Goal: Task Accomplishment & Management: Use online tool/utility

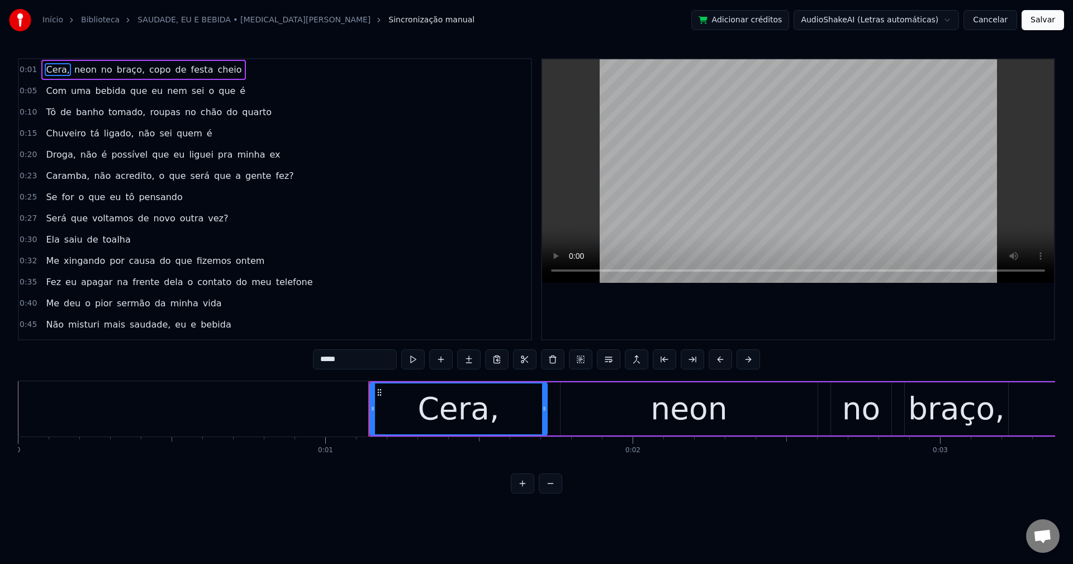
scroll to position [1116, 0]
click at [116, 63] on span "braço," at bounding box center [131, 69] width 30 height 13
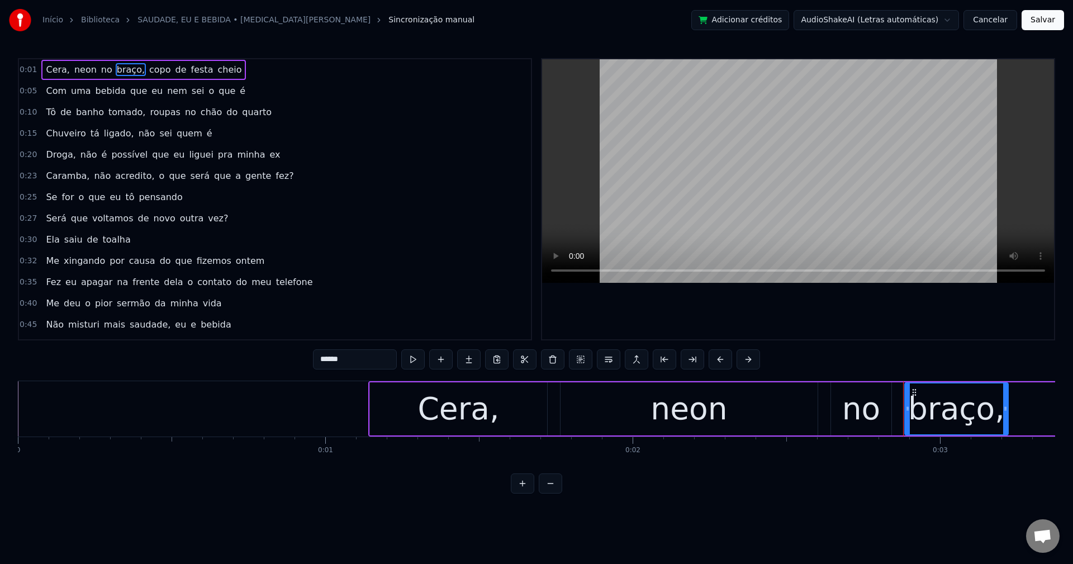
click at [362, 358] on input "******" at bounding box center [355, 359] width 84 height 20
click at [145, 68] on span "copo" at bounding box center [157, 69] width 24 height 13
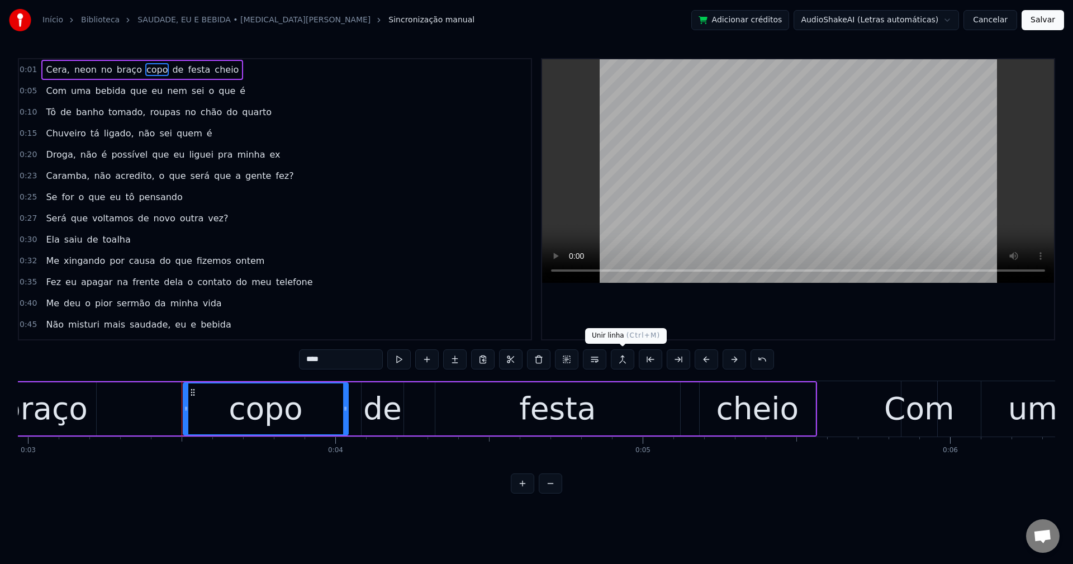
scroll to position [0, 1020]
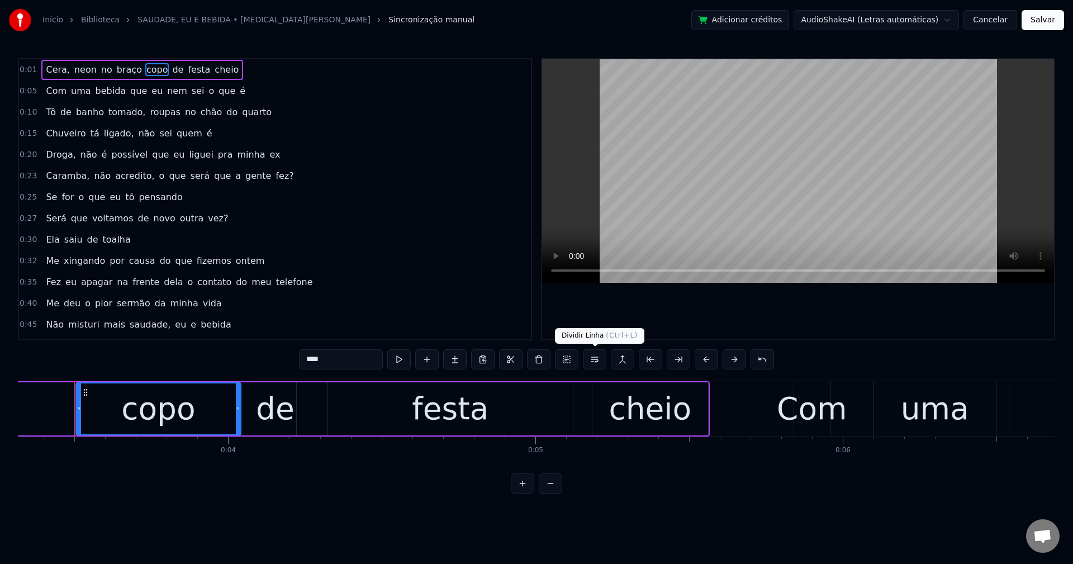
click at [597, 365] on button at bounding box center [594, 359] width 23 height 20
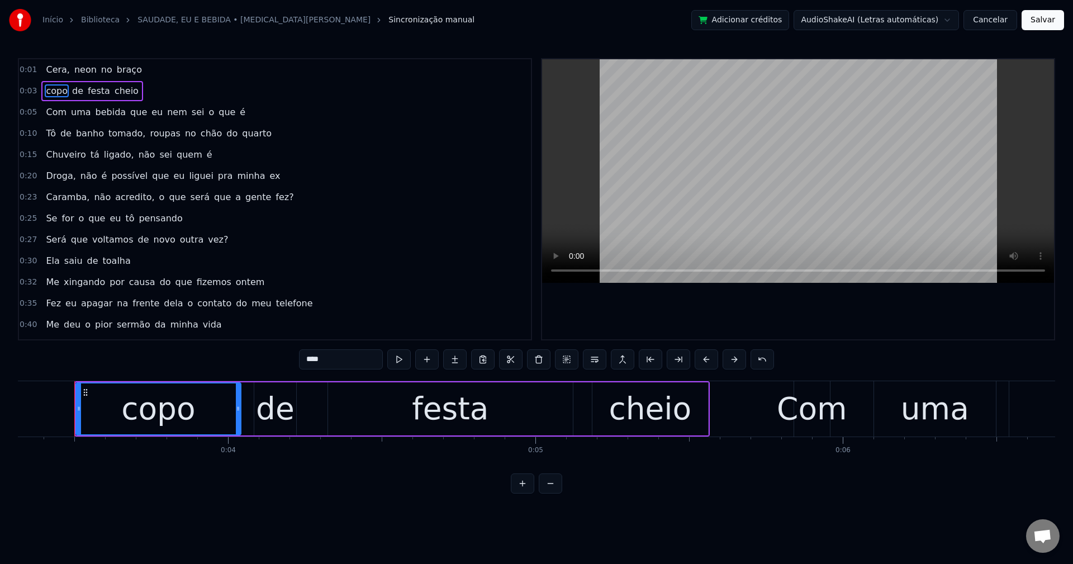
click at [54, 110] on span "Com" at bounding box center [56, 112] width 23 height 13
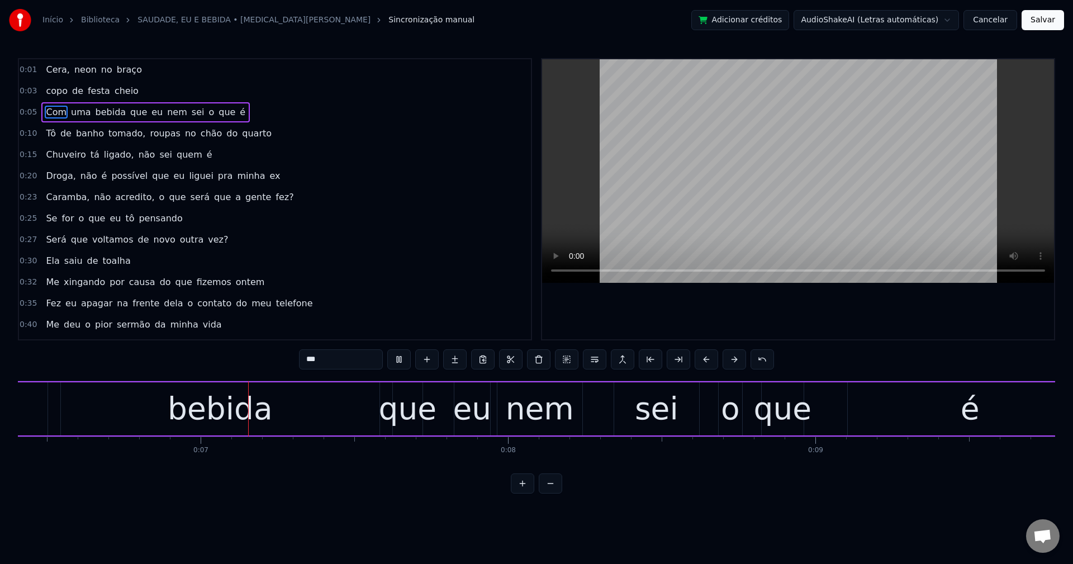
scroll to position [0, 1971]
click at [129, 111] on span "que" at bounding box center [138, 112] width 19 height 13
click at [166, 112] on span "nem" at bounding box center [177, 112] width 22 height 13
click at [132, 113] on span "que" at bounding box center [138, 112] width 19 height 13
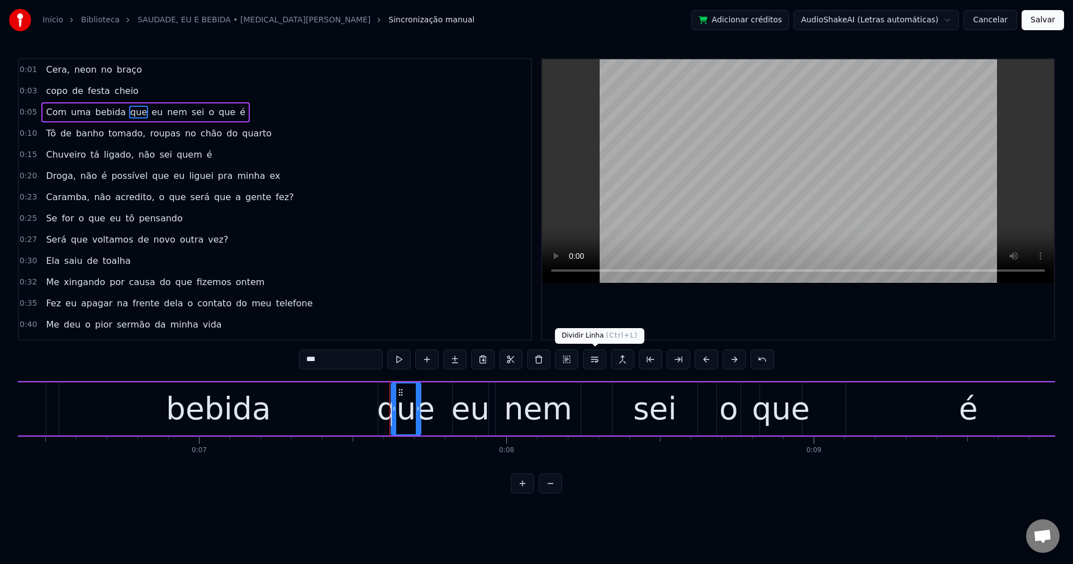
click at [595, 366] on button at bounding box center [594, 359] width 23 height 20
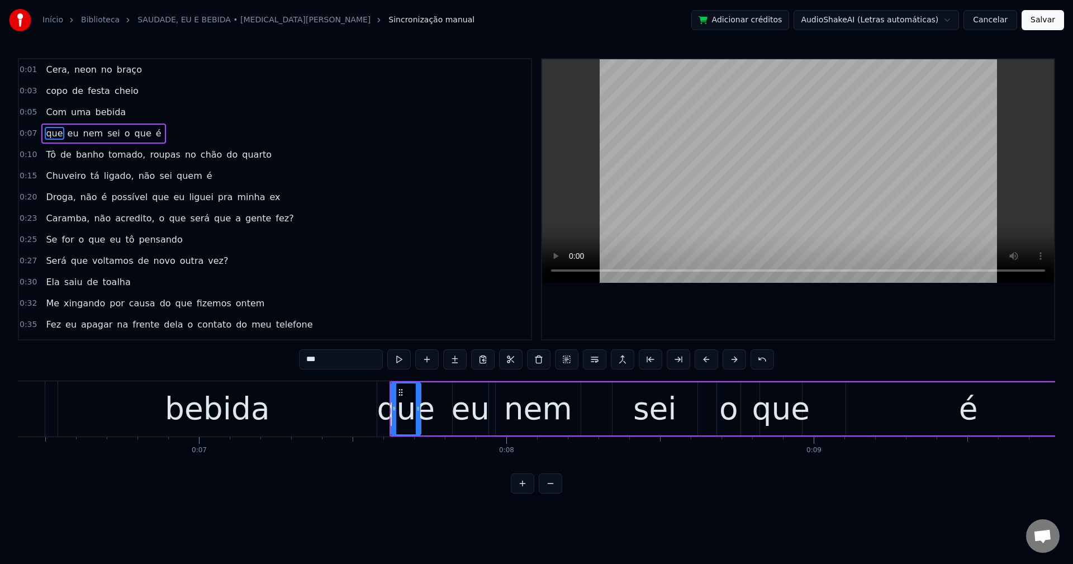
click at [124, 136] on span "o" at bounding box center [128, 133] width 8 height 13
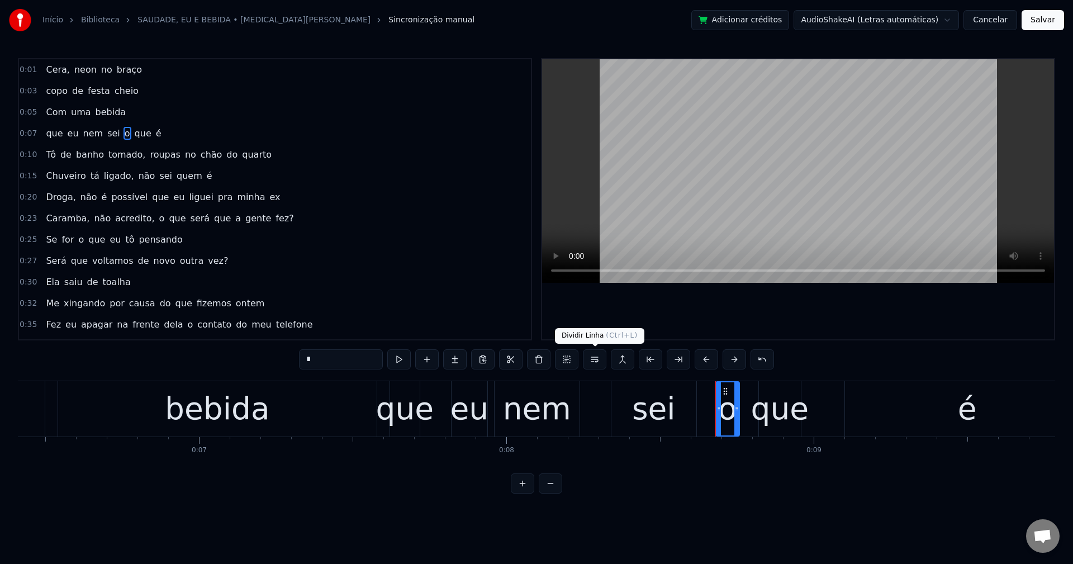
click at [598, 361] on button at bounding box center [594, 359] width 23 height 20
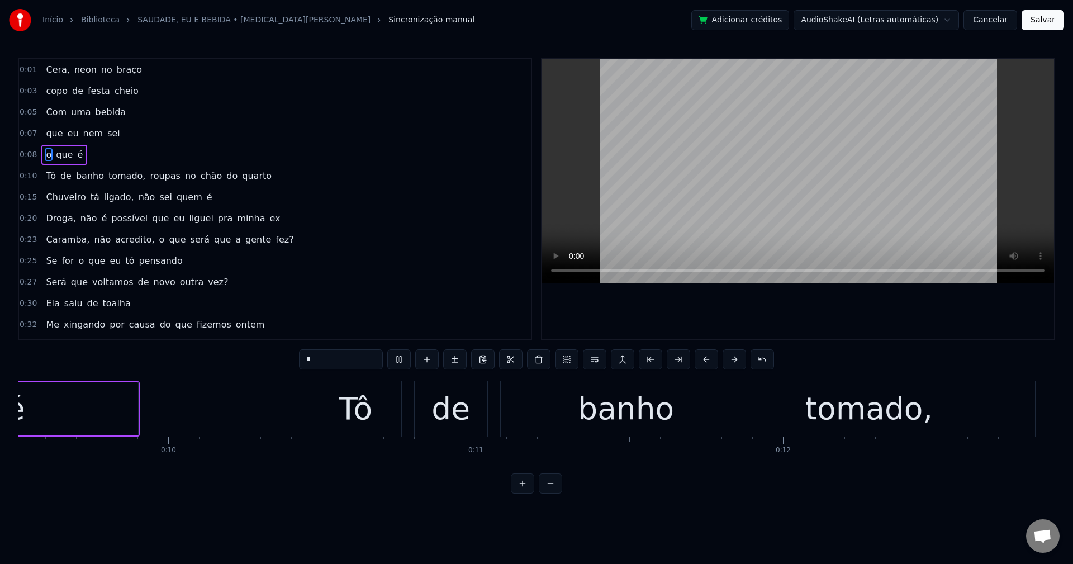
scroll to position [0, 2926]
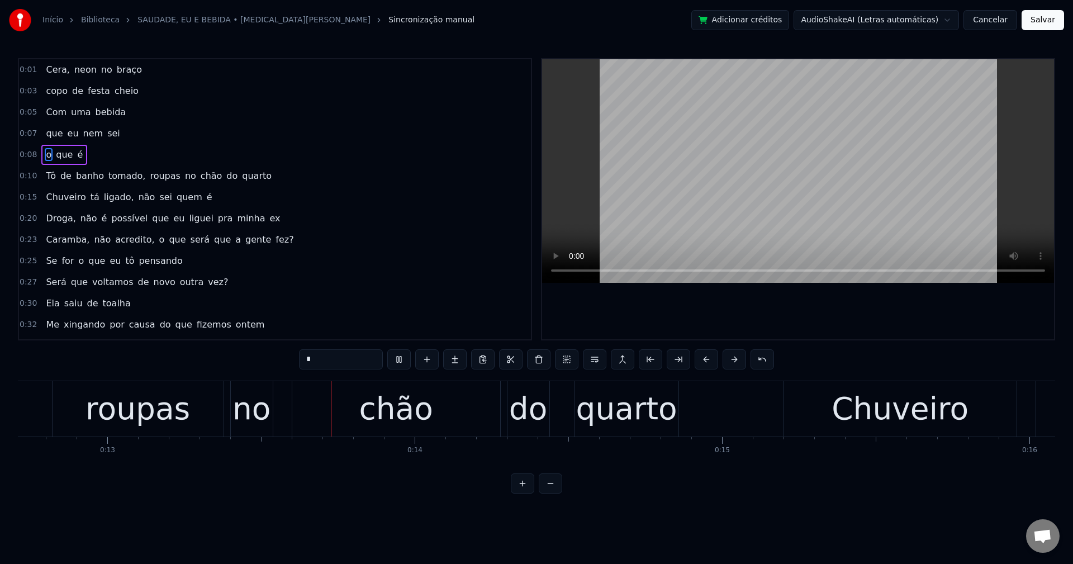
click at [125, 172] on span "tomado," at bounding box center [126, 175] width 39 height 13
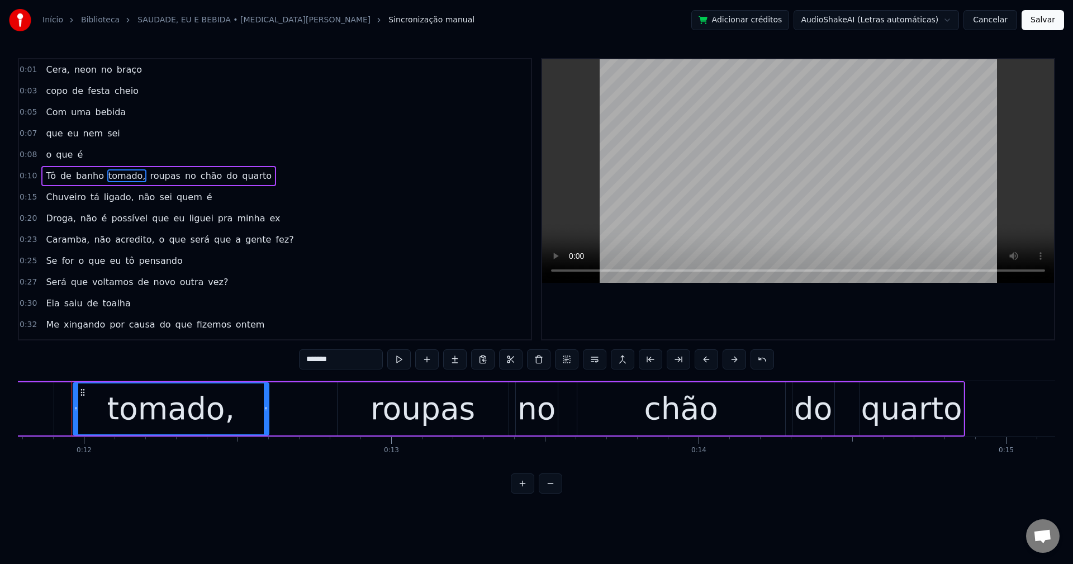
scroll to position [0, 3620]
click at [366, 365] on input "*******" at bounding box center [341, 359] width 84 height 20
click at [146, 173] on span "roupas" at bounding box center [162, 175] width 32 height 13
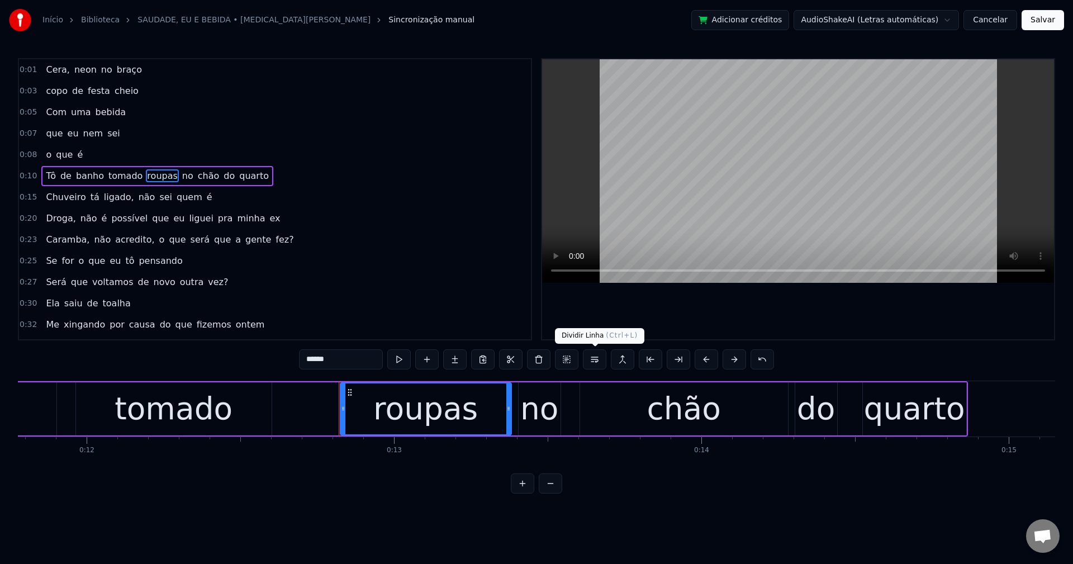
click at [598, 361] on button at bounding box center [594, 359] width 23 height 20
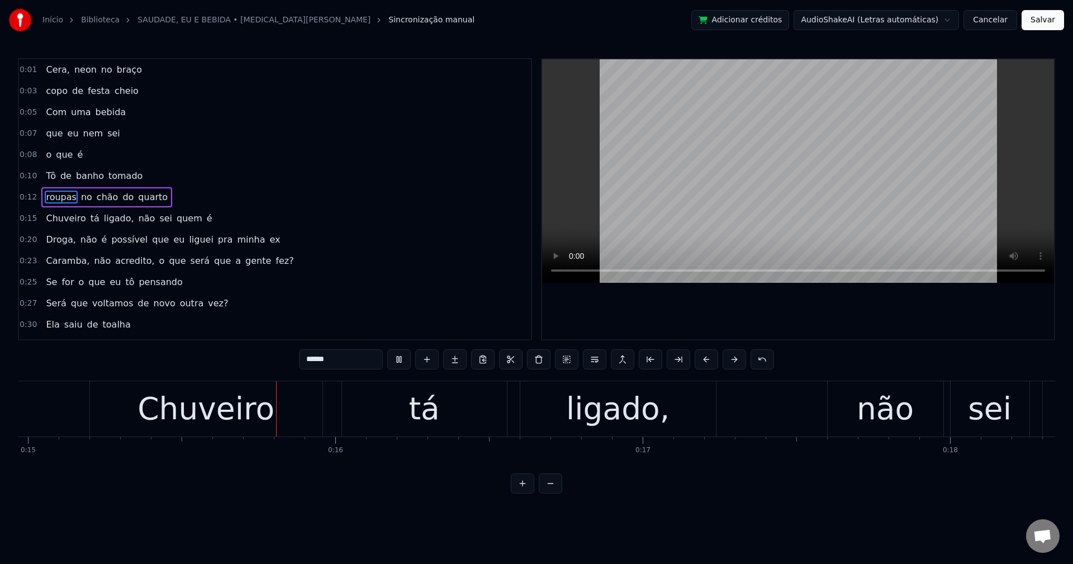
scroll to position [0, 4606]
click at [109, 215] on span "ligado," at bounding box center [119, 218] width 32 height 13
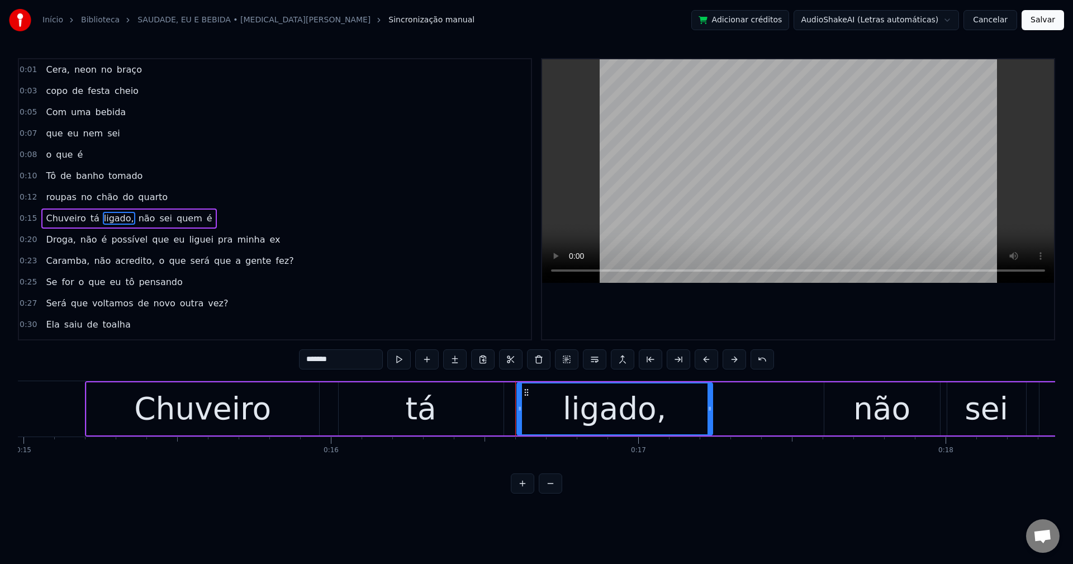
scroll to position [19, 0]
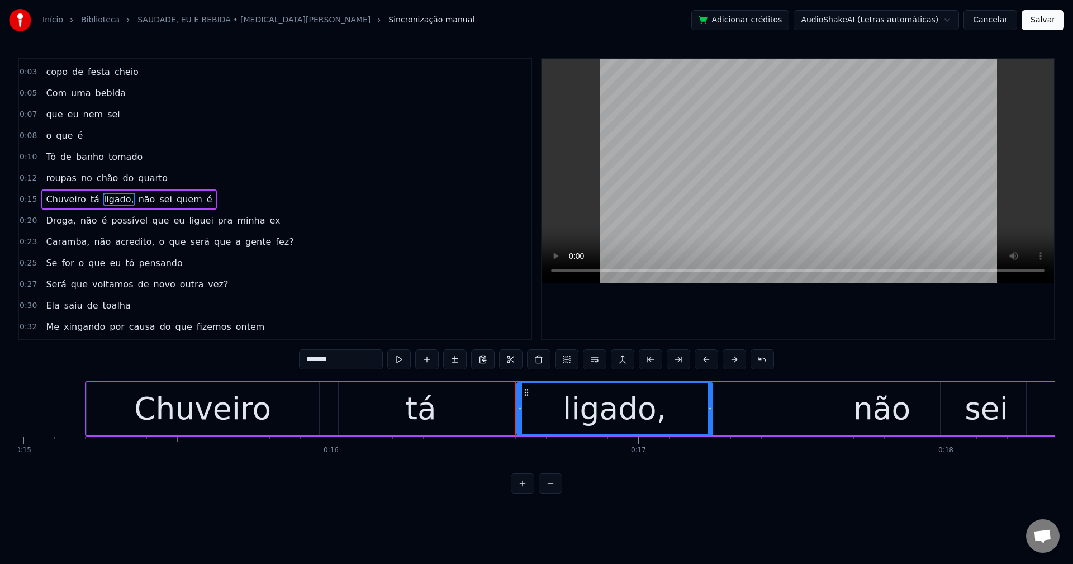
click at [359, 358] on input "*******" at bounding box center [341, 359] width 84 height 20
click at [135, 201] on span "não" at bounding box center [144, 199] width 19 height 13
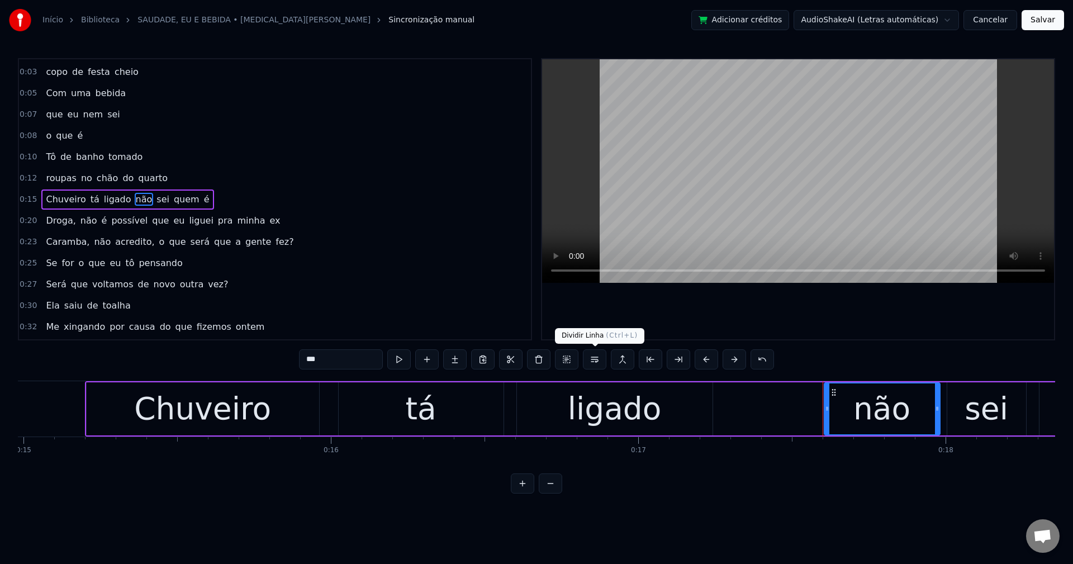
click at [595, 361] on button at bounding box center [594, 359] width 23 height 20
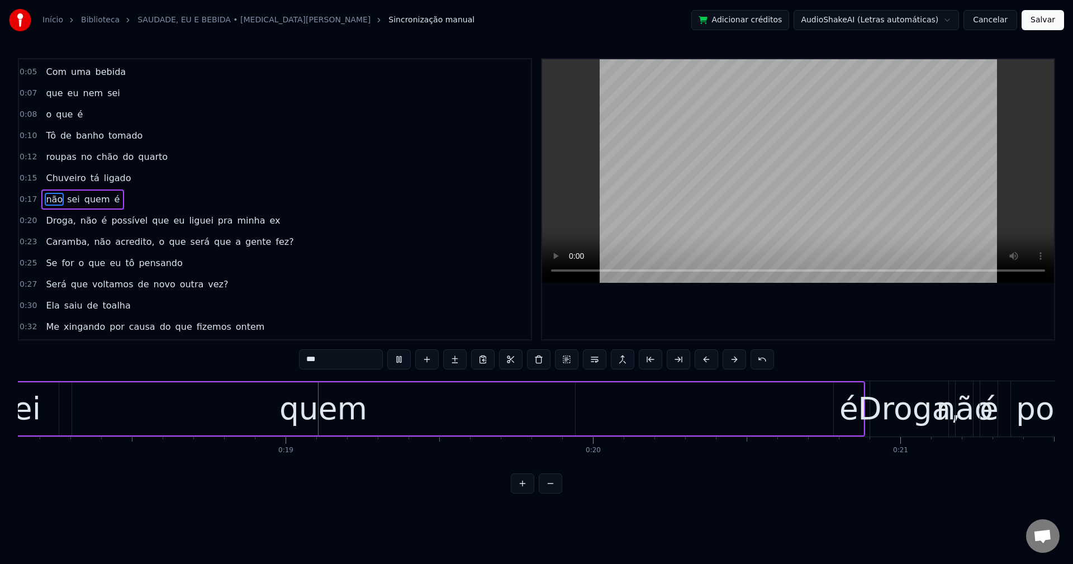
scroll to position [0, 5591]
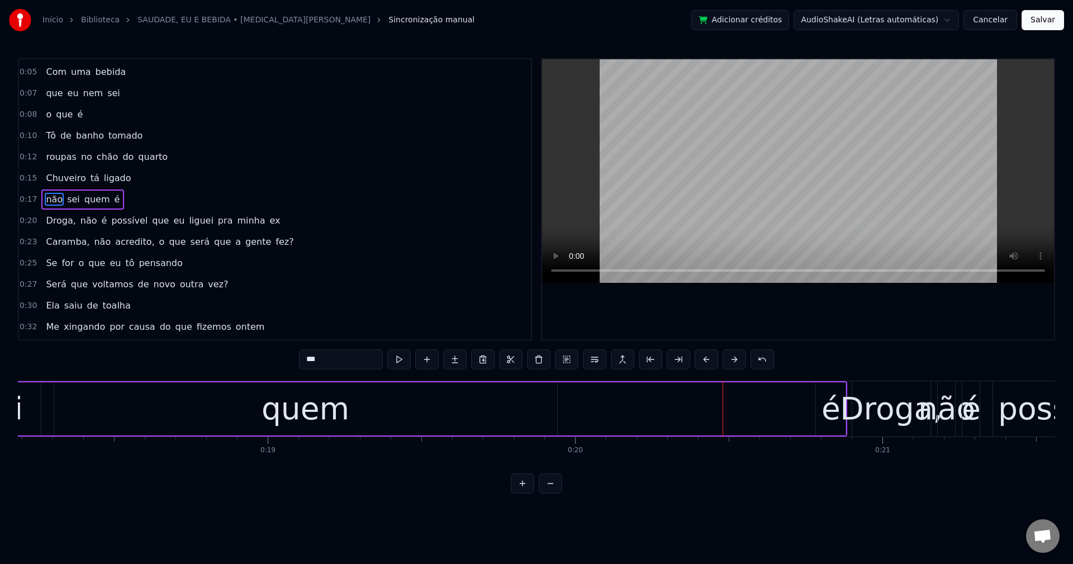
click at [63, 220] on span "Droga," at bounding box center [61, 220] width 32 height 13
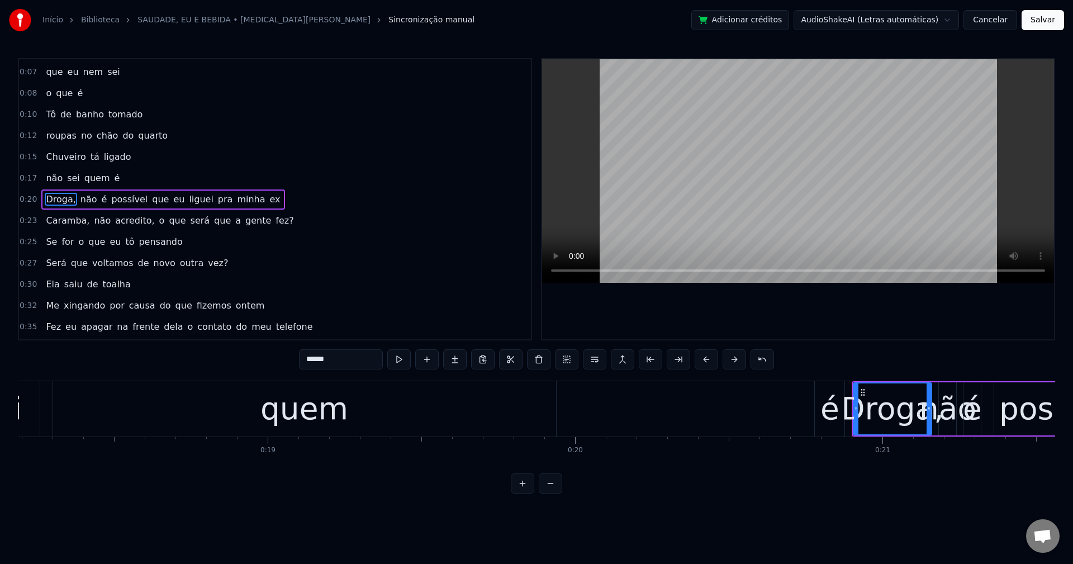
click at [354, 359] on input "******" at bounding box center [341, 359] width 84 height 20
click at [148, 200] on span "que" at bounding box center [157, 199] width 19 height 13
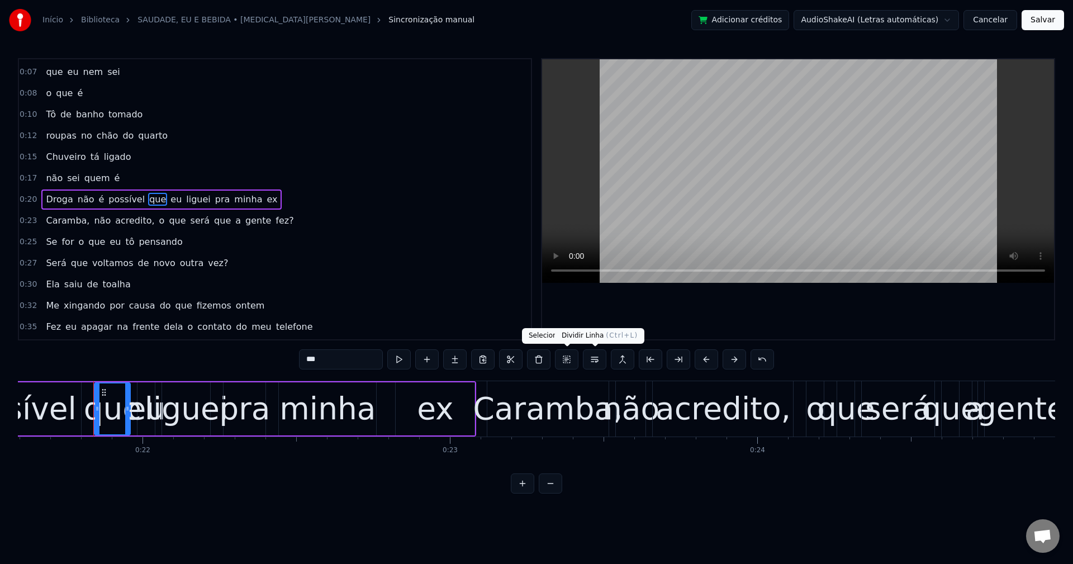
scroll to position [0, 6658]
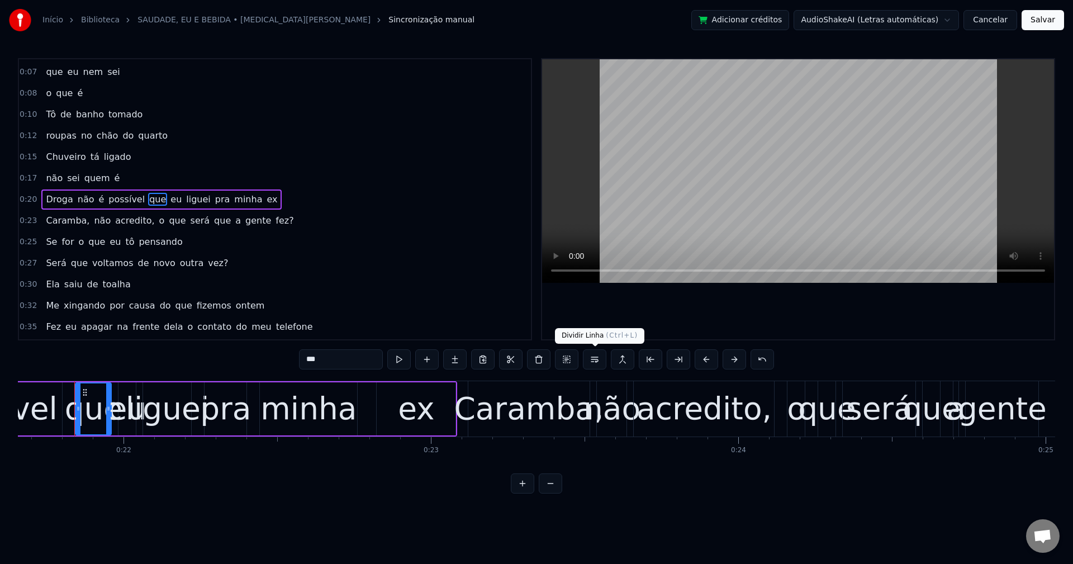
drag, startPoint x: 601, startPoint y: 362, endPoint x: 594, endPoint y: 349, distance: 15.3
click at [600, 362] on button at bounding box center [594, 359] width 23 height 20
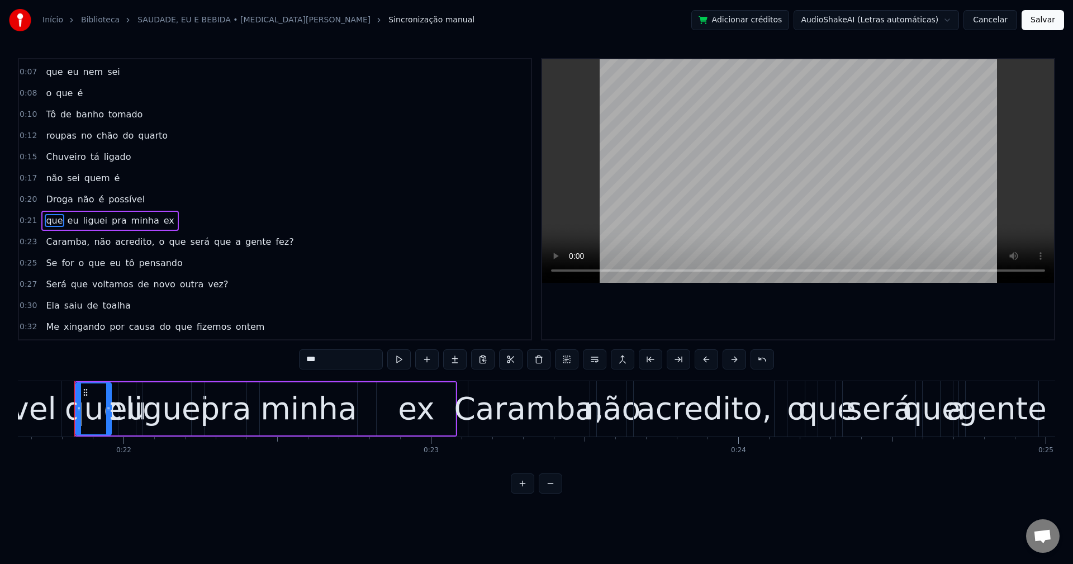
scroll to position [83, 0]
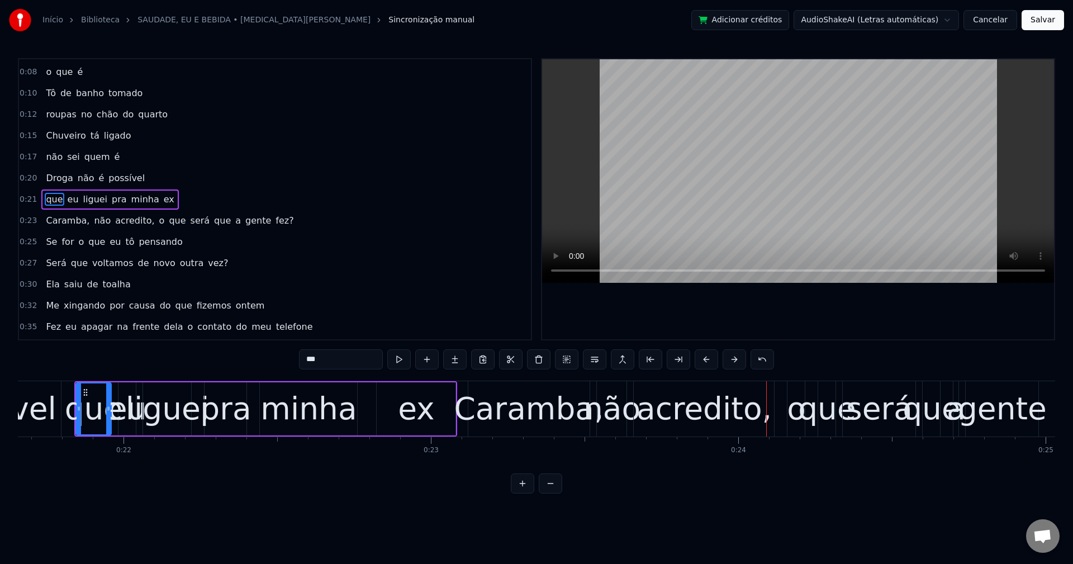
click at [60, 223] on span "Caramba," at bounding box center [68, 220] width 46 height 13
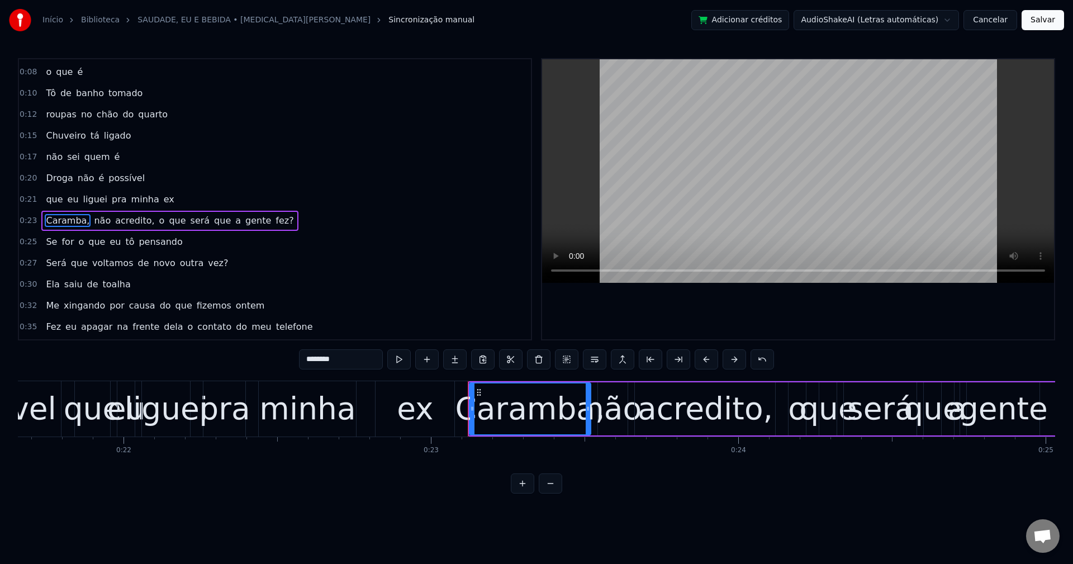
scroll to position [104, 0]
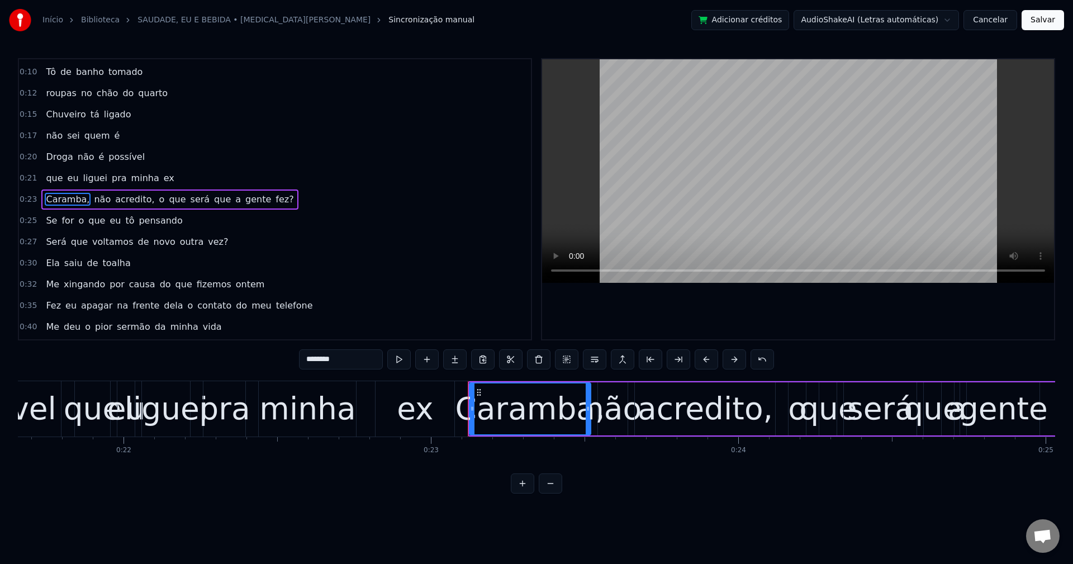
click at [365, 365] on input "********" at bounding box center [341, 359] width 84 height 20
click at [123, 201] on span "acredito," at bounding box center [131, 199] width 41 height 13
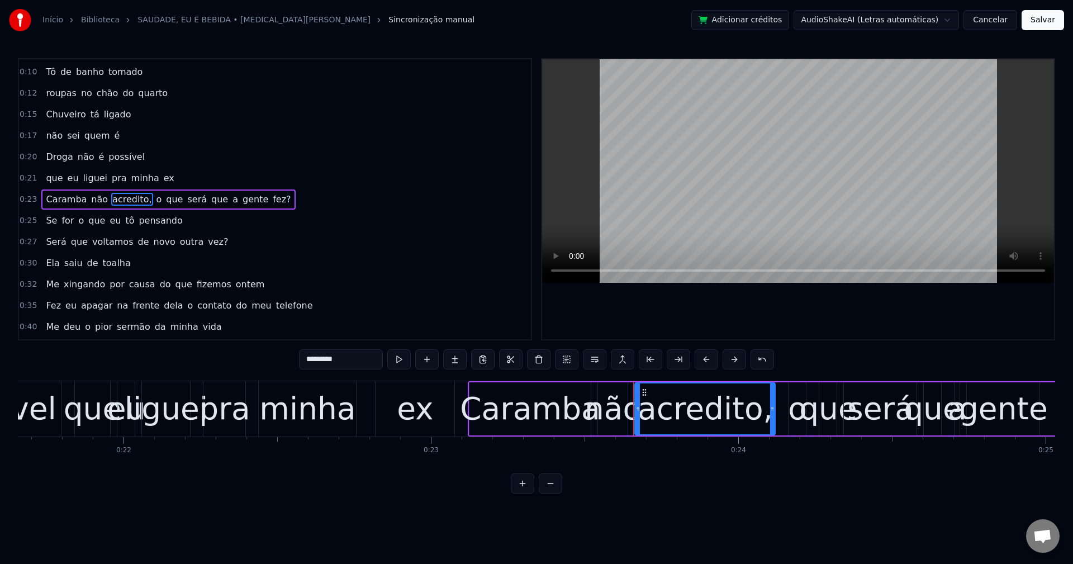
click at [357, 356] on input "*********" at bounding box center [341, 359] width 84 height 20
click at [152, 202] on span "o" at bounding box center [156, 199] width 8 height 13
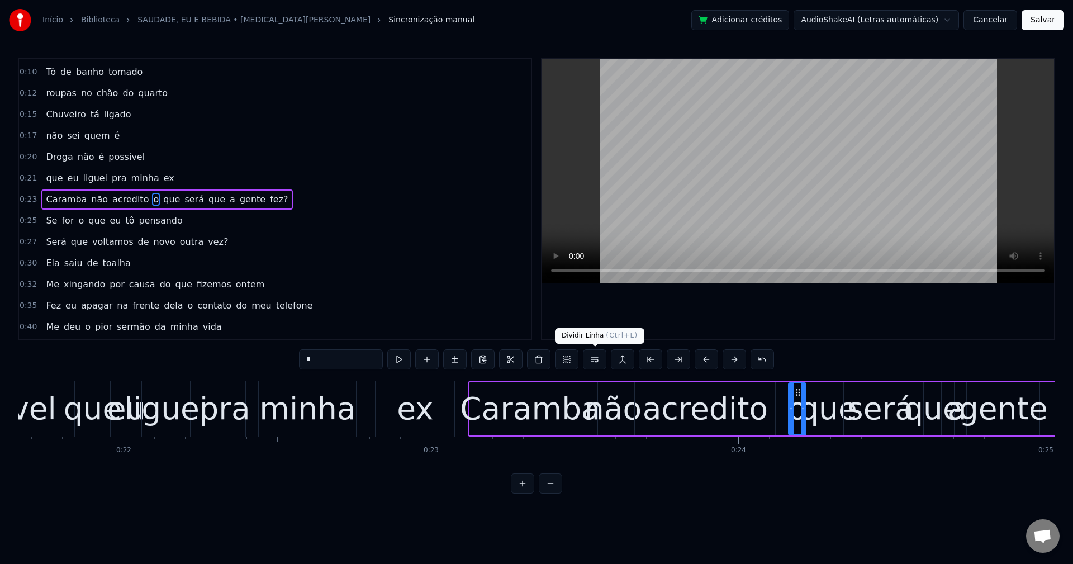
click at [596, 364] on button at bounding box center [594, 359] width 23 height 20
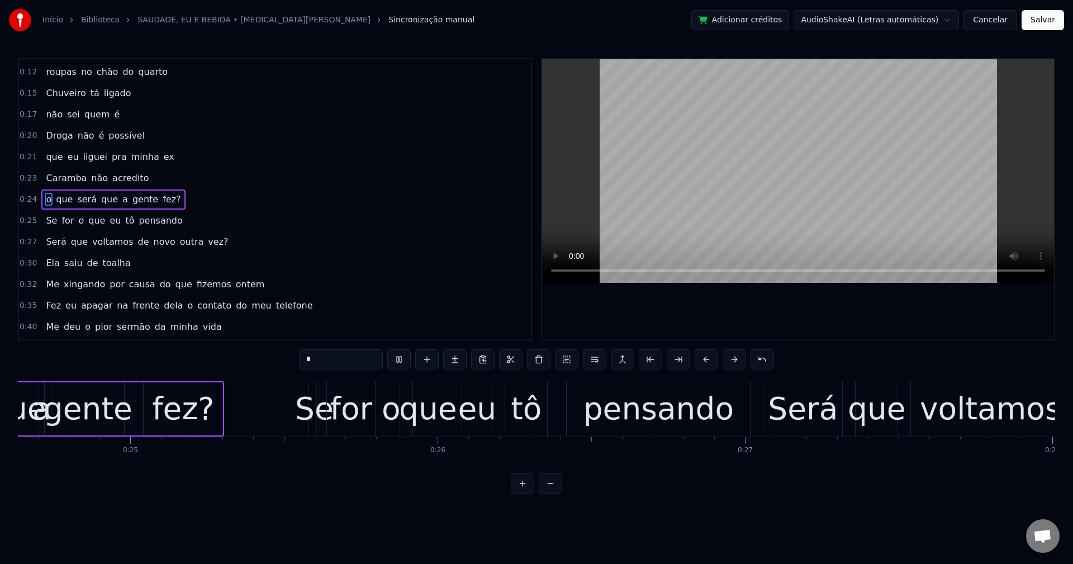
scroll to position [0, 7603]
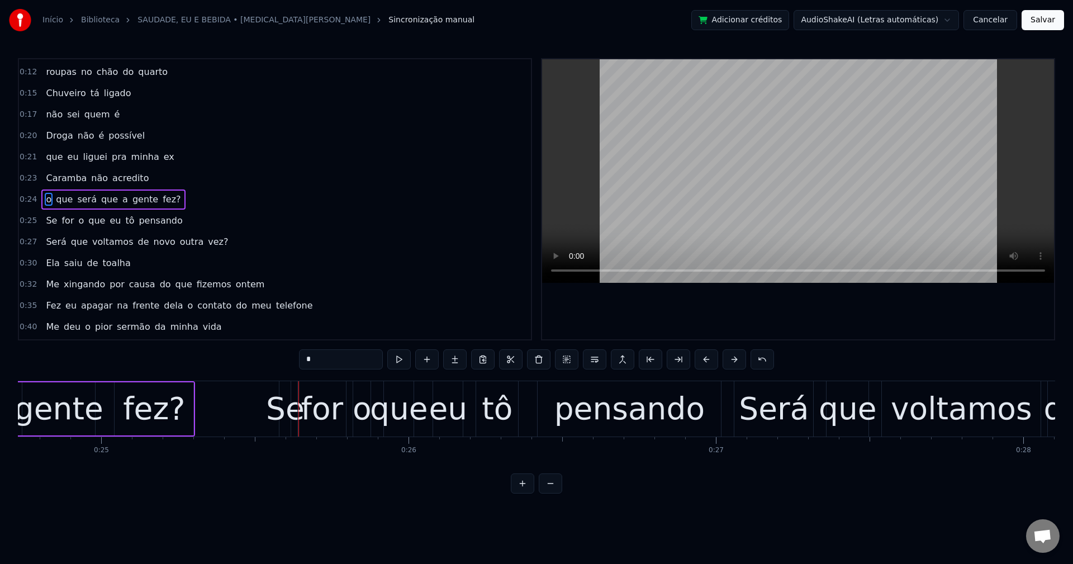
click at [162, 200] on span "fez?" at bounding box center [172, 199] width 20 height 13
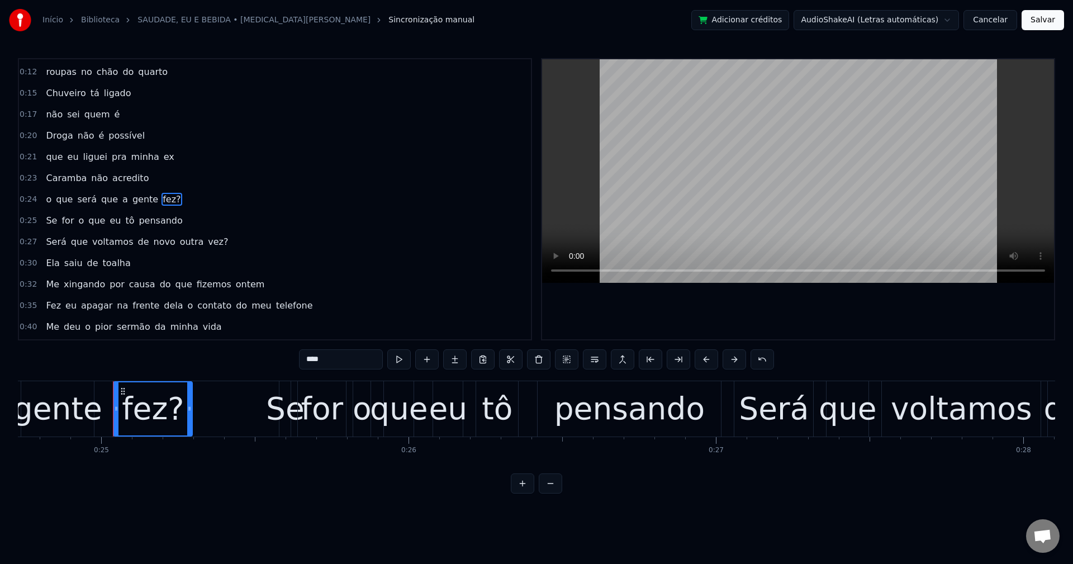
click at [338, 364] on input "****" at bounding box center [341, 359] width 84 height 20
click at [46, 221] on span "Se" at bounding box center [51, 220] width 13 height 13
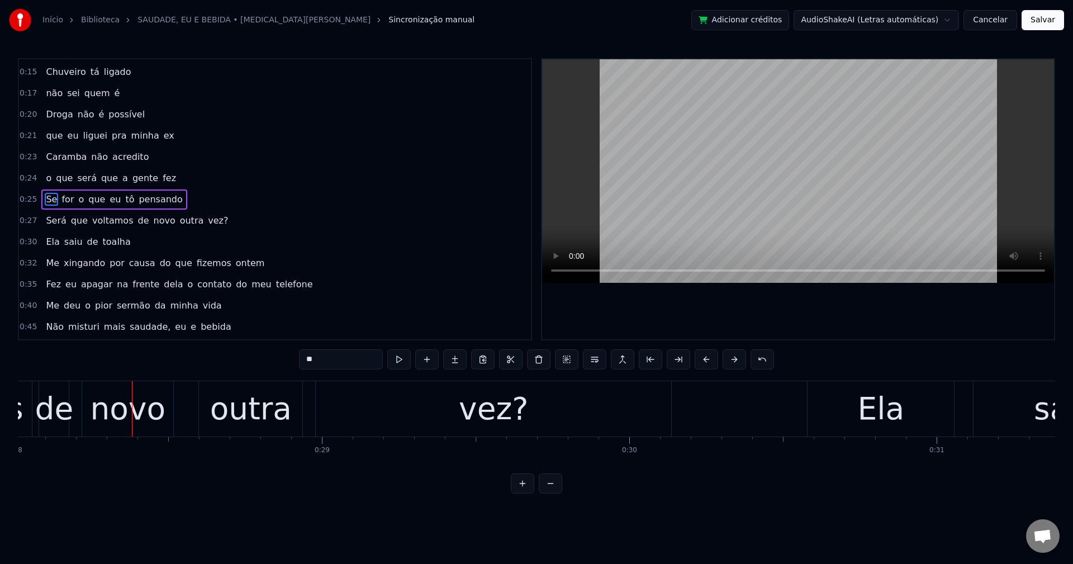
scroll to position [0, 8669]
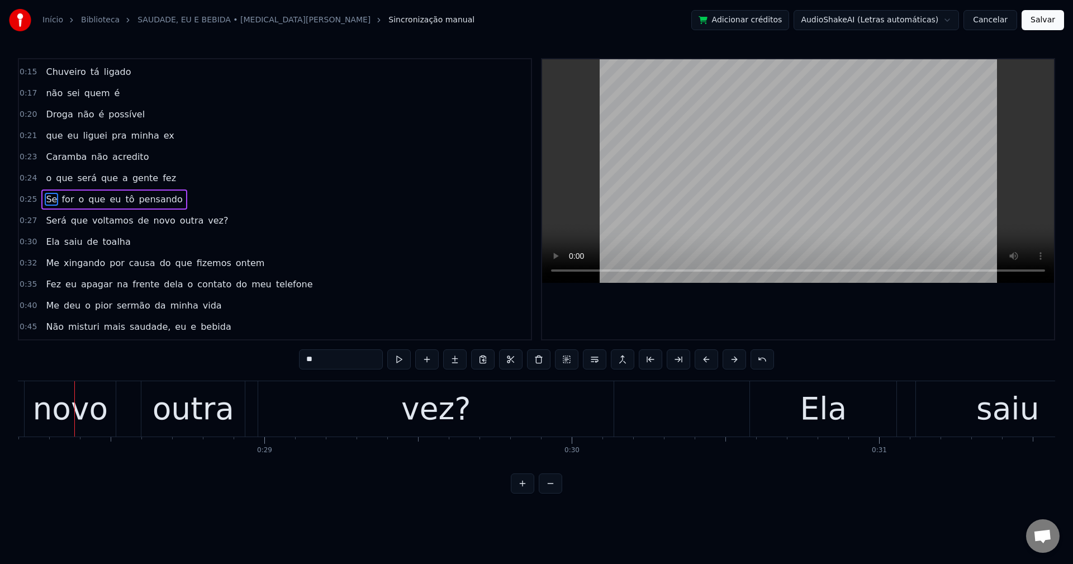
click at [136, 220] on span "de" at bounding box center [142, 220] width 13 height 13
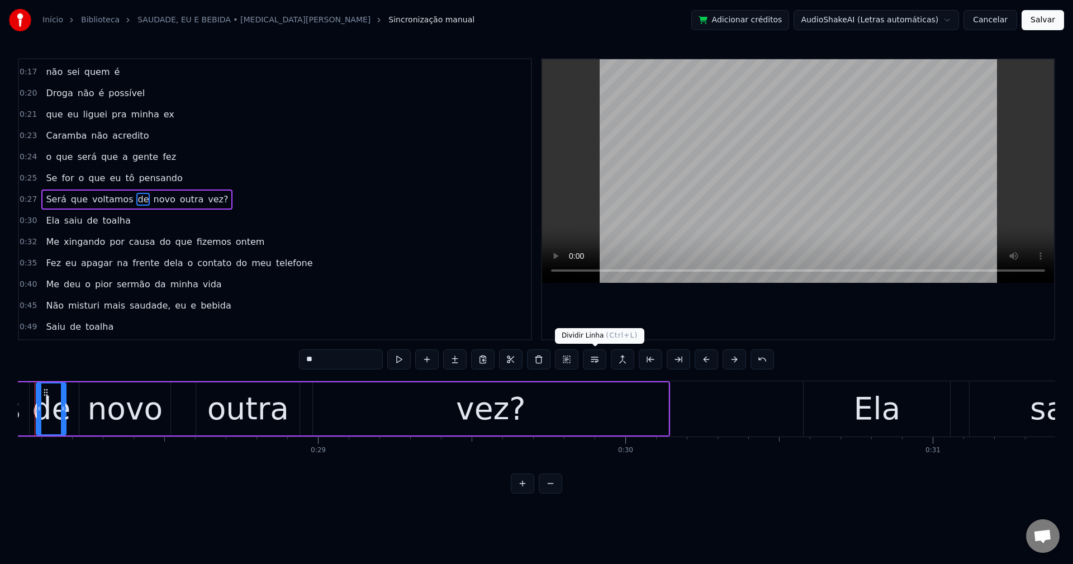
scroll to position [0, 8576]
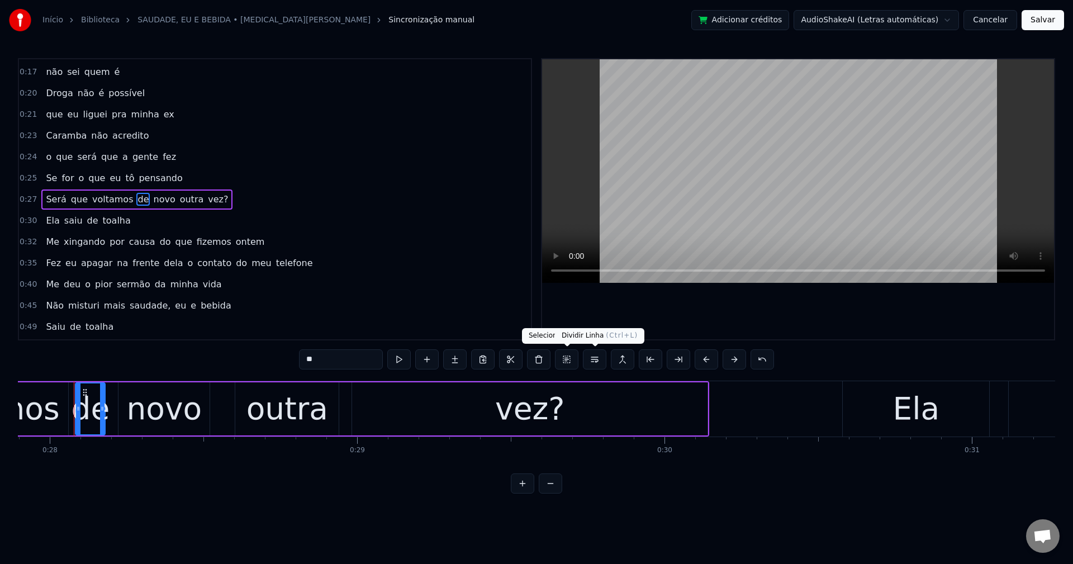
click at [594, 363] on button at bounding box center [594, 359] width 23 height 20
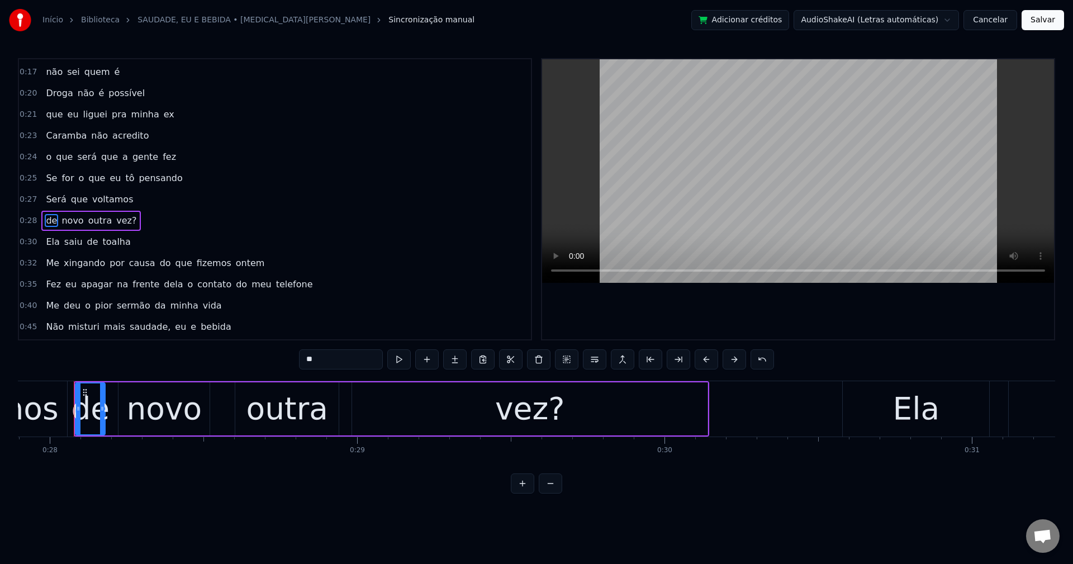
scroll to position [189, 0]
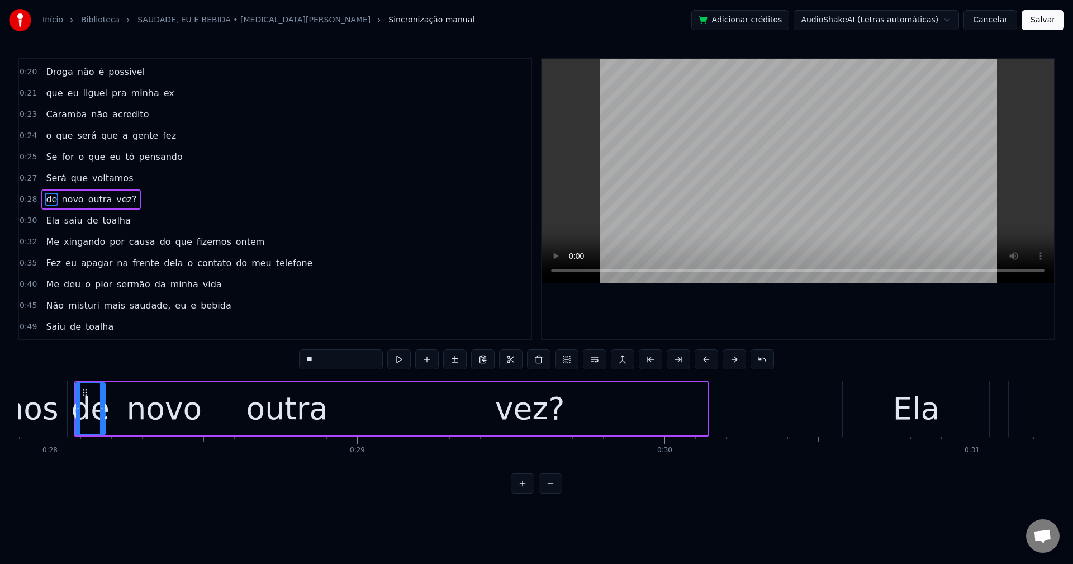
click at [115, 201] on span "vez?" at bounding box center [126, 199] width 22 height 13
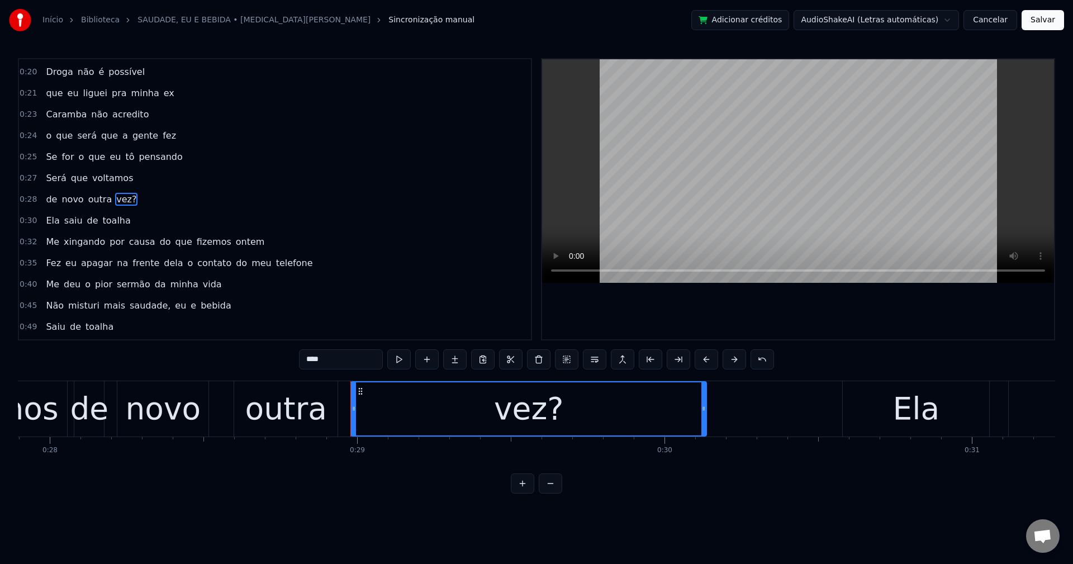
click at [344, 361] on input "****" at bounding box center [341, 359] width 84 height 20
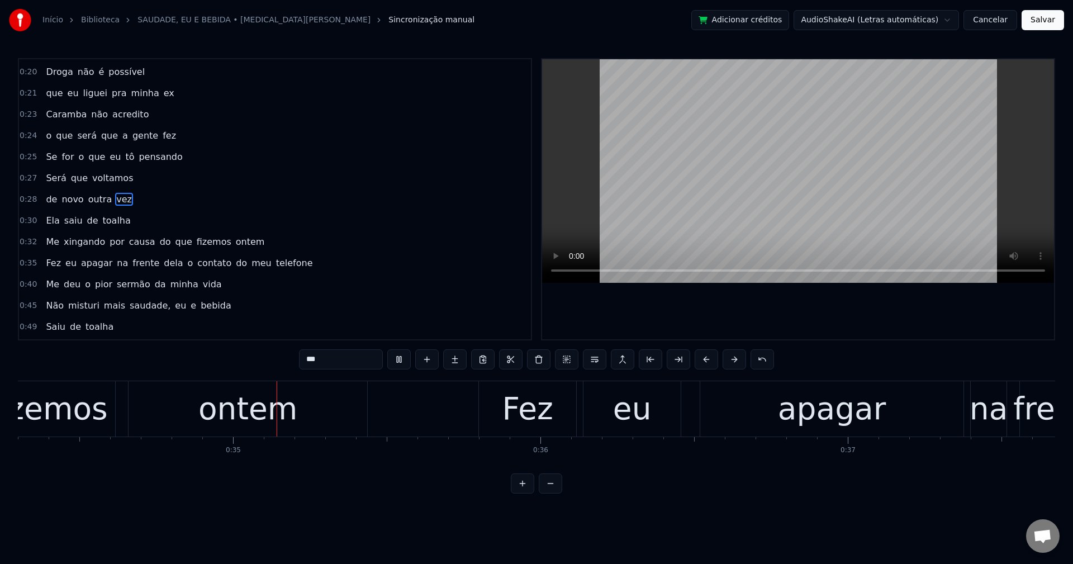
scroll to position [0, 10552]
click at [159, 244] on span "do" at bounding box center [165, 241] width 13 height 13
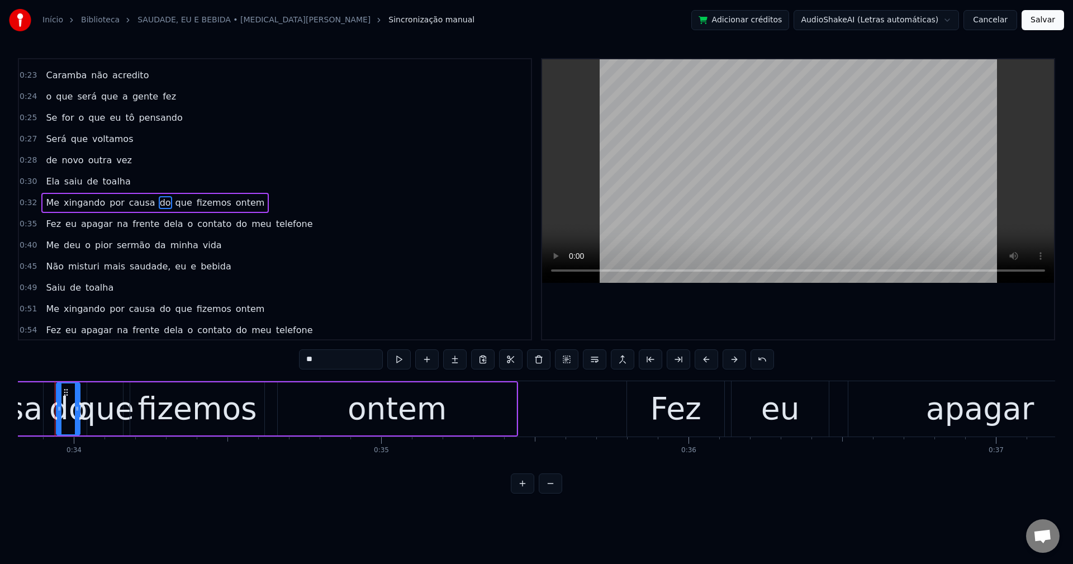
scroll to position [0, 10378]
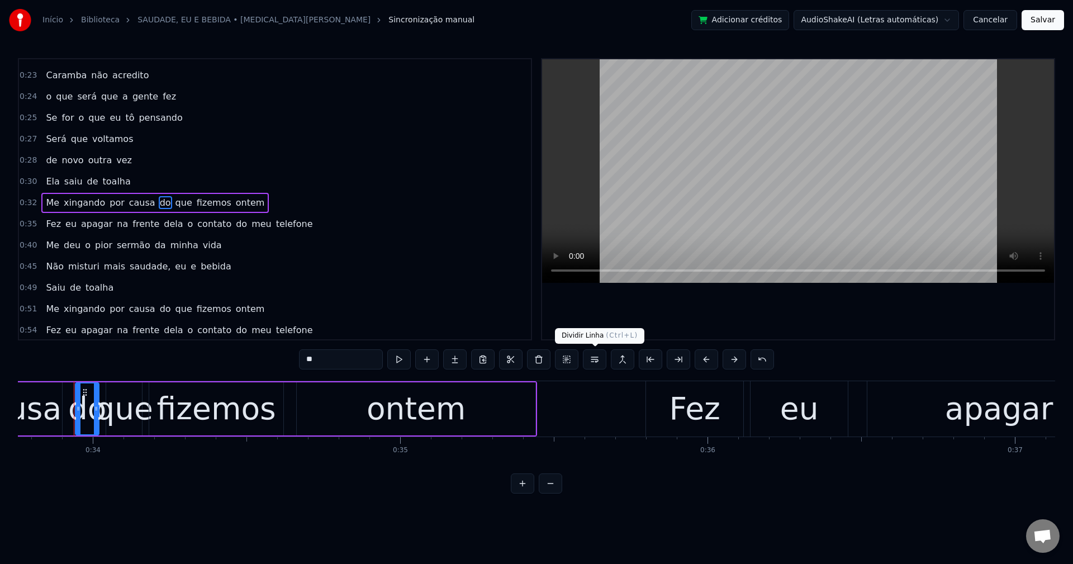
click at [595, 361] on button at bounding box center [594, 359] width 23 height 20
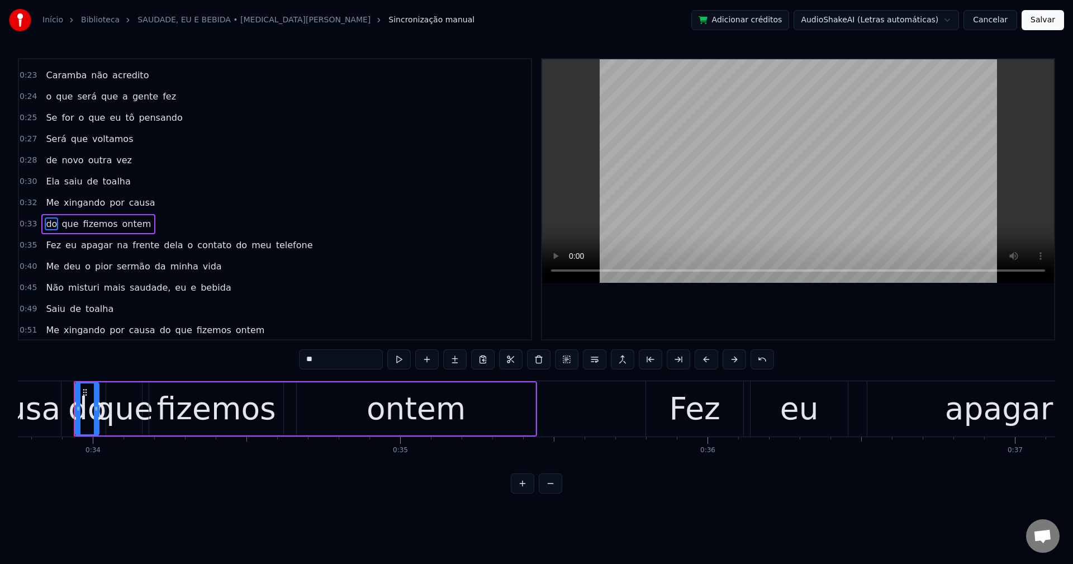
scroll to position [253, 0]
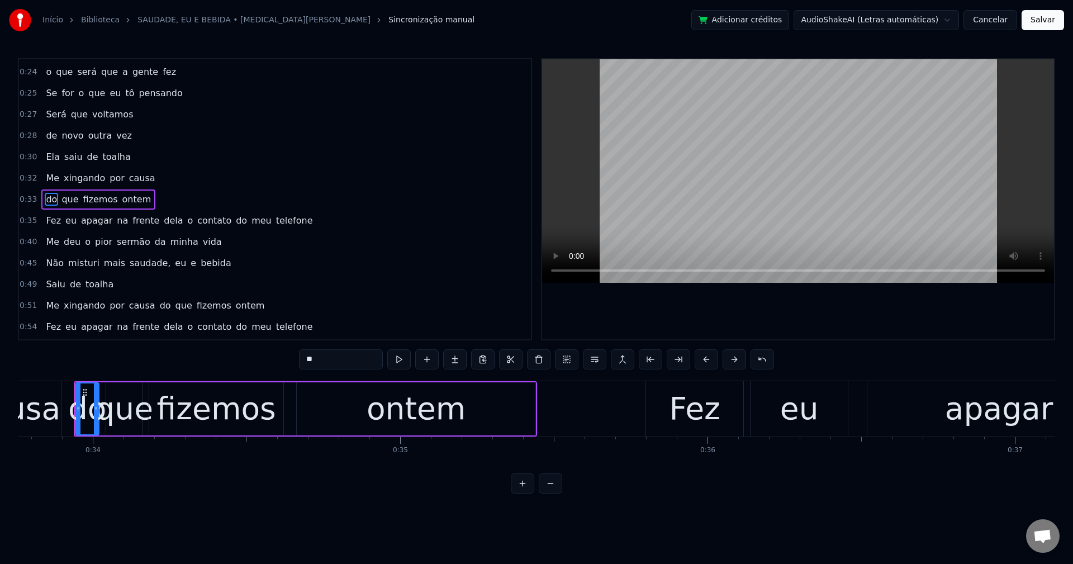
click at [187, 224] on span "o" at bounding box center [191, 220] width 8 height 13
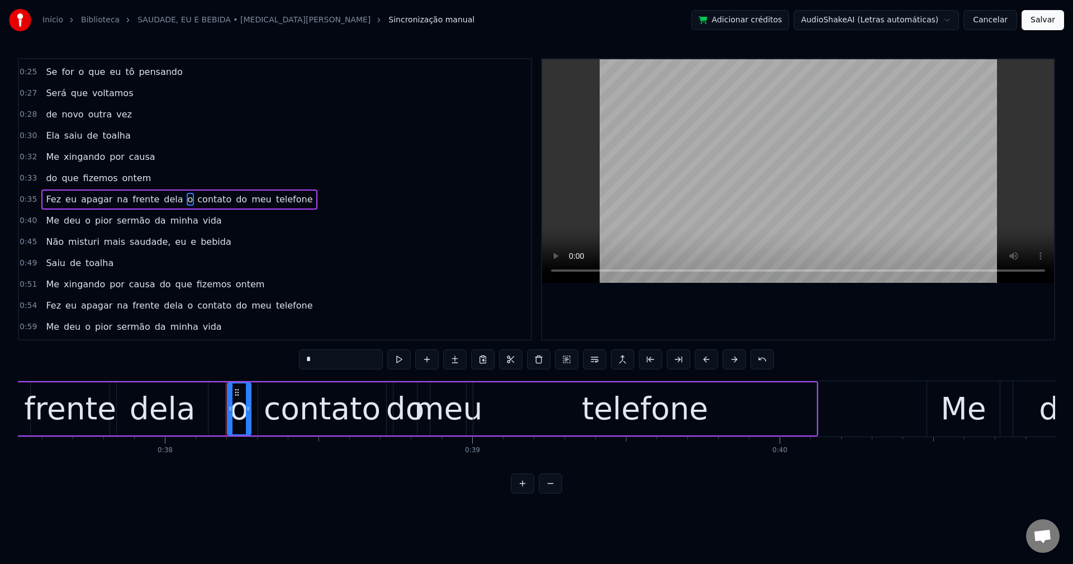
scroll to position [0, 11687]
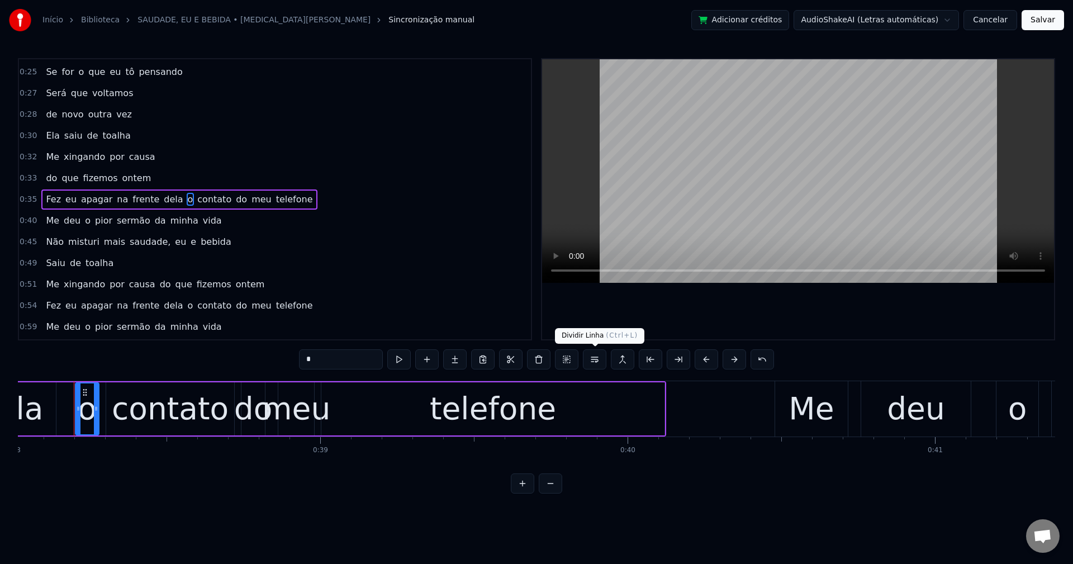
click at [595, 362] on button at bounding box center [594, 359] width 23 height 20
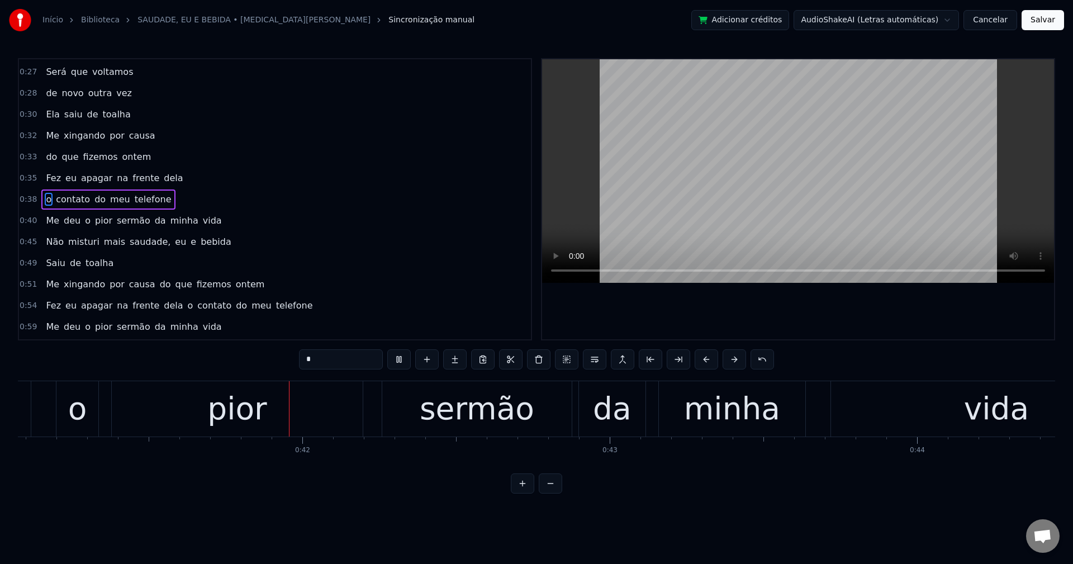
scroll to position [0, 12657]
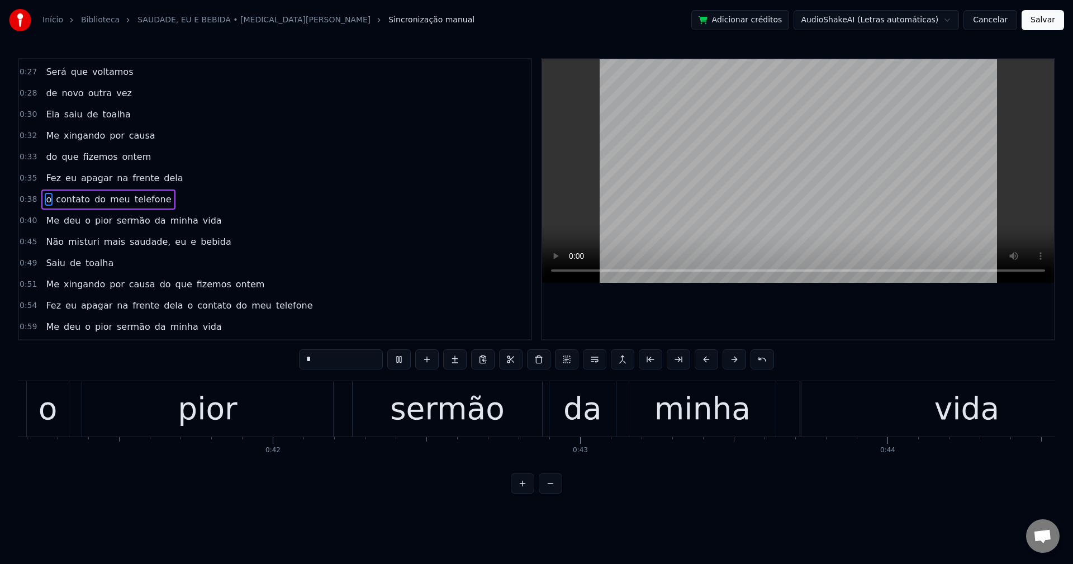
click at [154, 224] on span "da" at bounding box center [160, 220] width 13 height 13
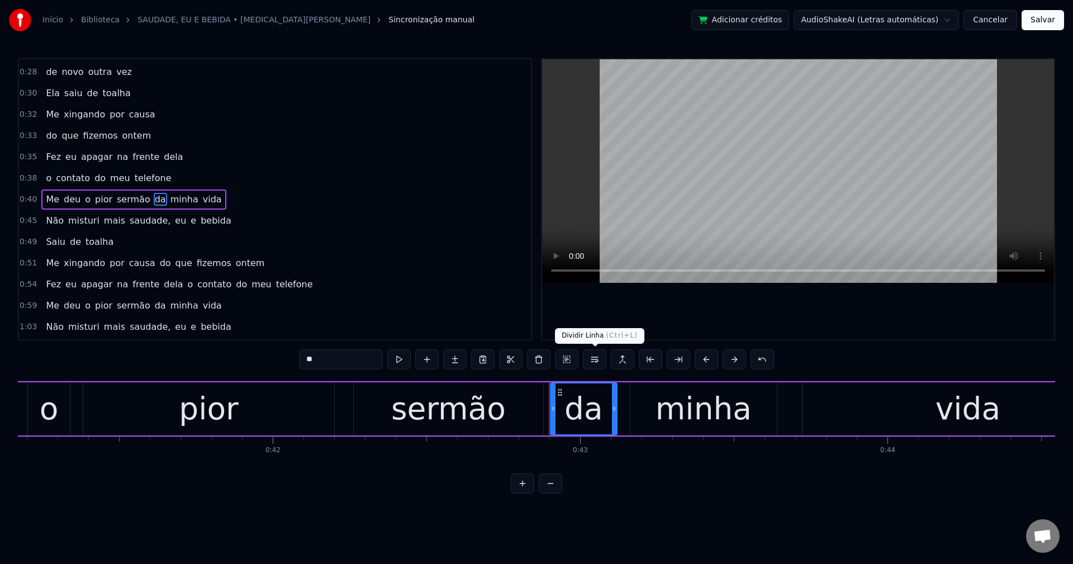
click at [593, 359] on button at bounding box center [594, 359] width 23 height 20
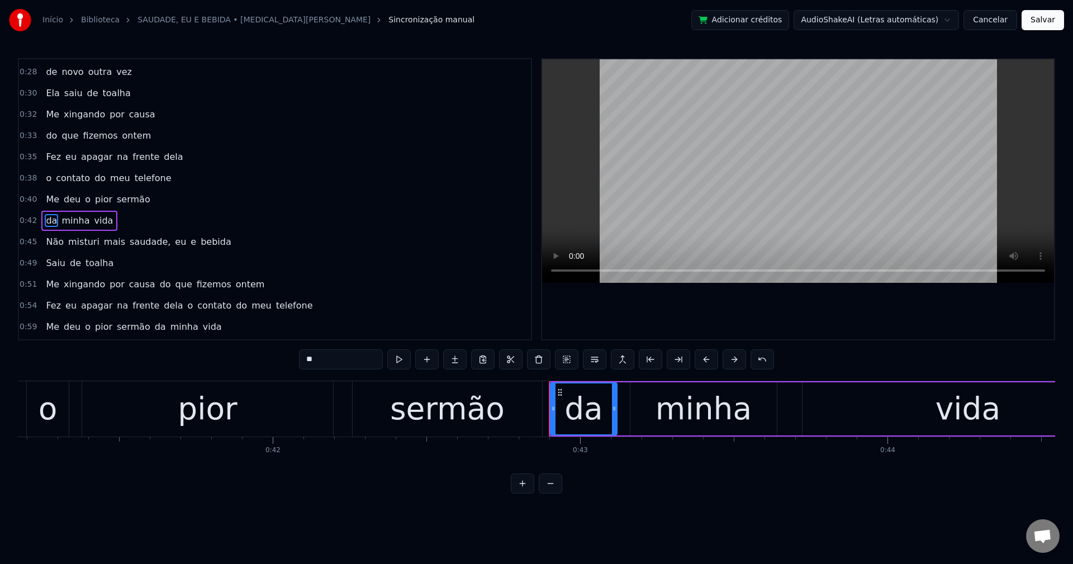
scroll to position [338, 0]
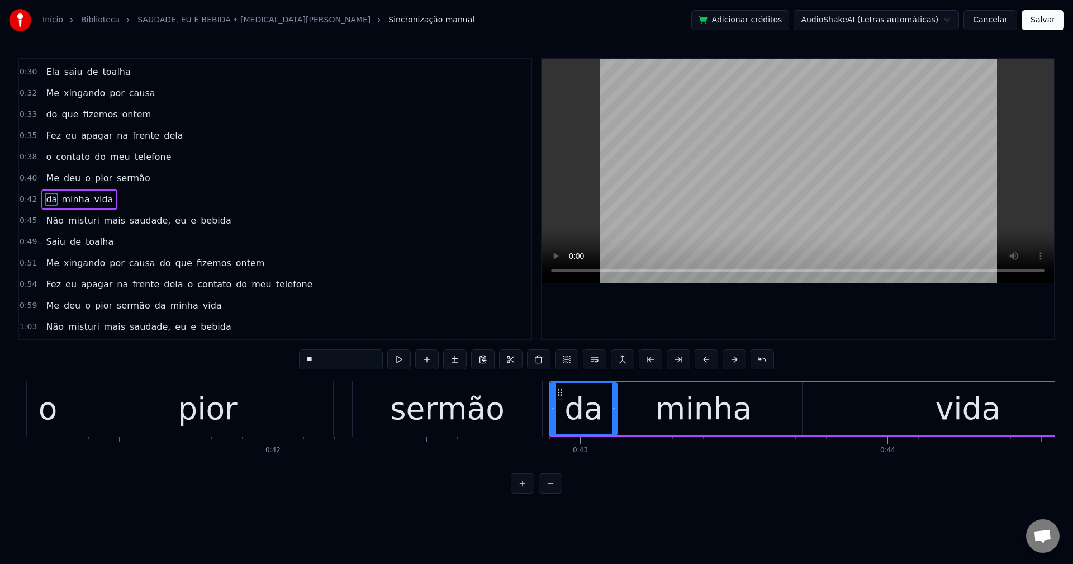
click at [139, 219] on span "saudade," at bounding box center [150, 220] width 43 height 13
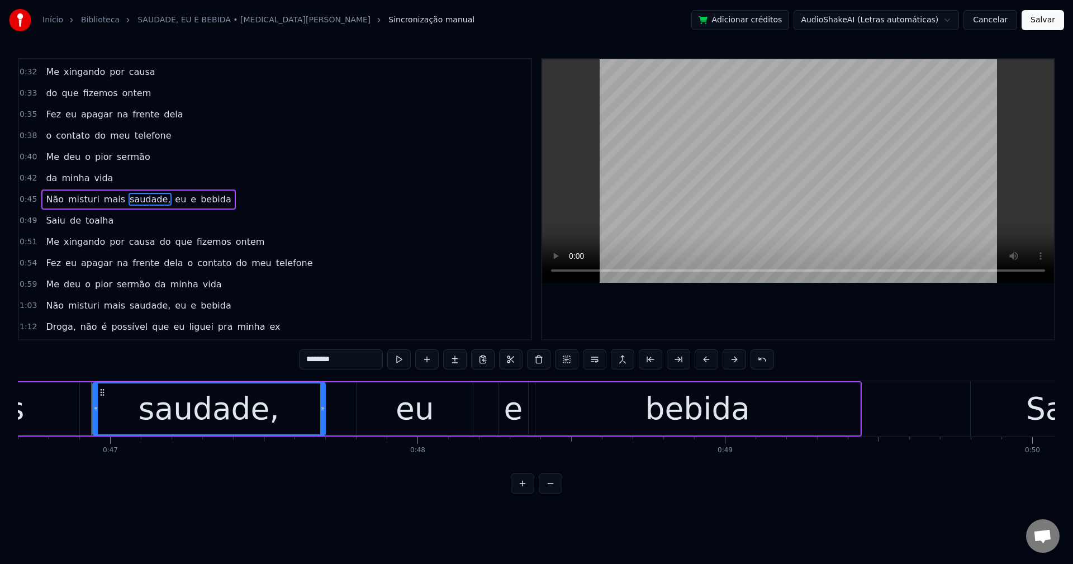
scroll to position [0, 14374]
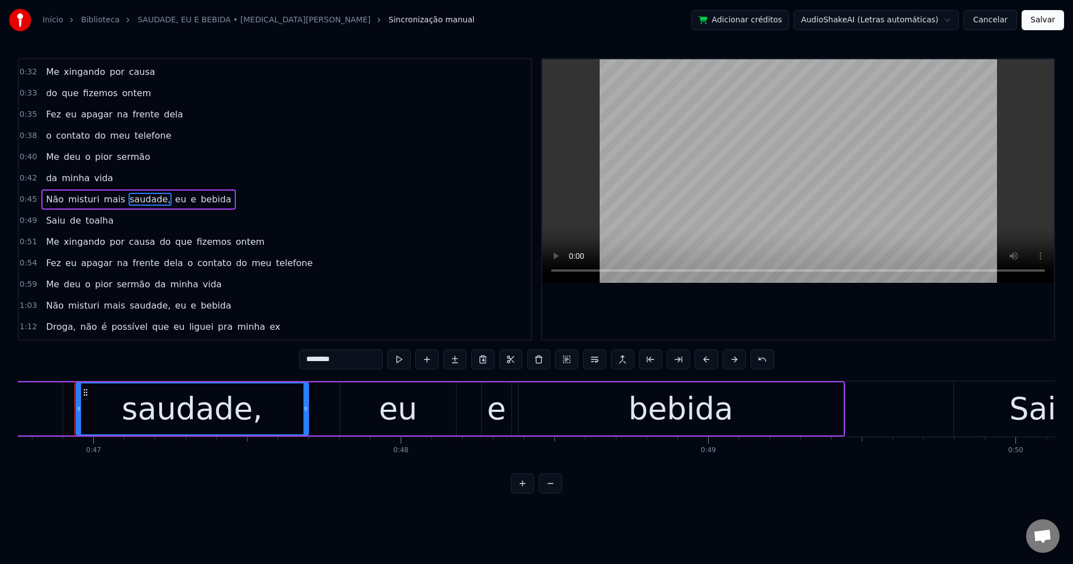
click at [347, 358] on input "********" at bounding box center [341, 359] width 84 height 20
click at [171, 199] on span "eu" at bounding box center [177, 199] width 13 height 13
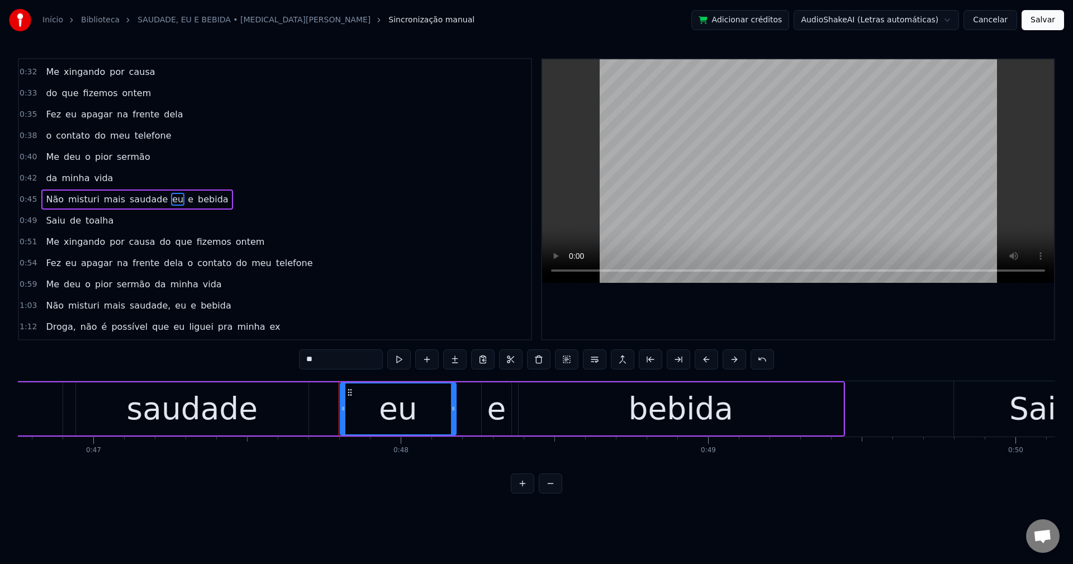
click at [598, 359] on button at bounding box center [594, 359] width 23 height 20
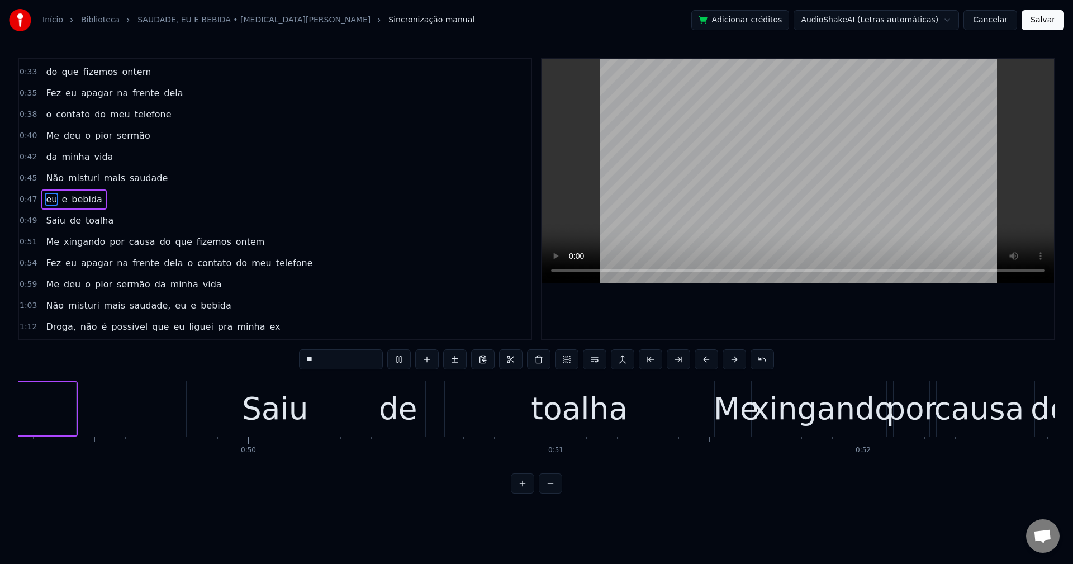
scroll to position [0, 15373]
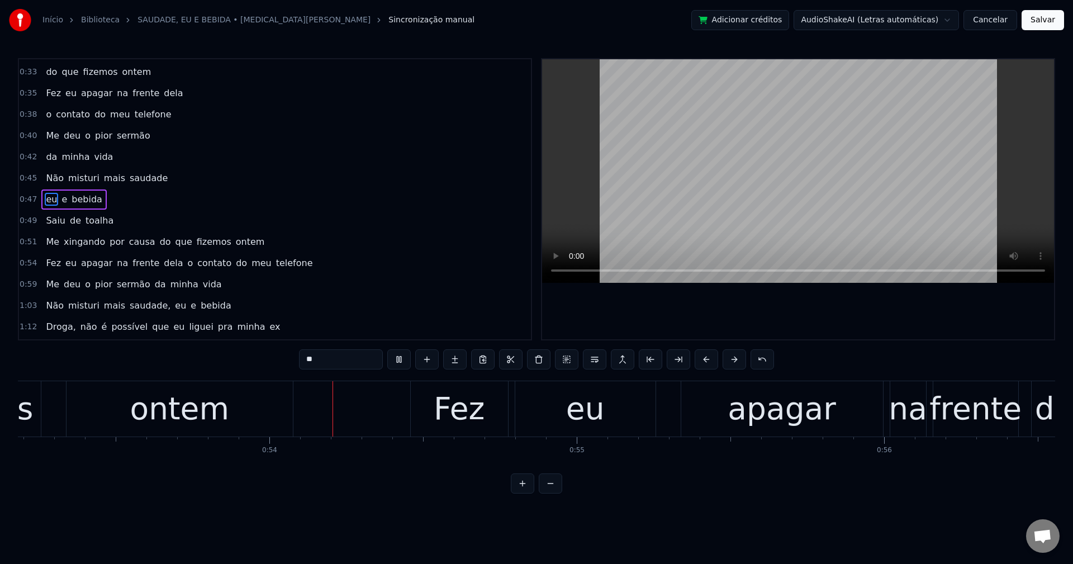
click at [159, 241] on span "do" at bounding box center [165, 241] width 13 height 13
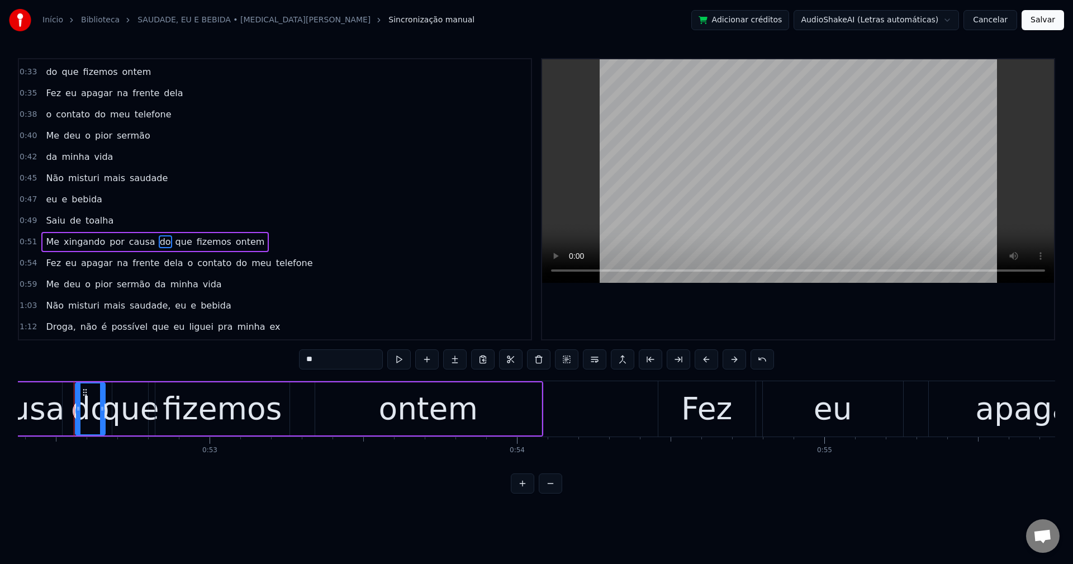
scroll to position [0, 16102]
click at [591, 363] on button at bounding box center [594, 359] width 23 height 20
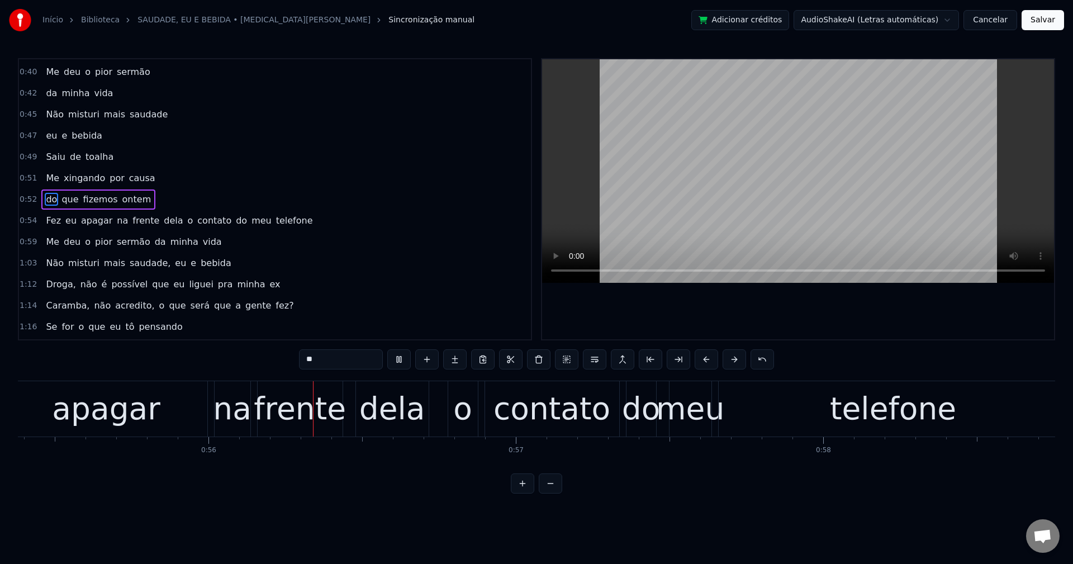
scroll to position [0, 17067]
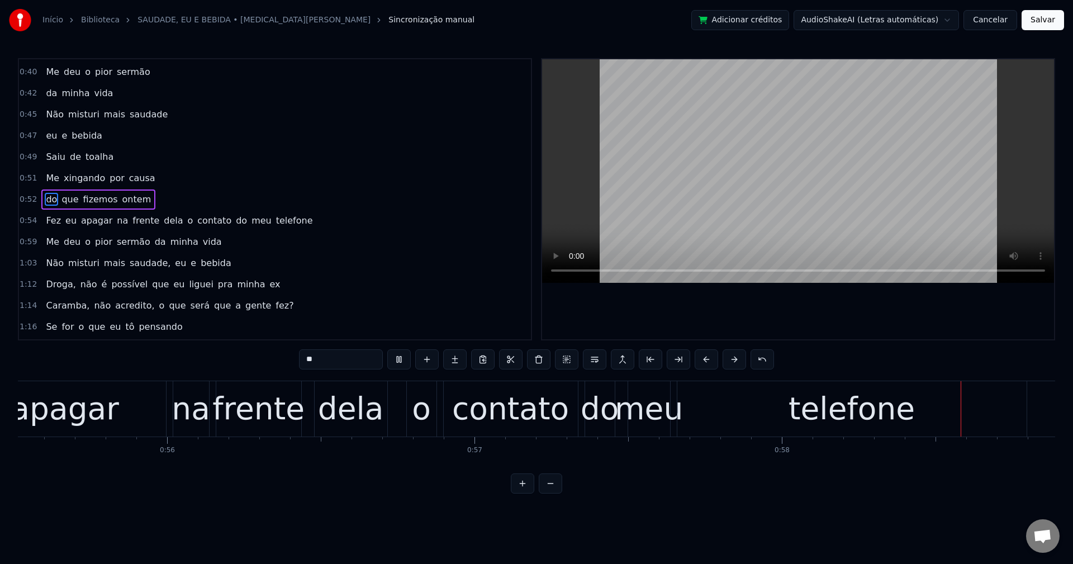
click at [187, 222] on span "o" at bounding box center [191, 220] width 8 height 13
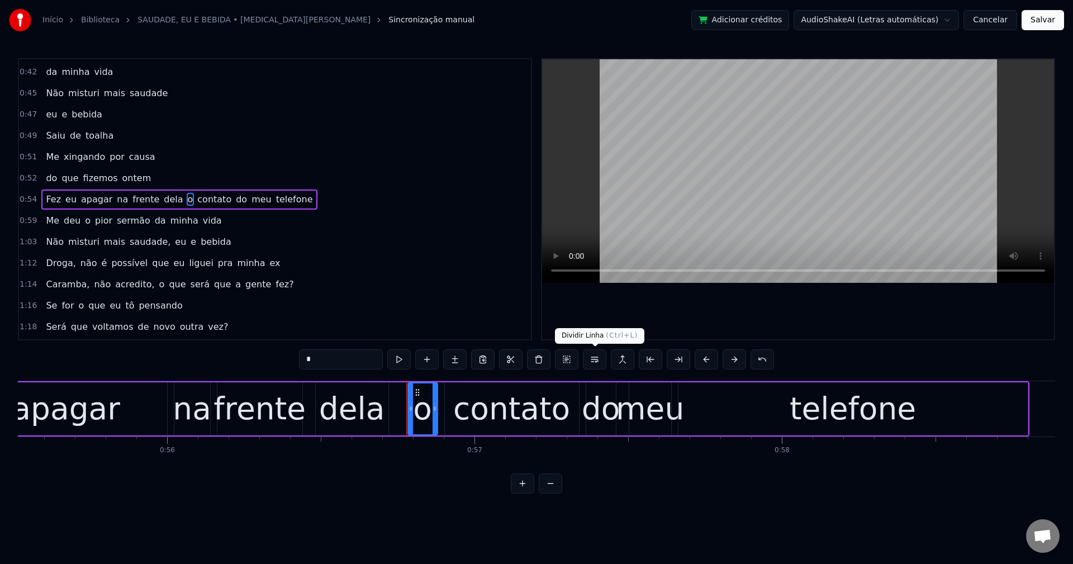
click at [591, 361] on button at bounding box center [594, 359] width 23 height 20
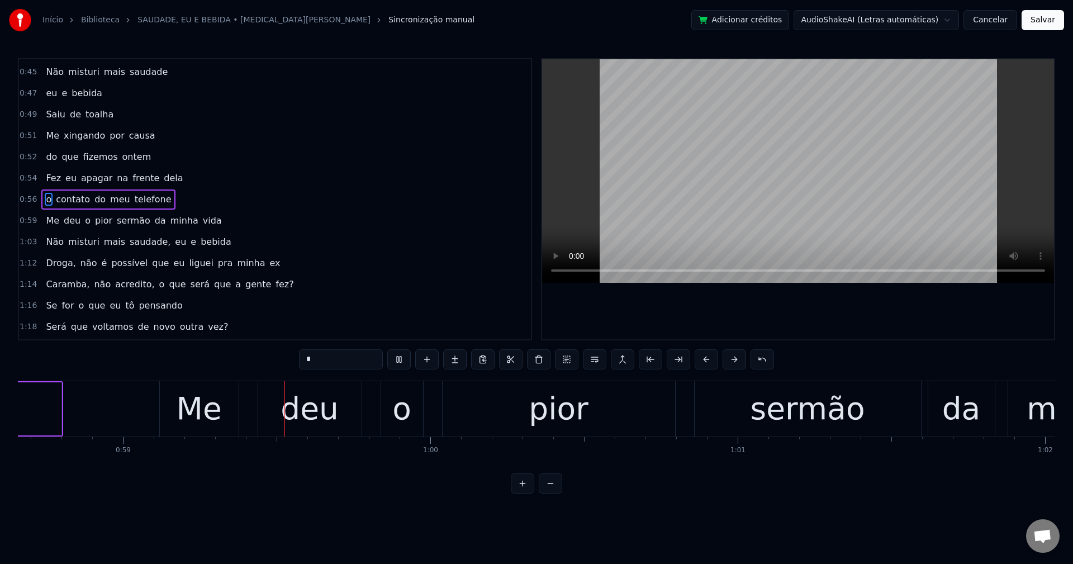
scroll to position [0, 18036]
click at [154, 219] on span "da" at bounding box center [160, 220] width 13 height 13
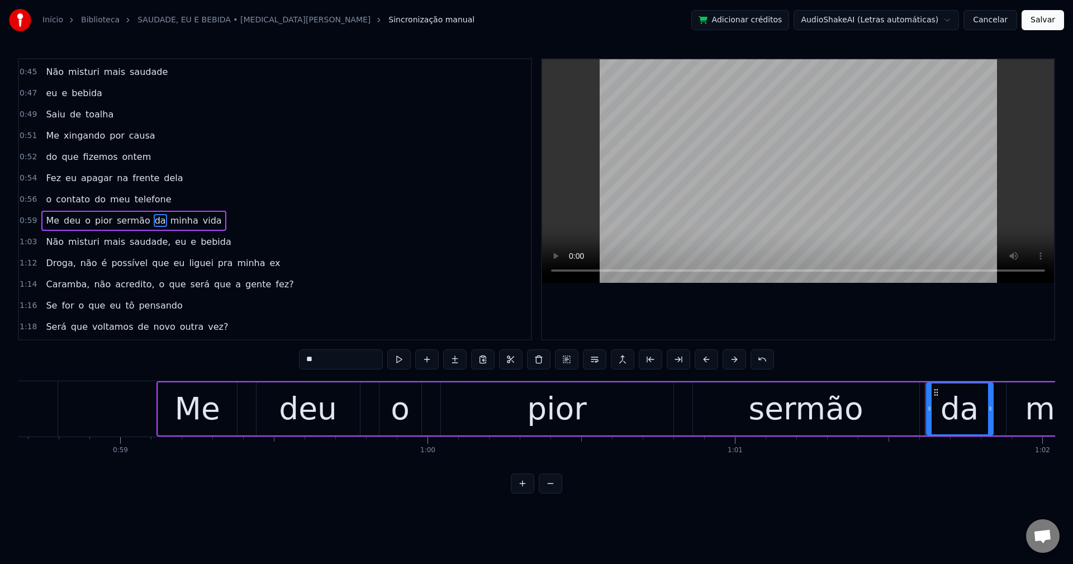
scroll to position [508, 0]
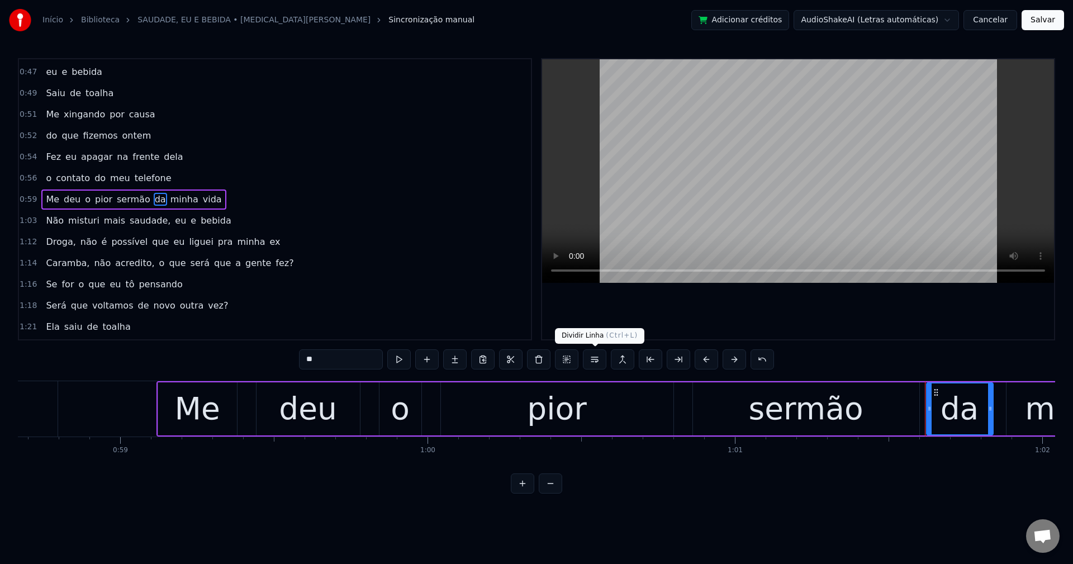
click at [596, 364] on button at bounding box center [594, 359] width 23 height 20
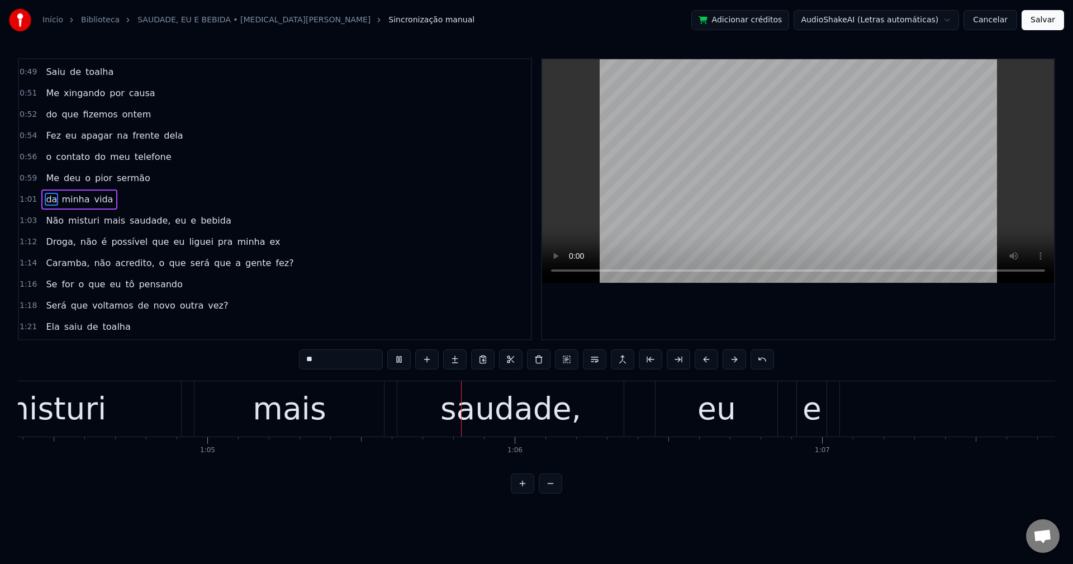
scroll to position [0, 20025]
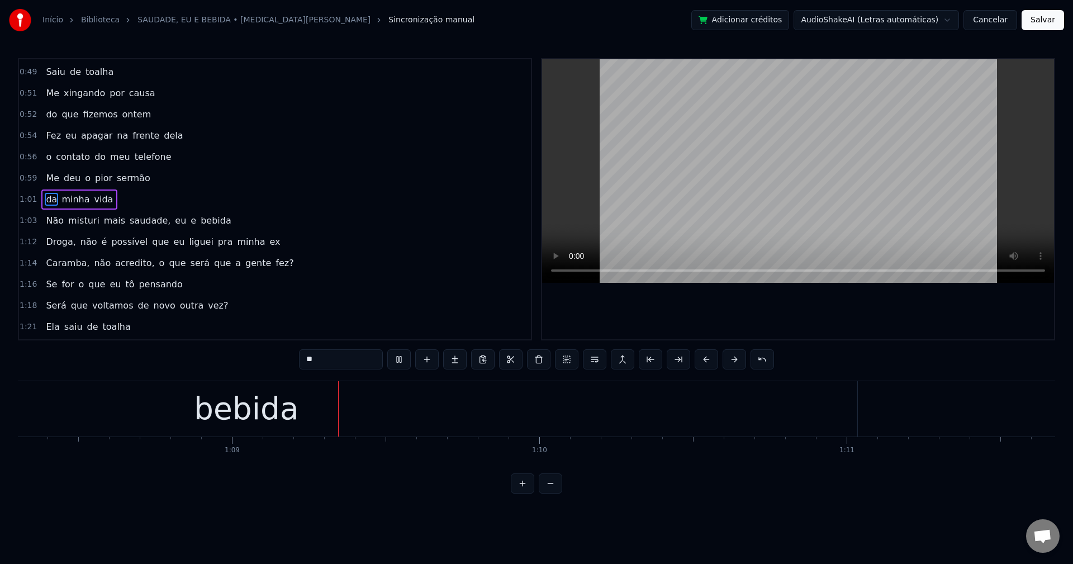
click at [138, 219] on span "saudade," at bounding box center [150, 220] width 43 height 13
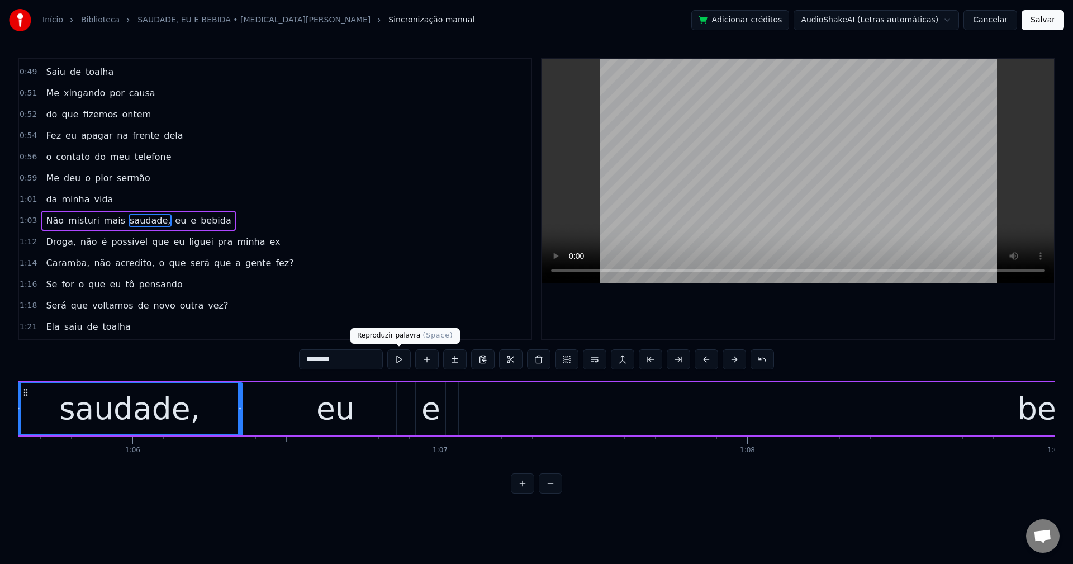
scroll to position [0, 20117]
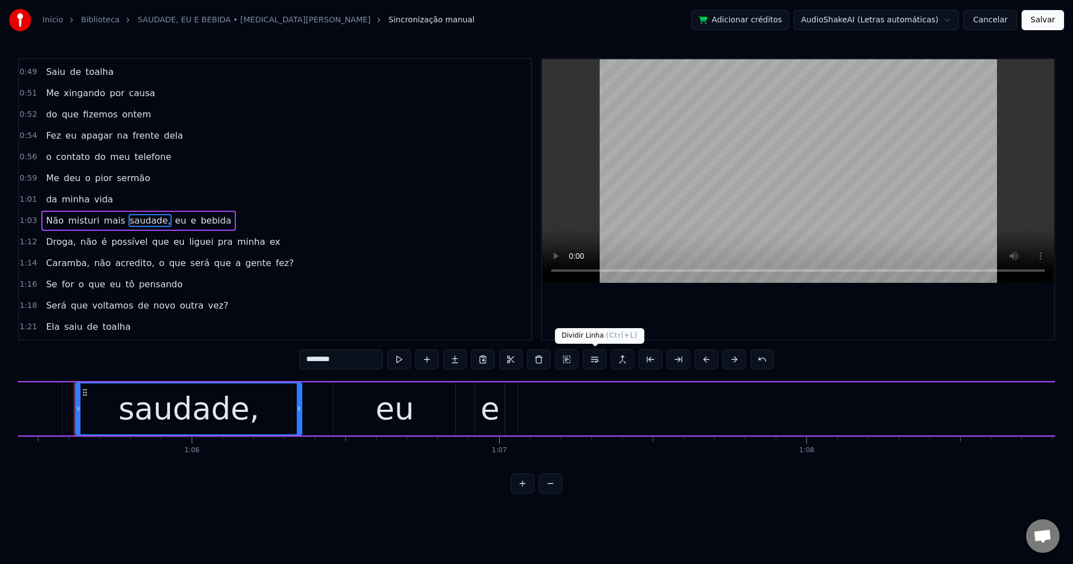
click at [599, 356] on button at bounding box center [594, 359] width 23 height 20
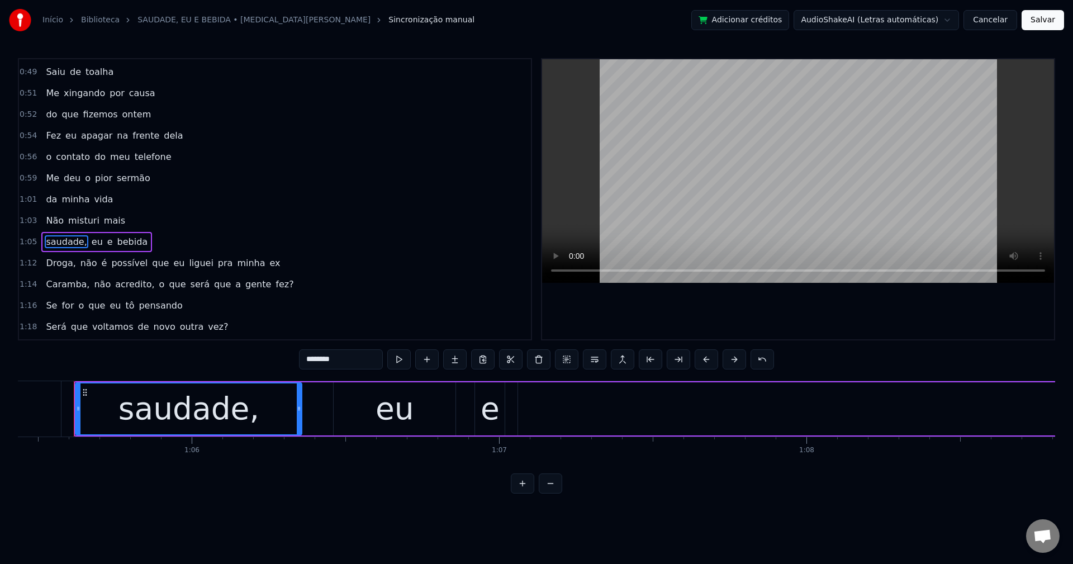
scroll to position [571, 0]
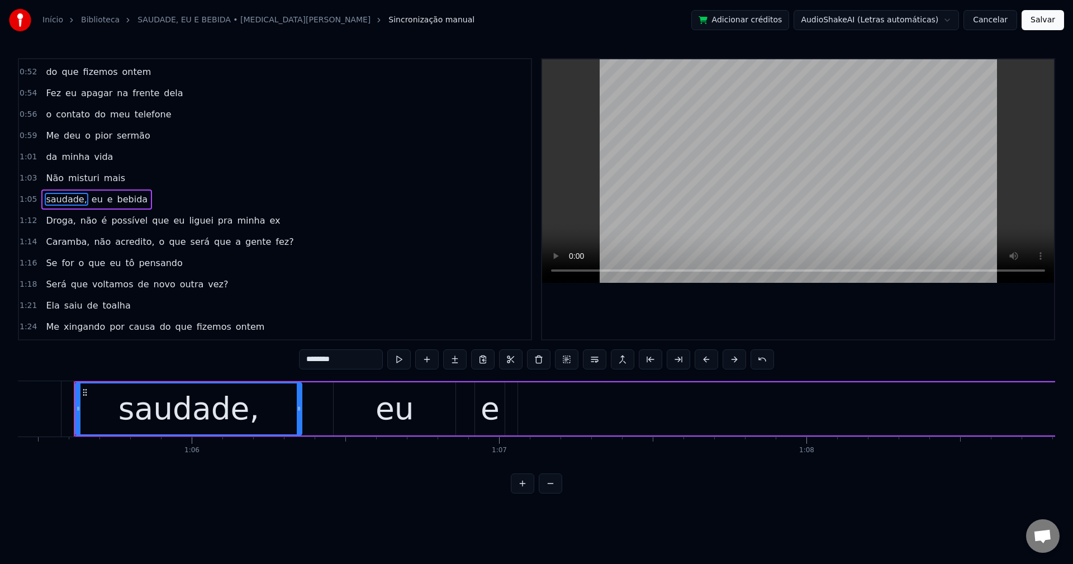
click at [371, 359] on input "********" at bounding box center [341, 359] width 84 height 20
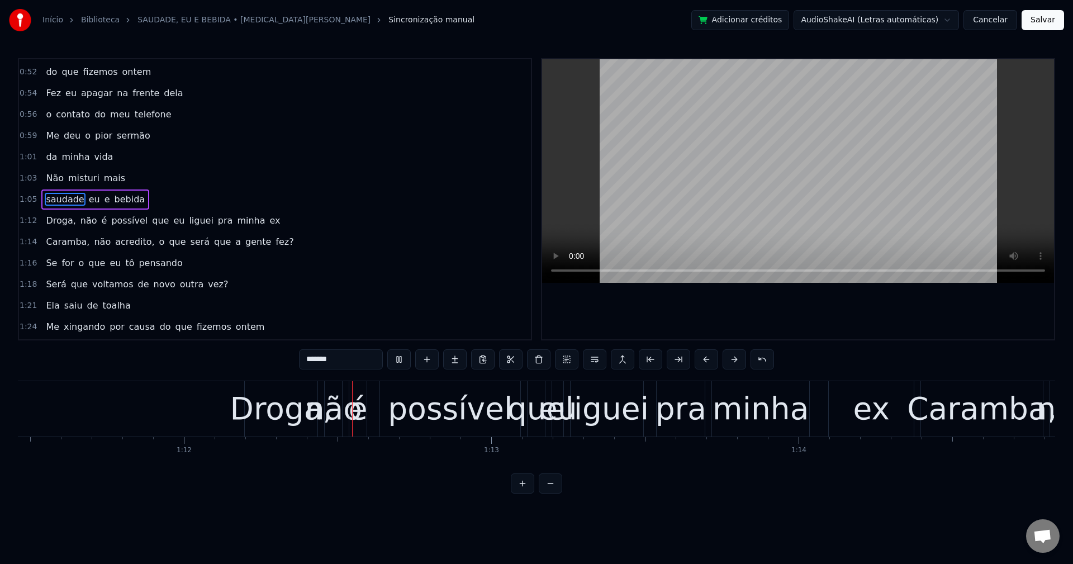
scroll to position [0, 22069]
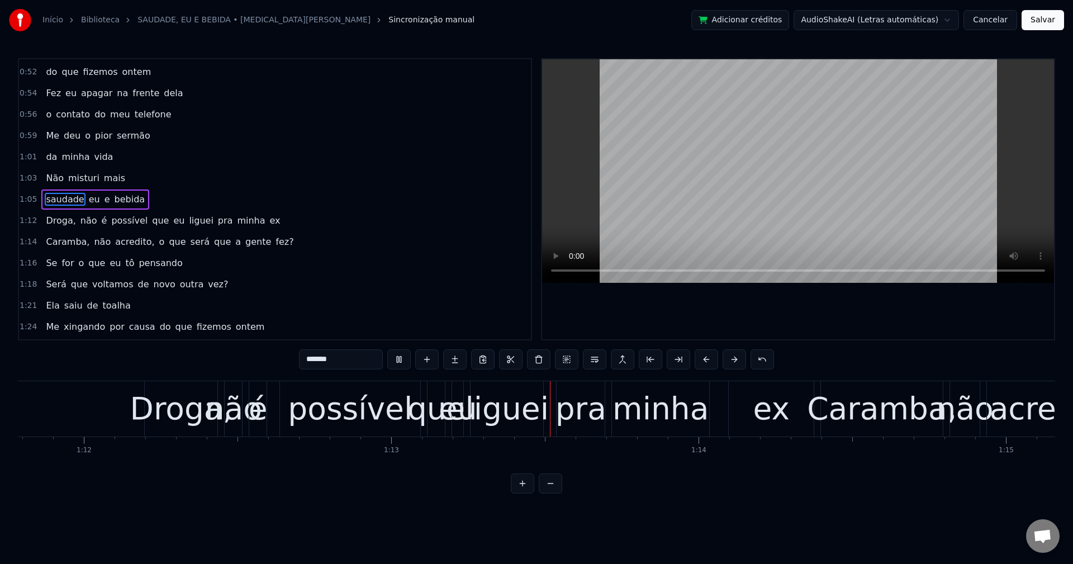
click at [54, 222] on span "Droga," at bounding box center [61, 220] width 32 height 13
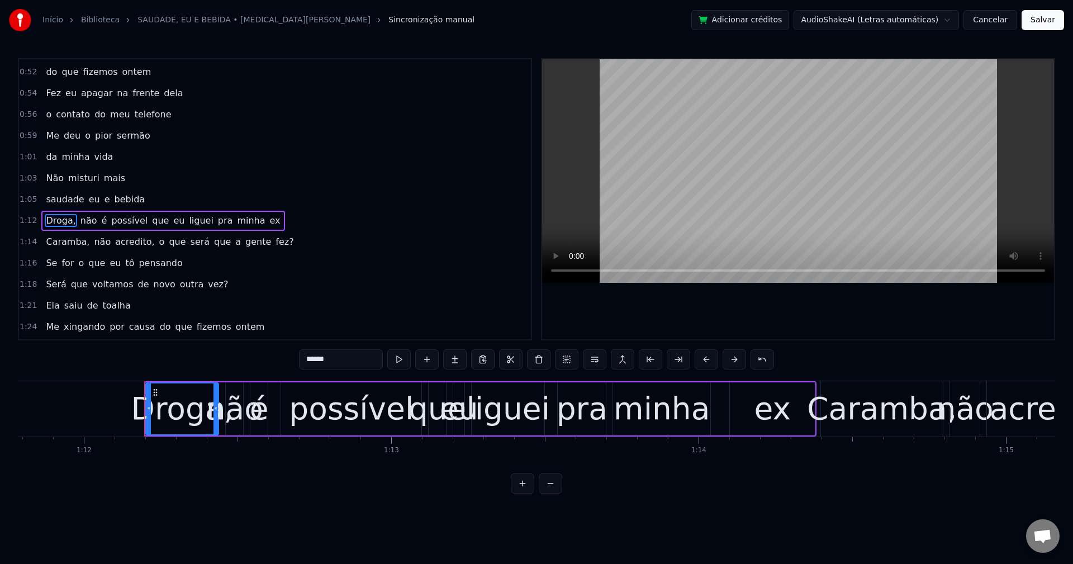
scroll to position [593, 0]
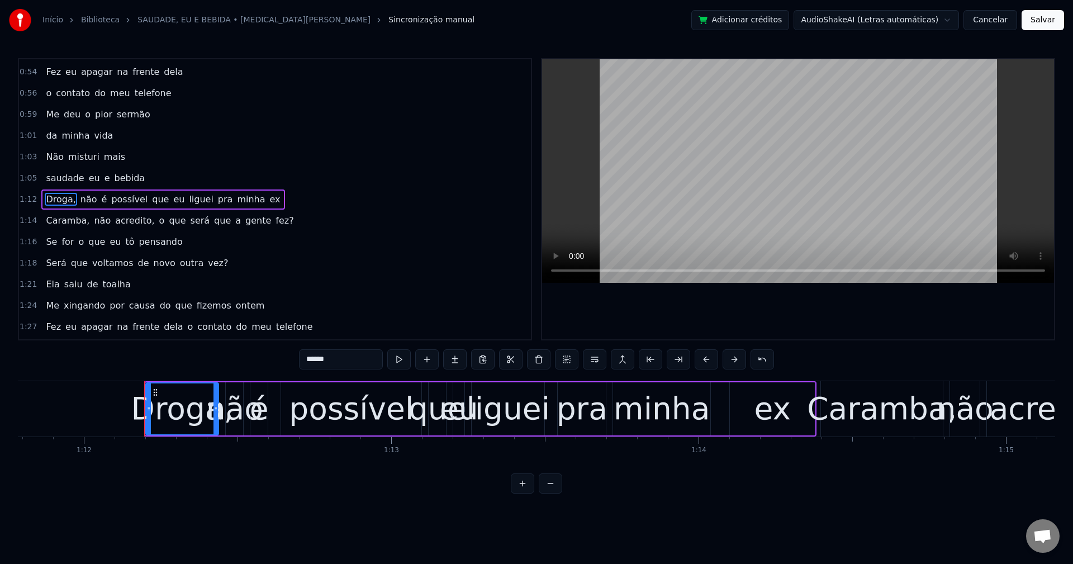
click at [353, 357] on input "******" at bounding box center [341, 359] width 84 height 20
click at [148, 197] on span "que" at bounding box center [157, 199] width 19 height 13
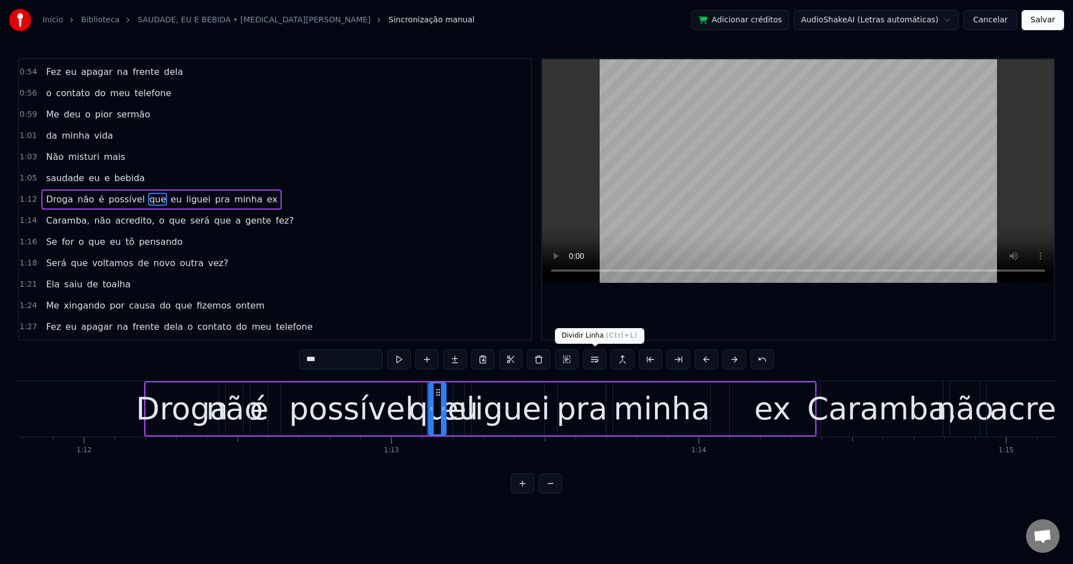
click at [594, 366] on button at bounding box center [594, 359] width 23 height 20
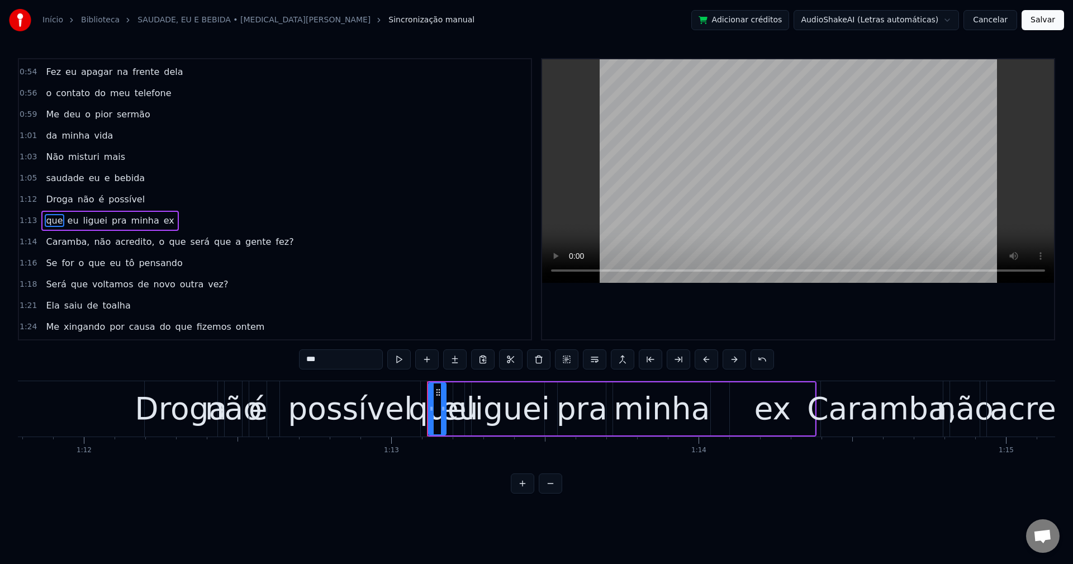
scroll to position [614, 0]
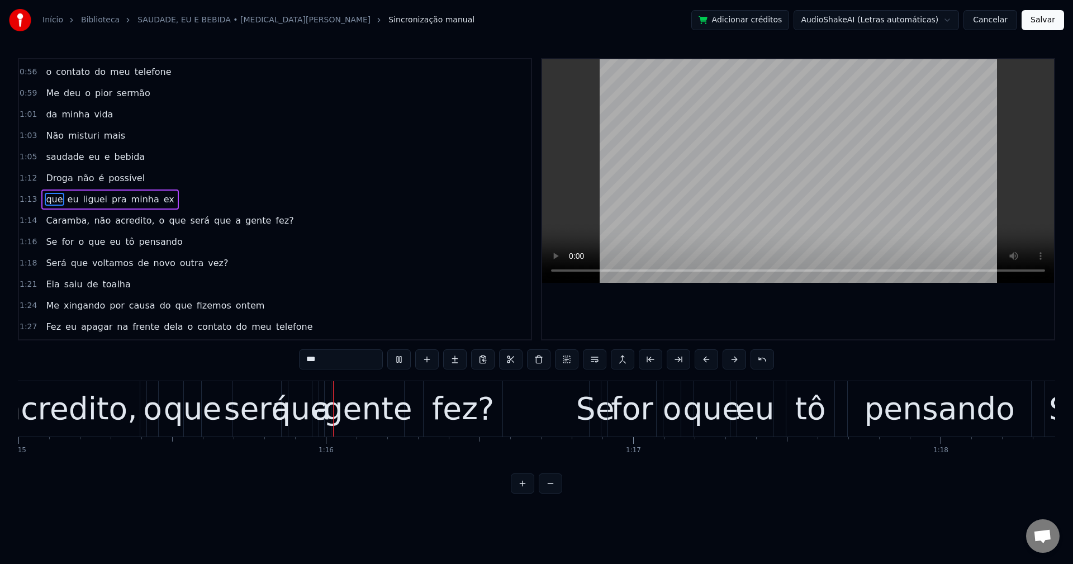
click at [68, 223] on span "Caramba," at bounding box center [68, 220] width 46 height 13
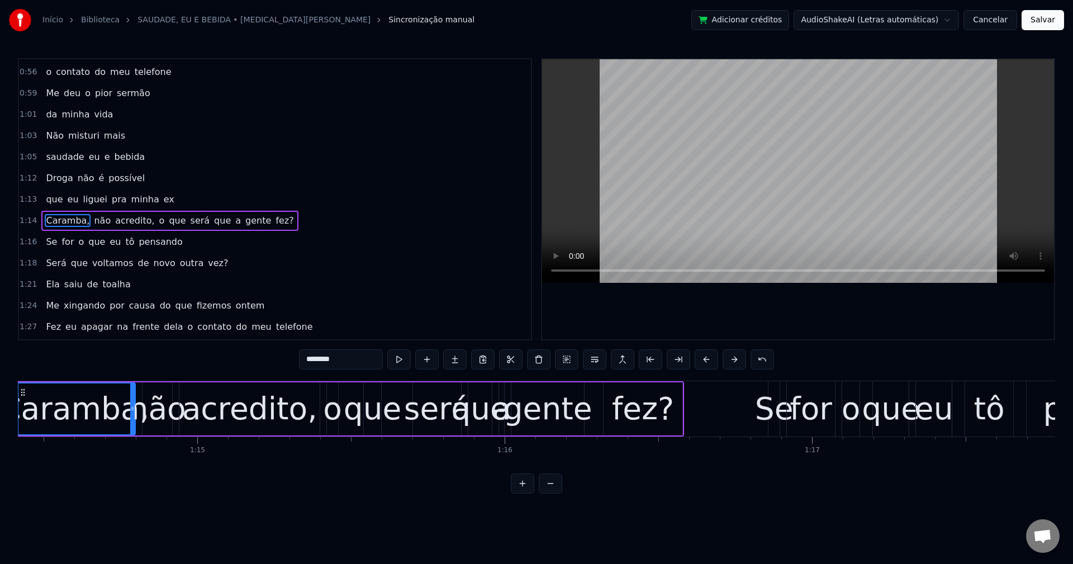
scroll to position [0, 22816]
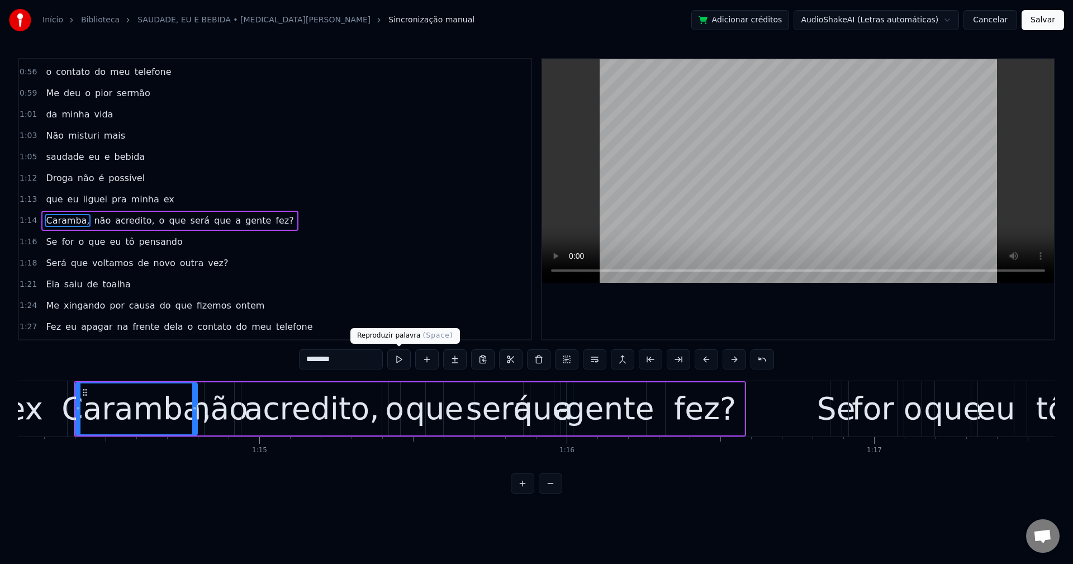
click at [381, 358] on input "********" at bounding box center [341, 359] width 84 height 20
click at [125, 221] on span "acredito," at bounding box center [131, 220] width 41 height 13
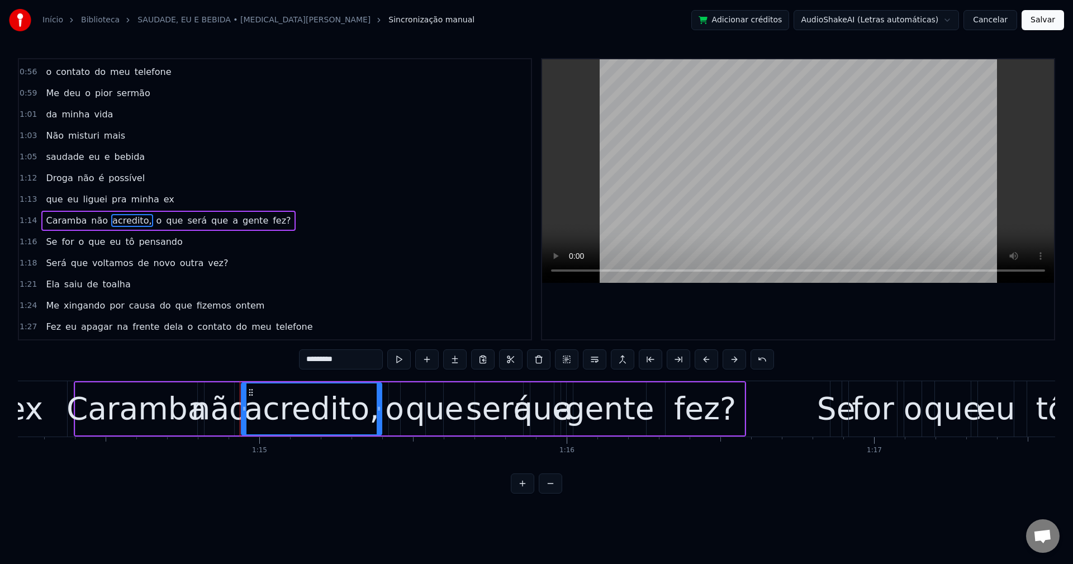
scroll to position [635, 0]
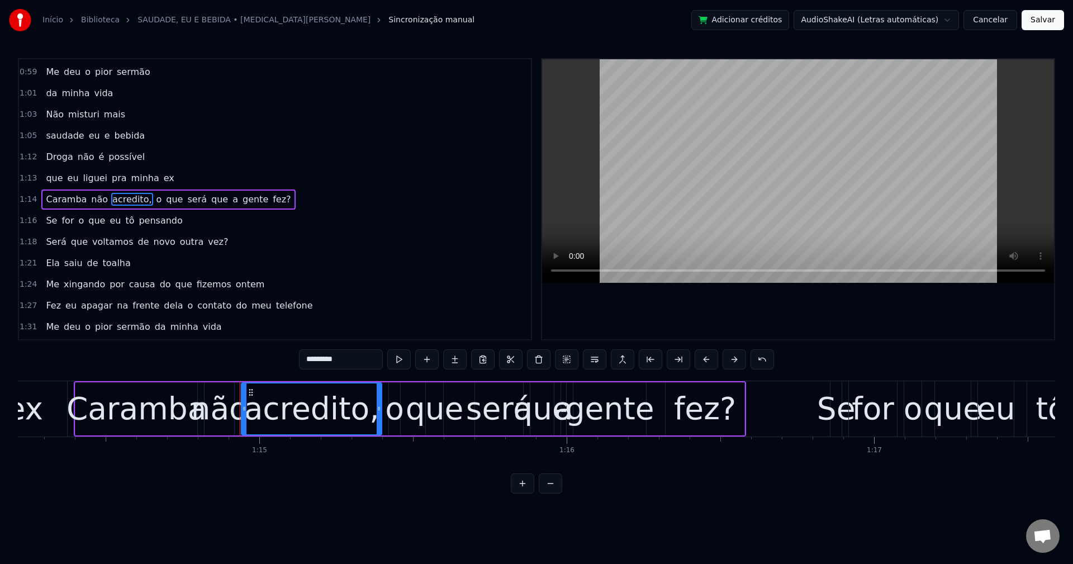
click at [351, 363] on input "*********" at bounding box center [341, 359] width 84 height 20
click at [152, 198] on span "o" at bounding box center [156, 199] width 8 height 13
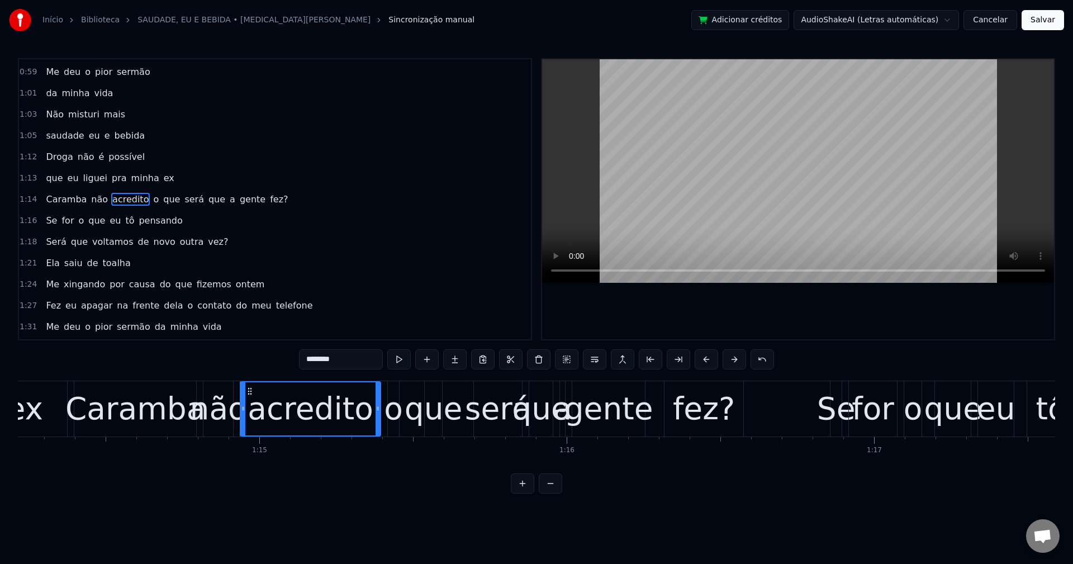
click at [152, 201] on span "o" at bounding box center [156, 199] width 8 height 13
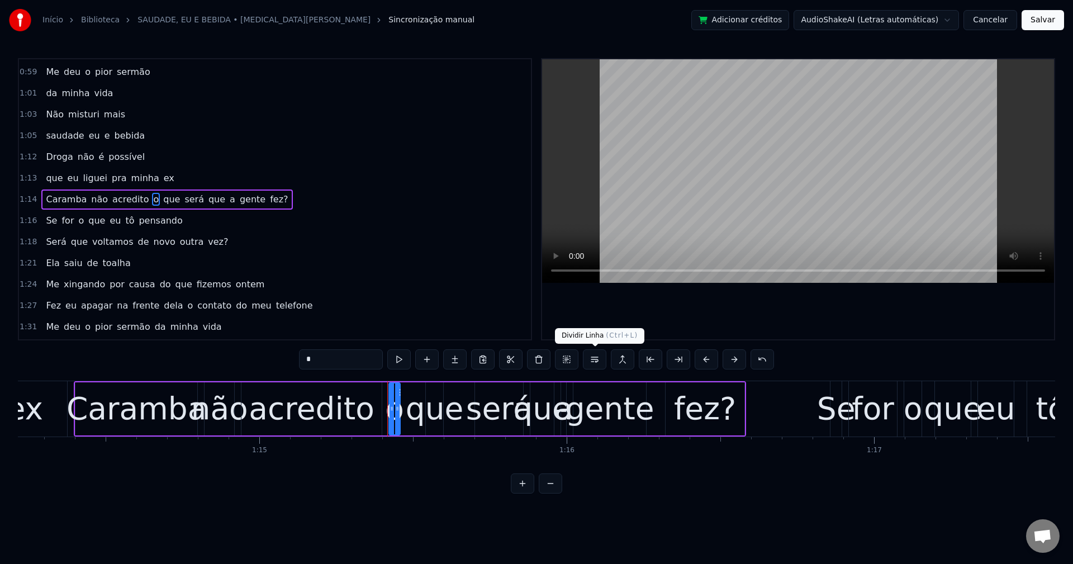
drag, startPoint x: 594, startPoint y: 364, endPoint x: 562, endPoint y: 355, distance: 33.1
click at [593, 363] on button at bounding box center [594, 359] width 23 height 20
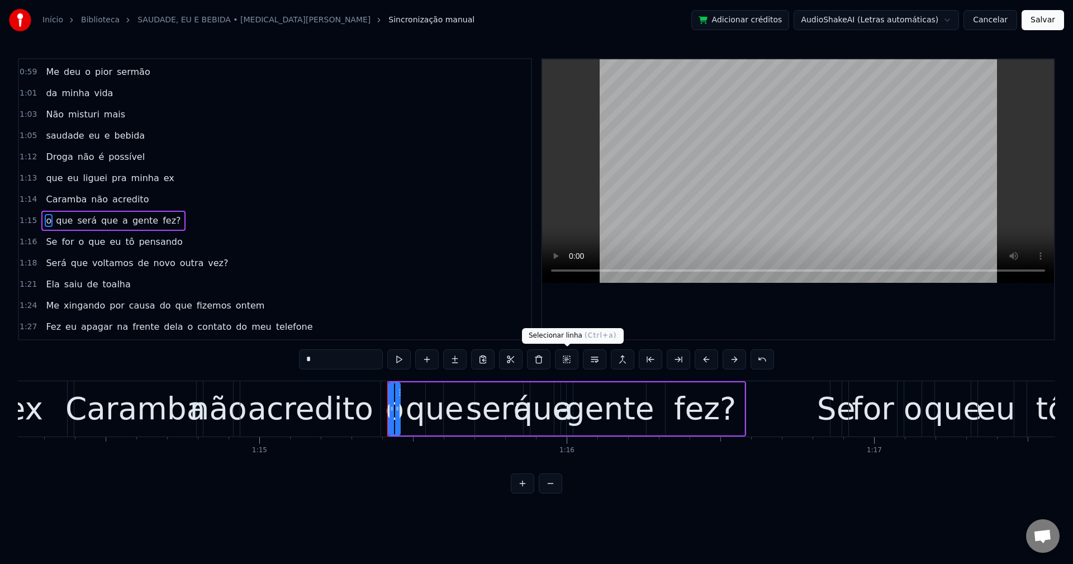
scroll to position [656, 0]
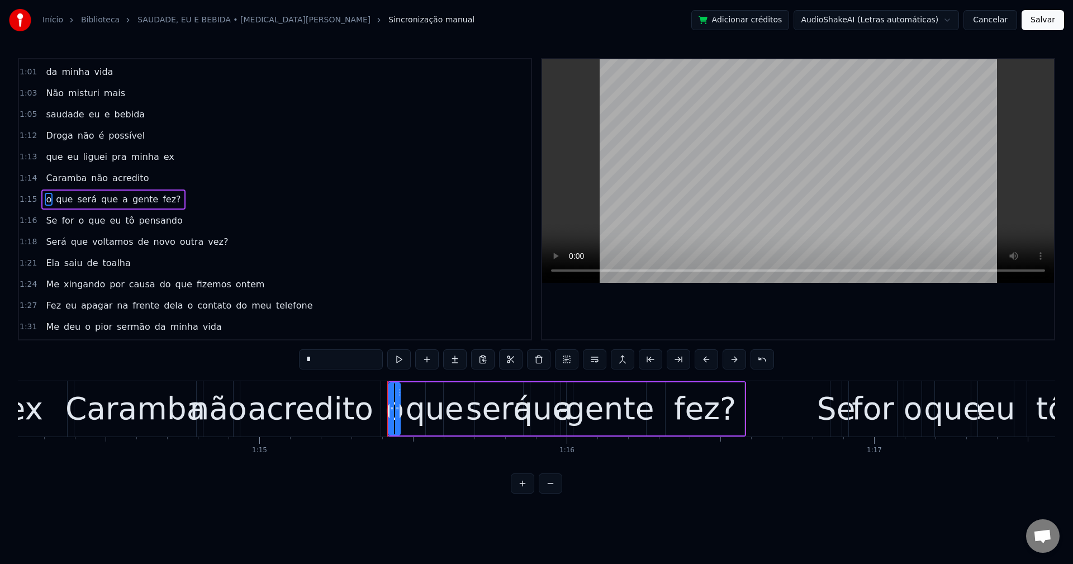
click at [101, 199] on span "que" at bounding box center [109, 199] width 19 height 13
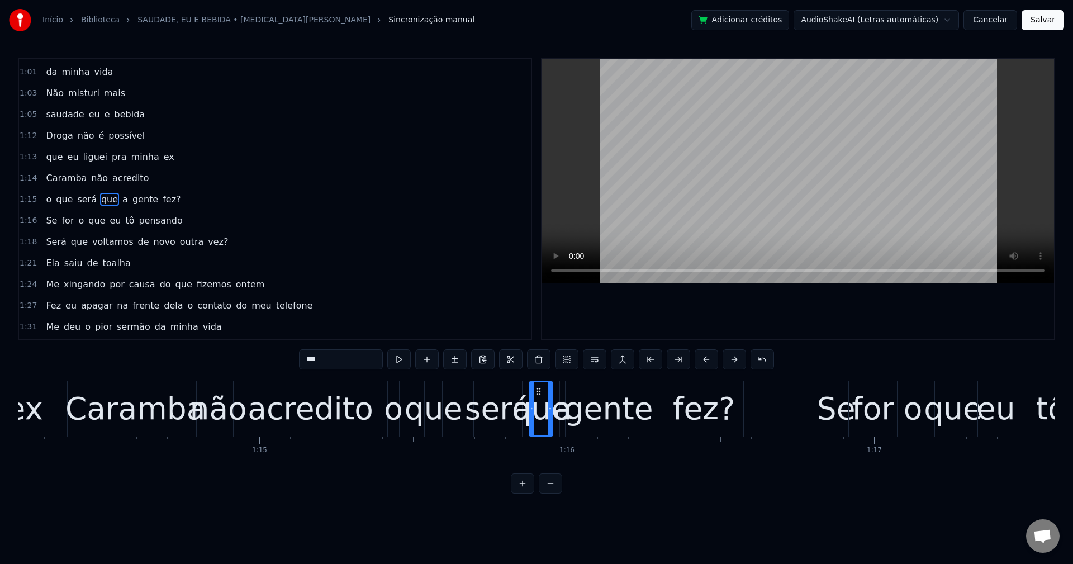
click at [601, 358] on button at bounding box center [594, 359] width 23 height 20
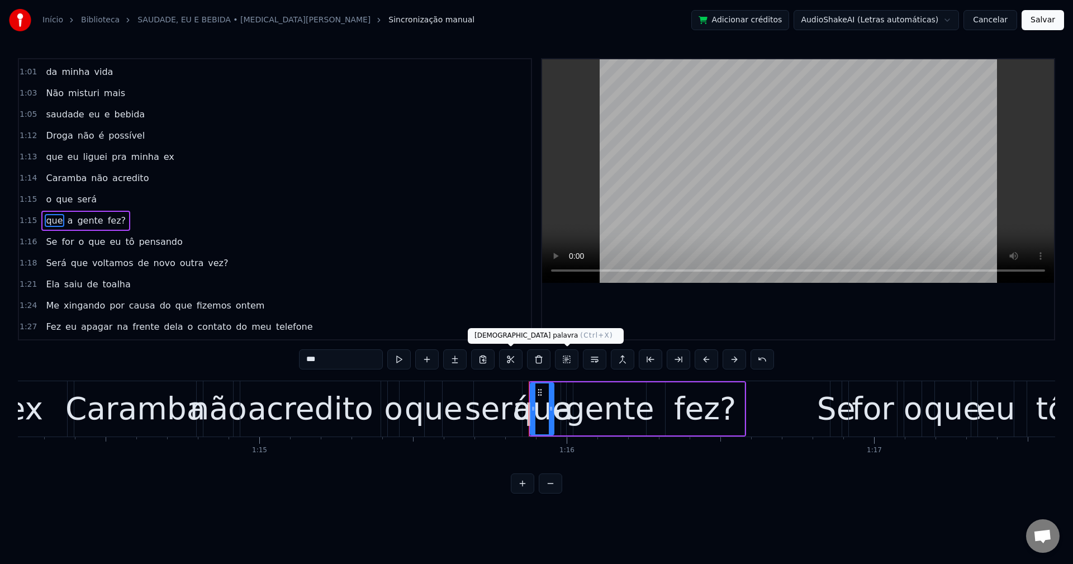
scroll to position [677, 0]
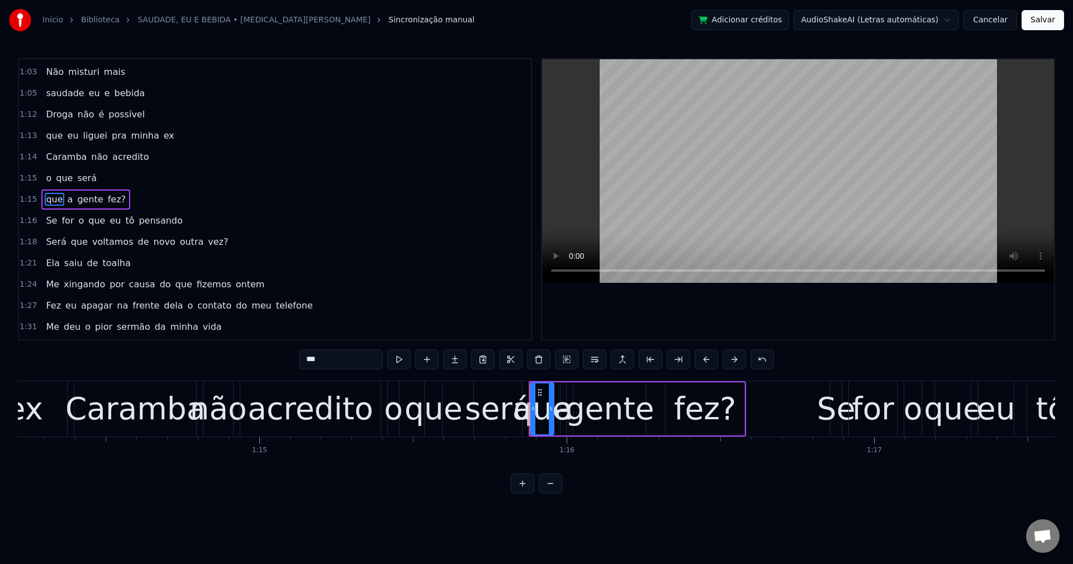
click at [110, 199] on span "fez?" at bounding box center [117, 199] width 20 height 13
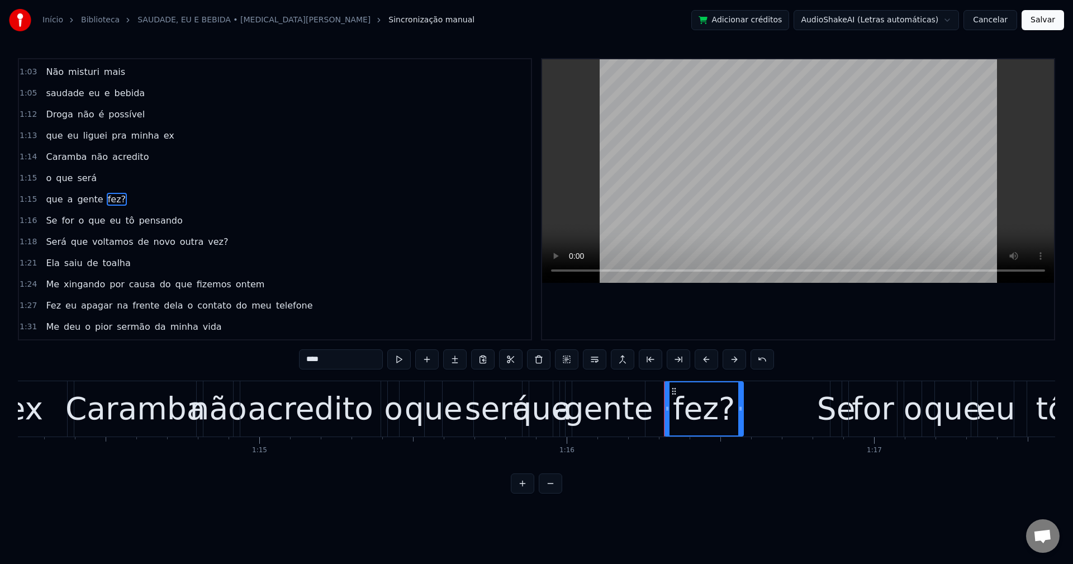
click at [350, 356] on input "****" at bounding box center [341, 359] width 84 height 20
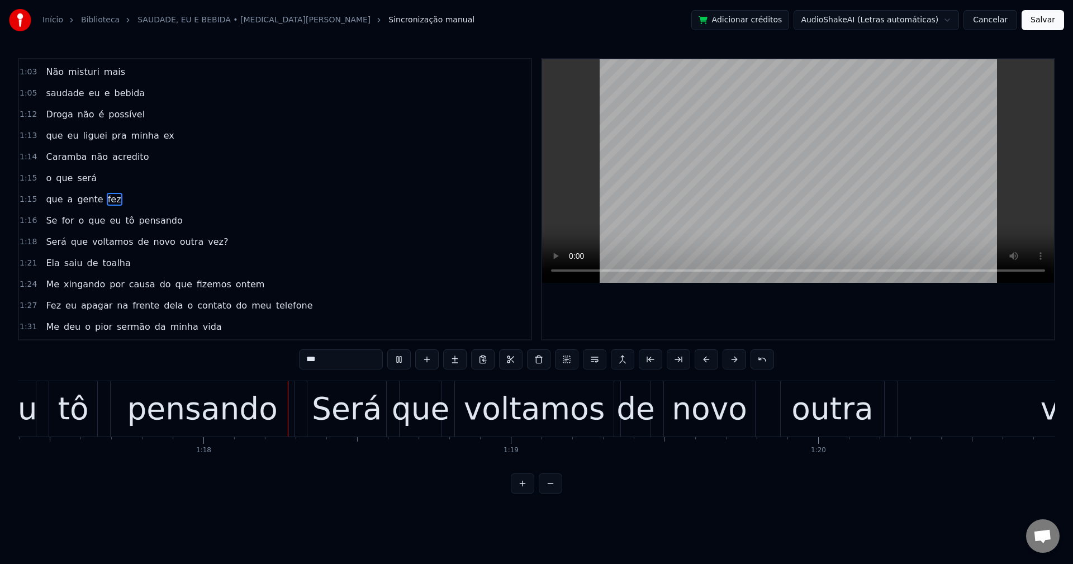
scroll to position [0, 23795]
click at [136, 242] on span "de" at bounding box center [142, 241] width 13 height 13
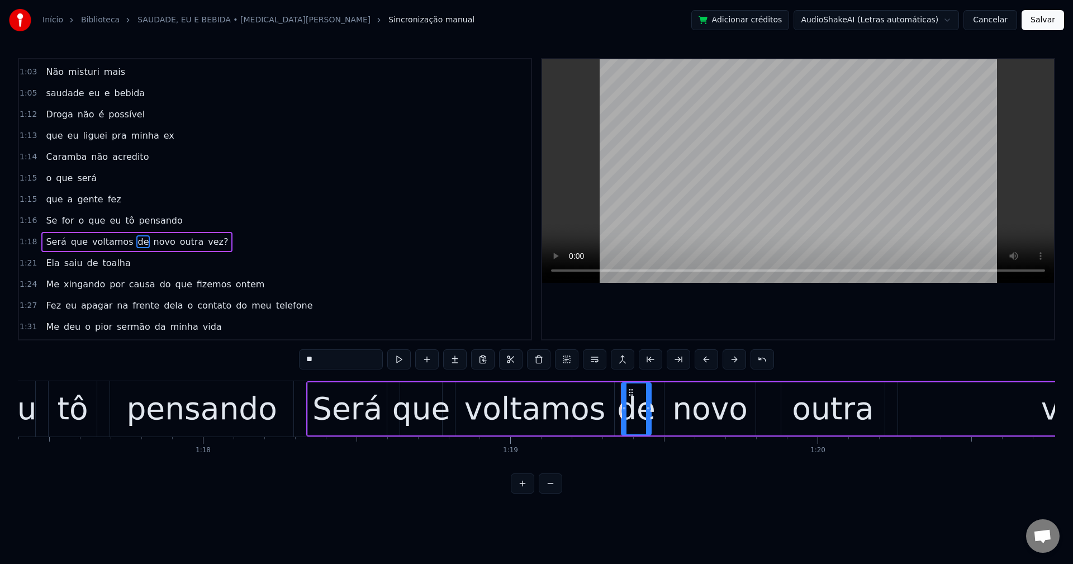
scroll to position [720, 0]
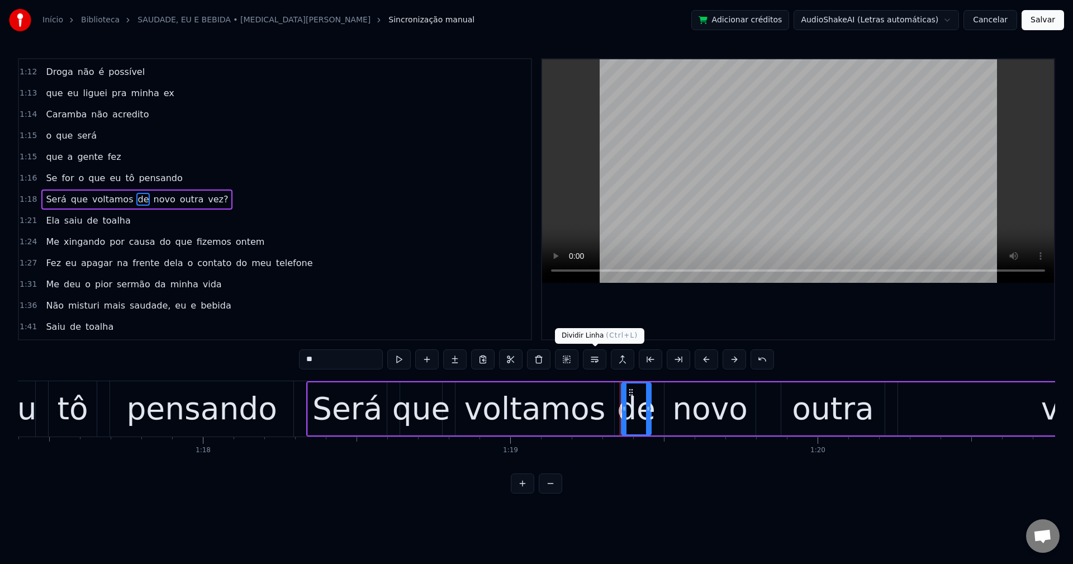
click at [595, 359] on button at bounding box center [594, 359] width 23 height 20
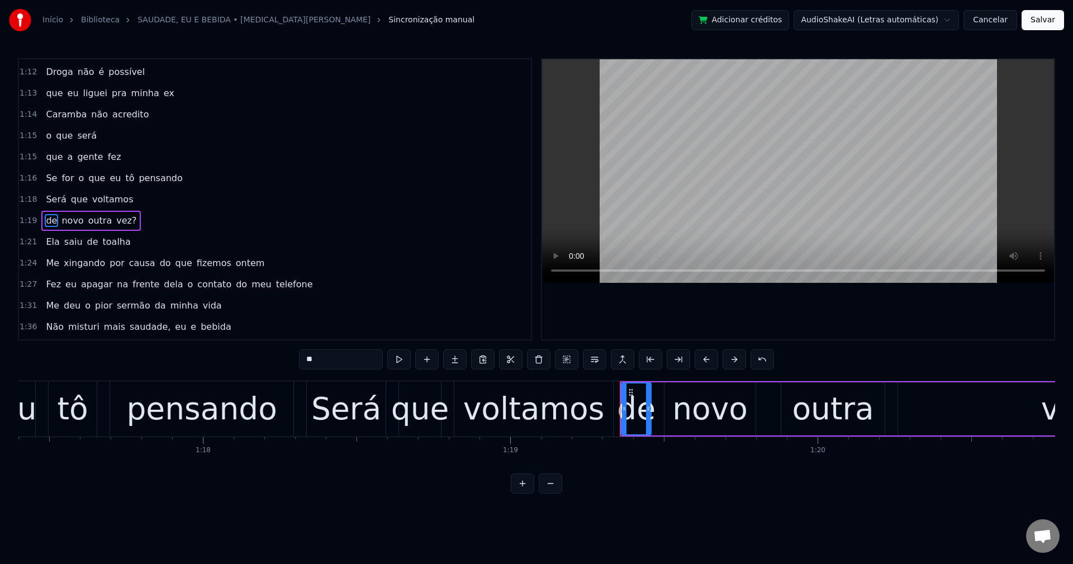
scroll to position [741, 0]
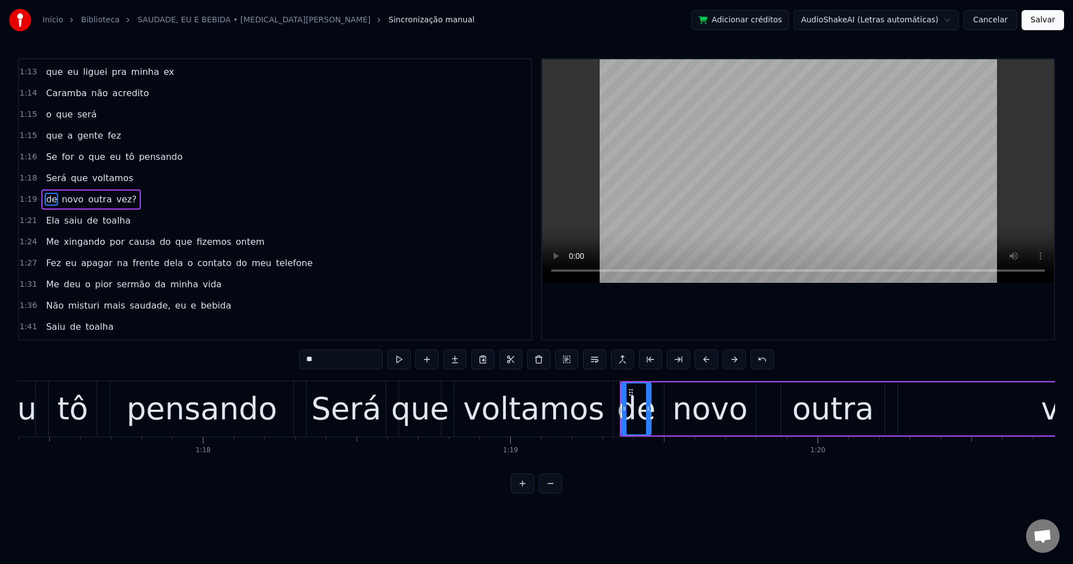
click at [120, 202] on span "vez?" at bounding box center [126, 199] width 22 height 13
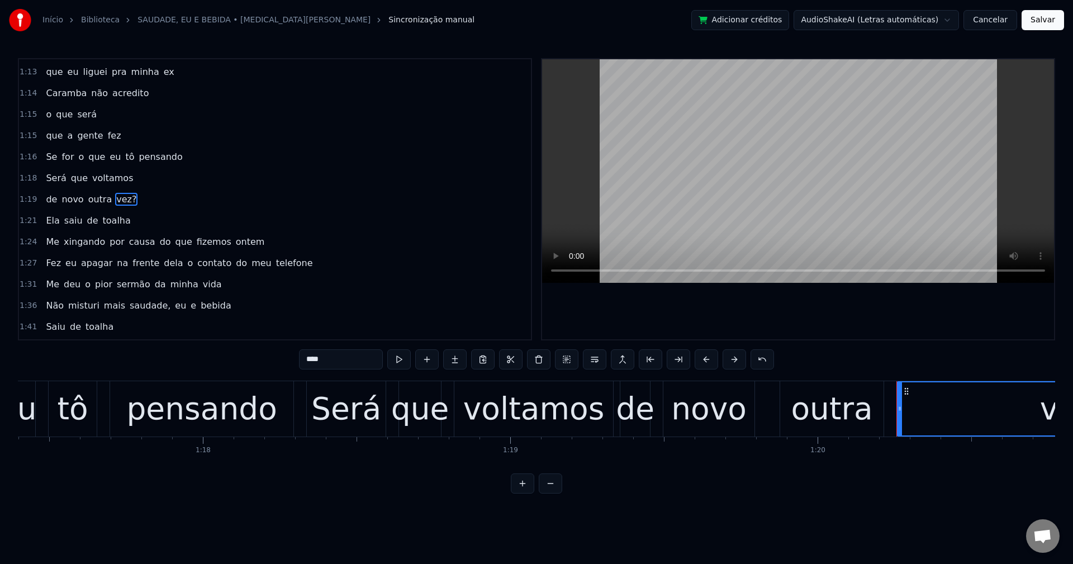
click at [359, 361] on input "****" at bounding box center [341, 359] width 84 height 20
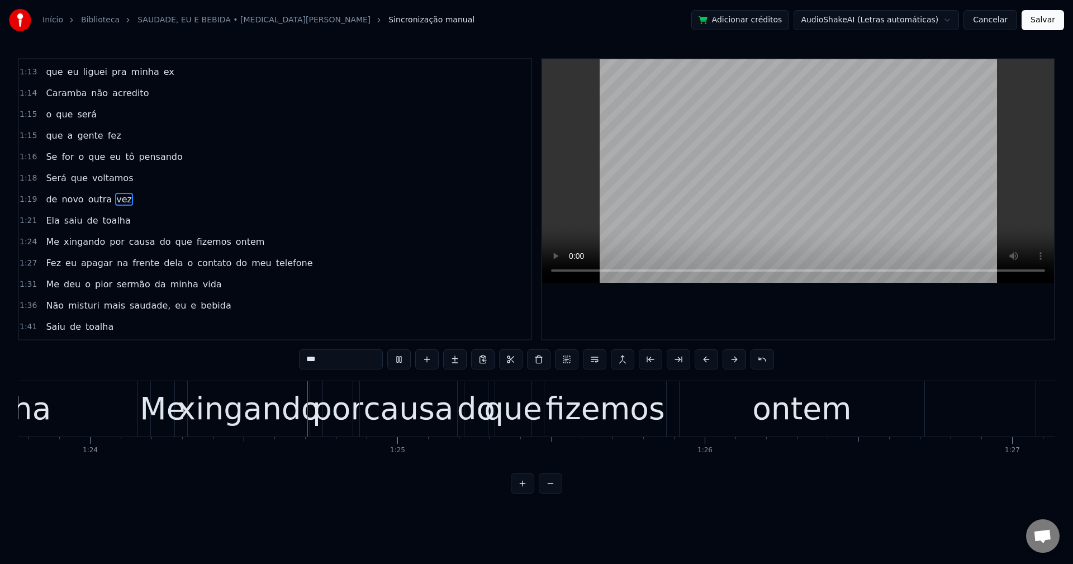
scroll to position [0, 25760]
click at [159, 244] on span "do" at bounding box center [165, 241] width 13 height 13
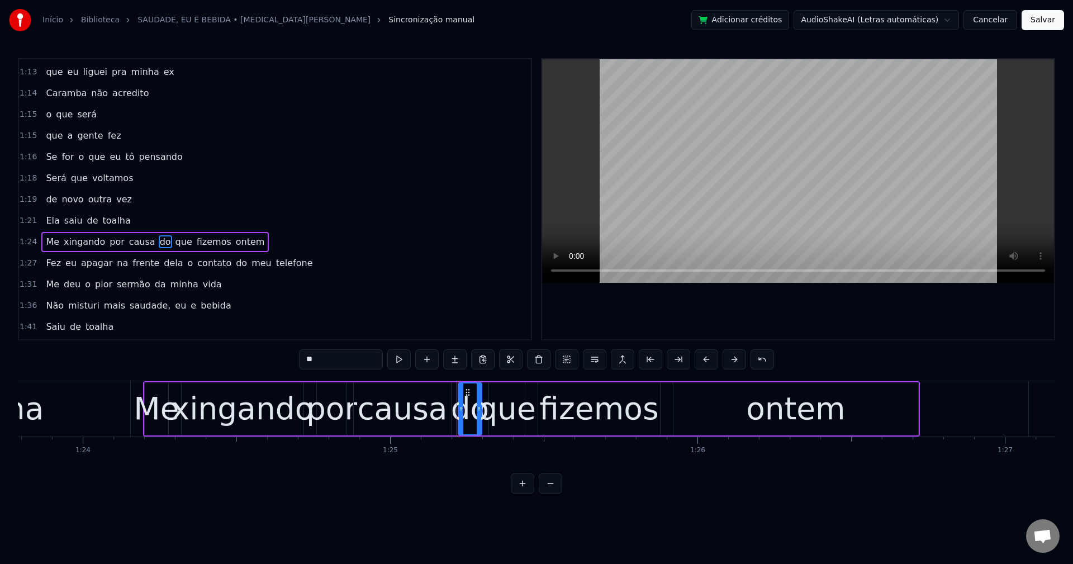
scroll to position [784, 0]
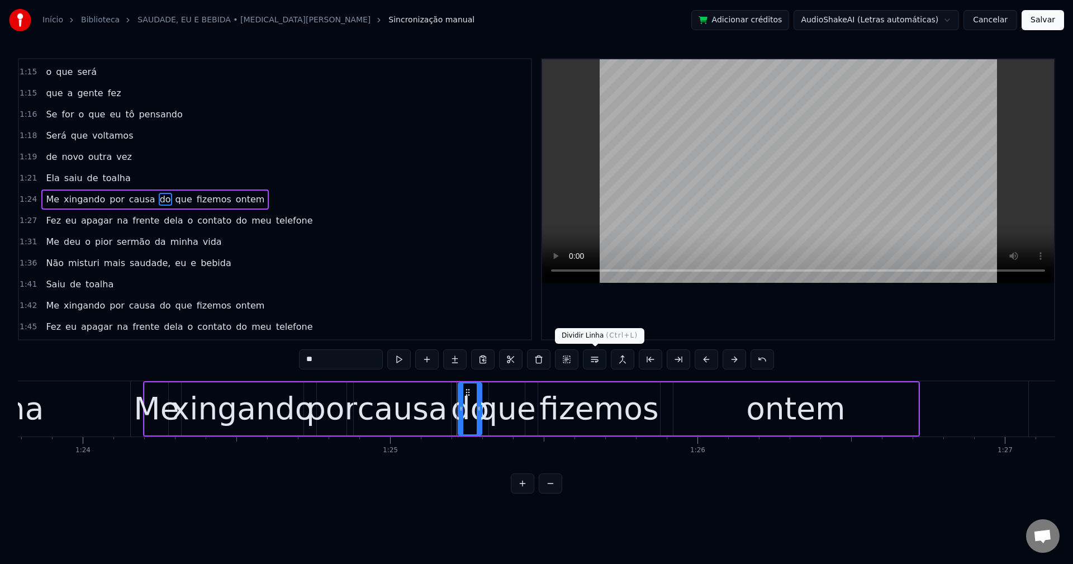
click at [599, 361] on button at bounding box center [594, 359] width 23 height 20
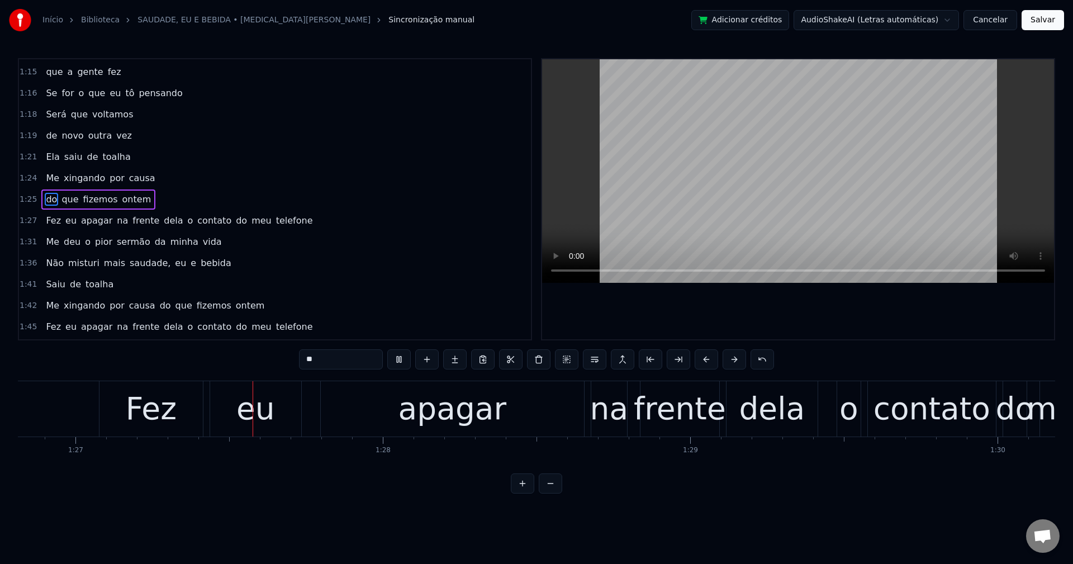
scroll to position [0, 26690]
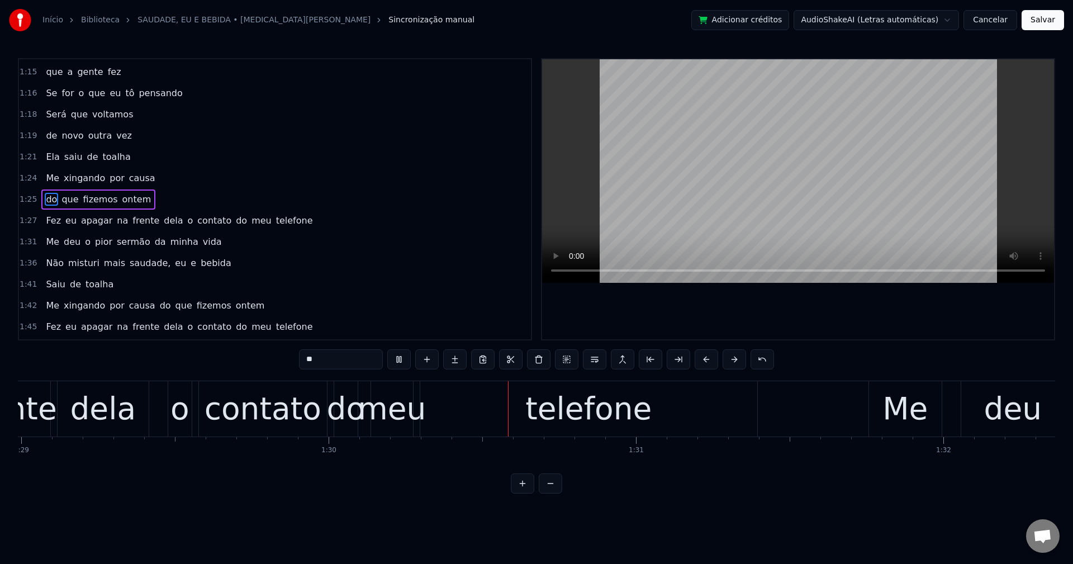
click at [187, 221] on span "o" at bounding box center [191, 220] width 8 height 13
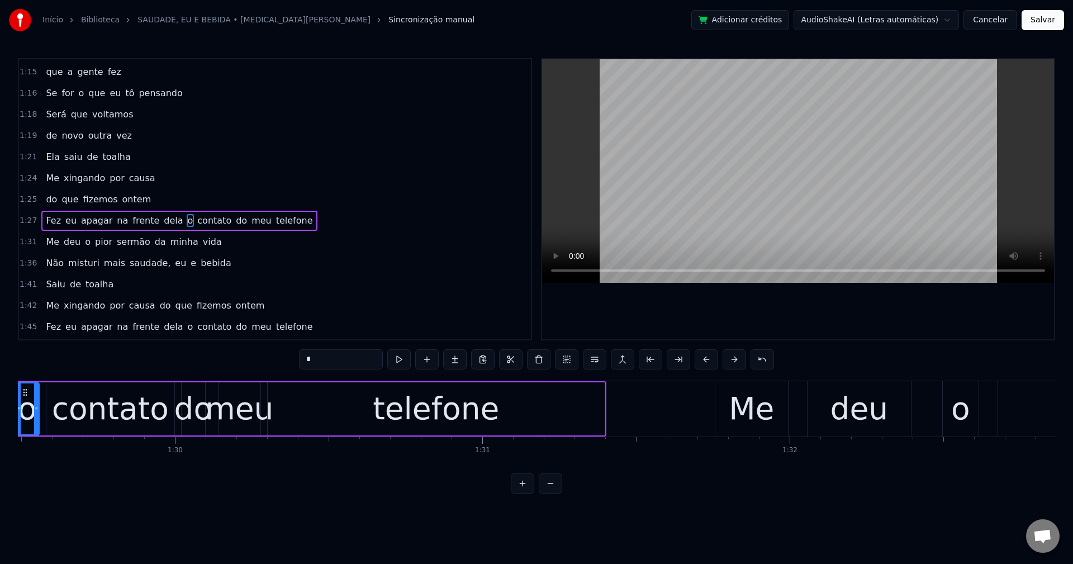
scroll to position [0, 27452]
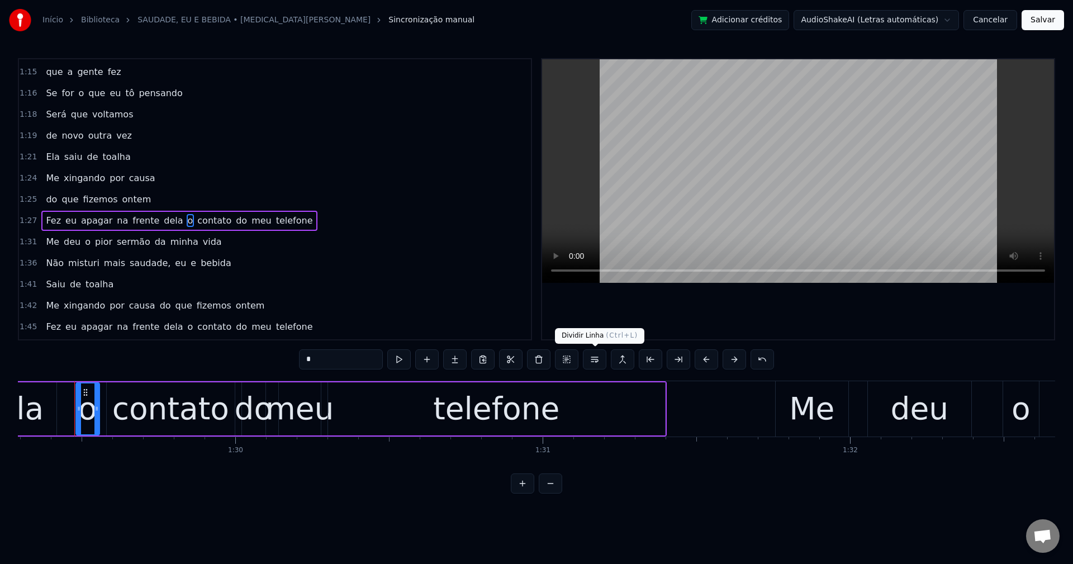
click at [596, 359] on button at bounding box center [594, 359] width 23 height 20
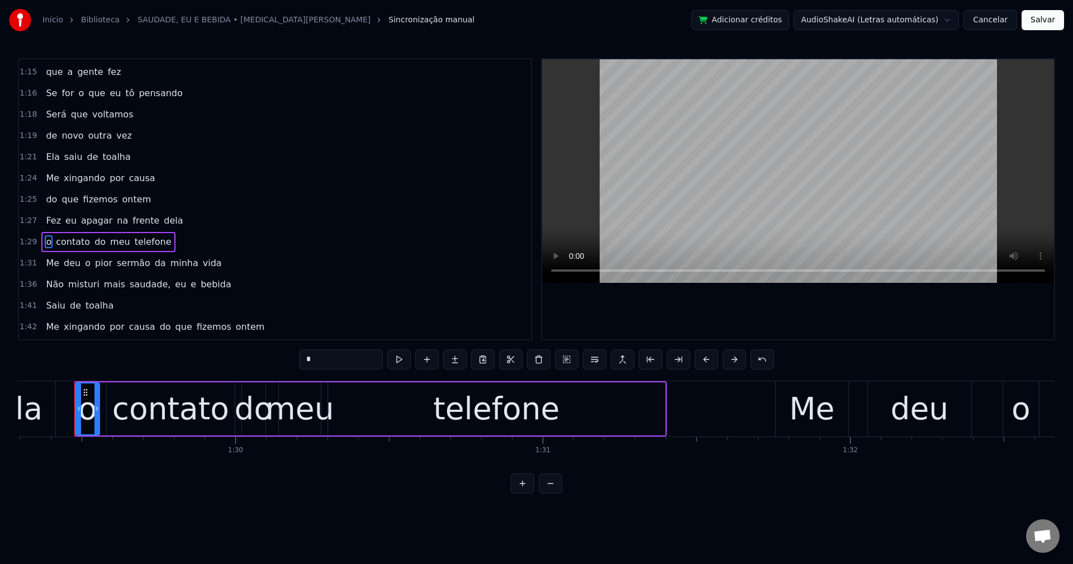
scroll to position [847, 0]
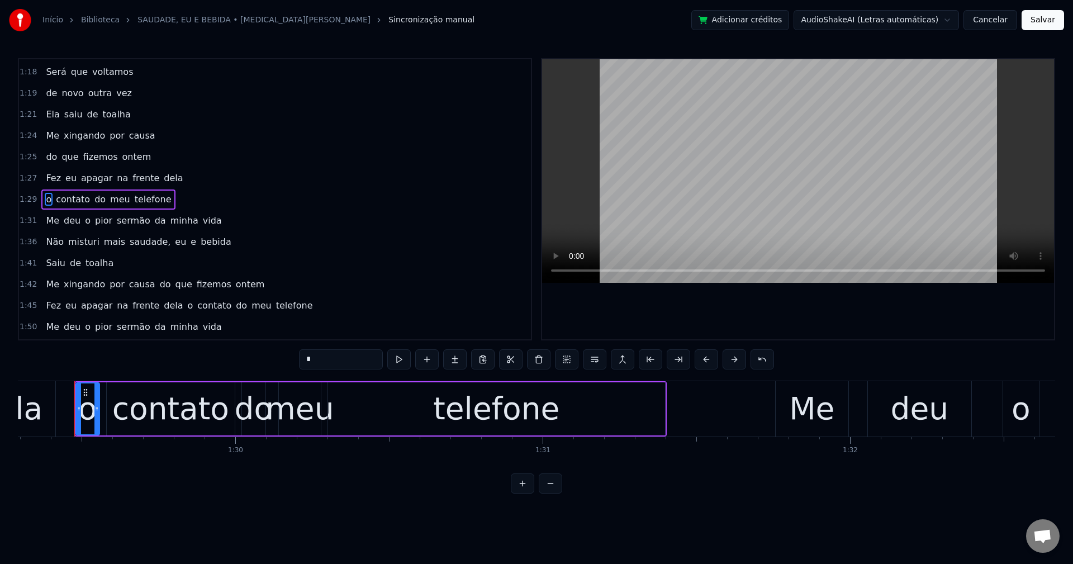
click at [154, 221] on span "da" at bounding box center [160, 220] width 13 height 13
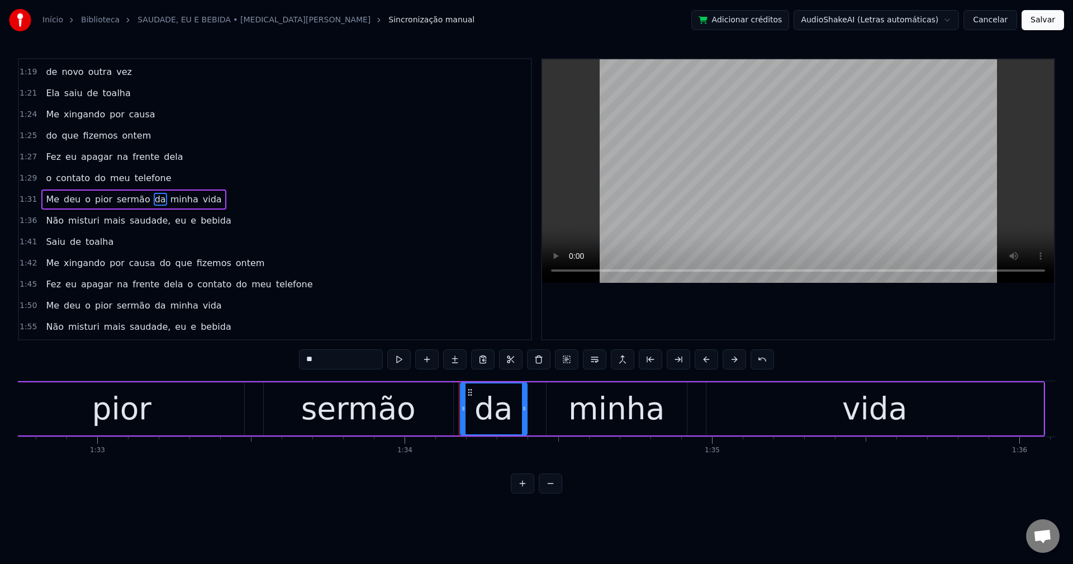
scroll to position [0, 28896]
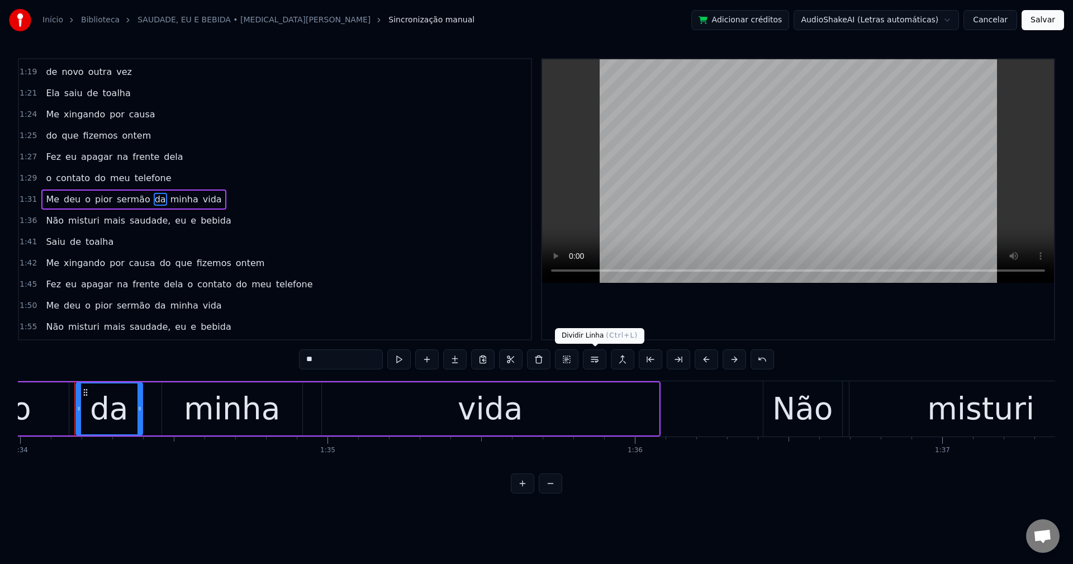
drag, startPoint x: 595, startPoint y: 356, endPoint x: 574, endPoint y: 294, distance: 65.4
click at [595, 352] on button at bounding box center [594, 359] width 23 height 20
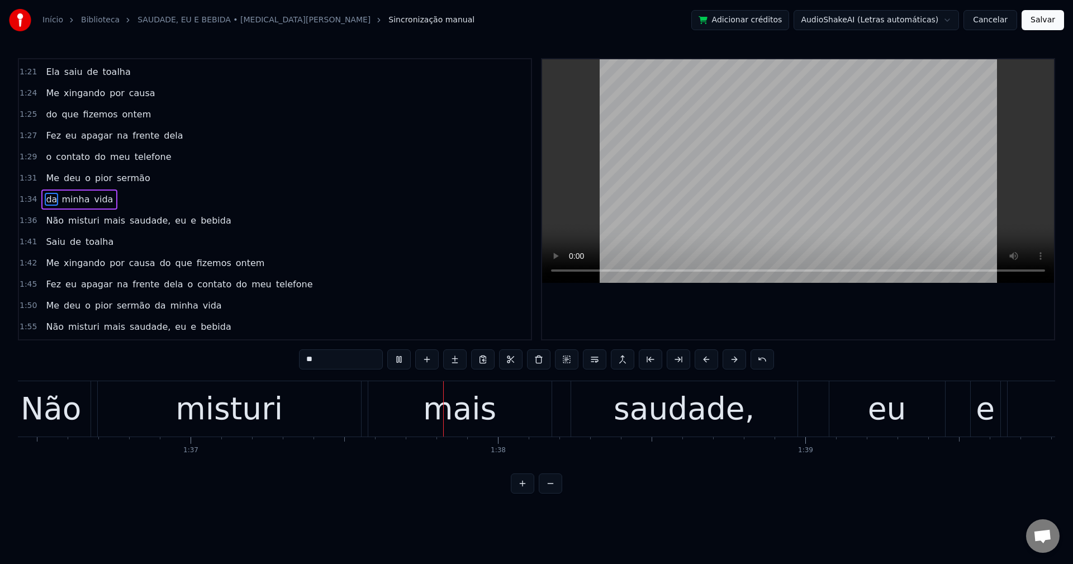
scroll to position [0, 29862]
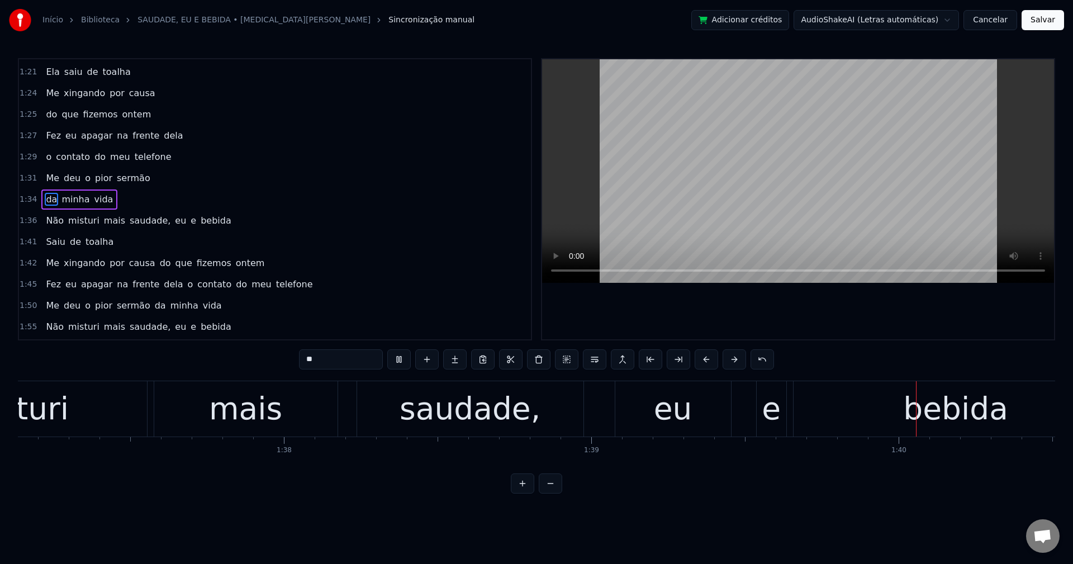
click at [138, 225] on span "saudade," at bounding box center [150, 220] width 43 height 13
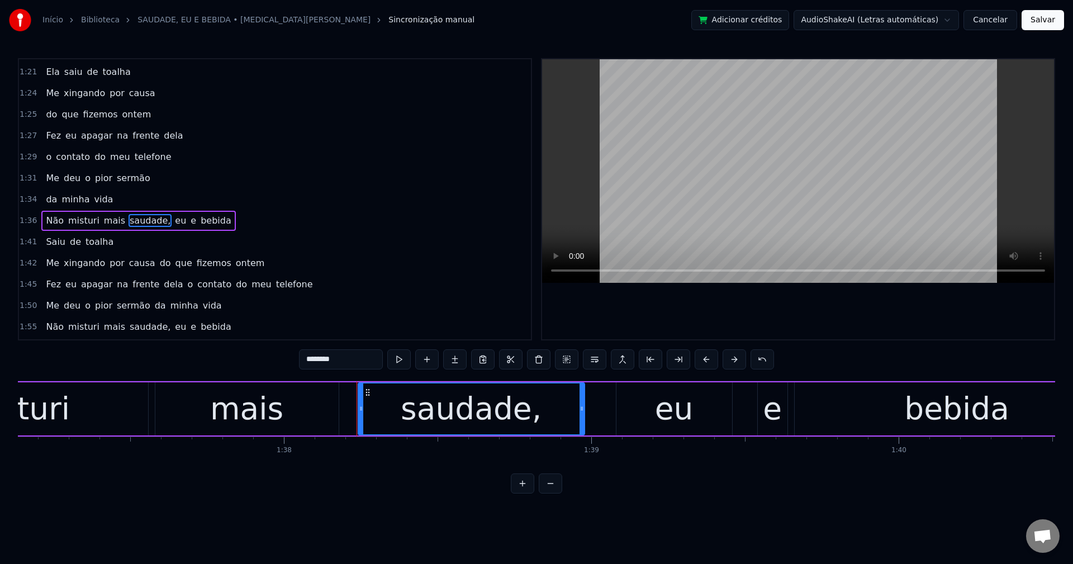
scroll to position [911, 0]
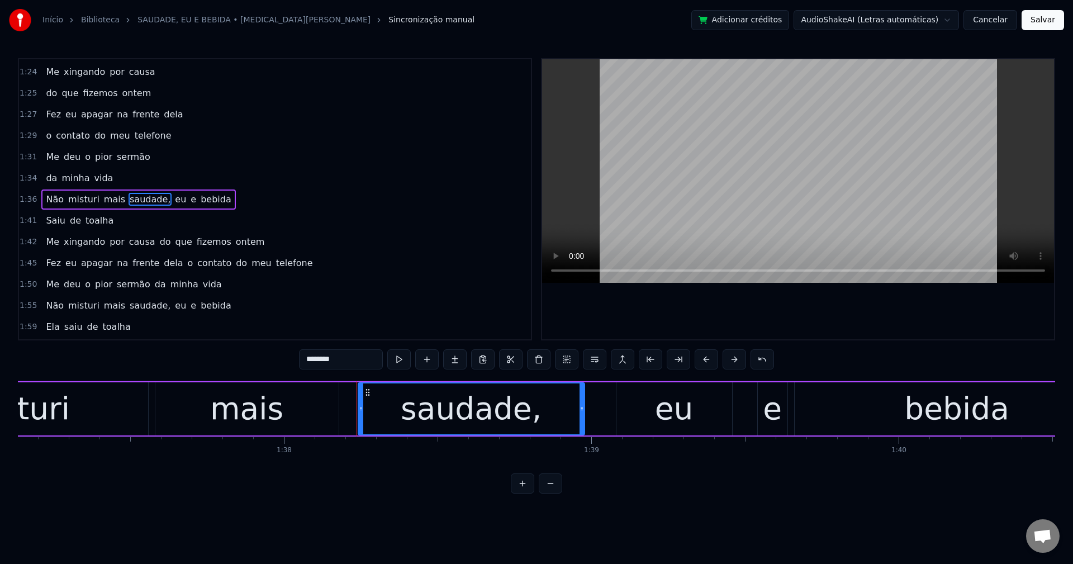
click at [352, 362] on input "********" at bounding box center [341, 359] width 84 height 20
click at [593, 358] on button at bounding box center [594, 359] width 23 height 20
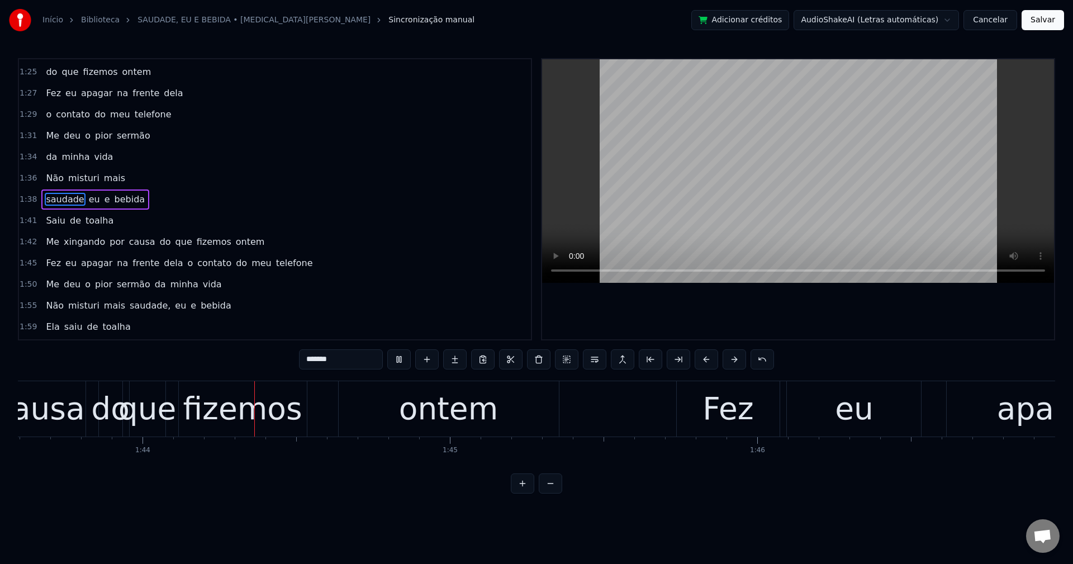
scroll to position [0, 31851]
click at [159, 243] on span "do" at bounding box center [165, 241] width 13 height 13
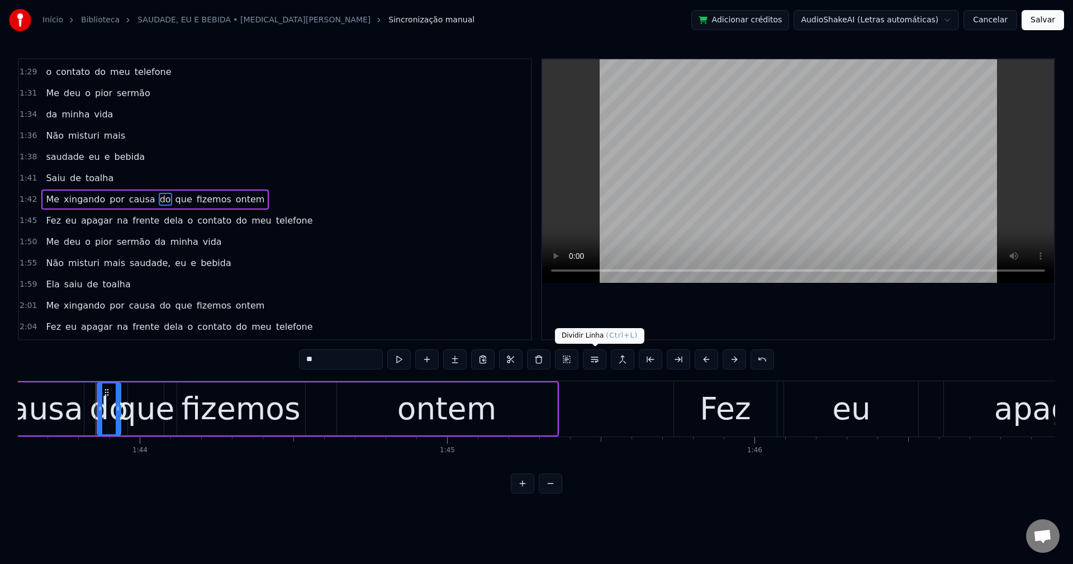
click at [596, 358] on button at bounding box center [594, 359] width 23 height 20
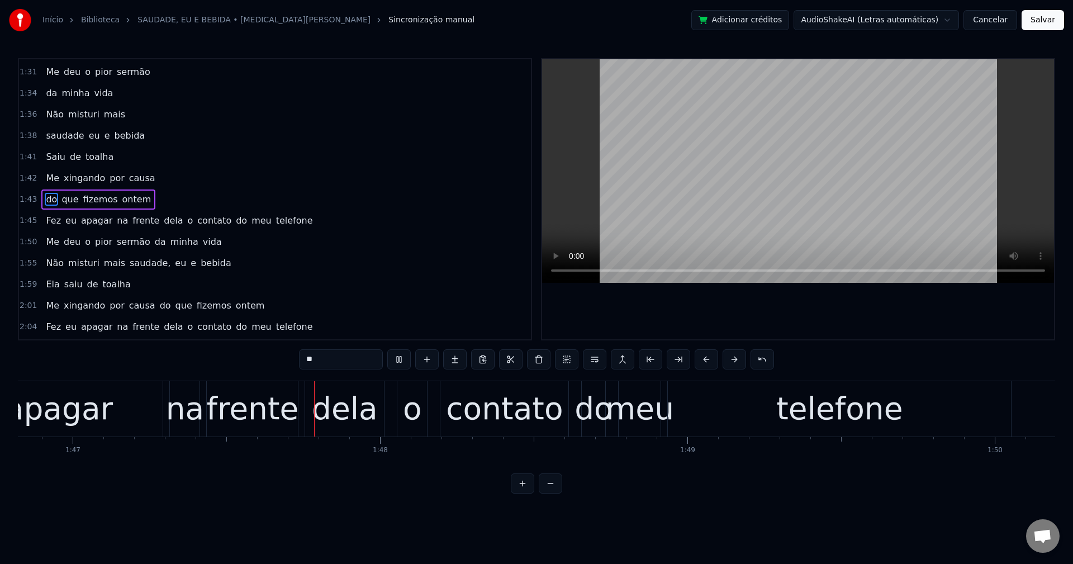
scroll to position [0, 32842]
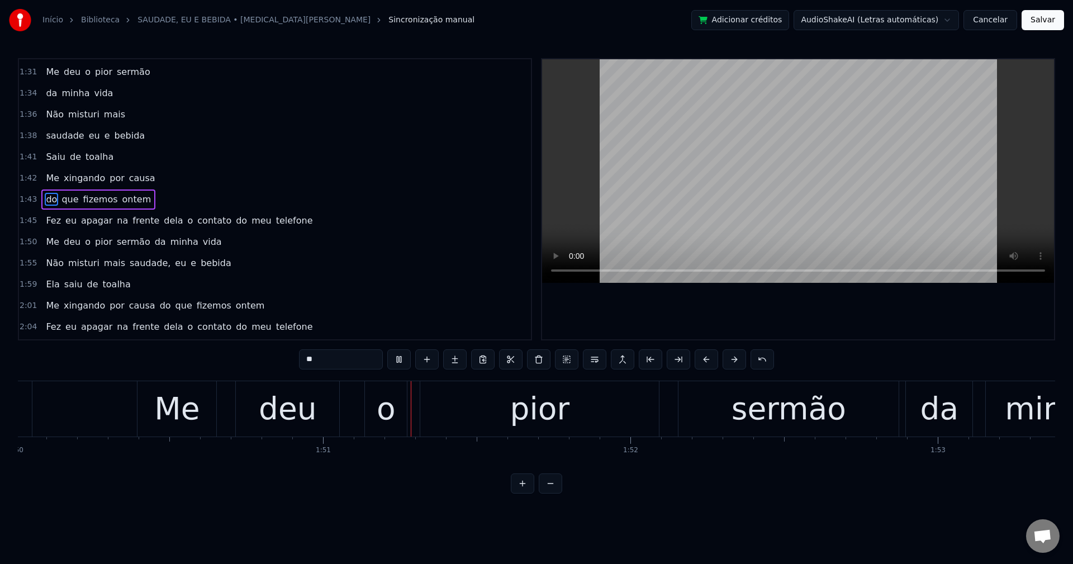
click at [187, 225] on span "o" at bounding box center [191, 220] width 8 height 13
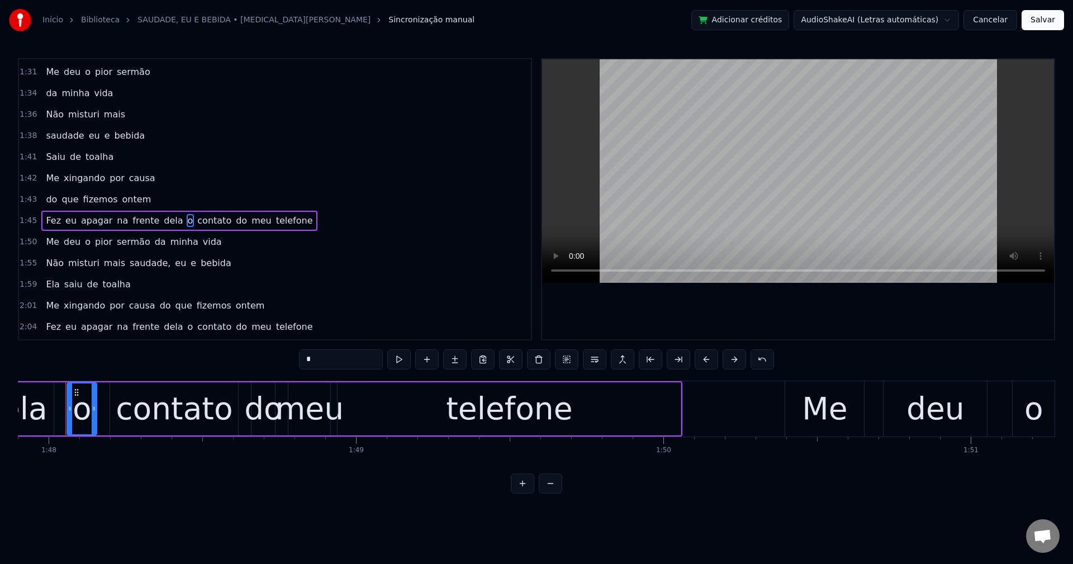
scroll to position [0, 33164]
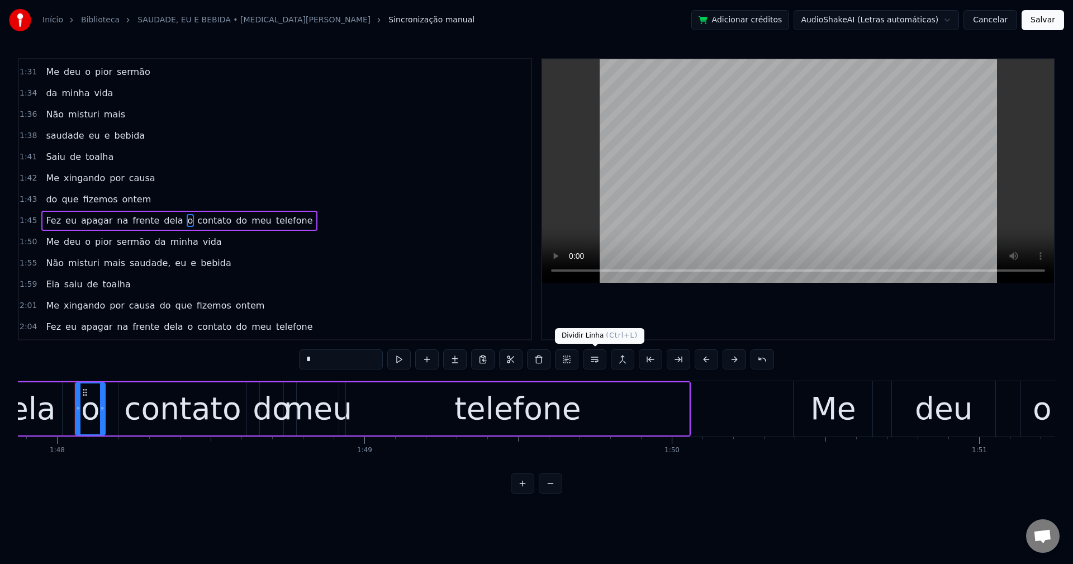
click at [596, 363] on button at bounding box center [594, 359] width 23 height 20
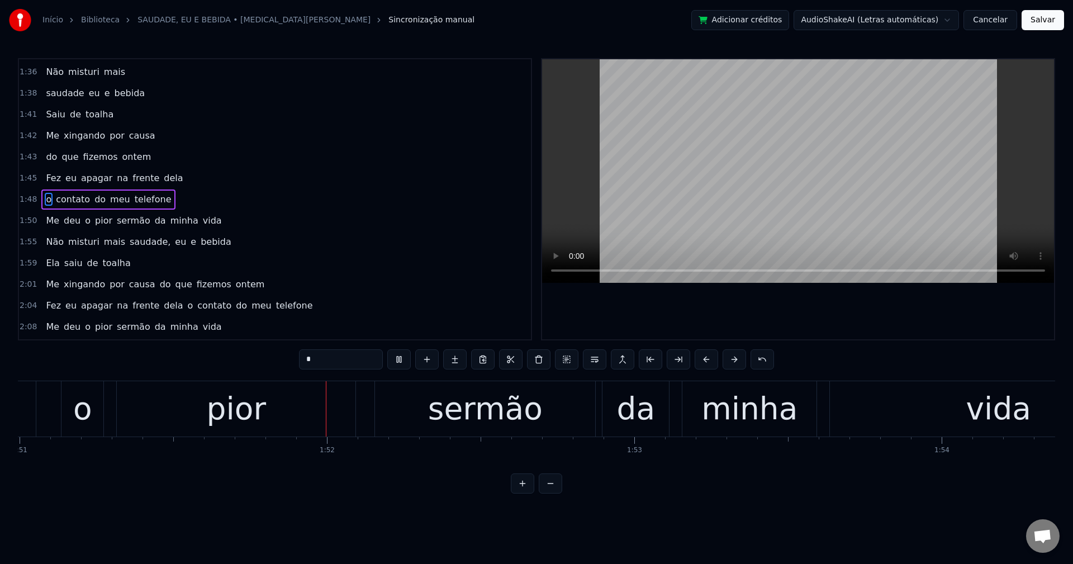
scroll to position [0, 34126]
click at [154, 222] on span "da" at bounding box center [160, 220] width 13 height 13
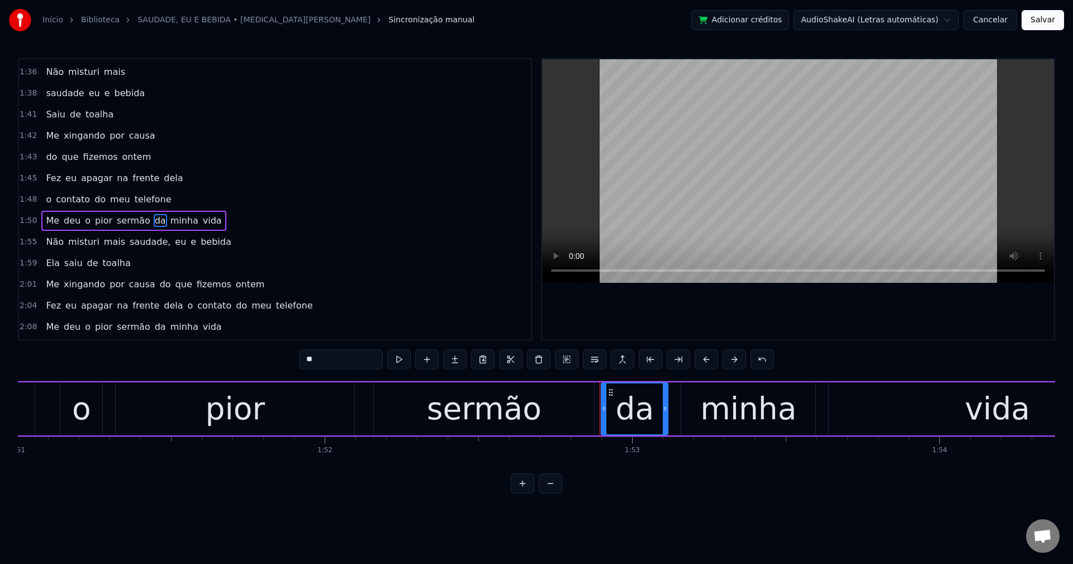
scroll to position [1060, 0]
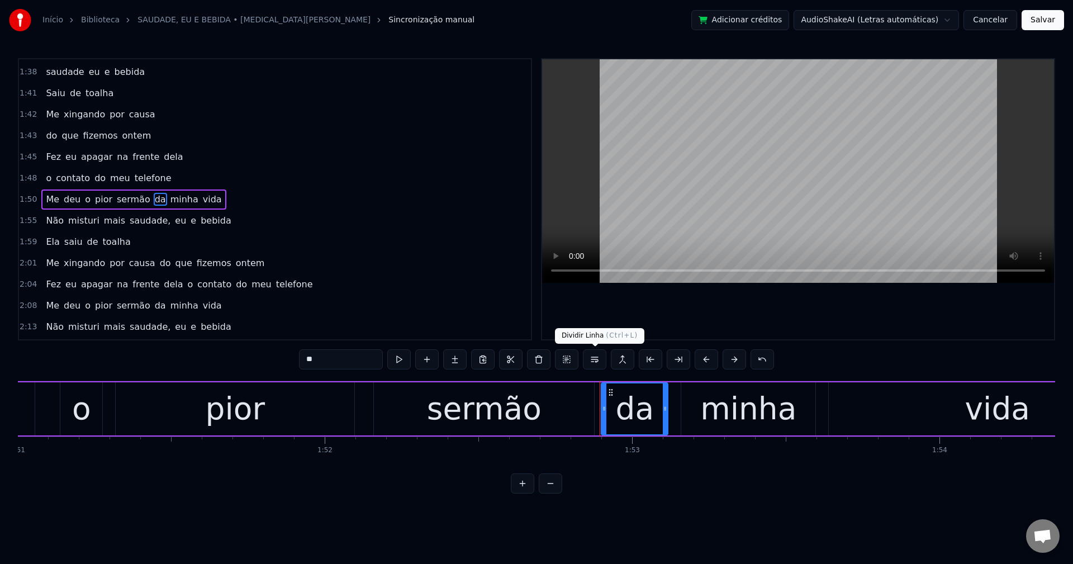
click at [598, 359] on button at bounding box center [594, 359] width 23 height 20
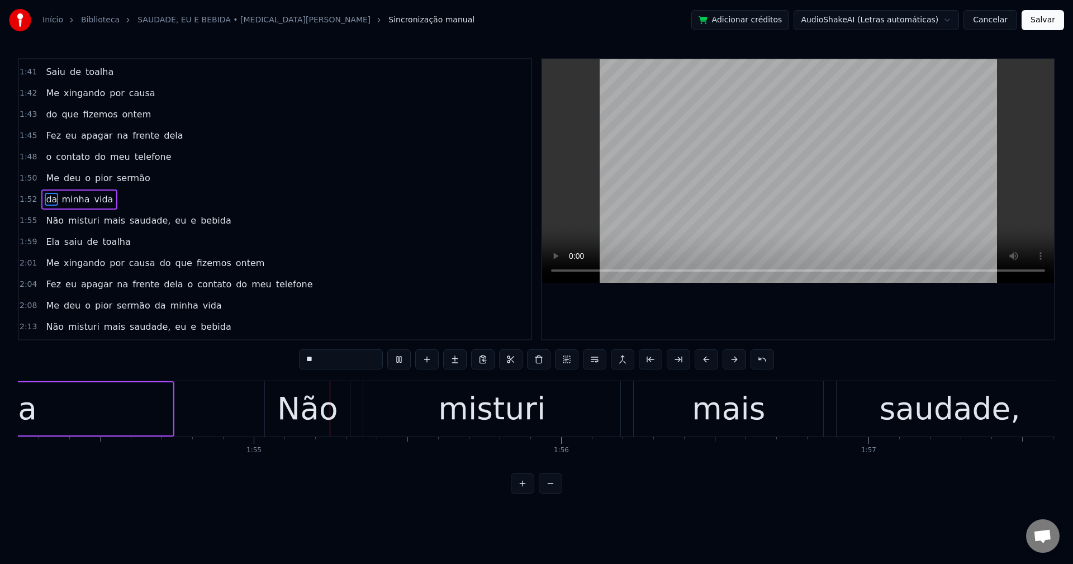
scroll to position [0, 35123]
click at [130, 215] on span "saudade," at bounding box center [150, 220] width 43 height 13
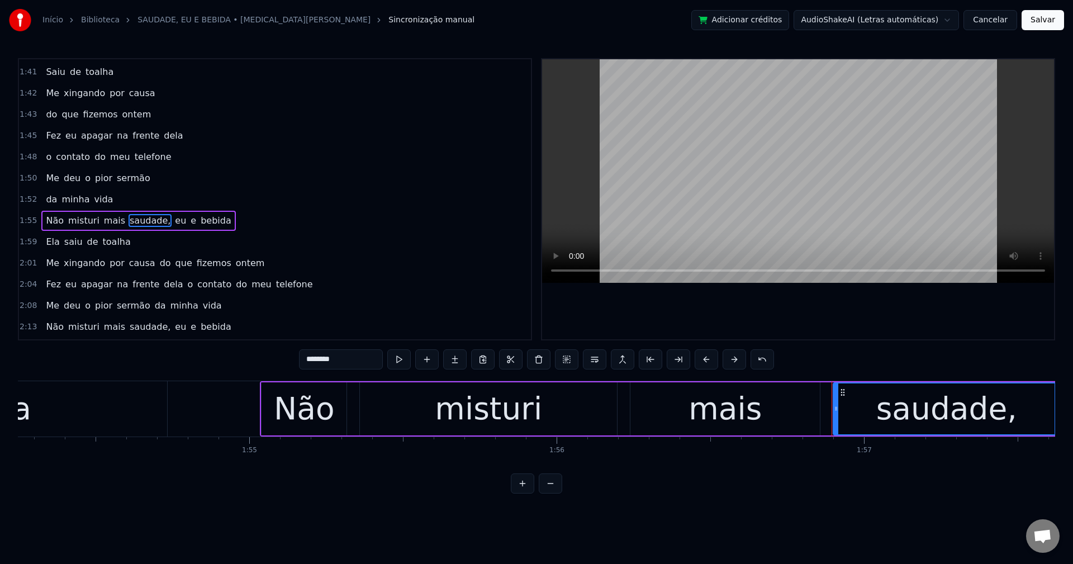
scroll to position [1102, 0]
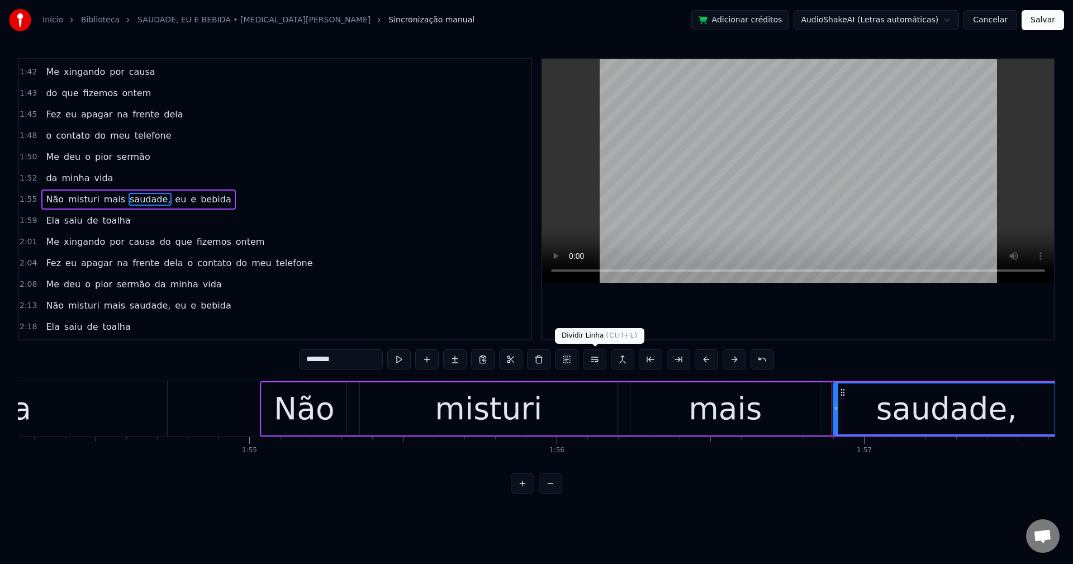
click at [592, 357] on button at bounding box center [594, 359] width 23 height 20
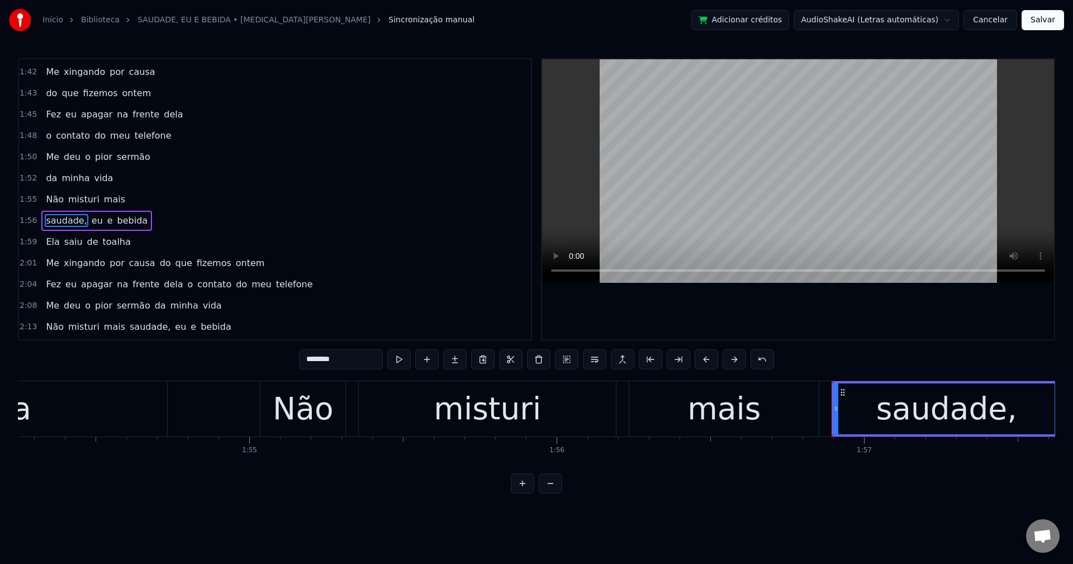
scroll to position [1124, 0]
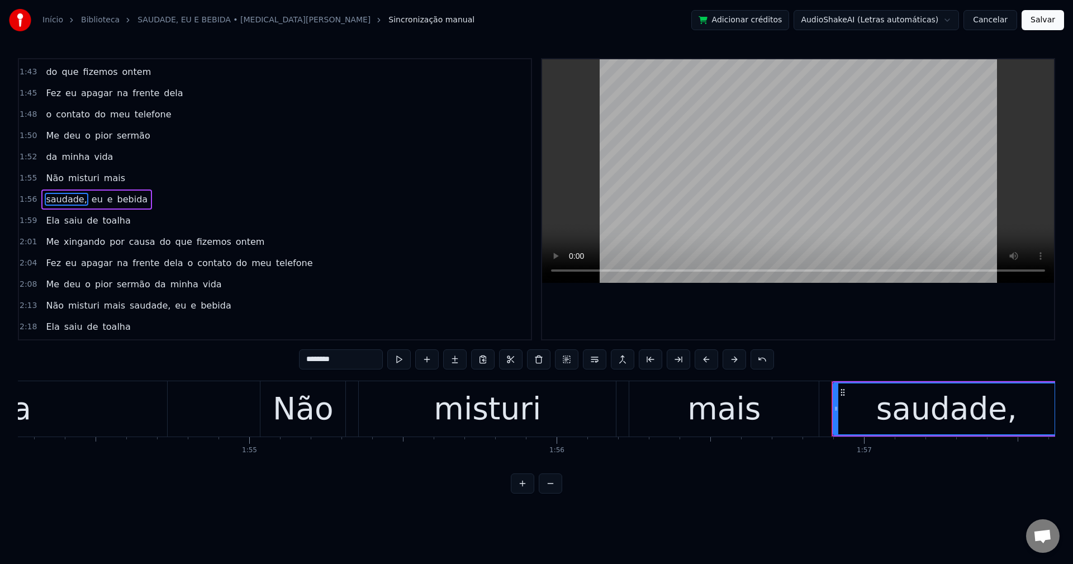
click at [369, 353] on input "********" at bounding box center [341, 359] width 84 height 20
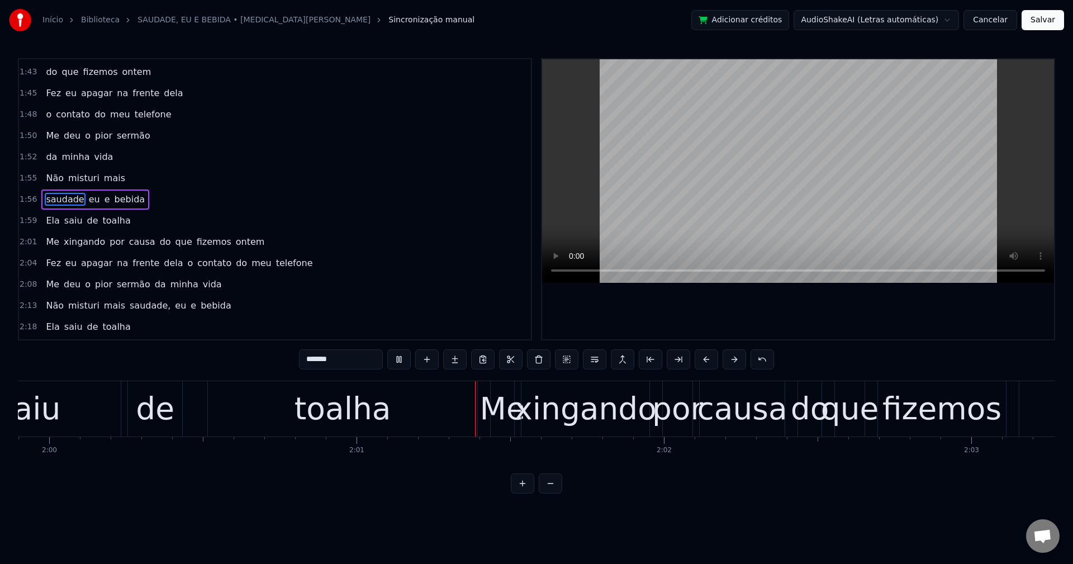
scroll to position [0, 37084]
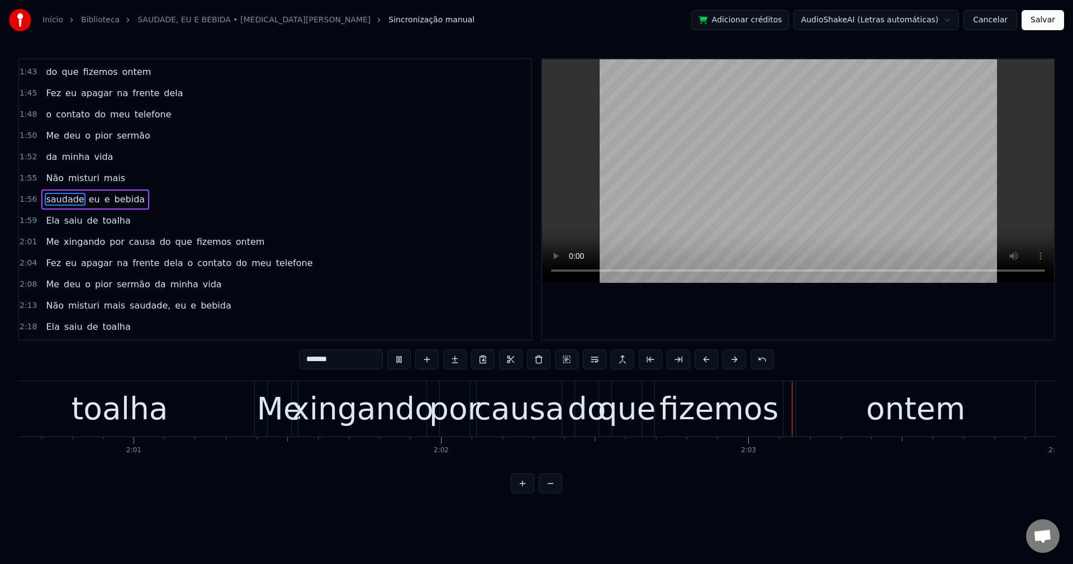
click at [108, 244] on span "por" at bounding box center [116, 241] width 17 height 13
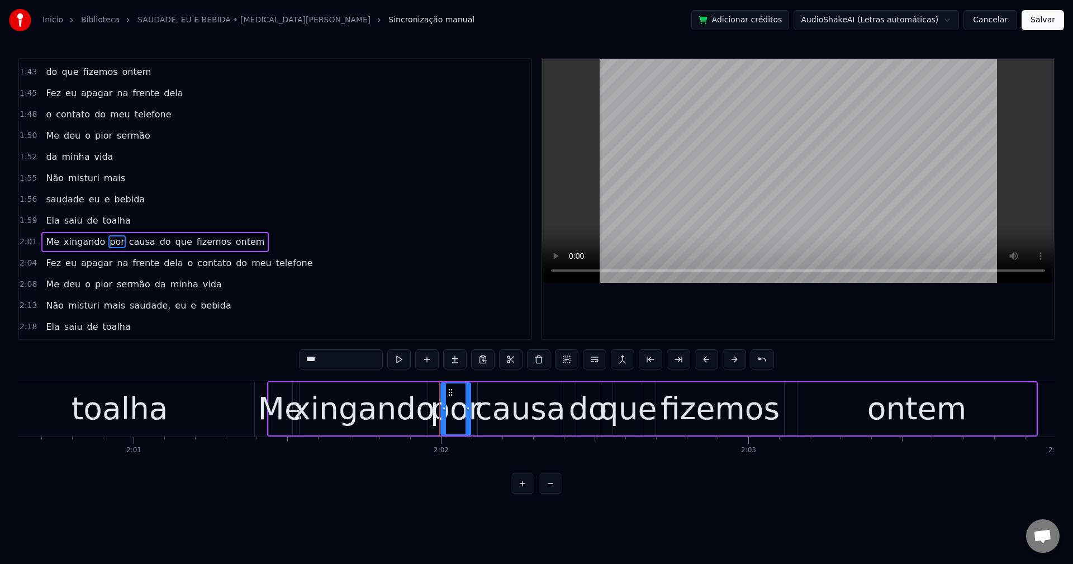
scroll to position [1166, 0]
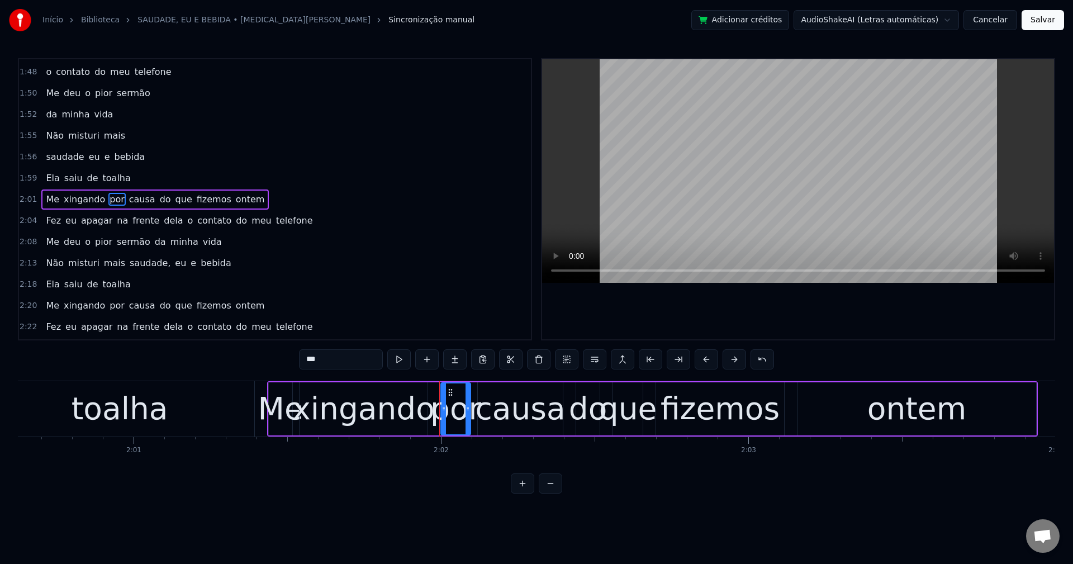
click at [159, 199] on span "do" at bounding box center [165, 199] width 13 height 13
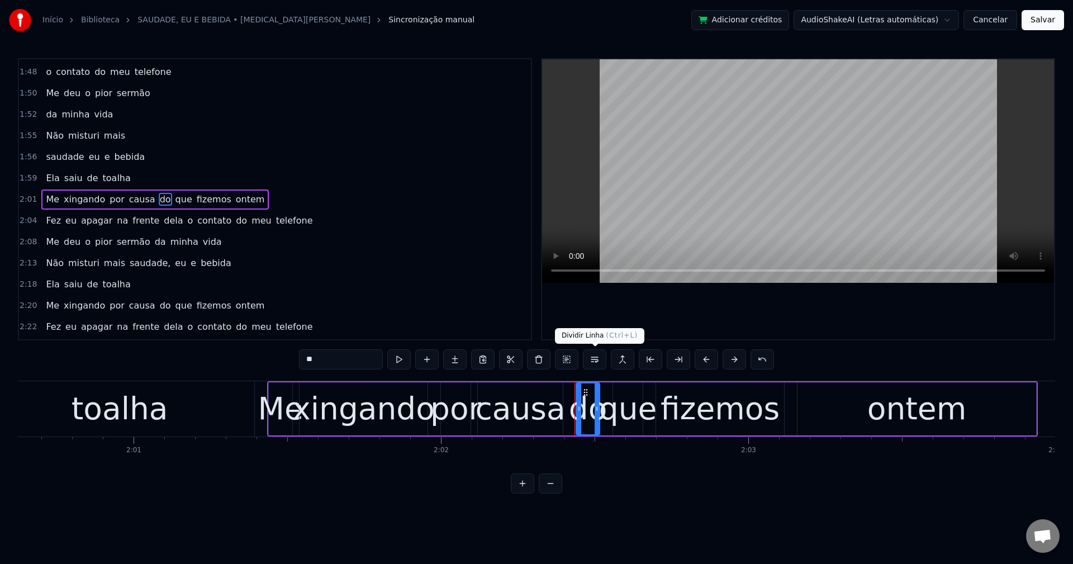
click at [595, 362] on button at bounding box center [594, 359] width 23 height 20
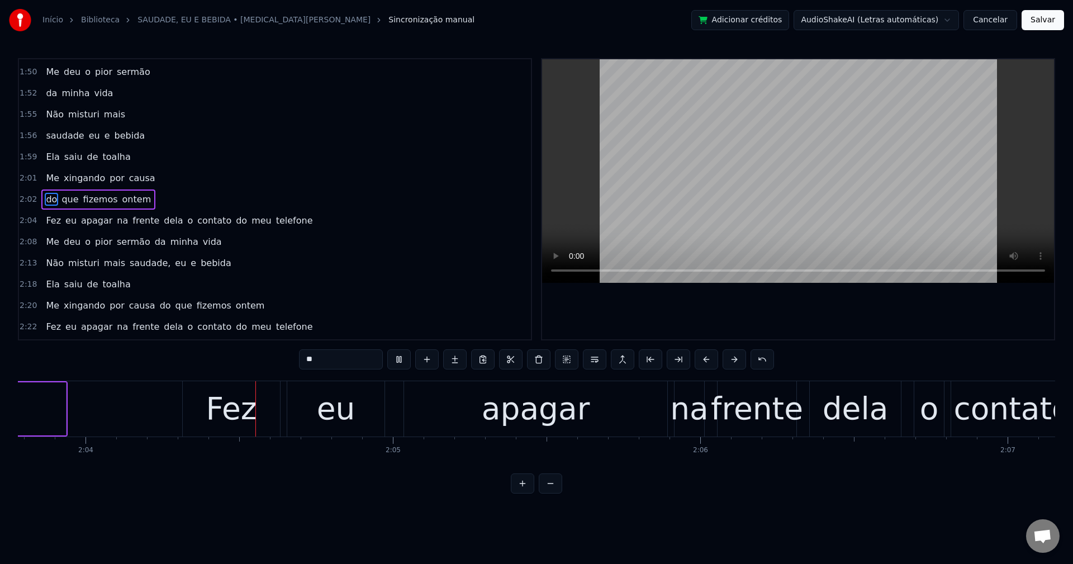
scroll to position [0, 38055]
click at [187, 221] on span "o" at bounding box center [191, 220] width 8 height 13
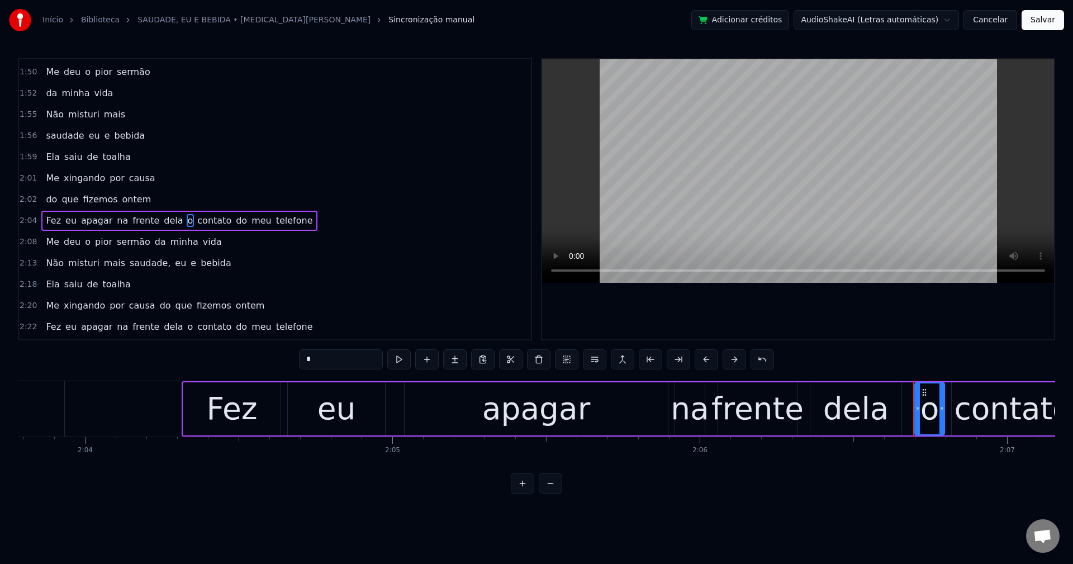
scroll to position [1208, 0]
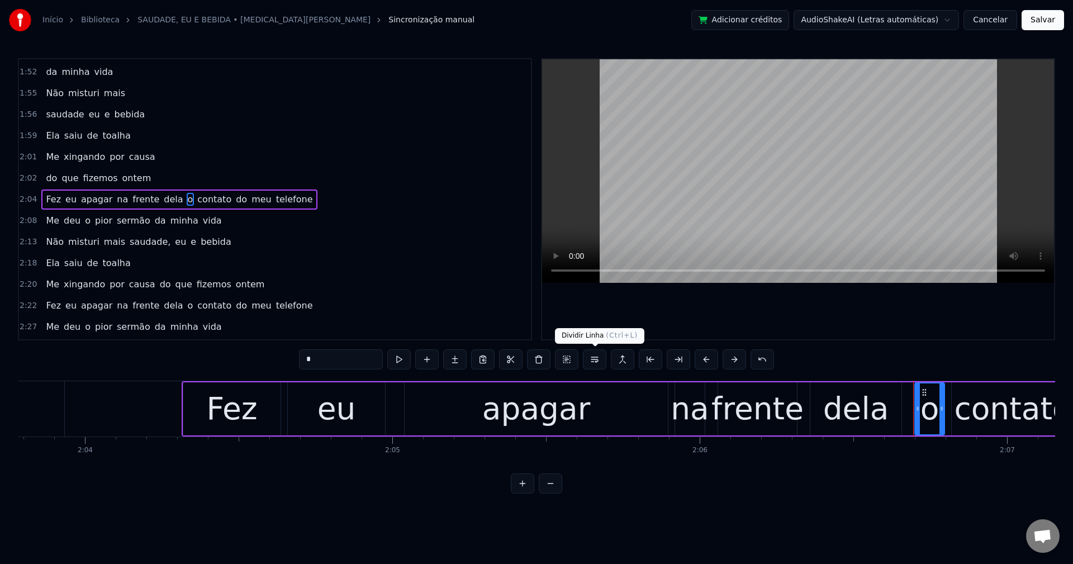
click at [593, 354] on button at bounding box center [594, 359] width 23 height 20
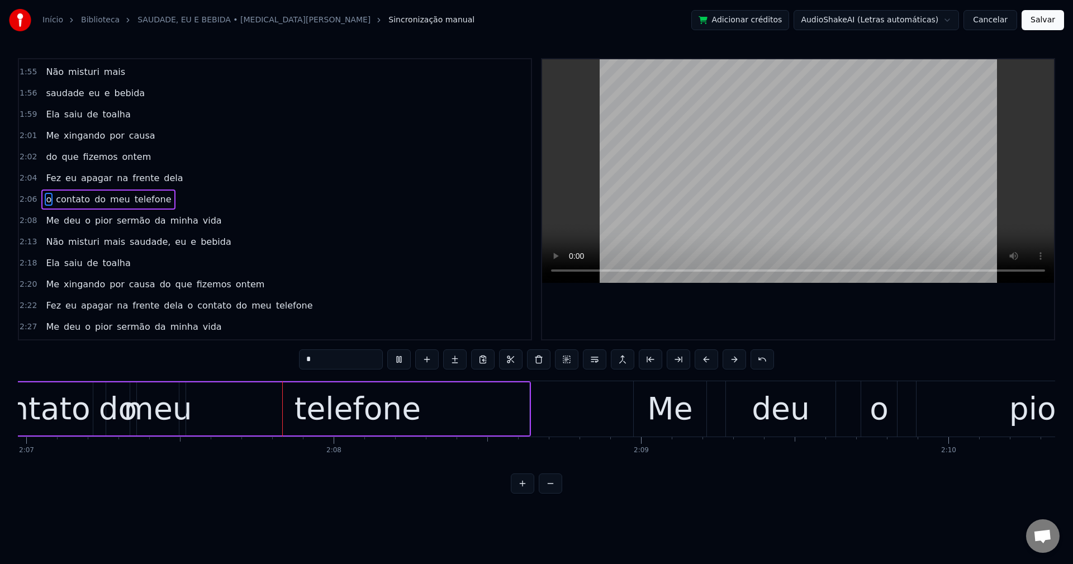
scroll to position [0, 39037]
click at [154, 224] on span "da" at bounding box center [160, 220] width 13 height 13
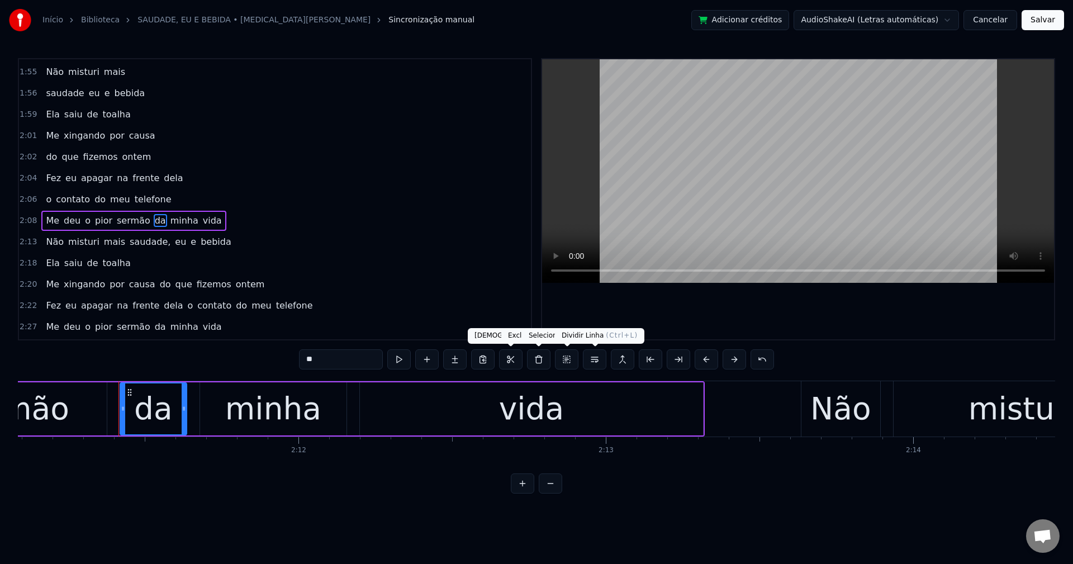
scroll to position [0, 40345]
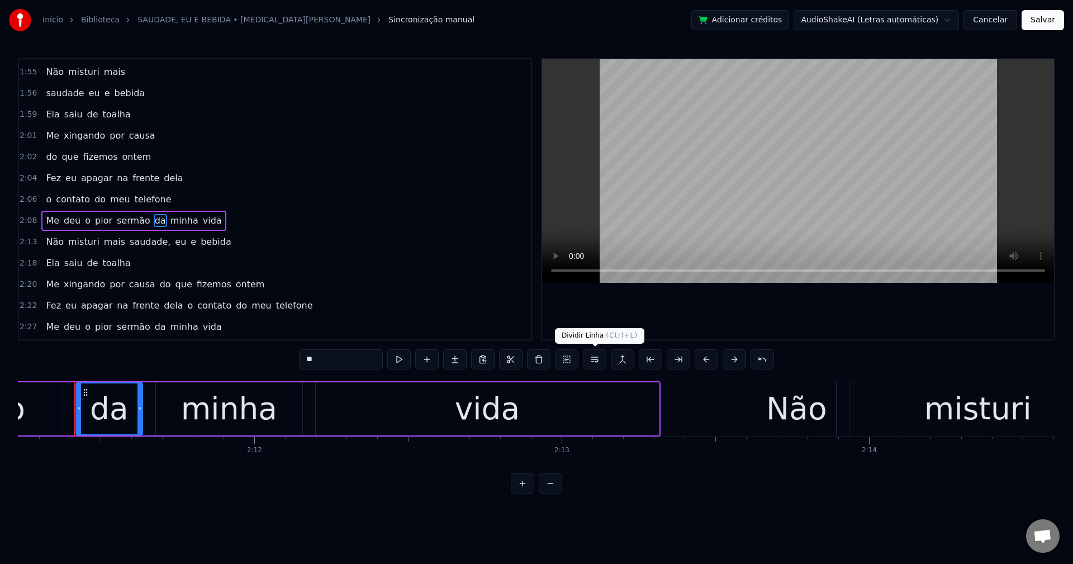
click at [593, 361] on button at bounding box center [594, 359] width 23 height 20
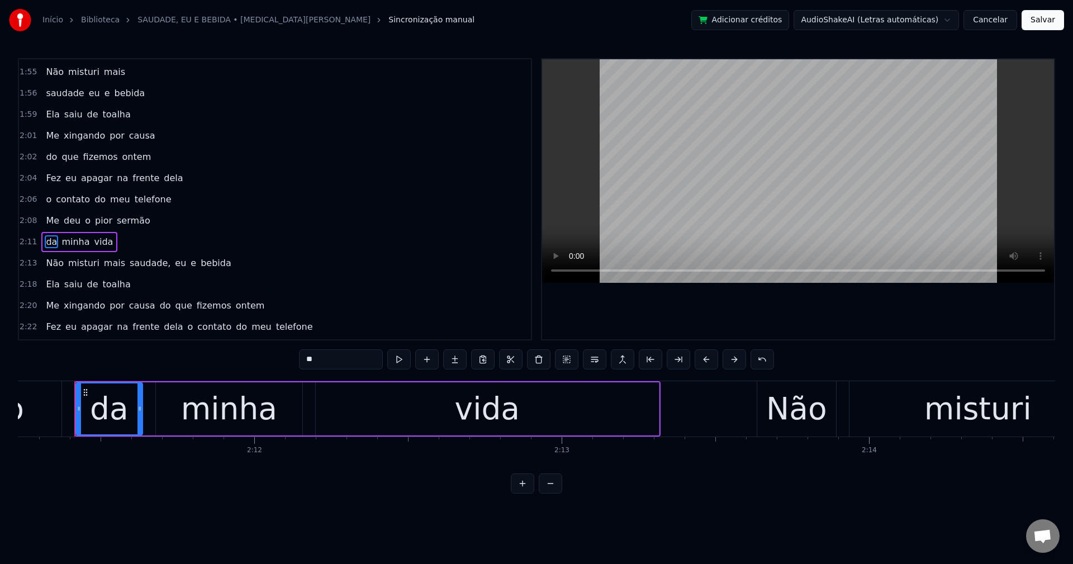
scroll to position [1271, 0]
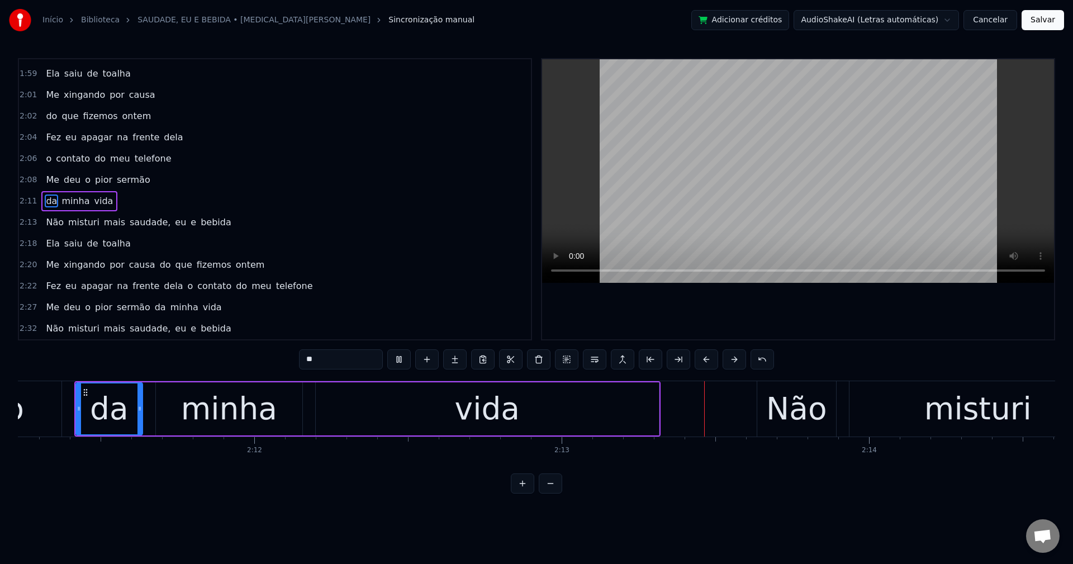
click at [137, 221] on span "saudade," at bounding box center [150, 222] width 43 height 13
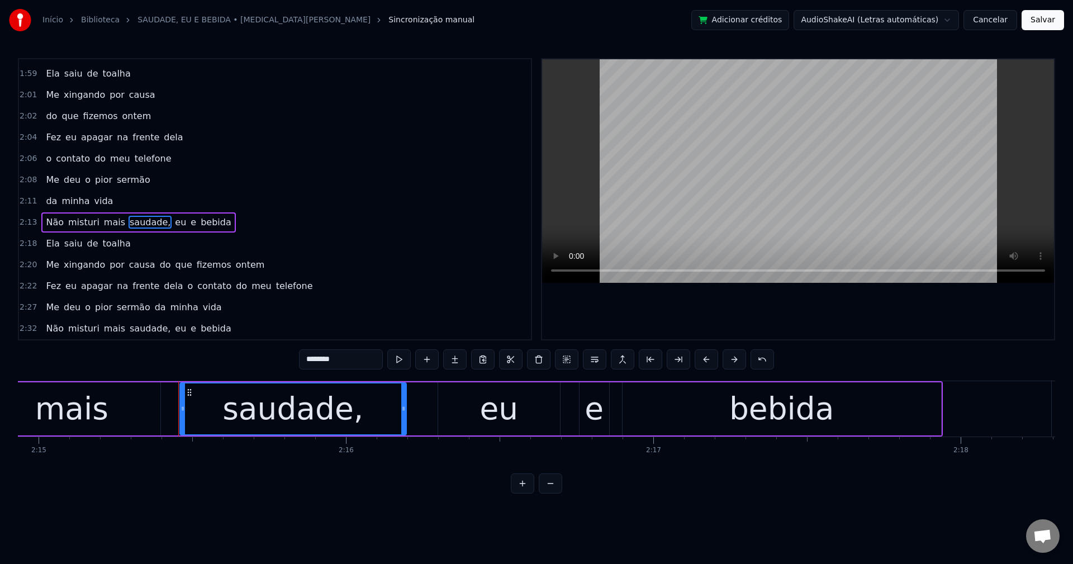
scroll to position [0, 41587]
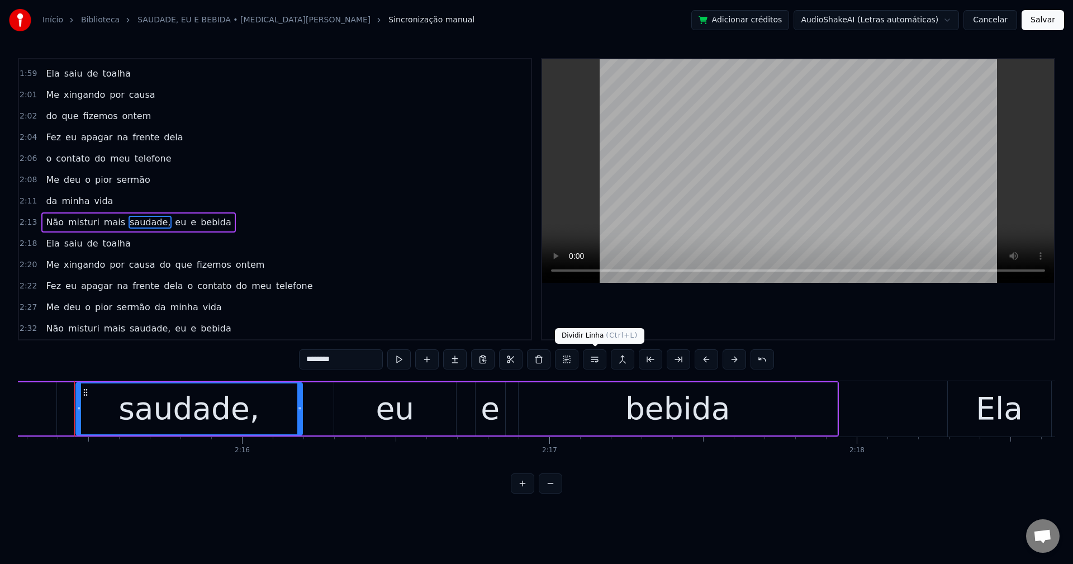
click at [596, 358] on button at bounding box center [594, 359] width 23 height 20
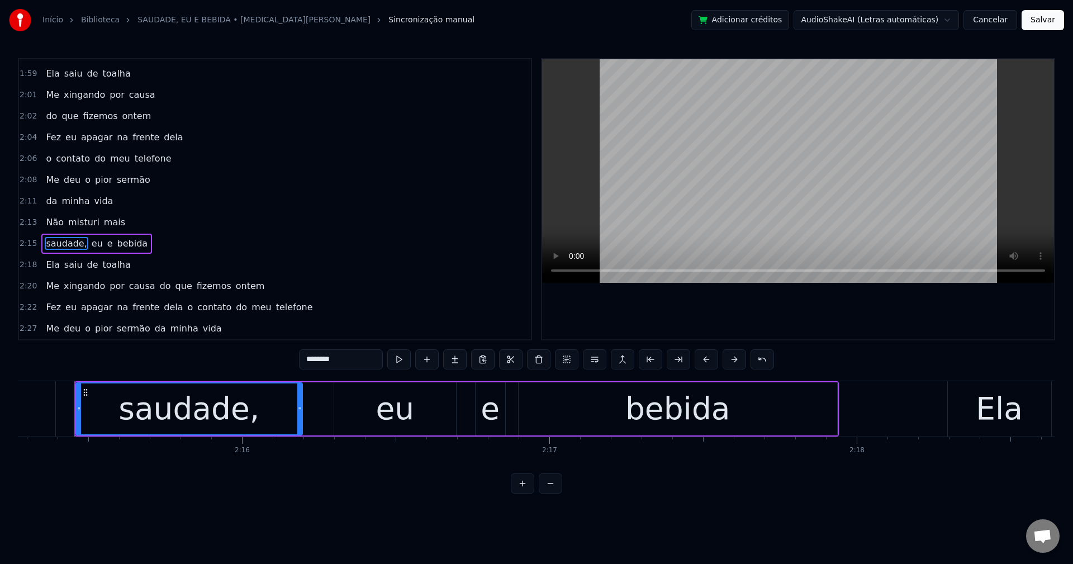
scroll to position [1292, 0]
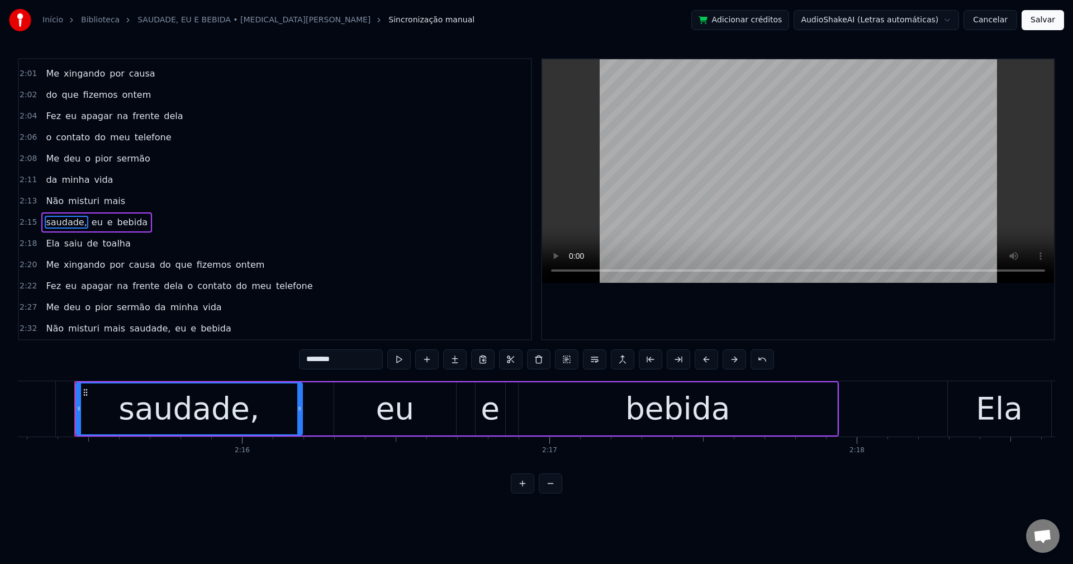
click at [364, 354] on input "********" at bounding box center [341, 359] width 84 height 20
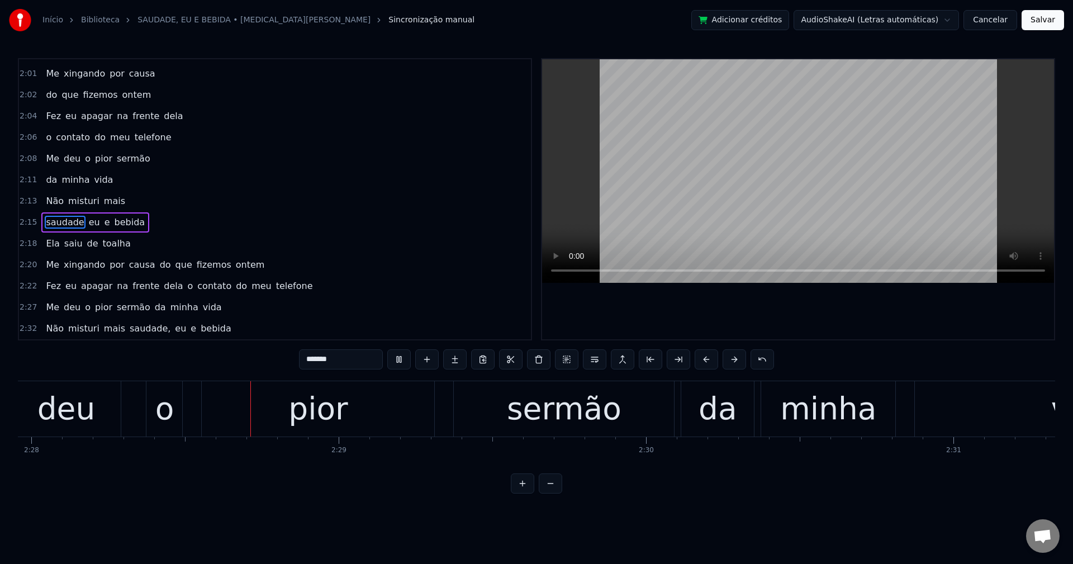
scroll to position [0, 45491]
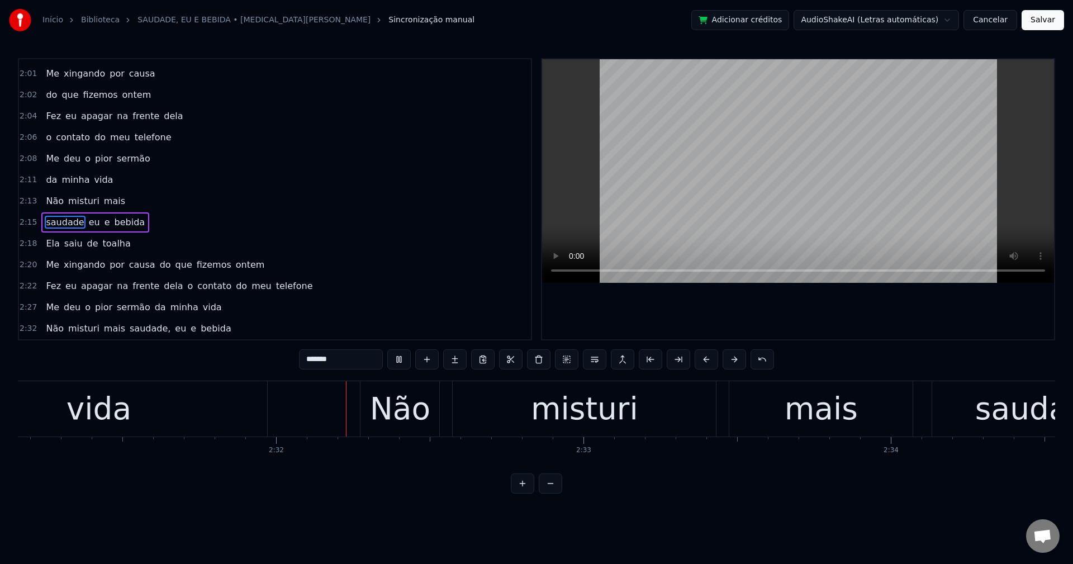
click at [159, 268] on span "do" at bounding box center [165, 264] width 13 height 13
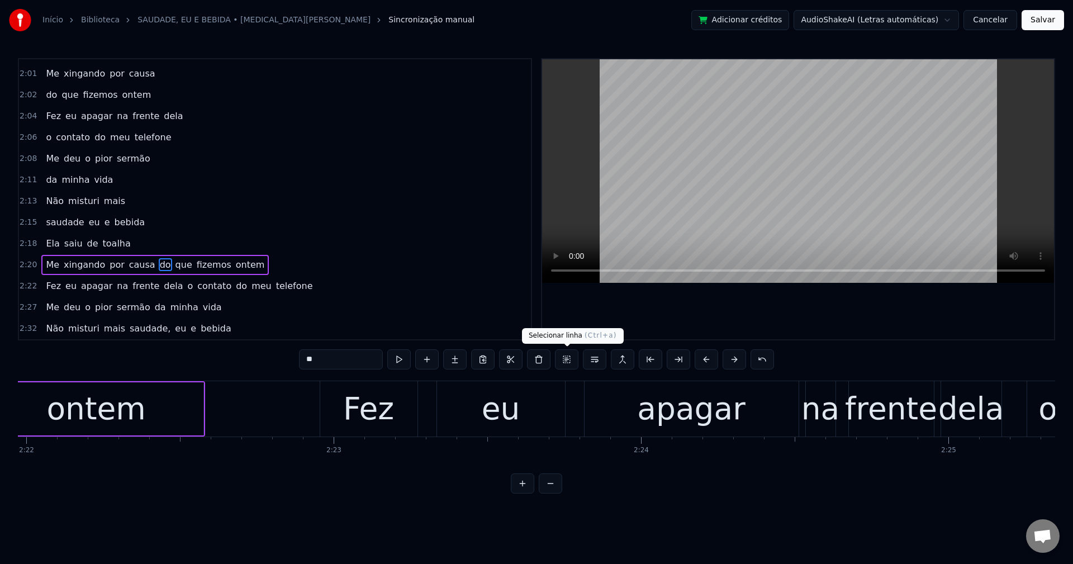
scroll to position [0, 43315]
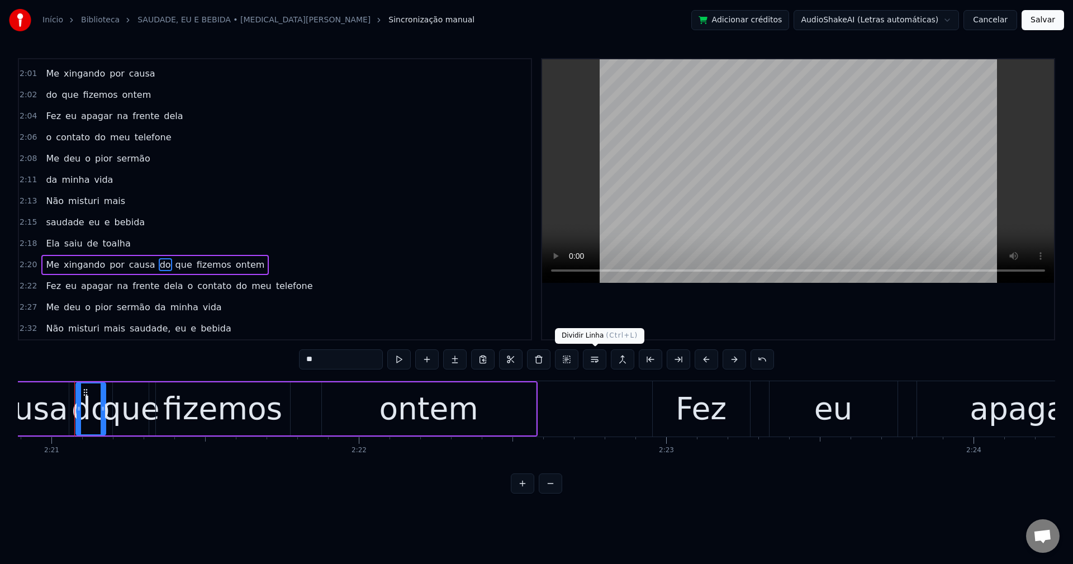
click at [598, 359] on button at bounding box center [594, 359] width 23 height 20
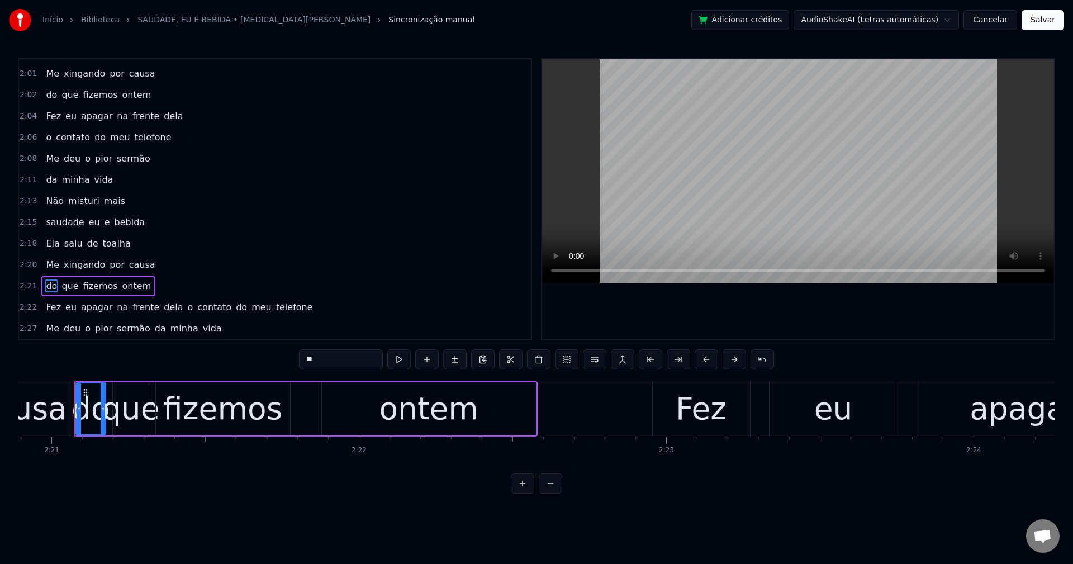
scroll to position [1313, 0]
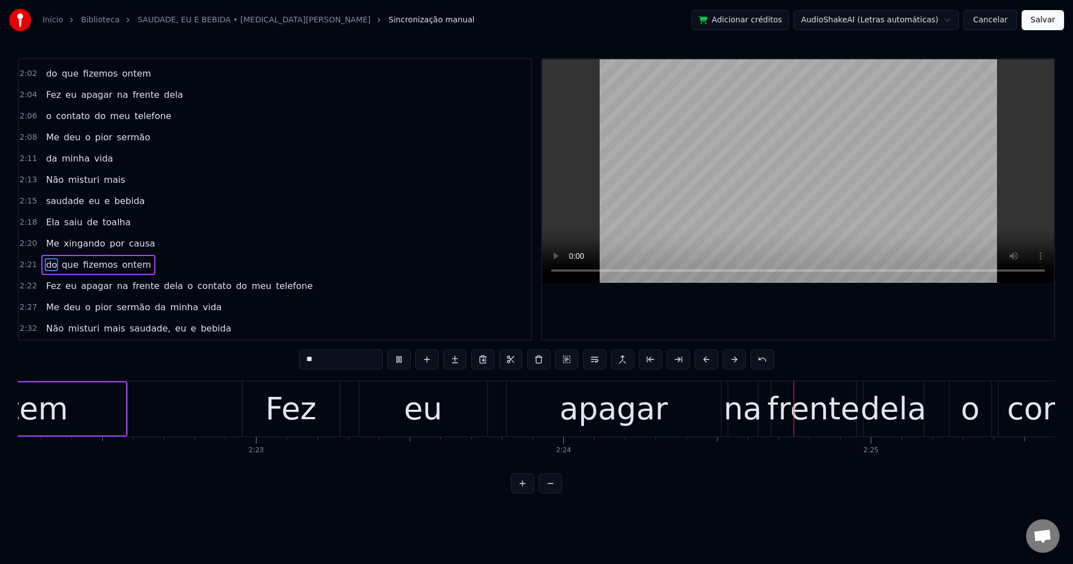
click at [187, 284] on span "o" at bounding box center [191, 285] width 8 height 13
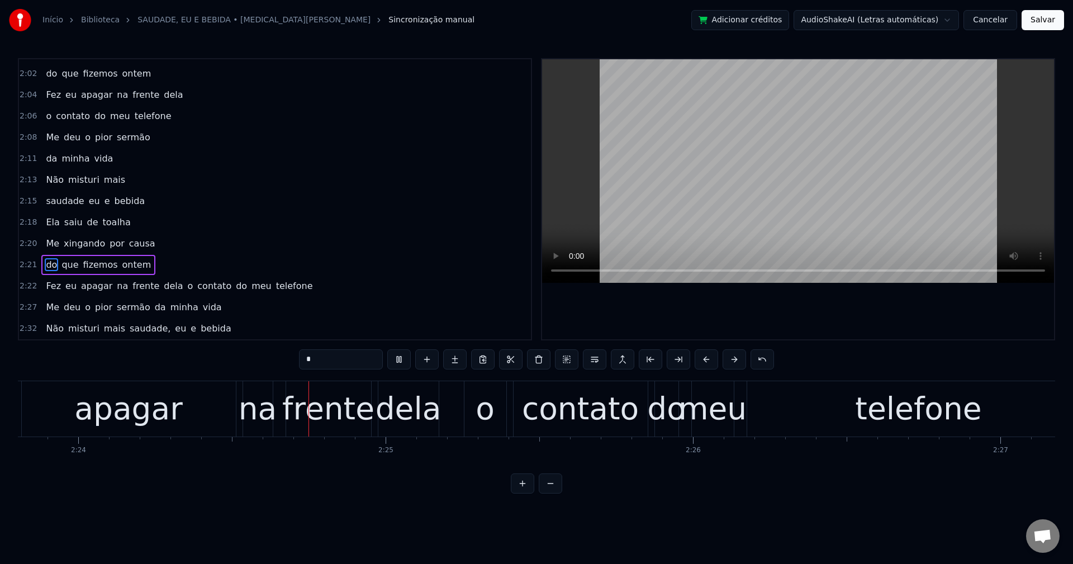
scroll to position [0, 44273]
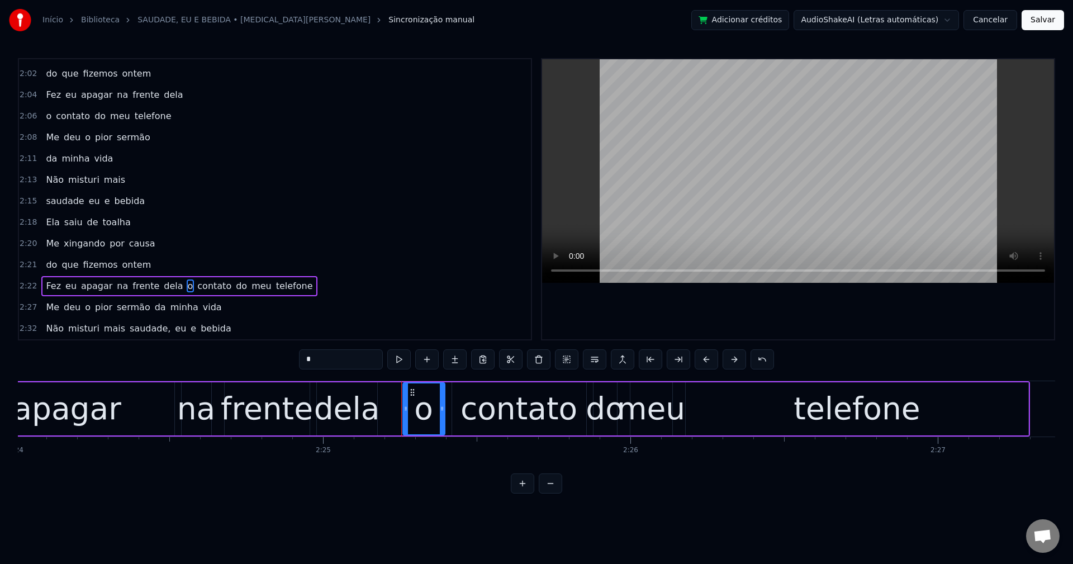
click at [601, 362] on button at bounding box center [594, 359] width 23 height 20
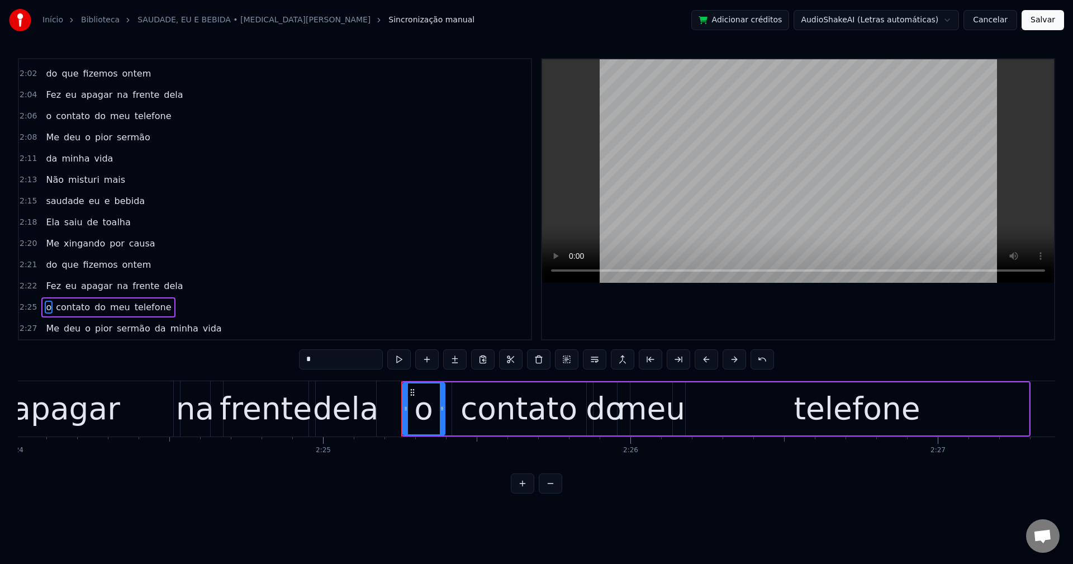
scroll to position [1334, 0]
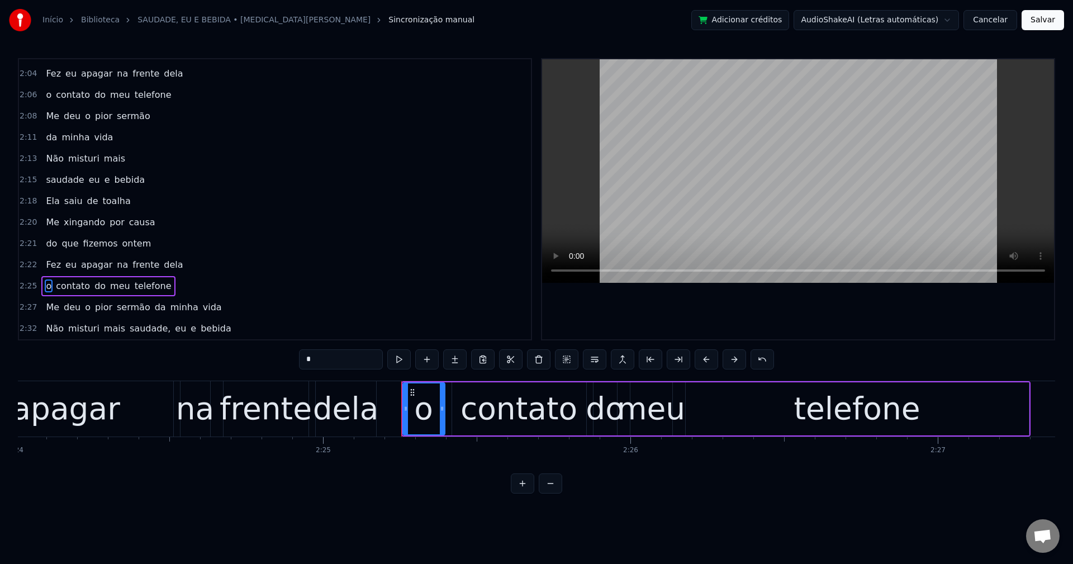
click at [154, 309] on span "da" at bounding box center [160, 307] width 13 height 13
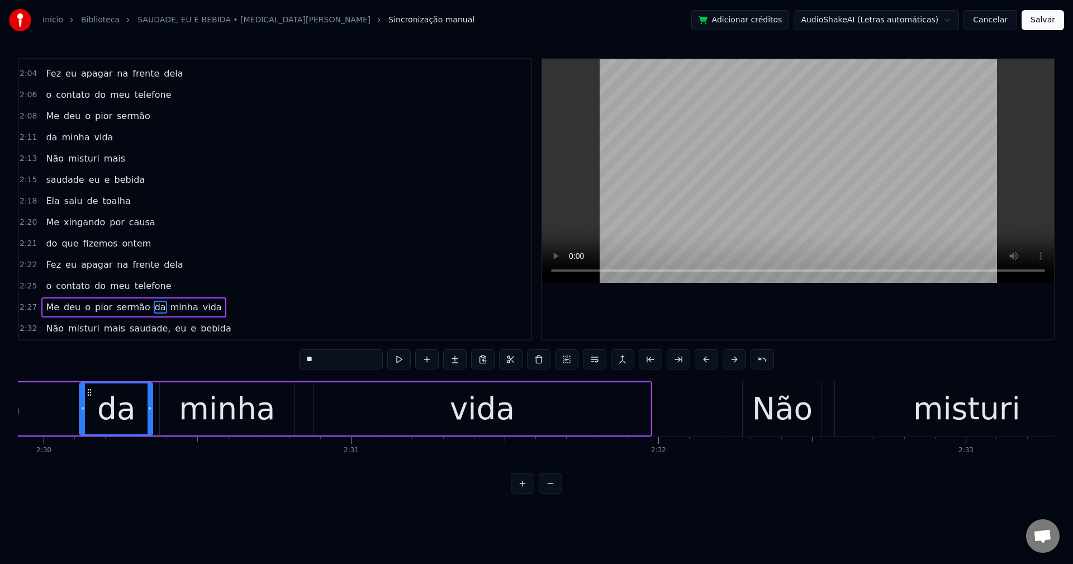
scroll to position [0, 46094]
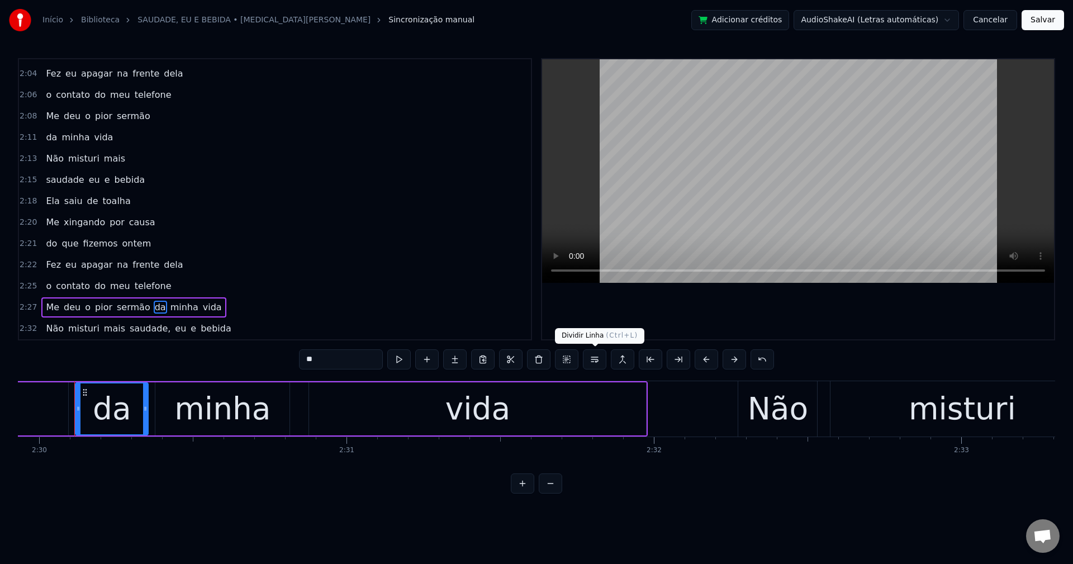
click at [597, 363] on button at bounding box center [594, 359] width 23 height 20
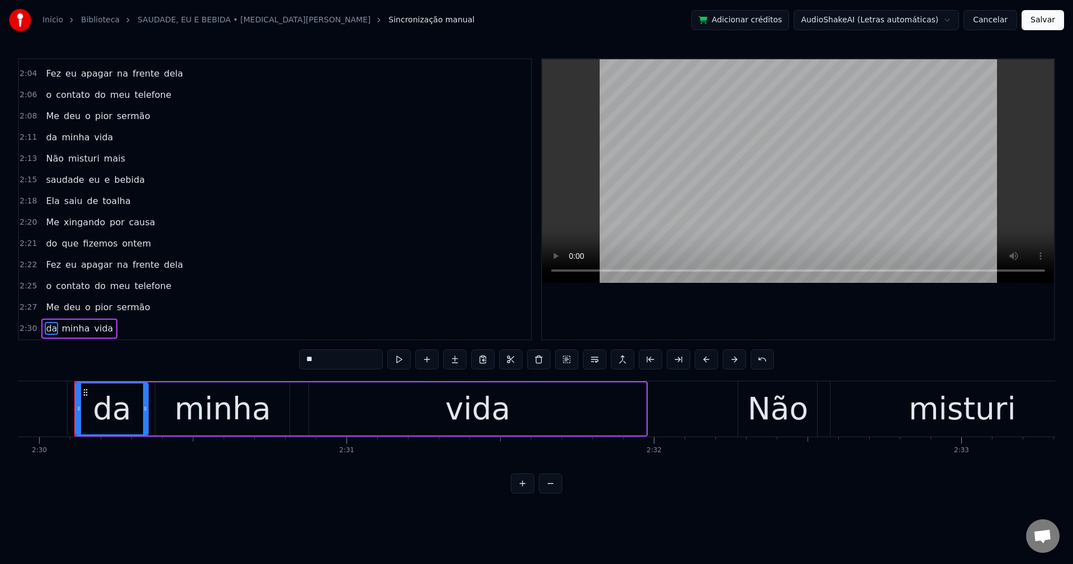
scroll to position [1356, 0]
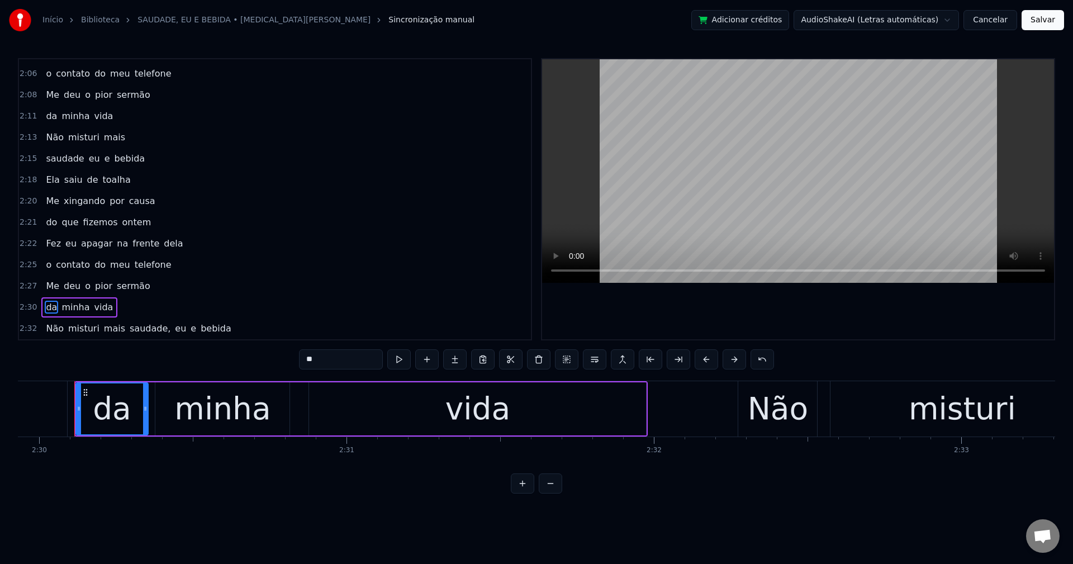
click at [129, 327] on span "saudade," at bounding box center [150, 328] width 43 height 13
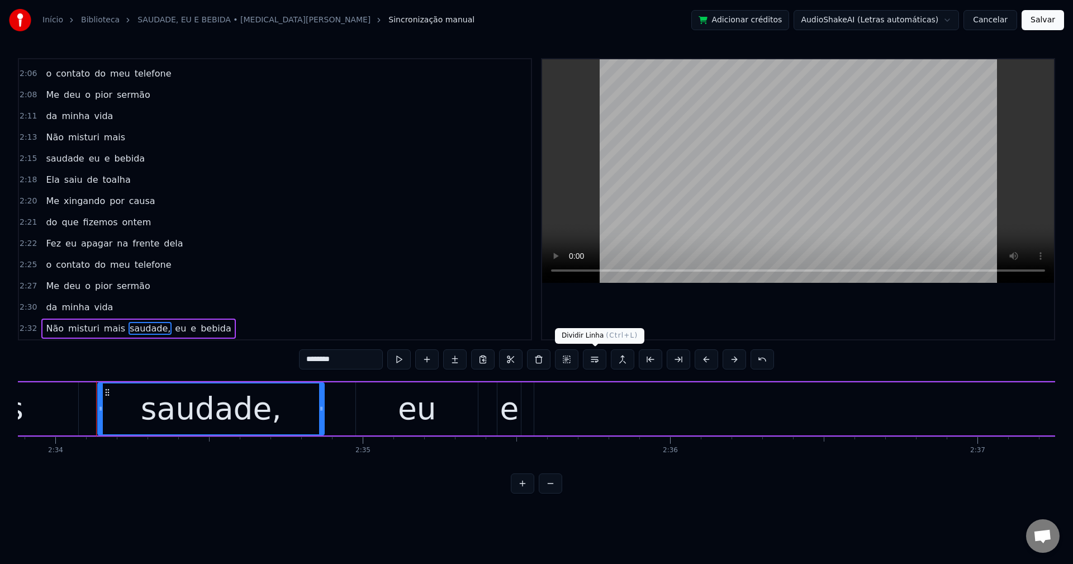
scroll to position [0, 47330]
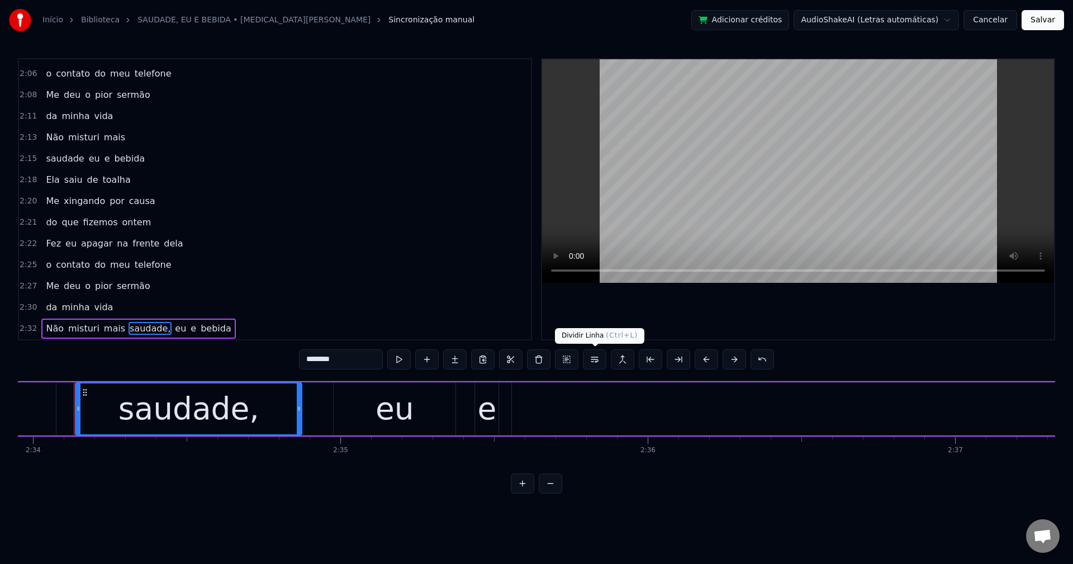
click at [598, 358] on button at bounding box center [594, 359] width 23 height 20
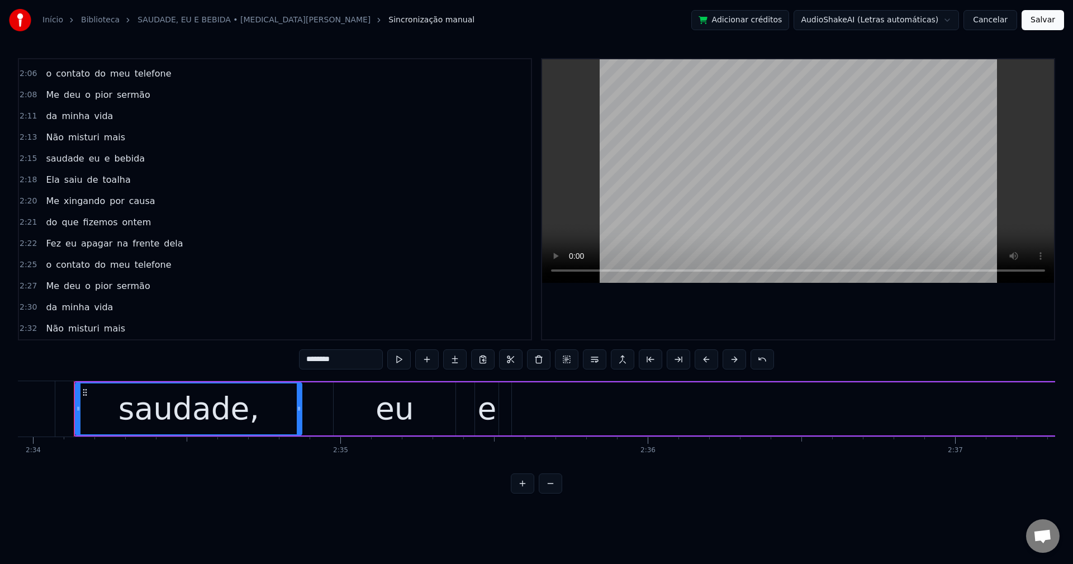
scroll to position [1377, 0]
click at [372, 358] on input "********" at bounding box center [341, 359] width 84 height 20
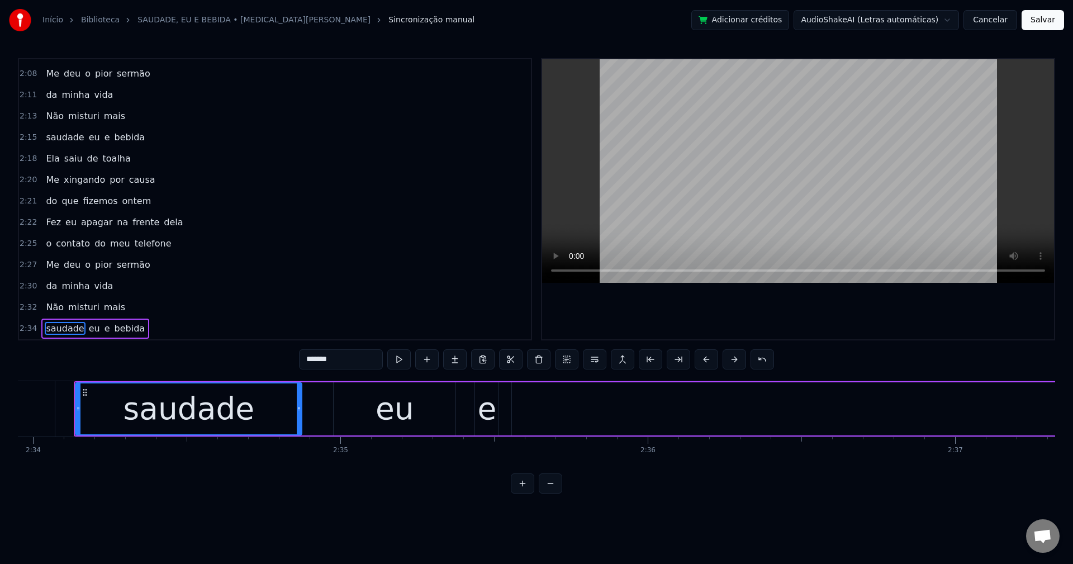
type input "*******"
click at [1055, 20] on button "Salvar" at bounding box center [1043, 20] width 42 height 20
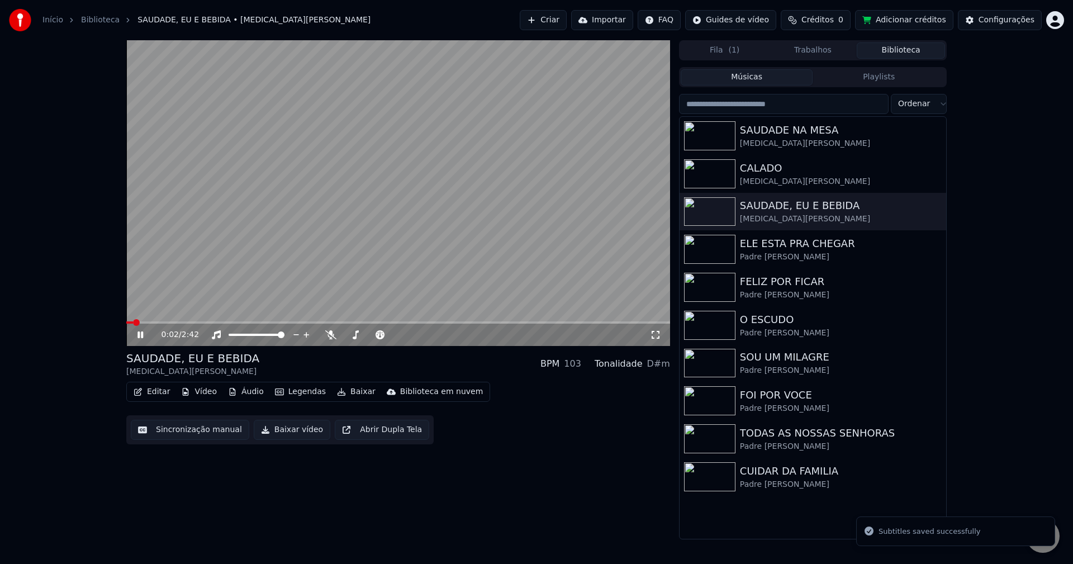
click at [176, 432] on button "Sincronização manual" at bounding box center [190, 430] width 119 height 20
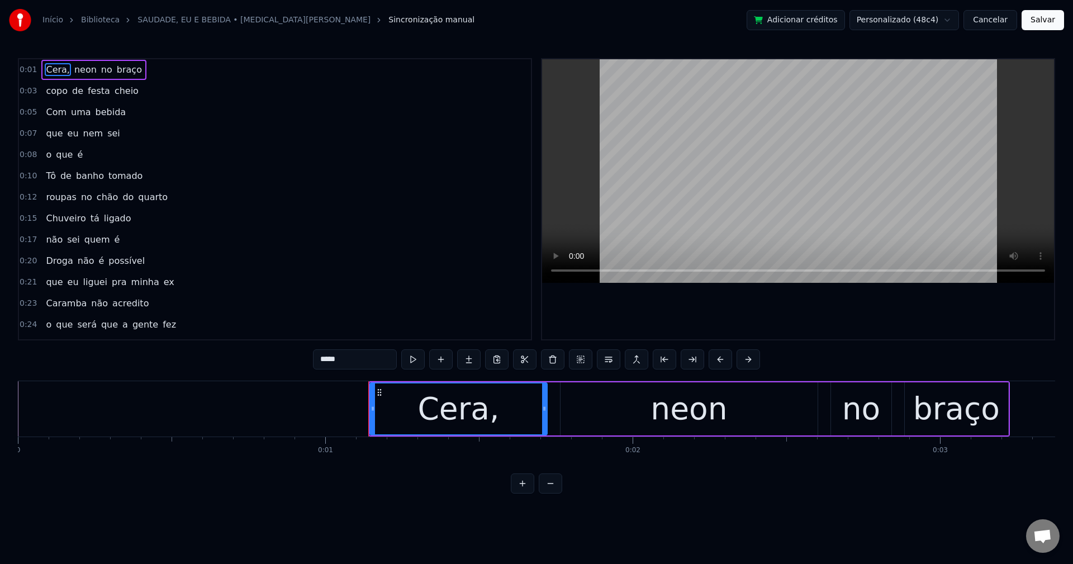
drag, startPoint x: 21, startPoint y: 94, endPoint x: 144, endPoint y: 124, distance: 126.6
click at [37, 94] on div "0:03 copo de festa cheio" at bounding box center [275, 90] width 512 height 21
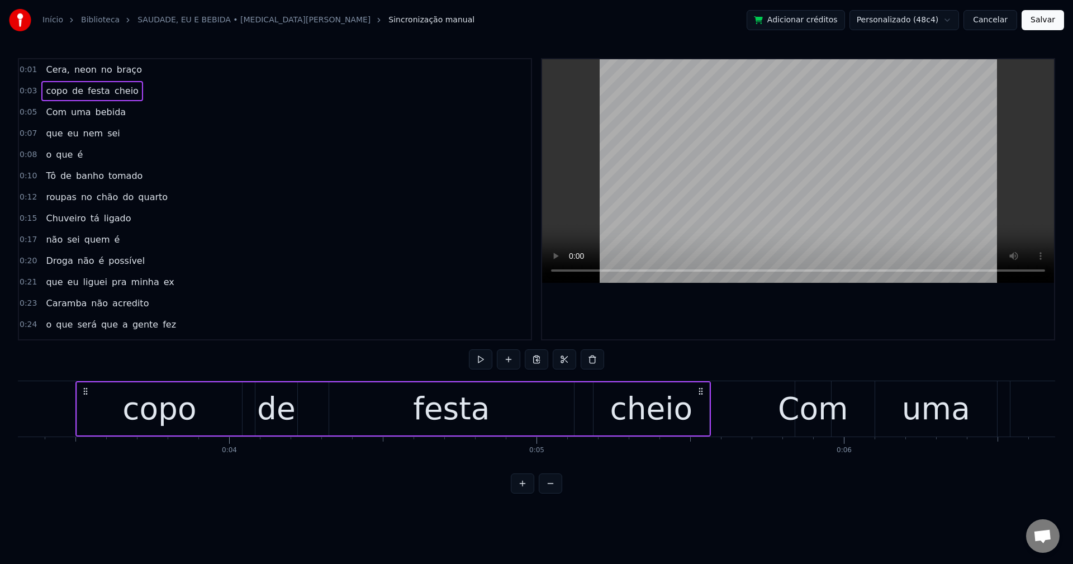
scroll to position [0, 1020]
click at [46, 69] on span "Cera," at bounding box center [58, 69] width 26 height 13
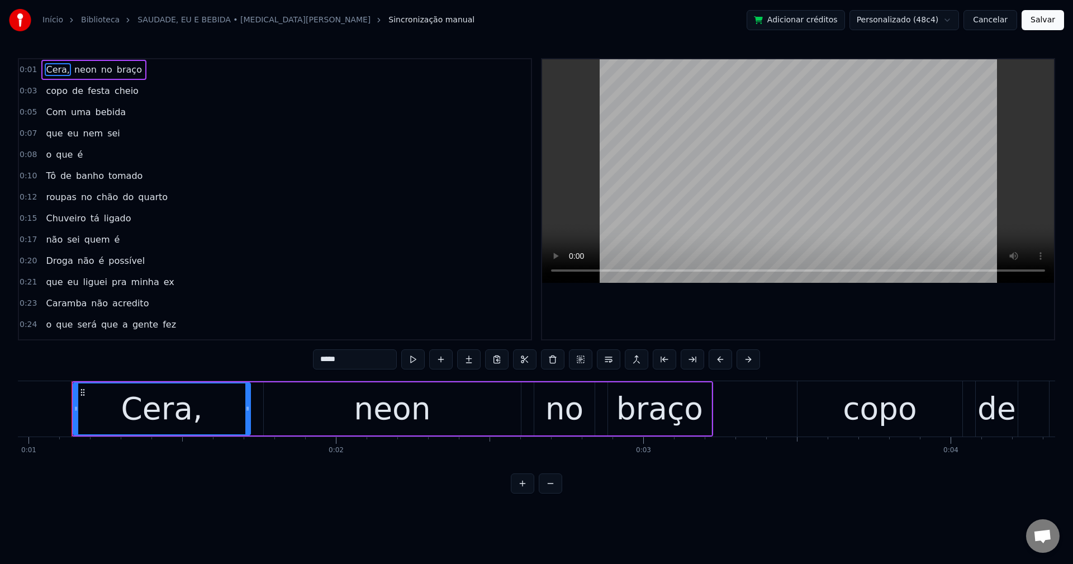
scroll to position [0, 294]
click at [353, 355] on input "*****" at bounding box center [355, 359] width 84 height 20
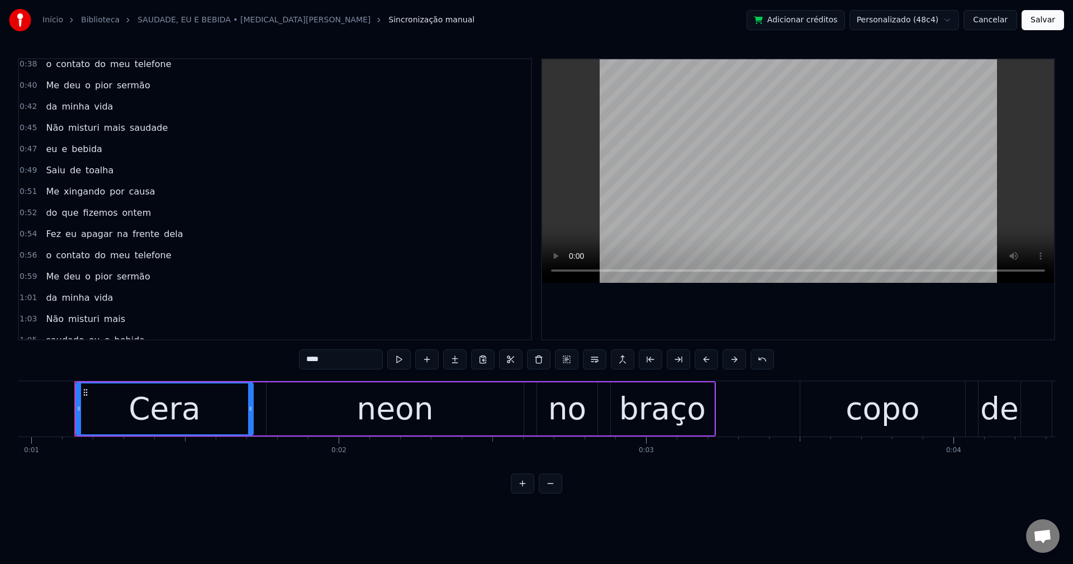
scroll to position [559, 0]
type input "****"
click at [1034, 20] on button "Salvar" at bounding box center [1043, 20] width 42 height 20
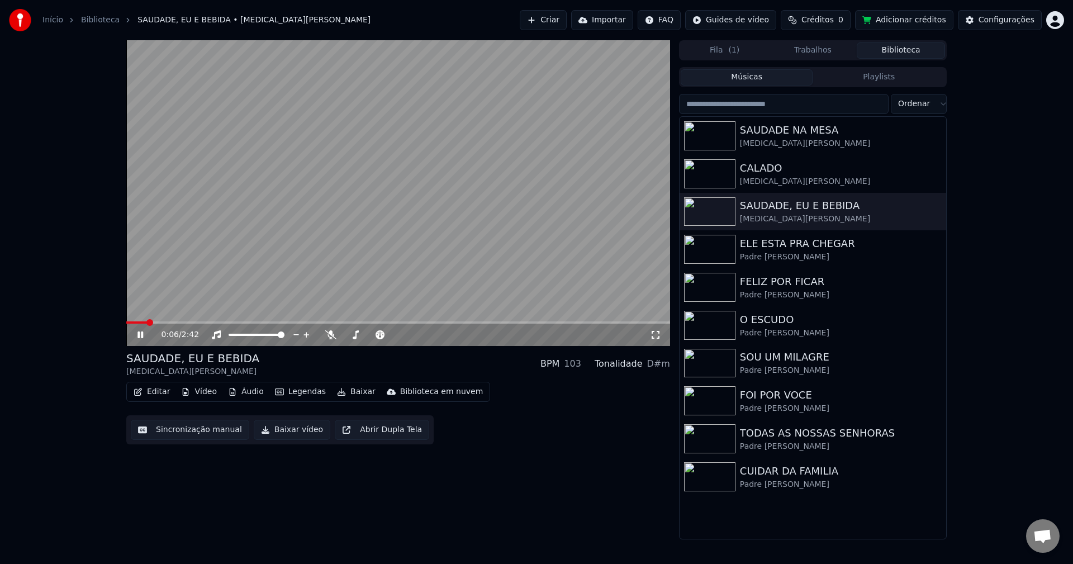
click at [295, 434] on button "Baixar vídeo" at bounding box center [292, 430] width 77 height 20
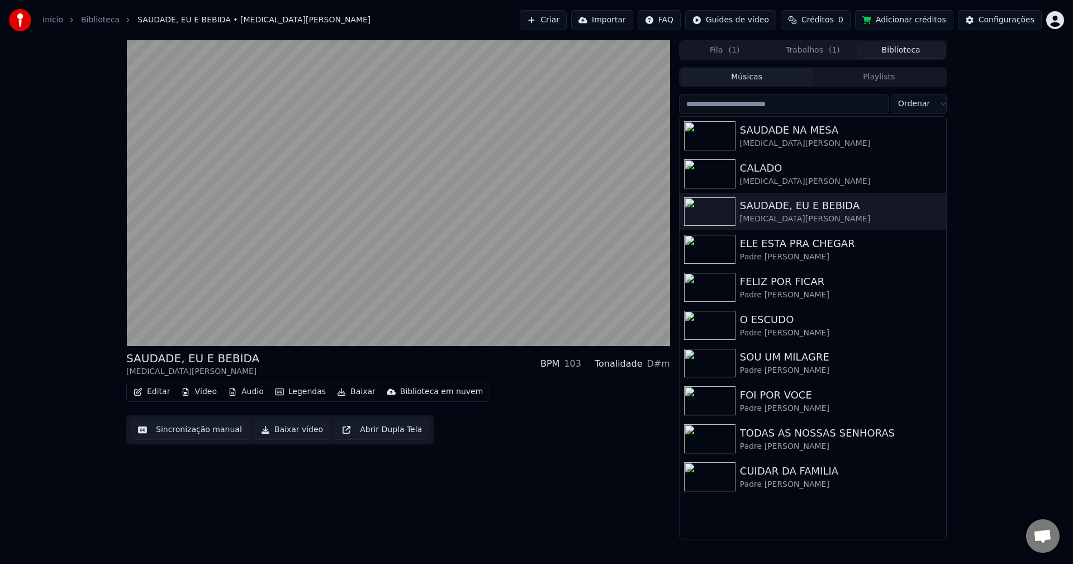
click at [899, 50] on button "Biblioteca" at bounding box center [901, 50] width 88 height 16
click at [748, 257] on div "Padre [PERSON_NAME]" at bounding box center [835, 257] width 191 height 11
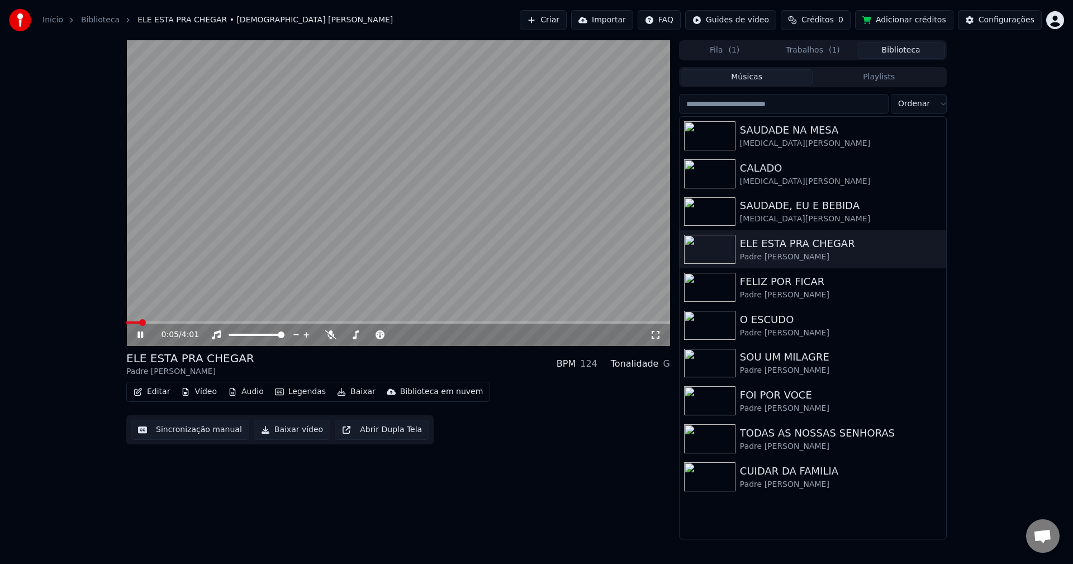
click at [184, 432] on button "Sincronização manual" at bounding box center [190, 430] width 119 height 20
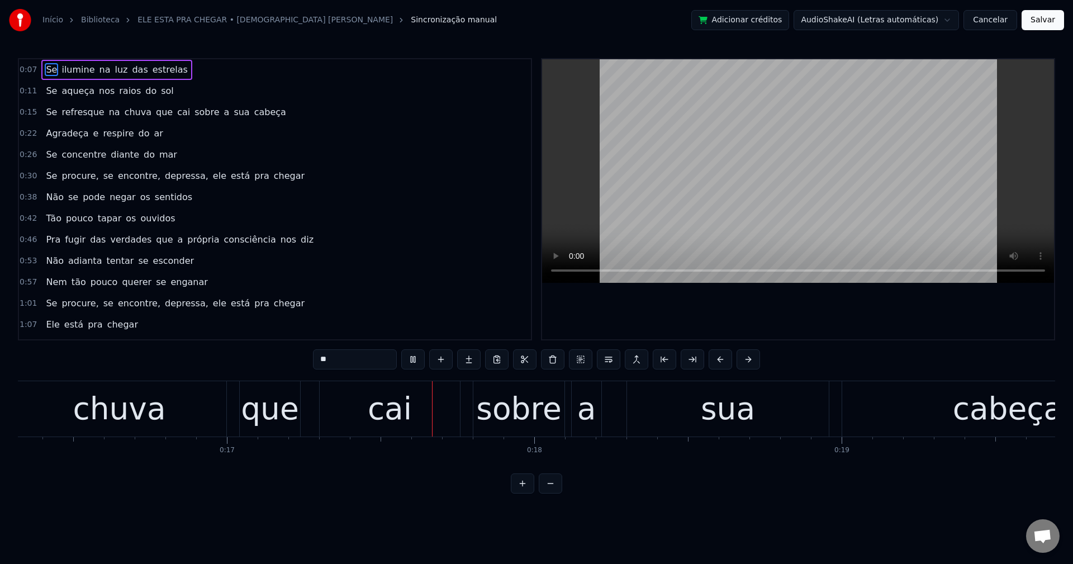
scroll to position [0, 5159]
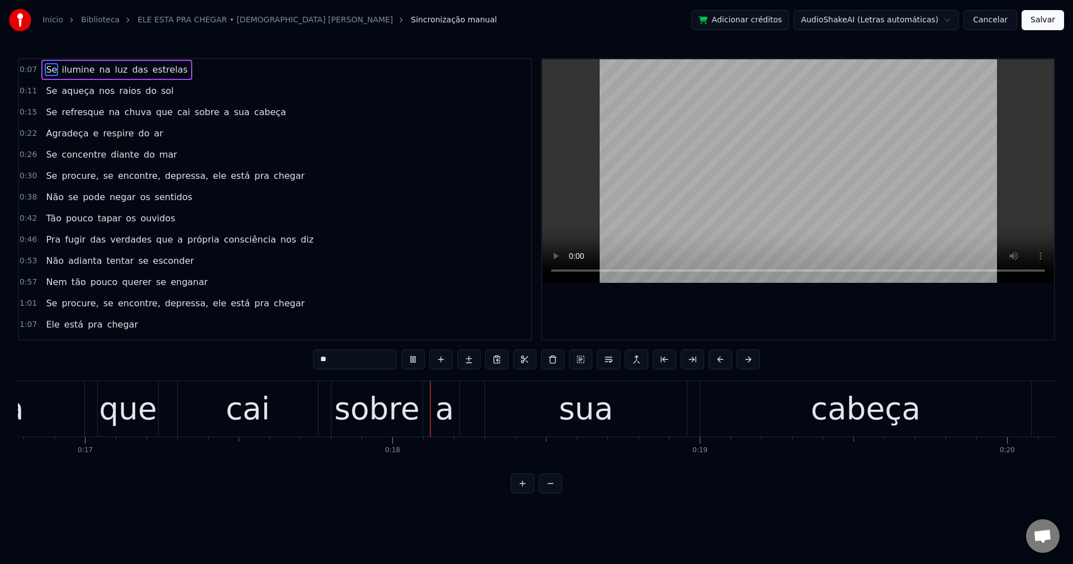
click at [193, 115] on span "sobre" at bounding box center [206, 112] width 27 height 13
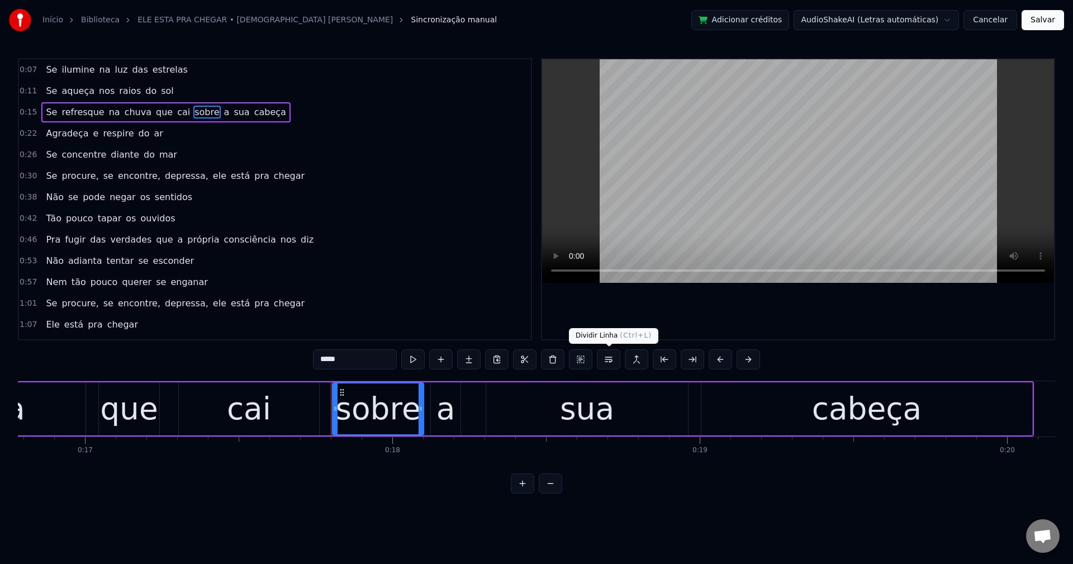
click at [613, 359] on button at bounding box center [608, 359] width 23 height 20
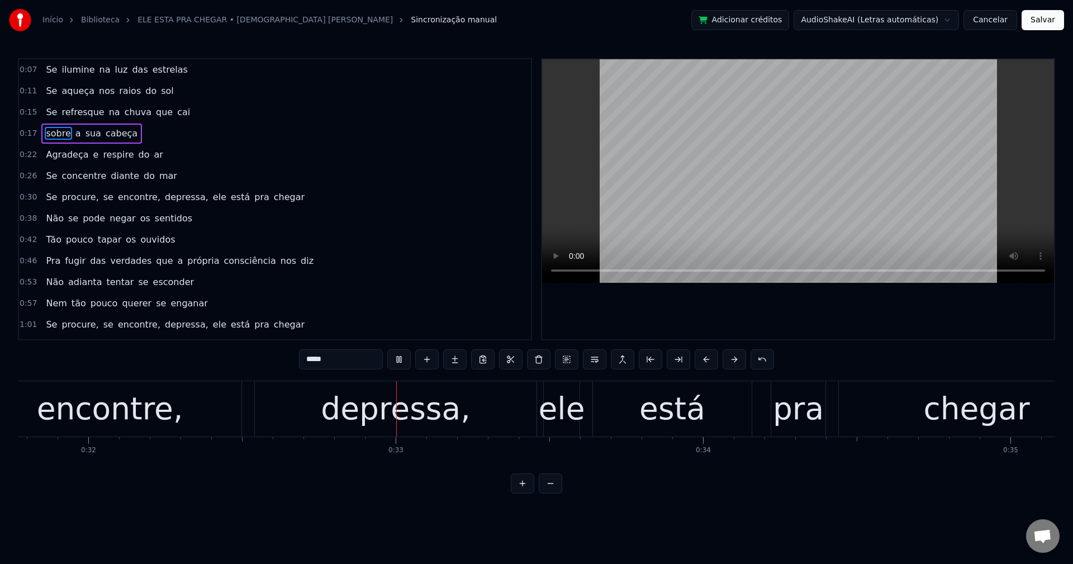
scroll to position [0, 9933]
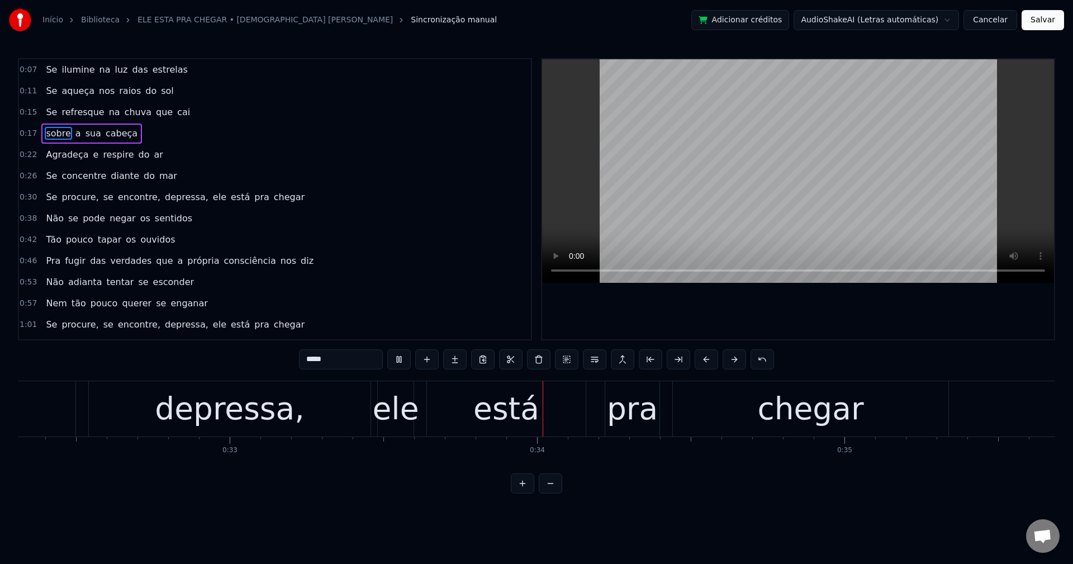
click at [64, 199] on span "procure," at bounding box center [79, 197] width 39 height 13
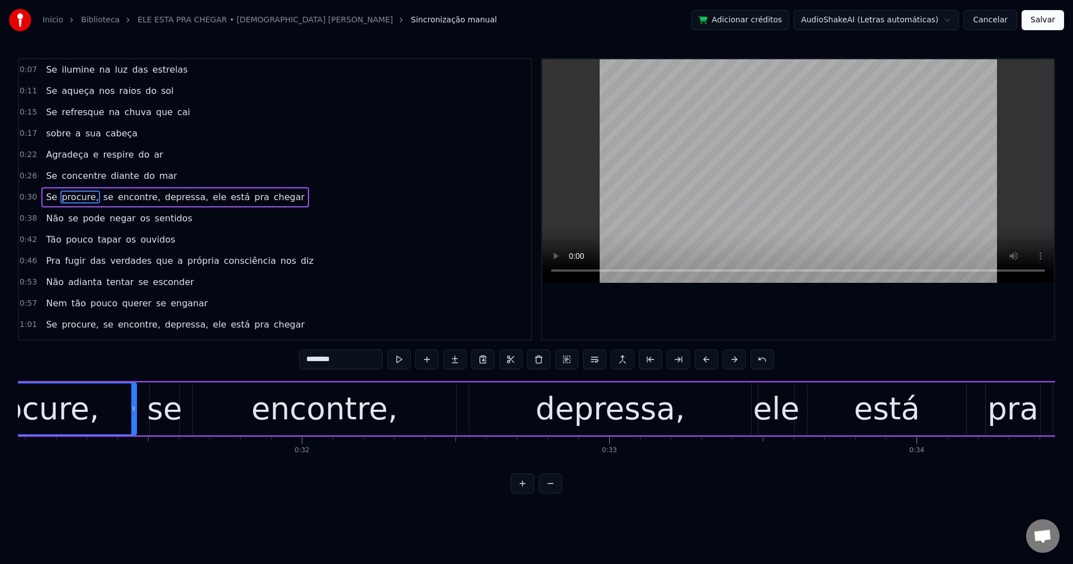
scroll to position [0, 9413]
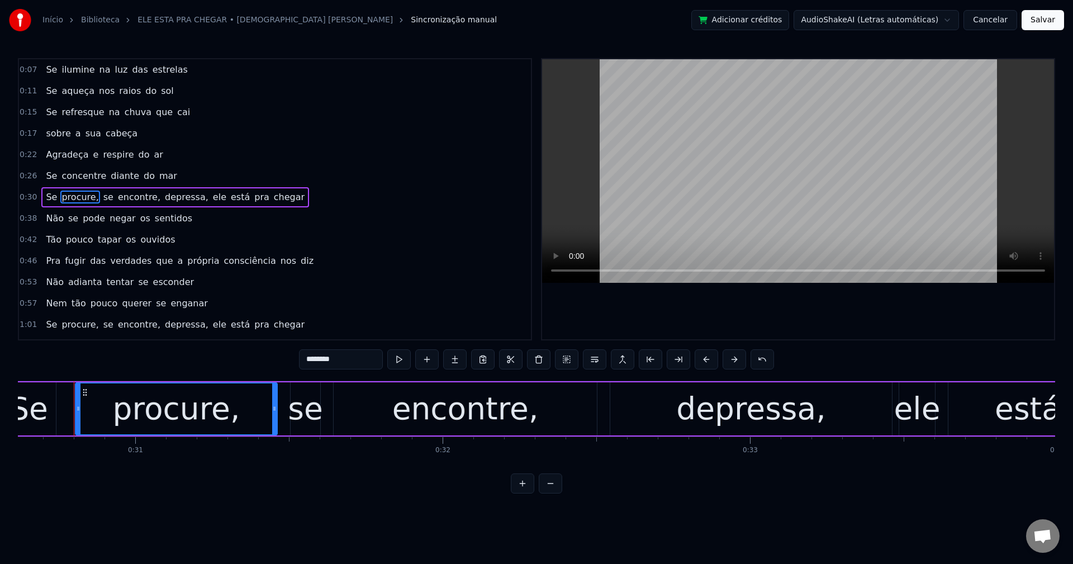
click at [344, 355] on input "********" at bounding box center [341, 359] width 84 height 20
click at [123, 199] on span "encontre," at bounding box center [136, 197] width 45 height 13
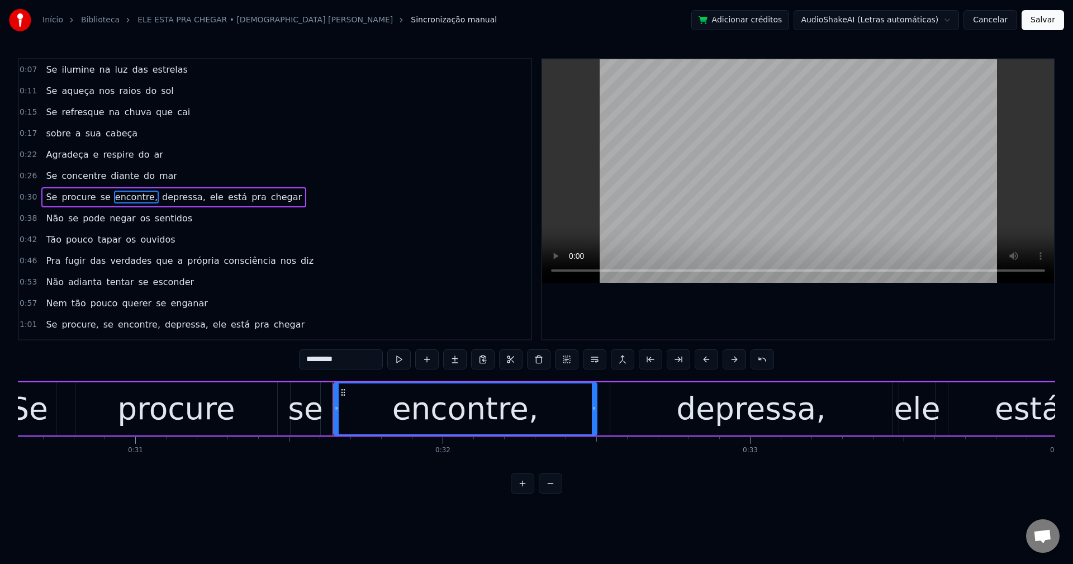
click at [367, 355] on input "*********" at bounding box center [341, 359] width 84 height 20
click at [158, 193] on span "depressa," at bounding box center [181, 197] width 46 height 13
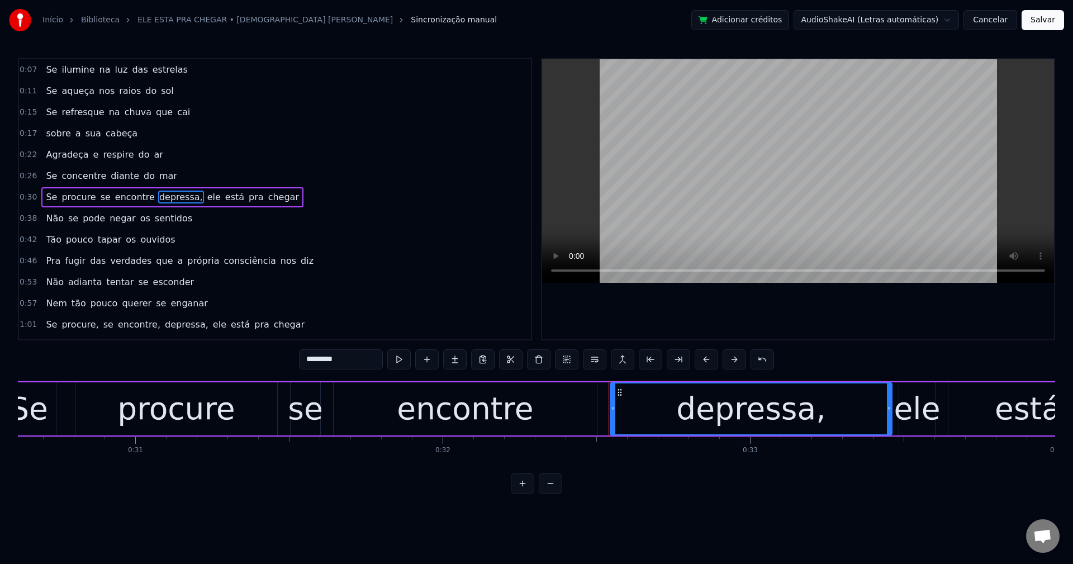
click at [355, 357] on input "*********" at bounding box center [341, 359] width 84 height 20
click at [203, 195] on span "ele" at bounding box center [211, 197] width 16 height 13
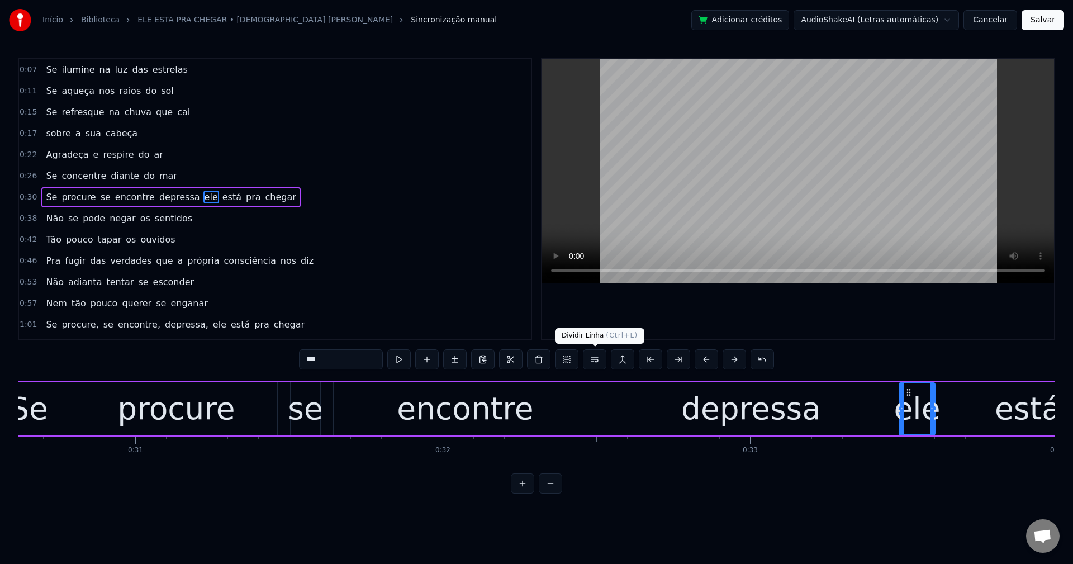
click at [597, 362] on button at bounding box center [594, 359] width 23 height 20
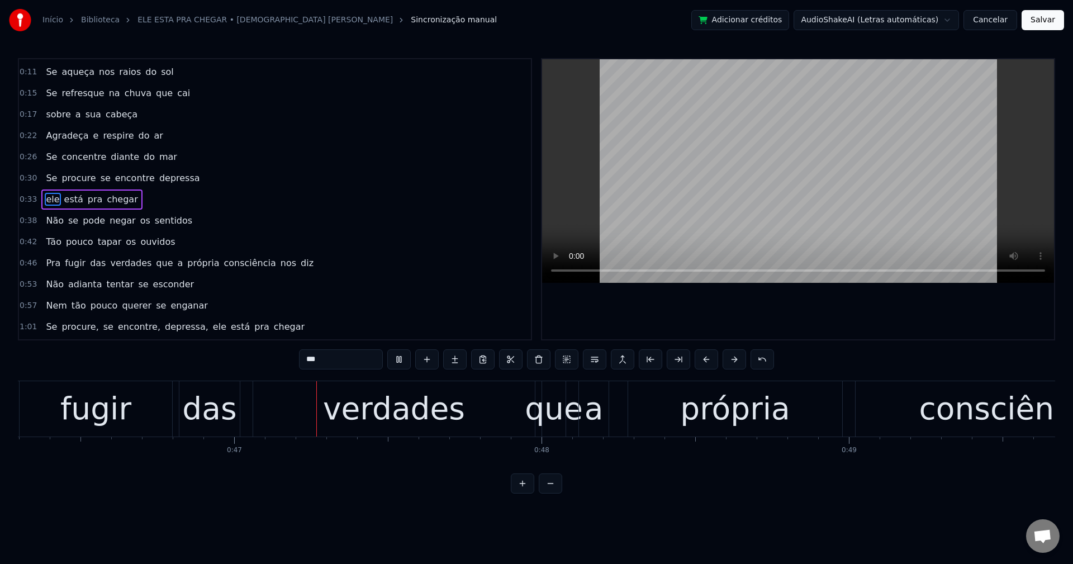
scroll to position [0, 14306]
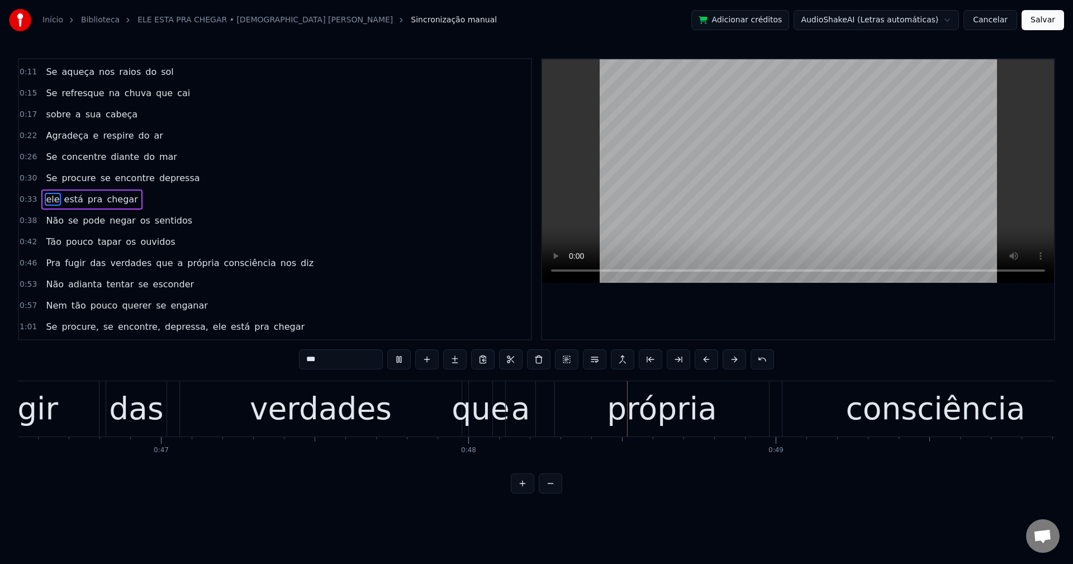
click at [155, 264] on span "que" at bounding box center [164, 263] width 19 height 13
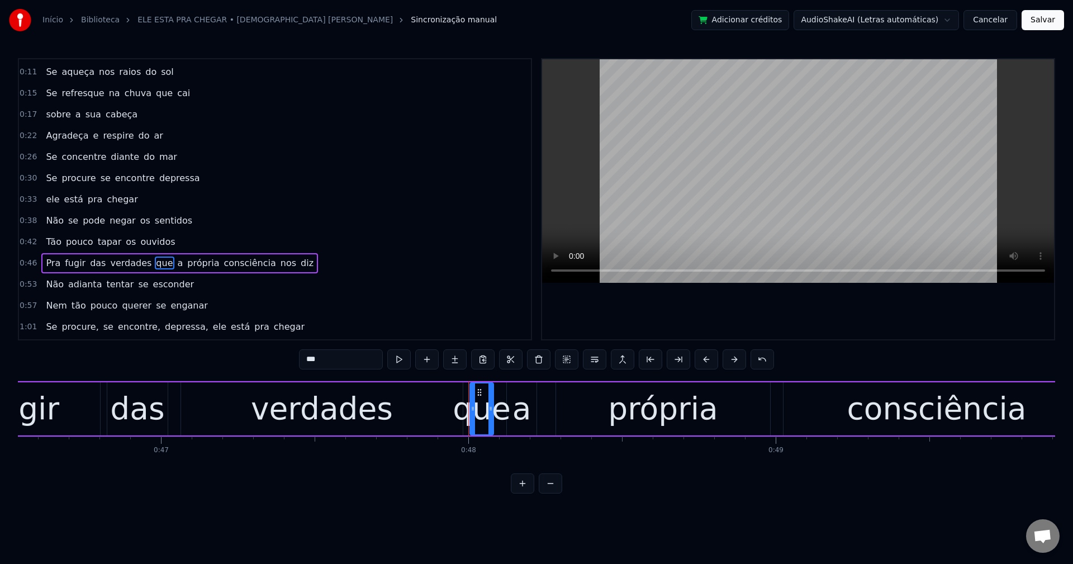
scroll to position [83, 0]
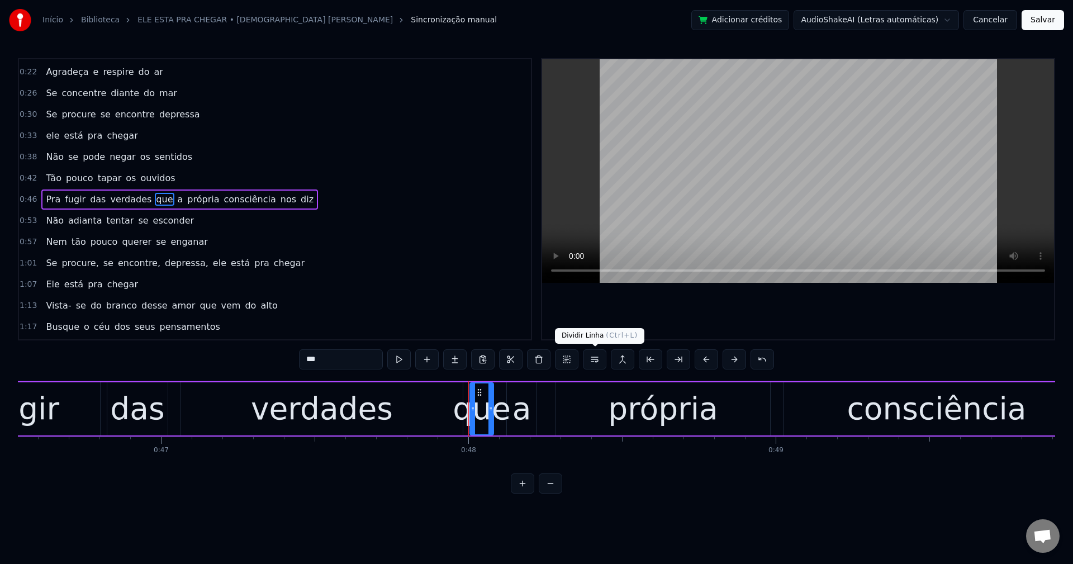
click at [596, 359] on button at bounding box center [594, 359] width 23 height 20
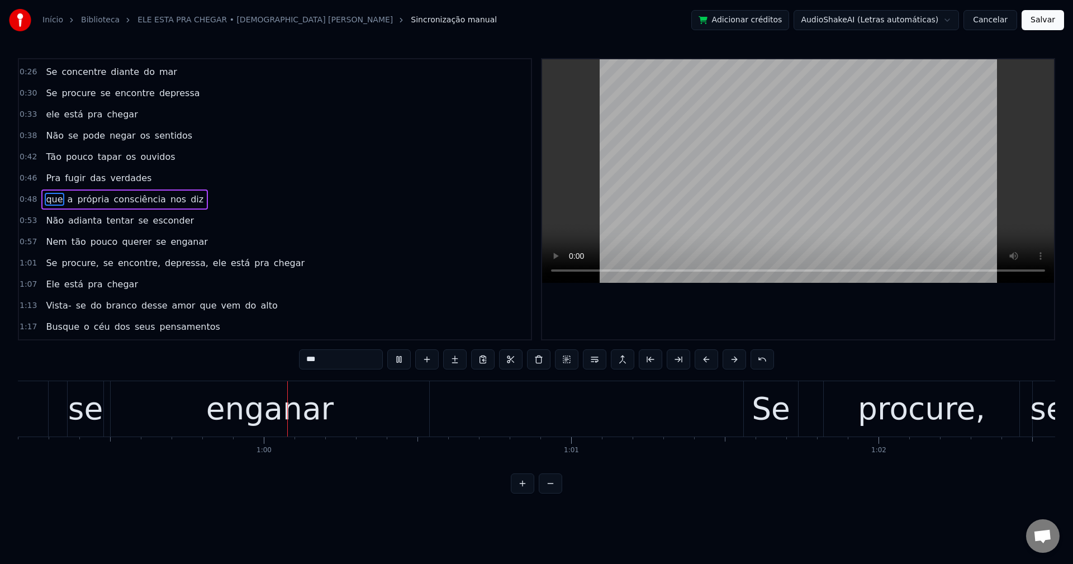
scroll to position [0, 18201]
click at [64, 266] on span "procure," at bounding box center [79, 263] width 39 height 13
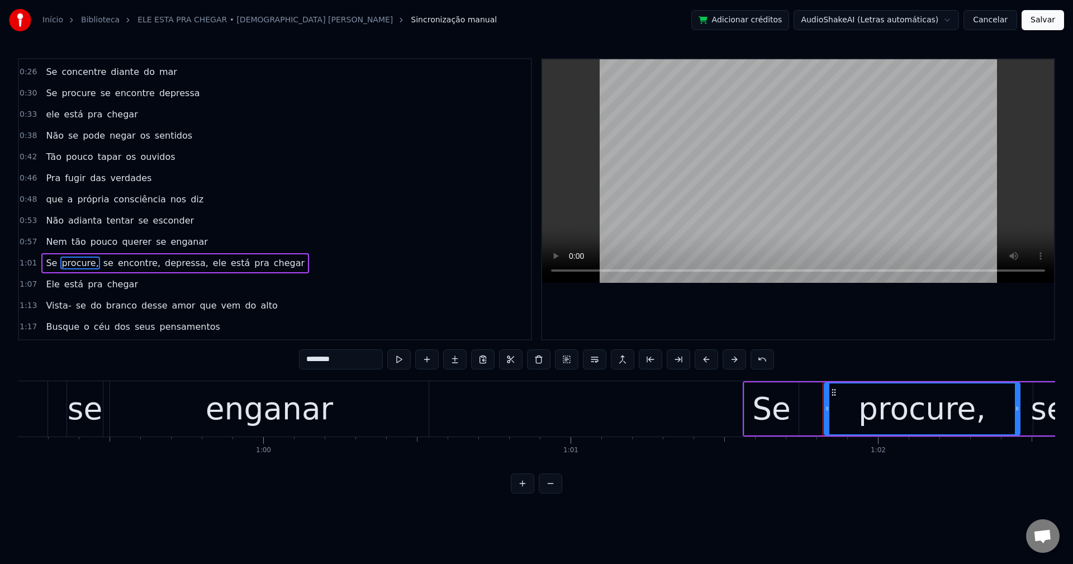
scroll to position [168, 0]
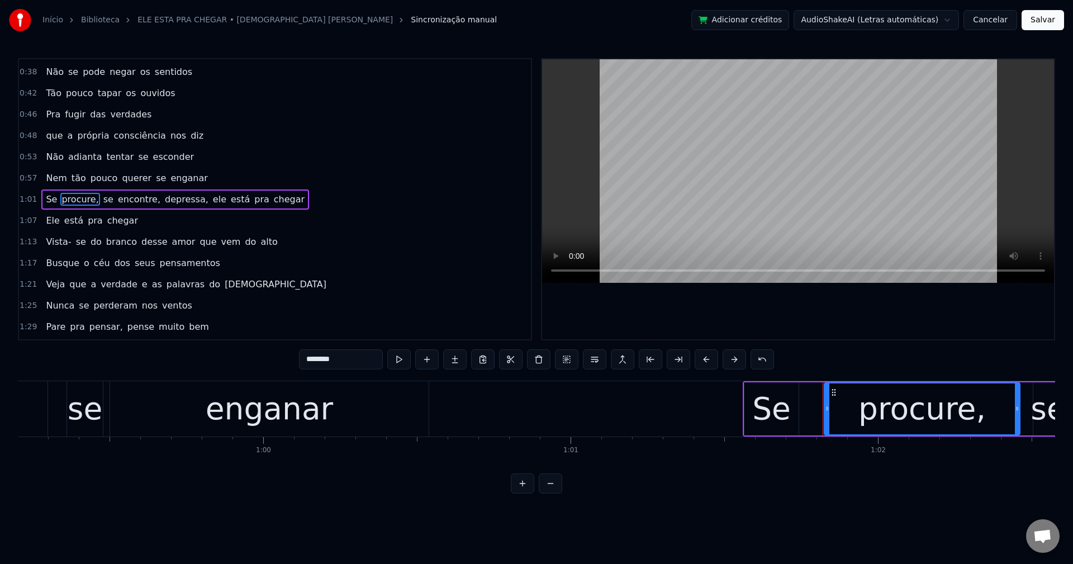
click at [350, 355] on input "********" at bounding box center [341, 359] width 84 height 20
click at [119, 201] on span "encontre," at bounding box center [136, 199] width 45 height 13
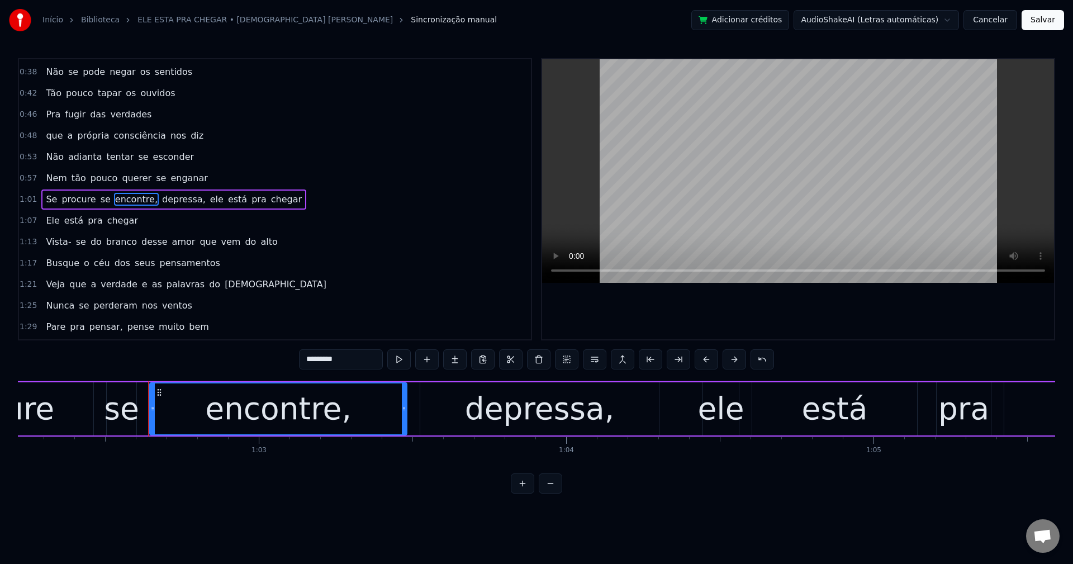
scroll to position [0, 19202]
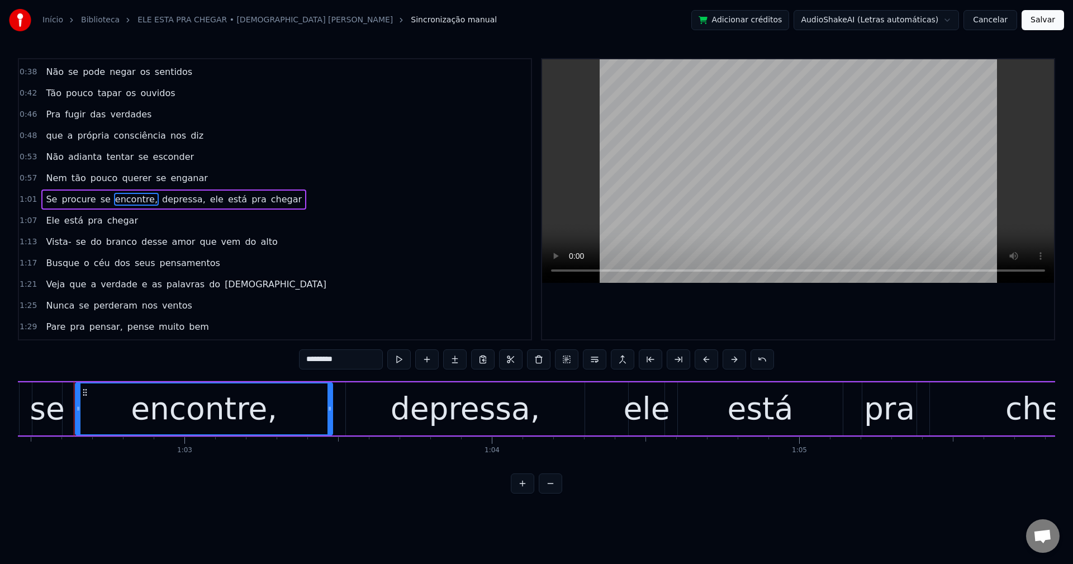
click at [360, 359] on input "*********" at bounding box center [341, 359] width 84 height 20
click at [158, 202] on span "depressa," at bounding box center [181, 199] width 46 height 13
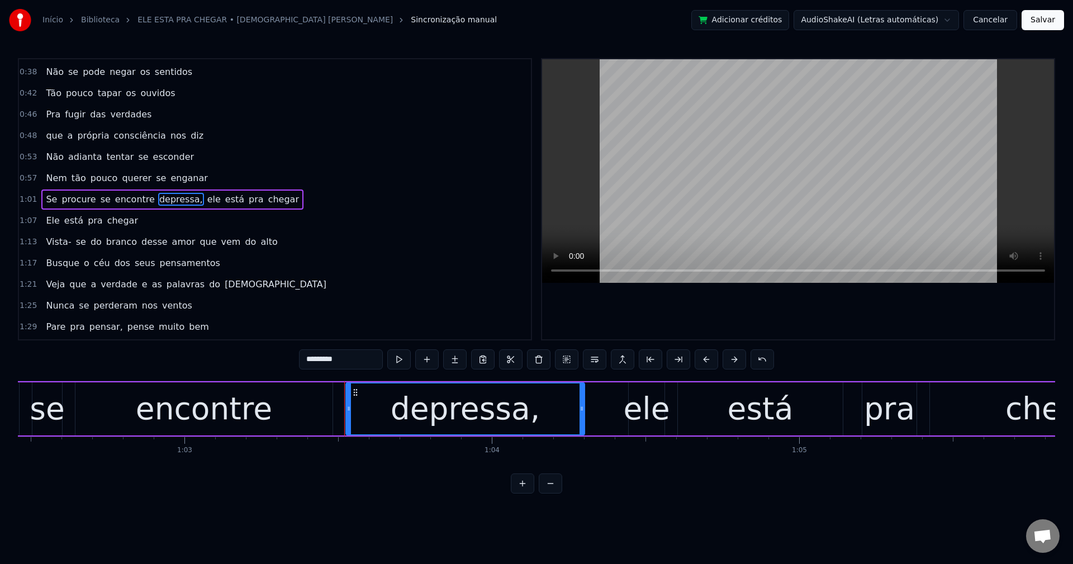
click at [368, 361] on input "*********" at bounding box center [341, 359] width 84 height 20
click at [203, 201] on span "ele" at bounding box center [211, 199] width 16 height 13
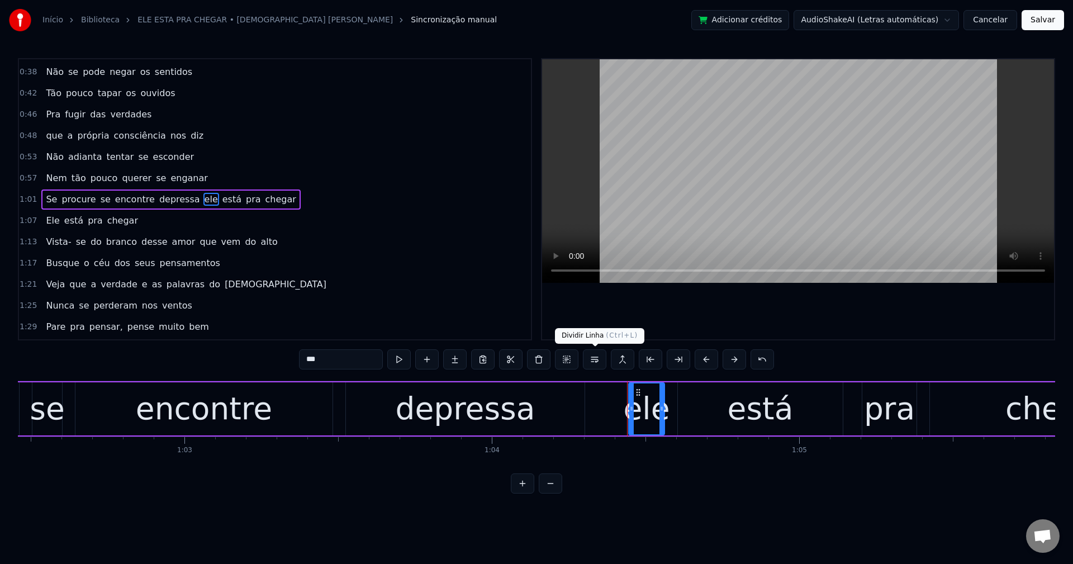
click at [599, 359] on button at bounding box center [594, 359] width 23 height 20
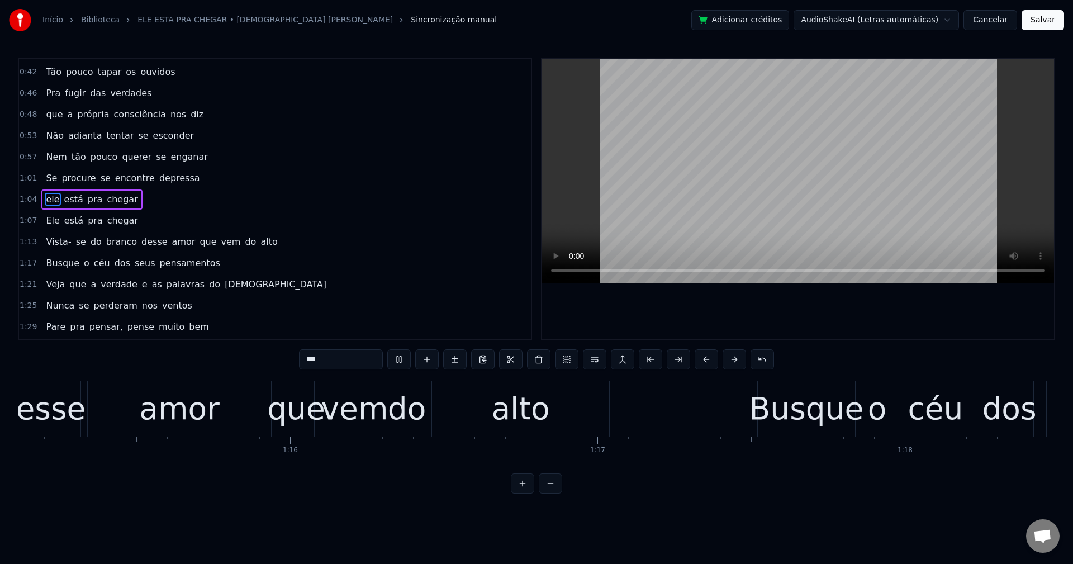
scroll to position [0, 23099]
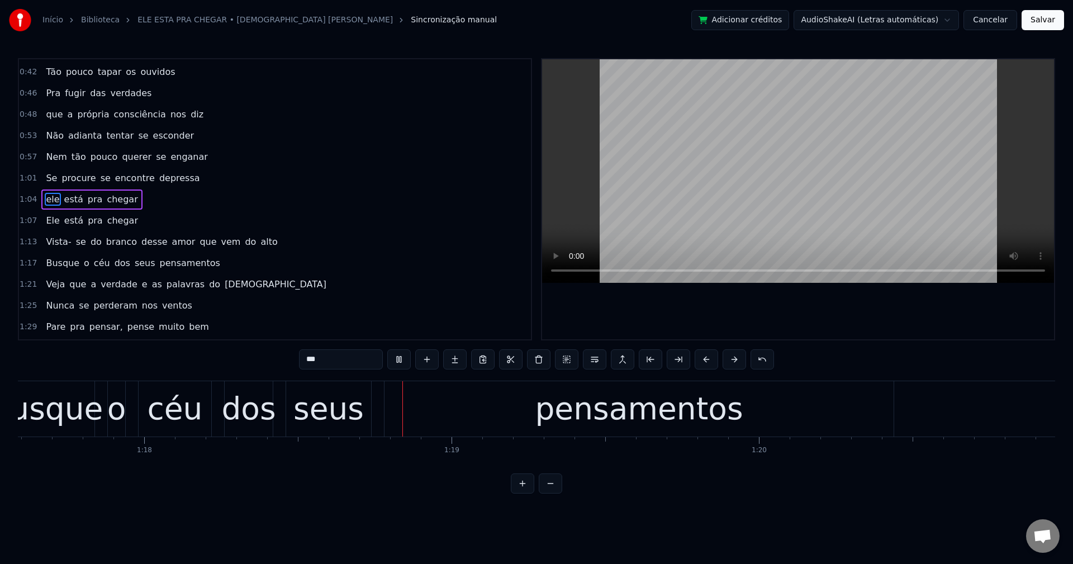
click at [140, 240] on span "desse" at bounding box center [154, 241] width 29 height 13
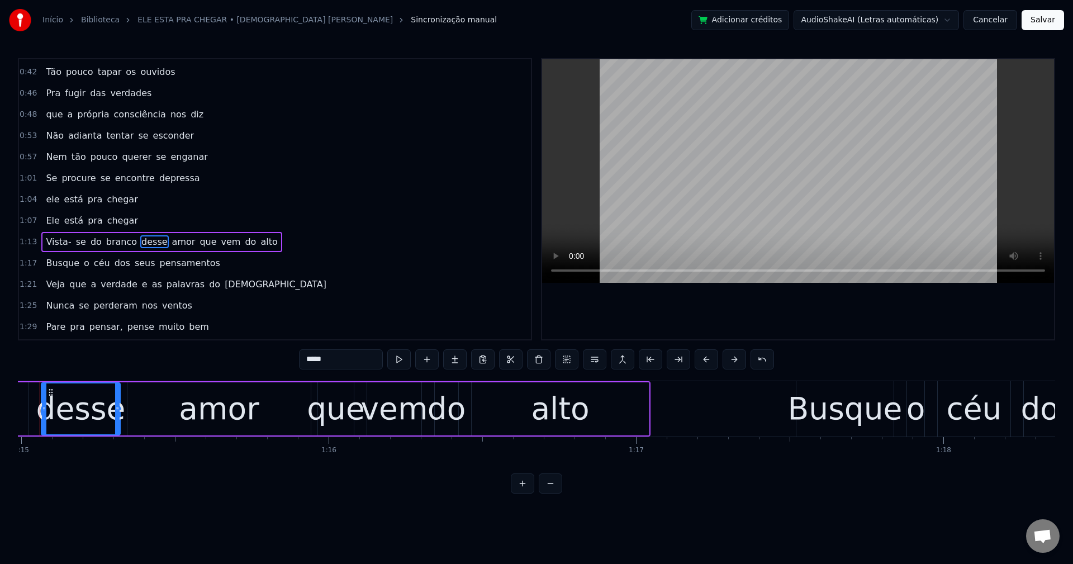
scroll to position [0, 23020]
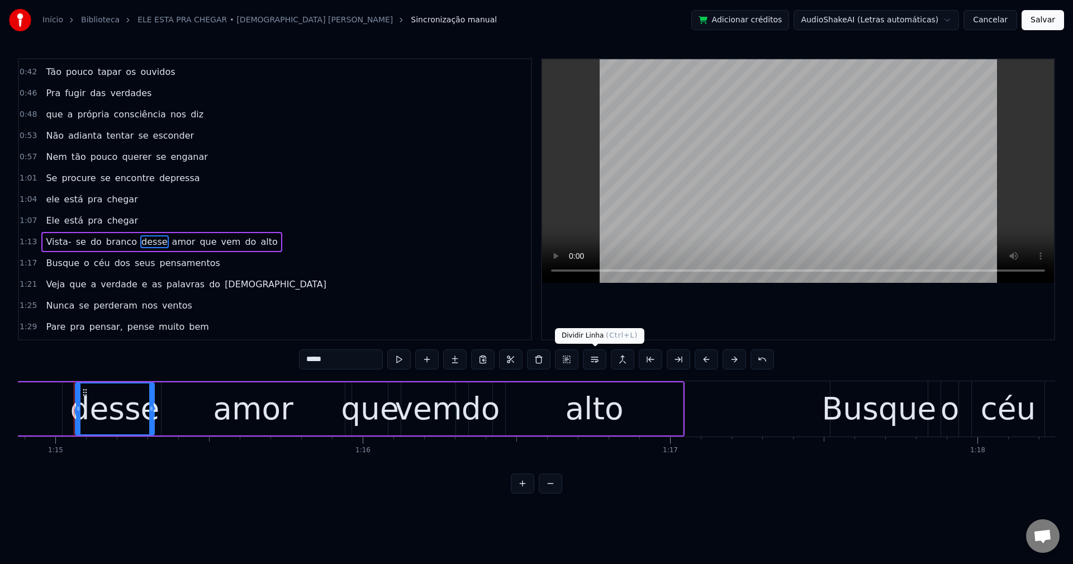
click at [595, 365] on button at bounding box center [594, 359] width 23 height 20
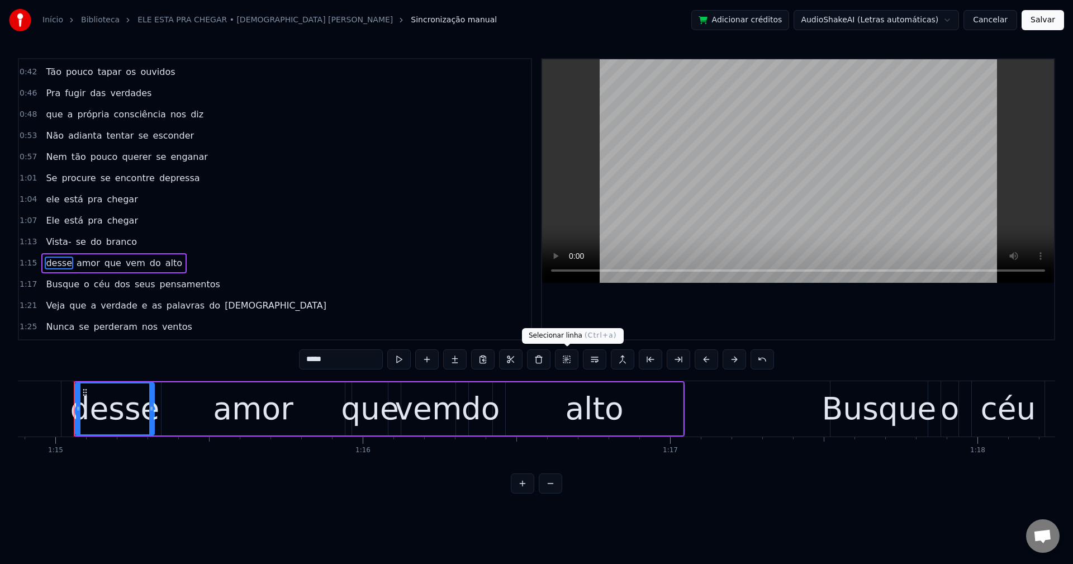
scroll to position [253, 0]
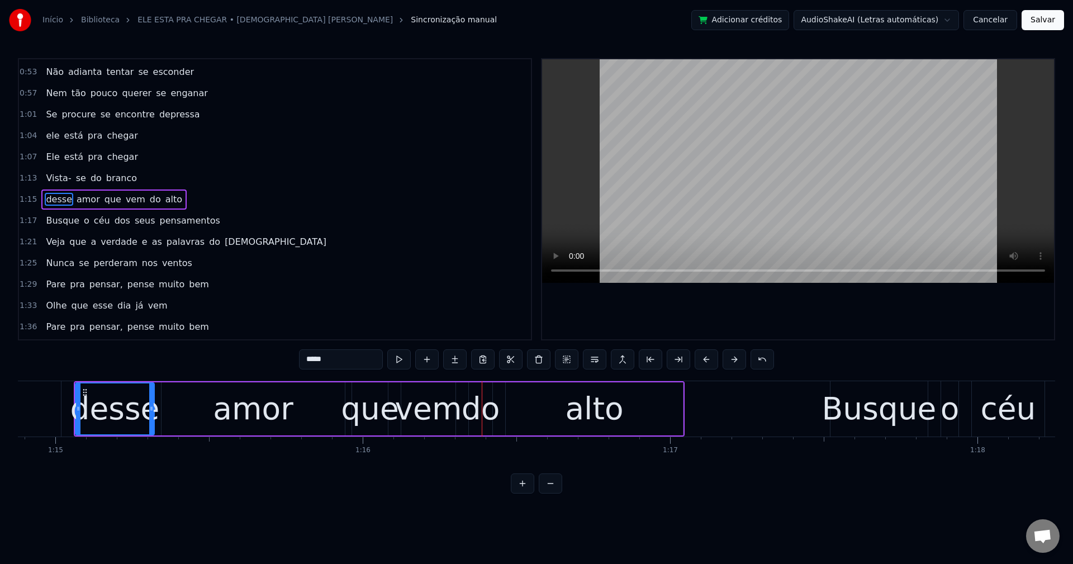
click at [125, 203] on span "vem" at bounding box center [136, 199] width 22 height 13
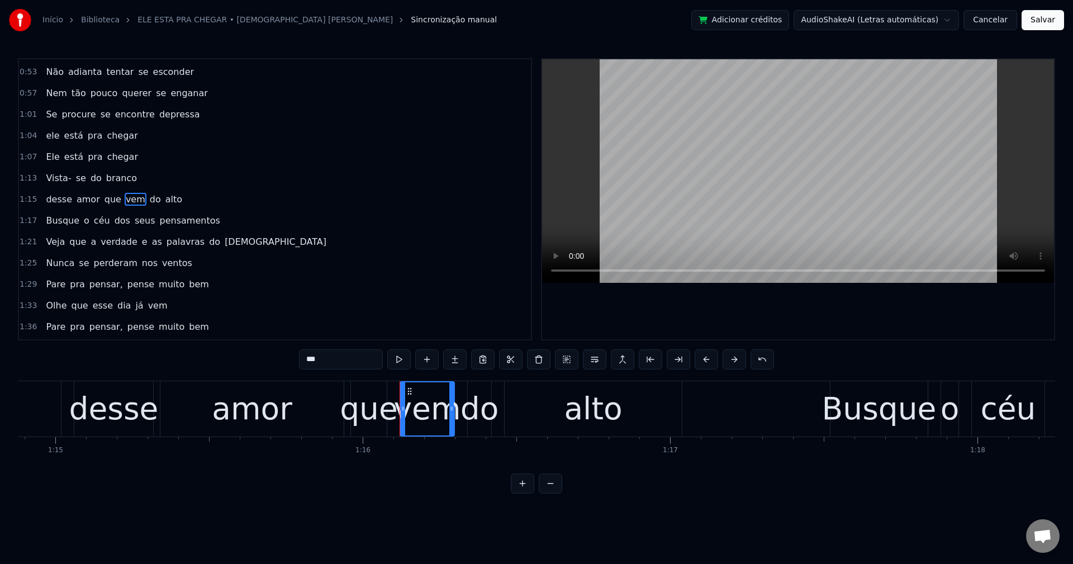
click at [593, 358] on button at bounding box center [594, 359] width 23 height 20
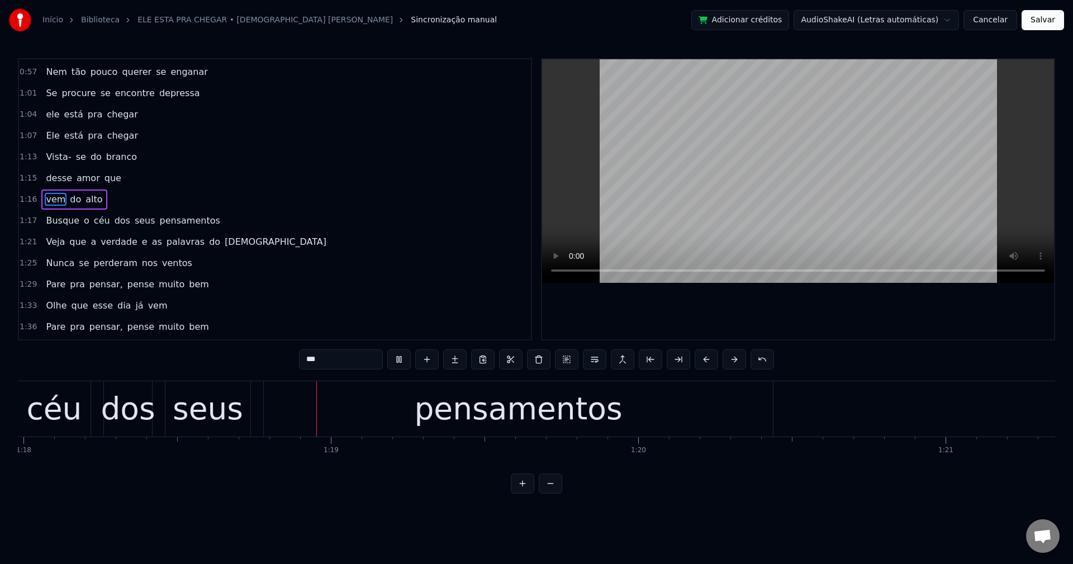
scroll to position [0, 23978]
click at [113, 220] on span "dos" at bounding box center [122, 220] width 18 height 13
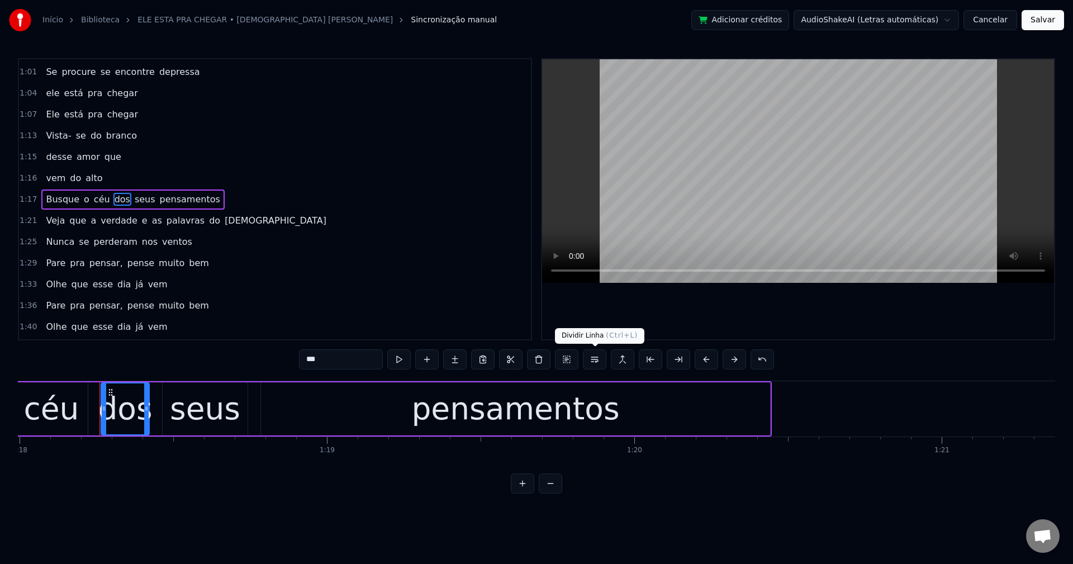
click at [594, 362] on button at bounding box center [594, 359] width 23 height 20
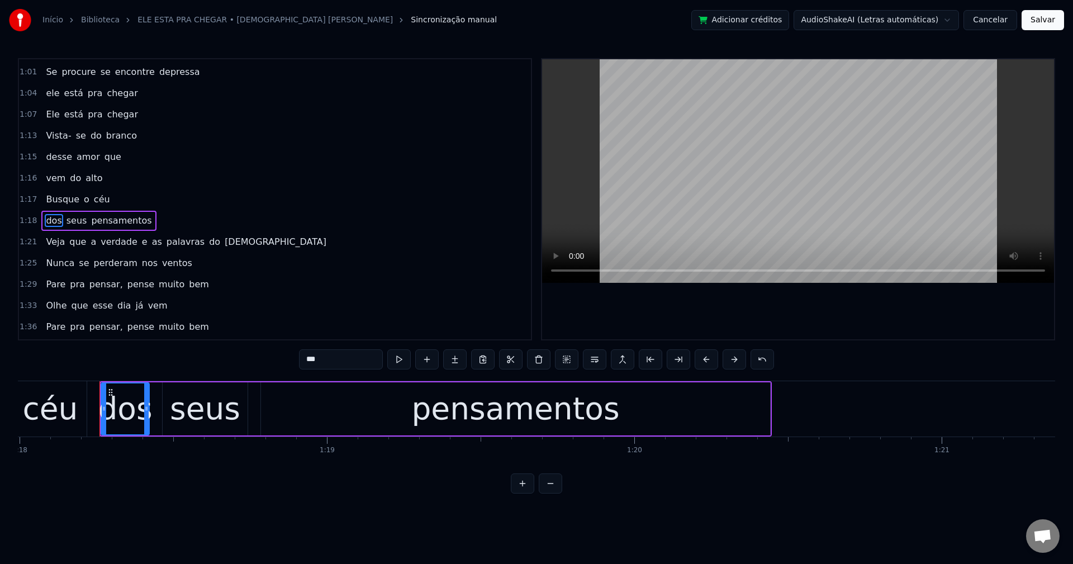
scroll to position [316, 0]
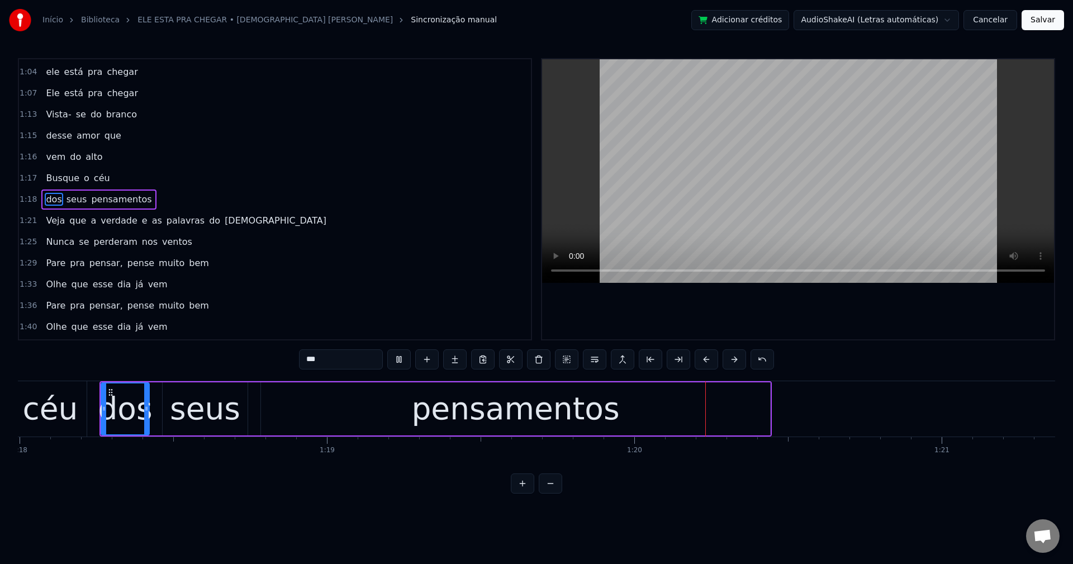
click at [141, 221] on span "e" at bounding box center [145, 220] width 8 height 13
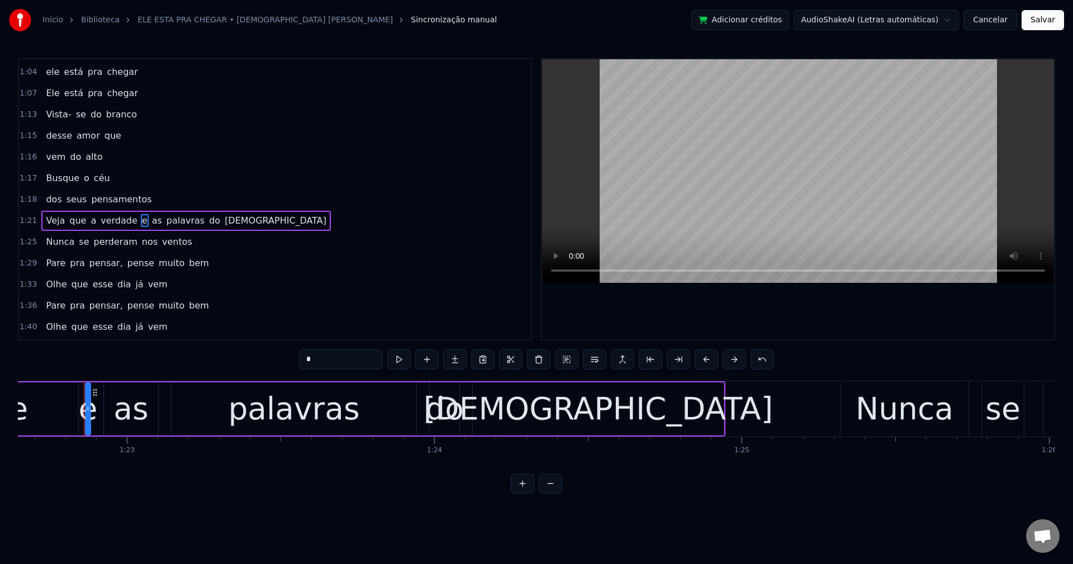
scroll to position [0, 25418]
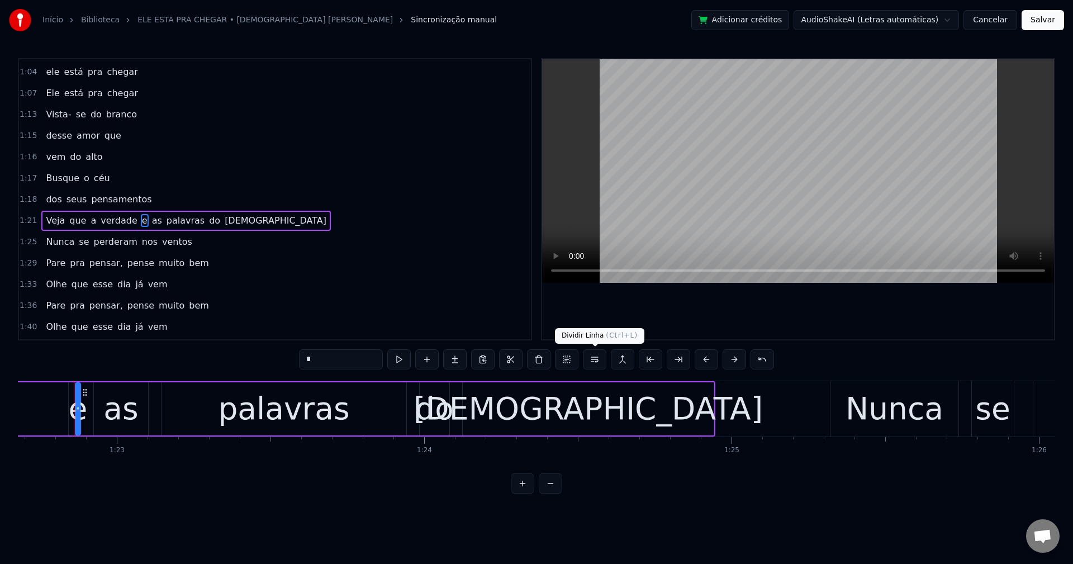
click at [591, 363] on button at bounding box center [594, 359] width 23 height 20
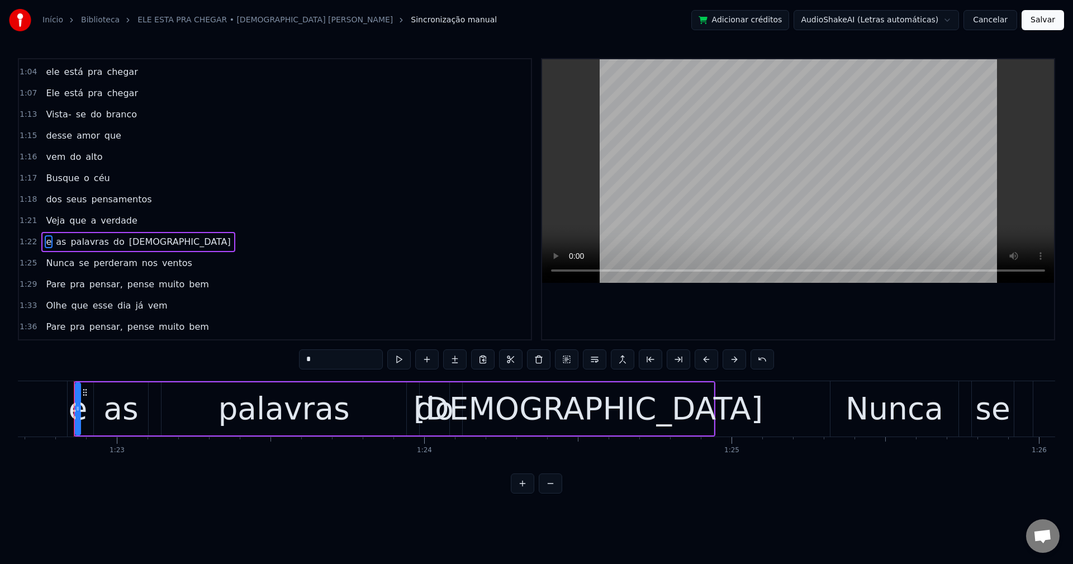
scroll to position [359, 0]
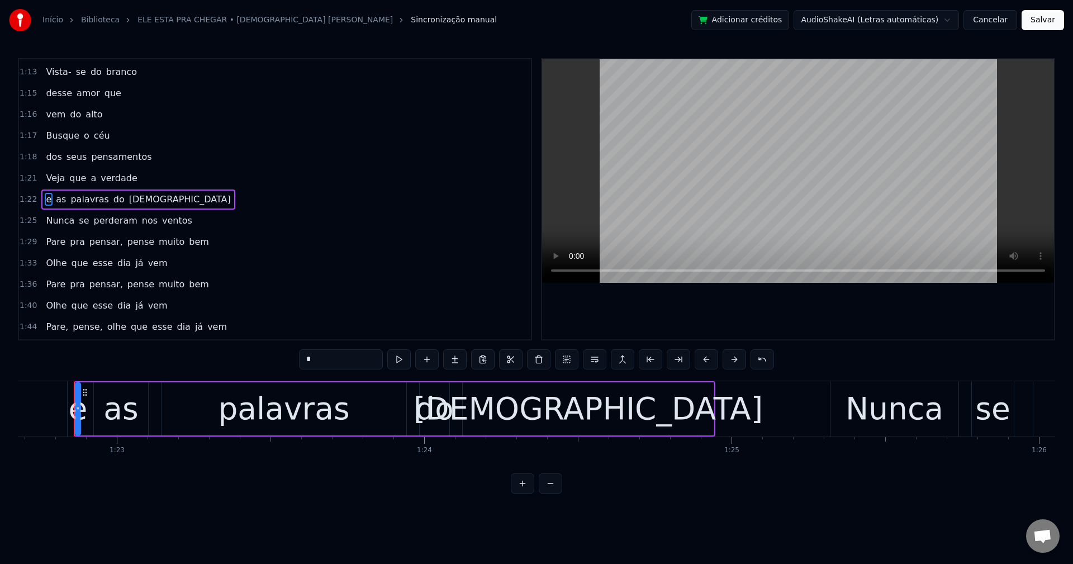
drag, startPoint x: 98, startPoint y: 243, endPoint x: 103, endPoint y: 246, distance: 5.8
click at [99, 243] on span "pensar," at bounding box center [106, 241] width 36 height 13
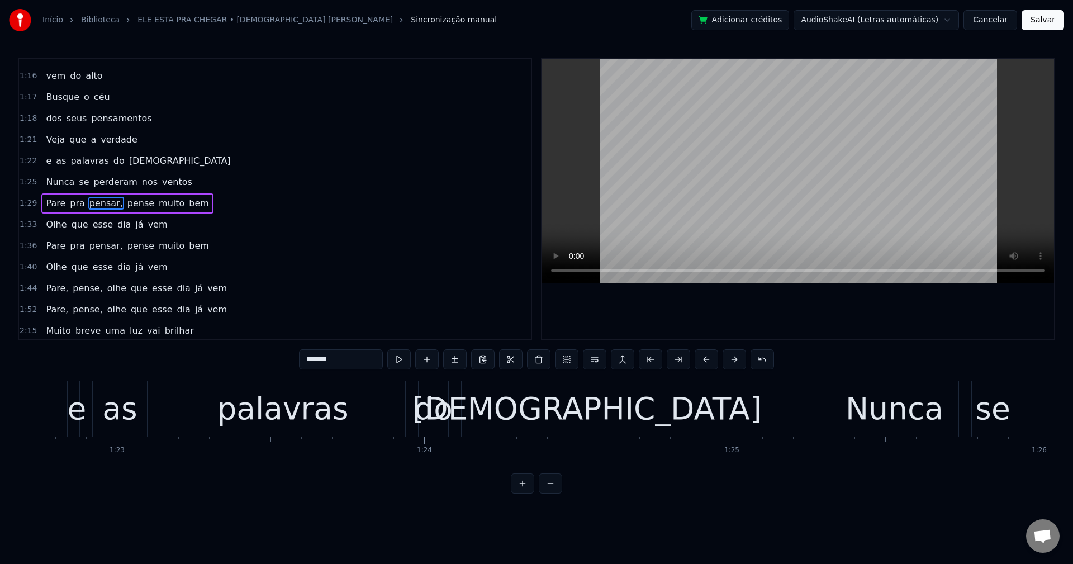
scroll to position [401, 0]
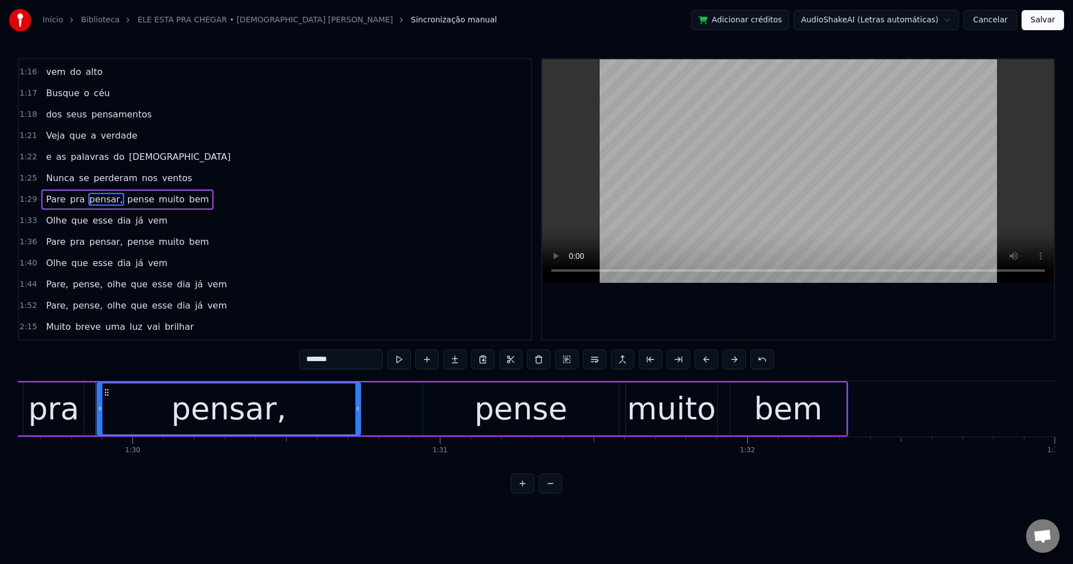
click at [358, 361] on input "*******" at bounding box center [341, 359] width 84 height 20
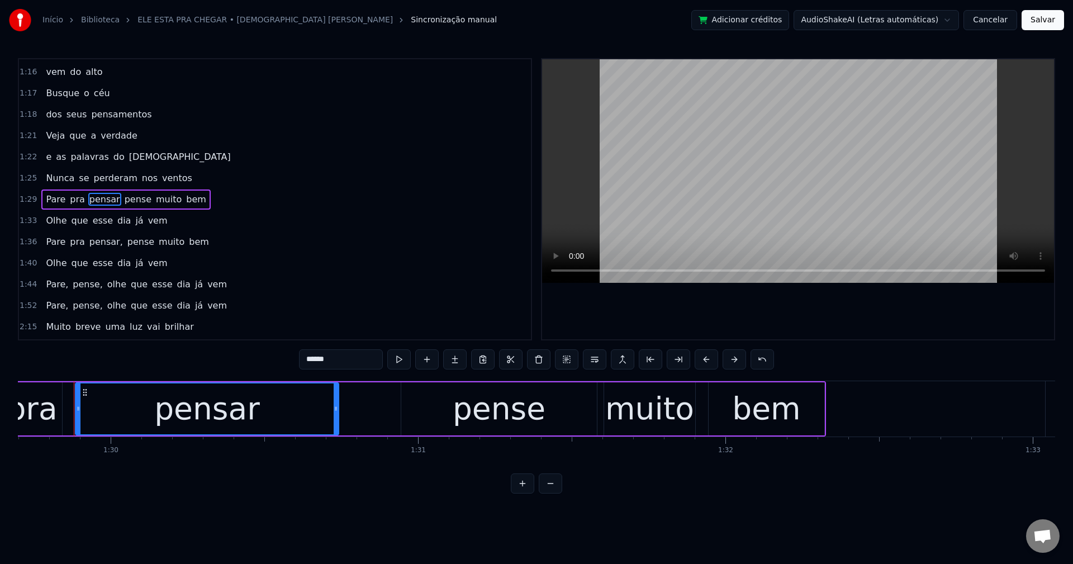
click at [126, 200] on span "pense" at bounding box center [138, 199] width 29 height 13
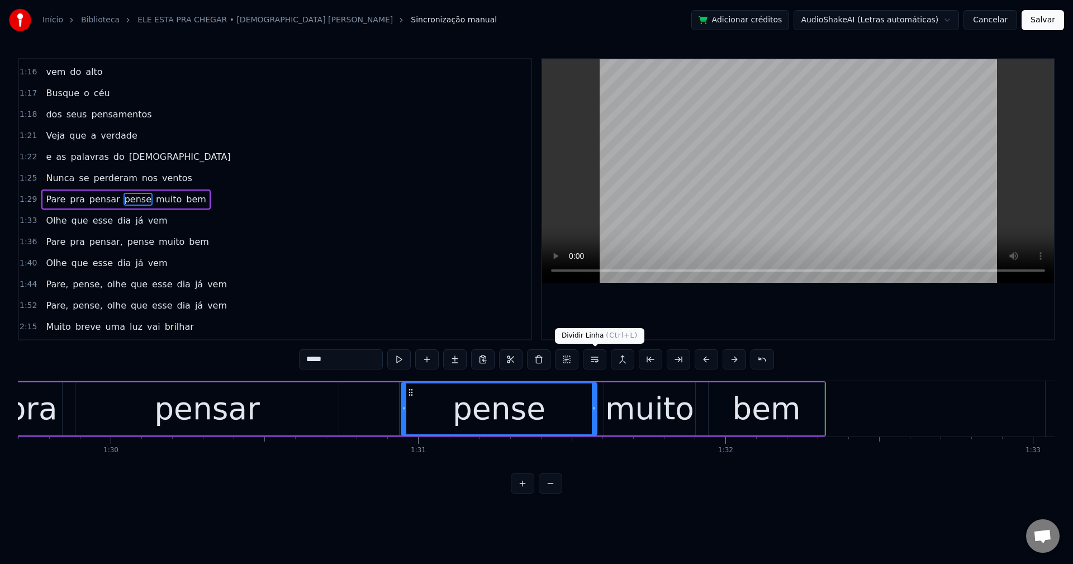
click at [593, 357] on button at bounding box center [594, 359] width 23 height 20
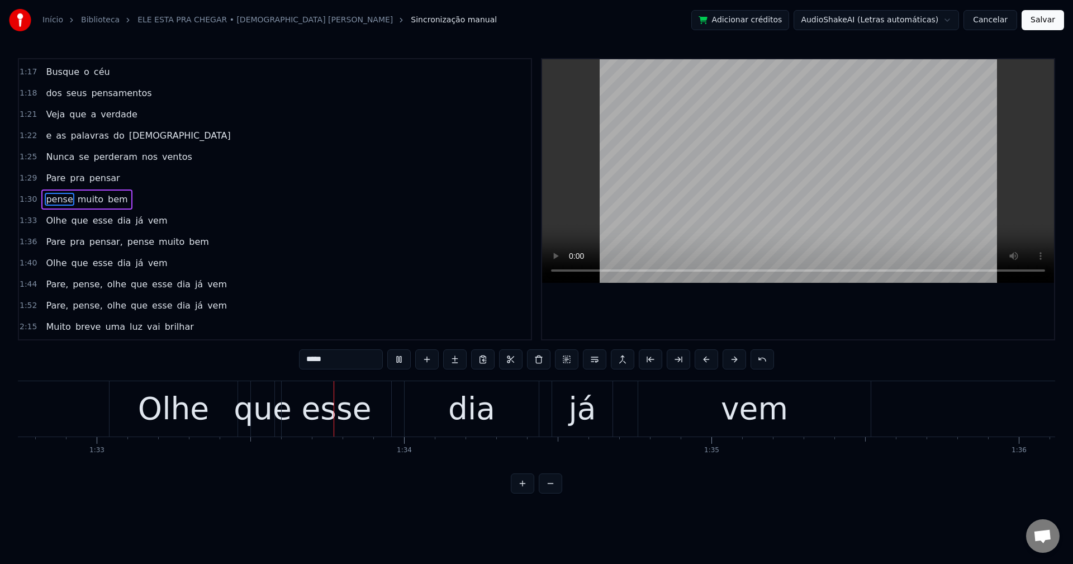
scroll to position [0, 28549]
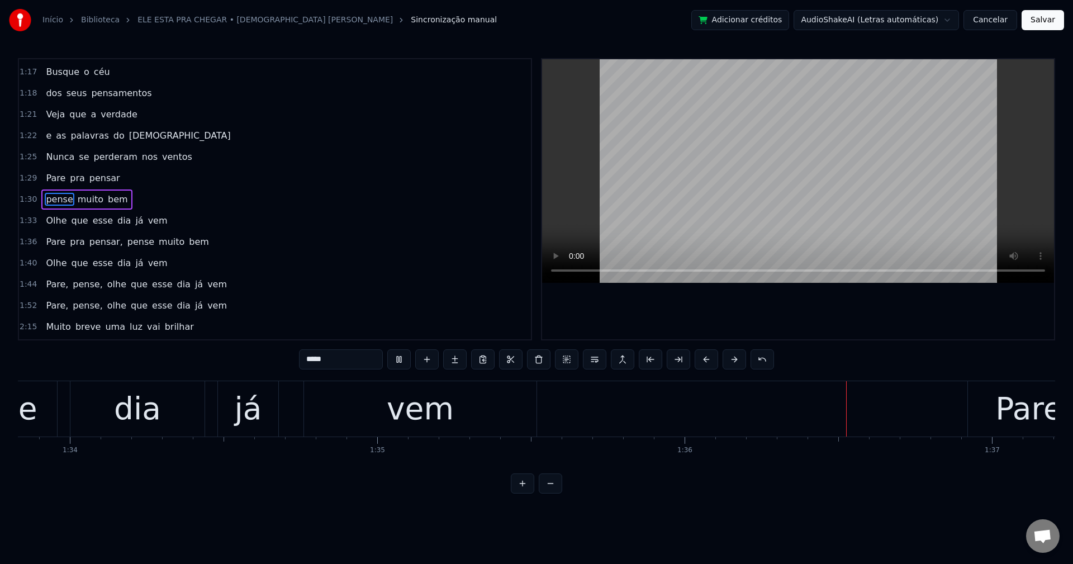
click at [93, 244] on span "pensar," at bounding box center [106, 241] width 36 height 13
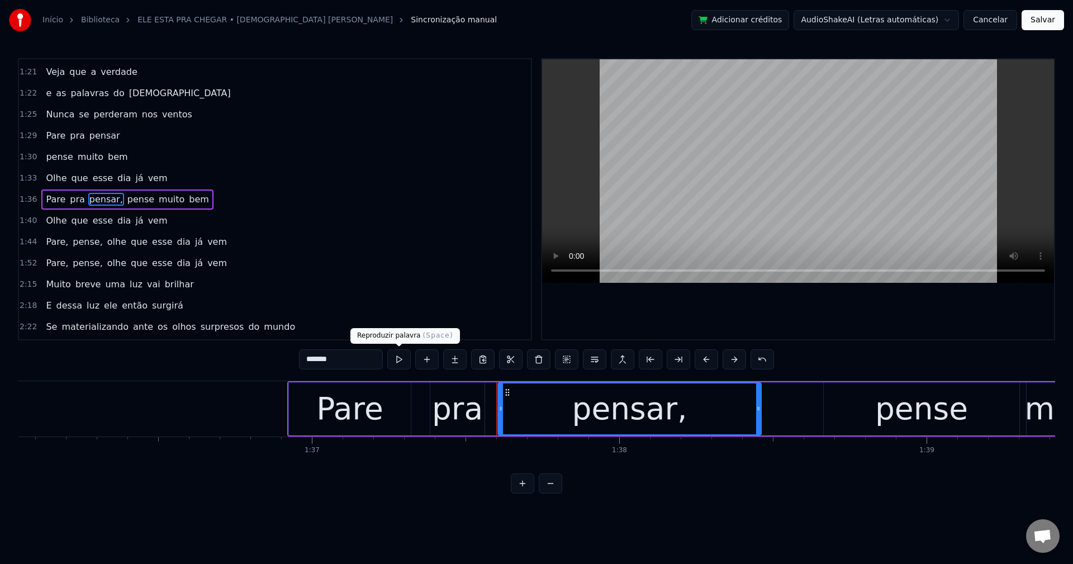
scroll to position [0, 29534]
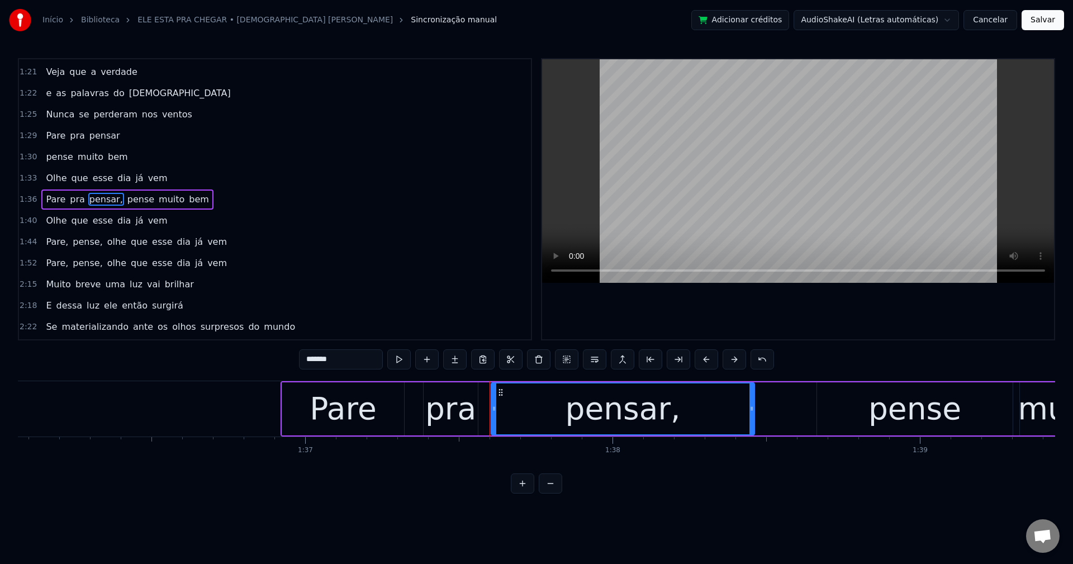
click at [363, 357] on input "*******" at bounding box center [341, 359] width 84 height 20
click at [125, 202] on span "pense" at bounding box center [138, 199] width 29 height 13
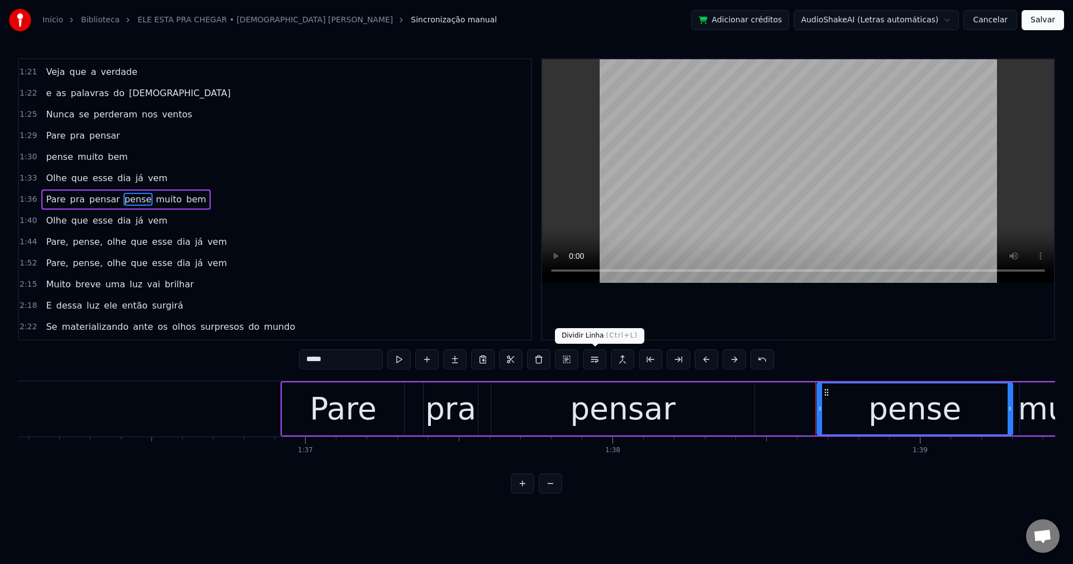
click at [595, 361] on button at bounding box center [594, 359] width 23 height 20
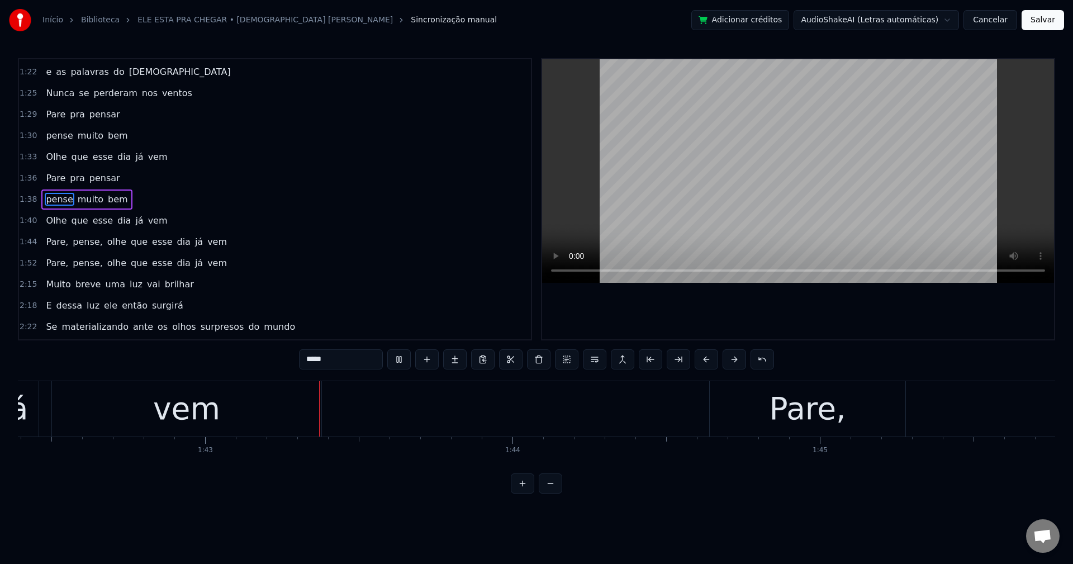
scroll to position [0, 31488]
click at [51, 247] on span "Pare," at bounding box center [57, 241] width 25 height 13
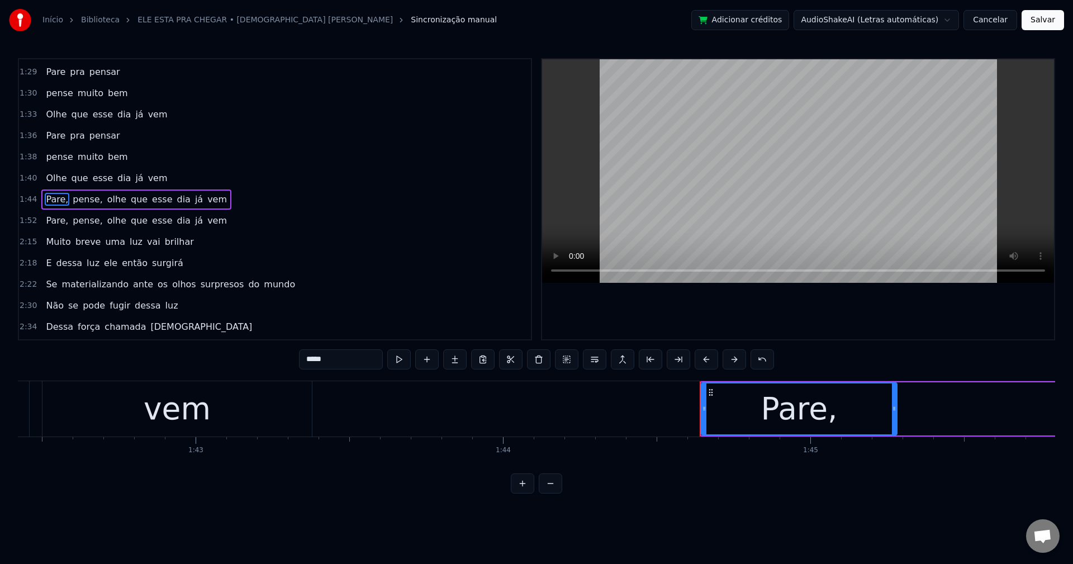
click at [359, 367] on input "*****" at bounding box center [341, 359] width 84 height 20
click at [84, 203] on span "pense," at bounding box center [85, 199] width 32 height 13
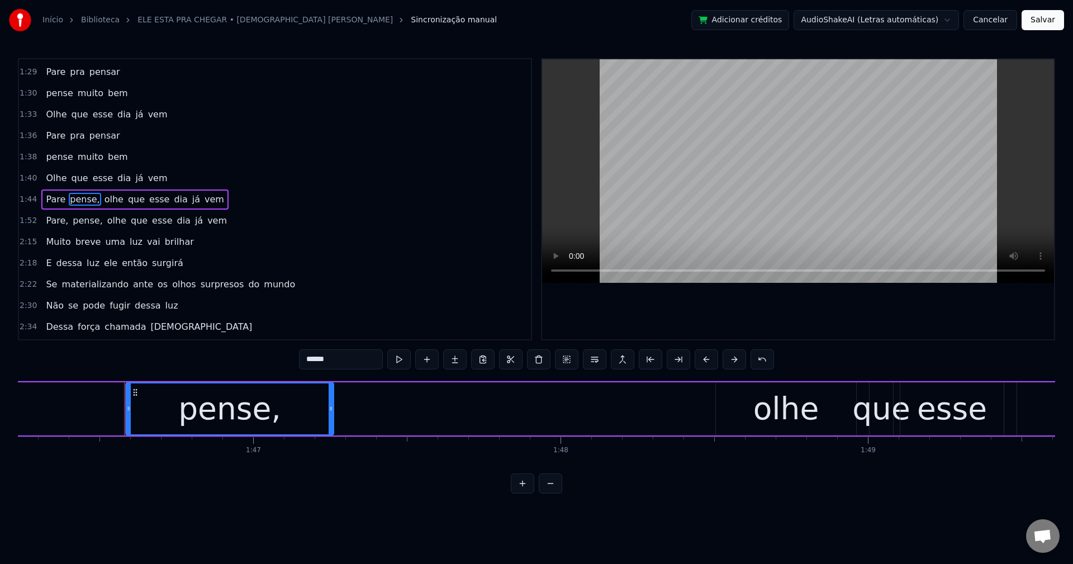
scroll to position [0, 32710]
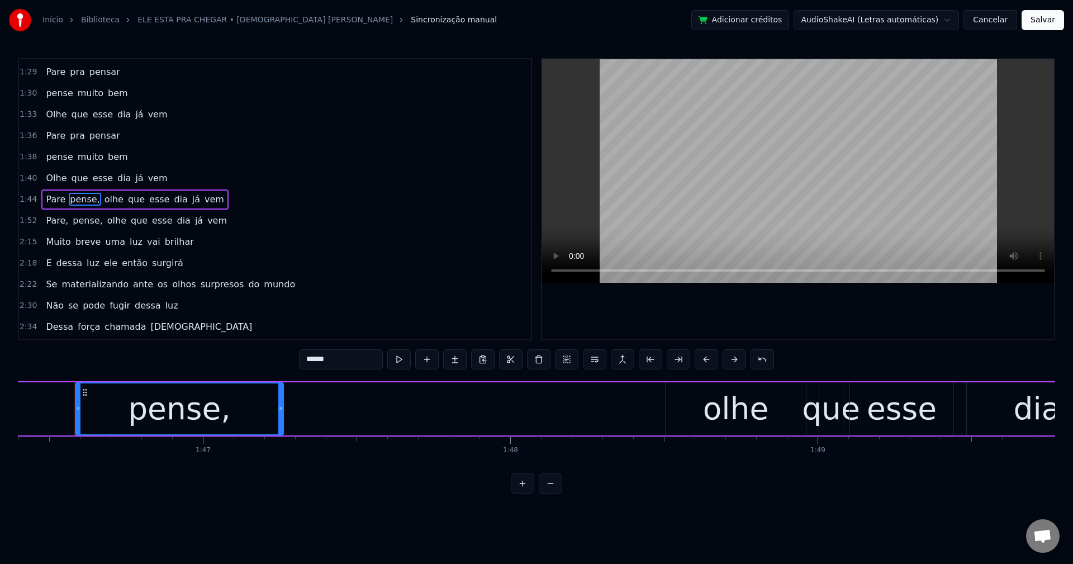
click at [365, 366] on input "******" at bounding box center [341, 359] width 84 height 20
click at [101, 198] on span "olhe" at bounding box center [111, 199] width 21 height 13
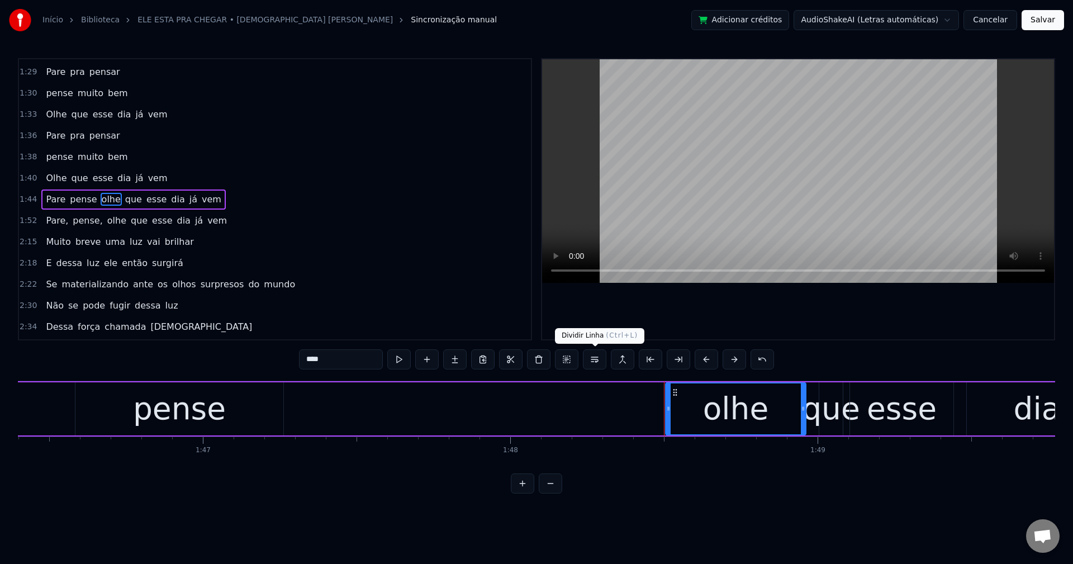
click at [597, 364] on button at bounding box center [594, 359] width 23 height 20
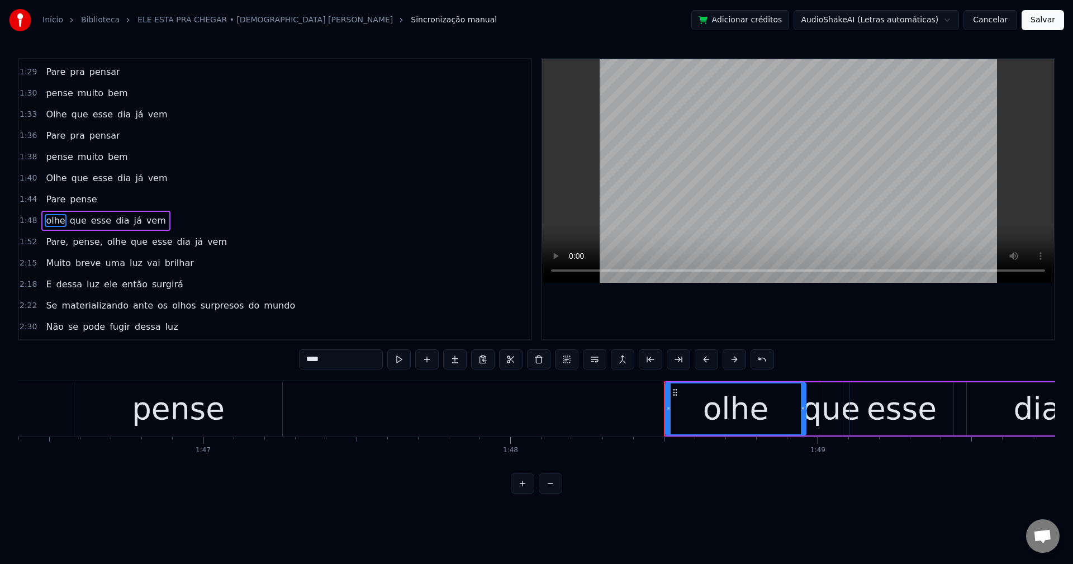
scroll to position [550, 0]
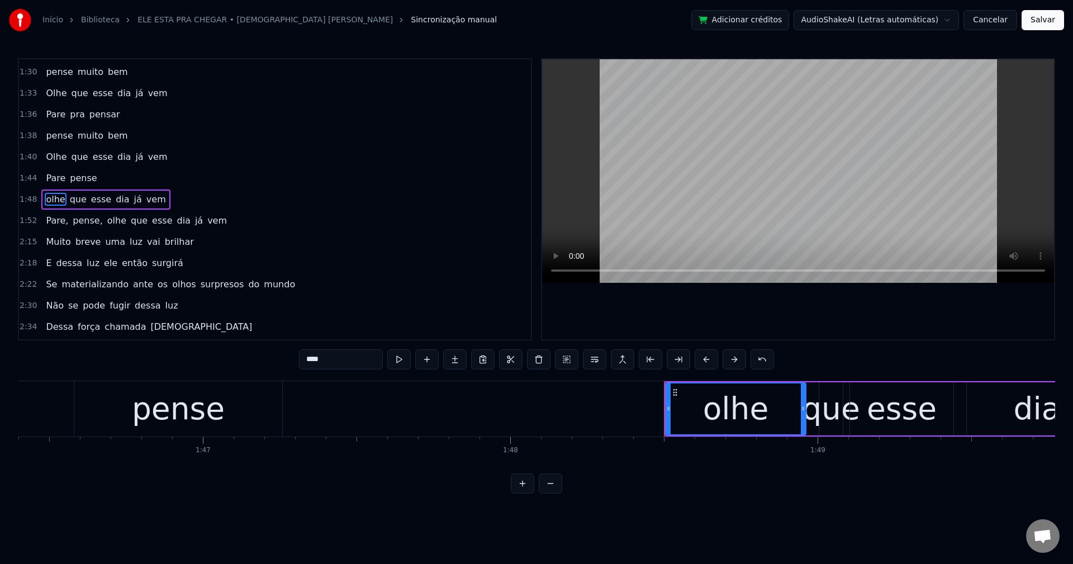
click at [49, 220] on span "Pare," at bounding box center [57, 220] width 25 height 13
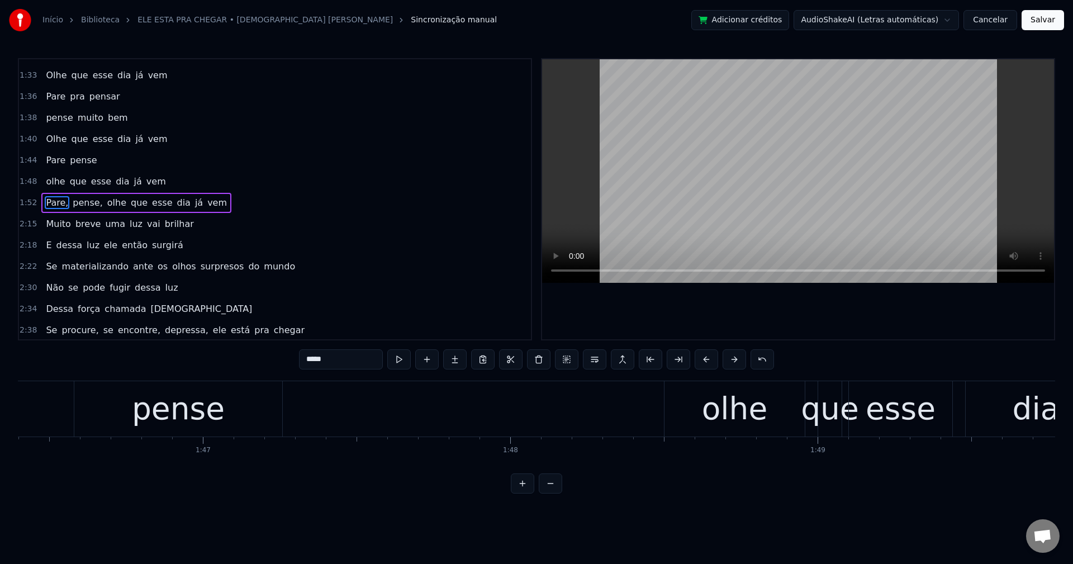
scroll to position [571, 0]
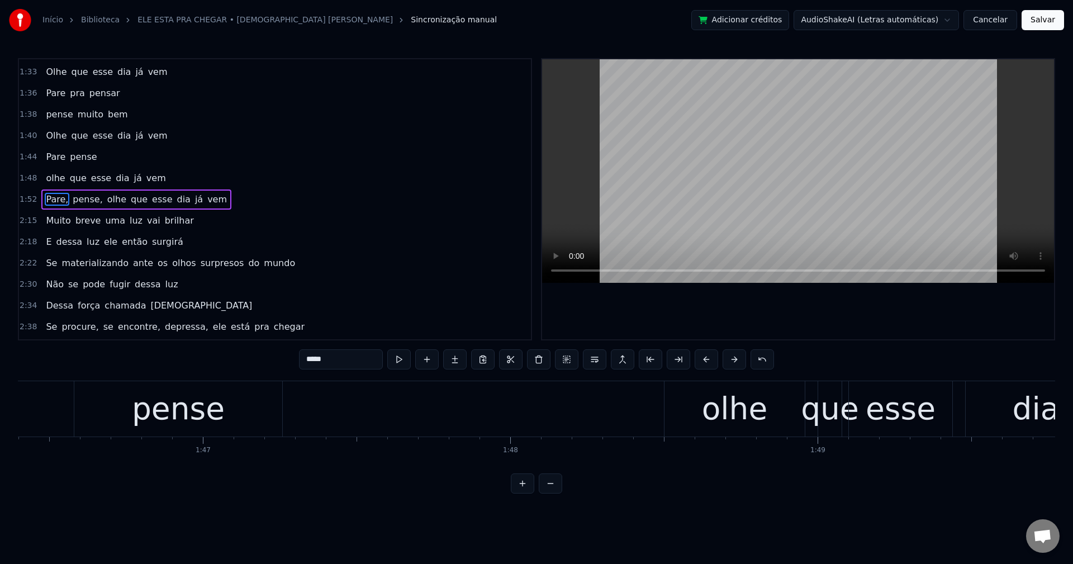
click at [361, 365] on input "*****" at bounding box center [341, 359] width 84 height 20
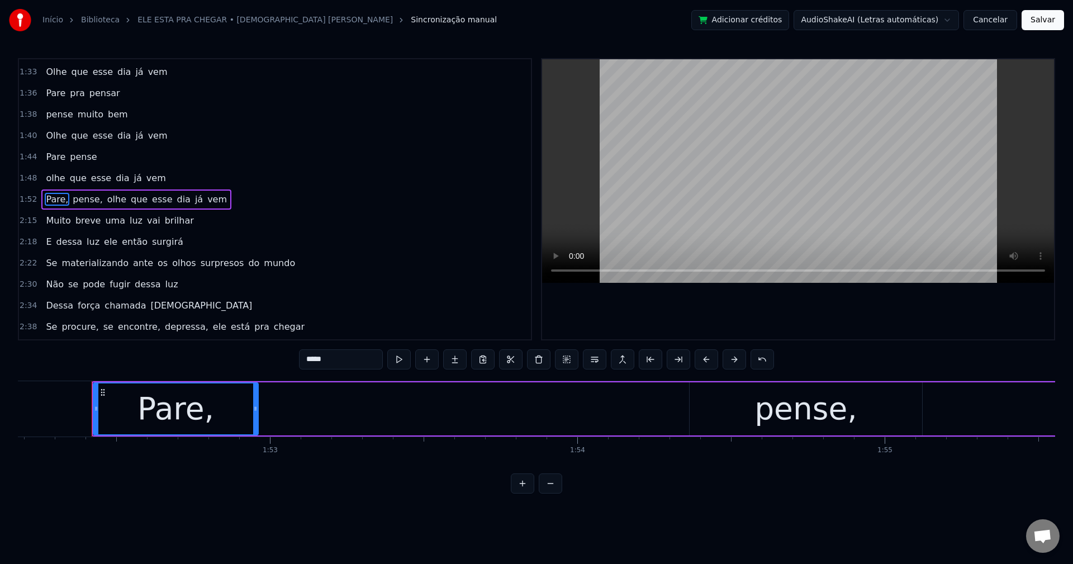
scroll to position [0, 34506]
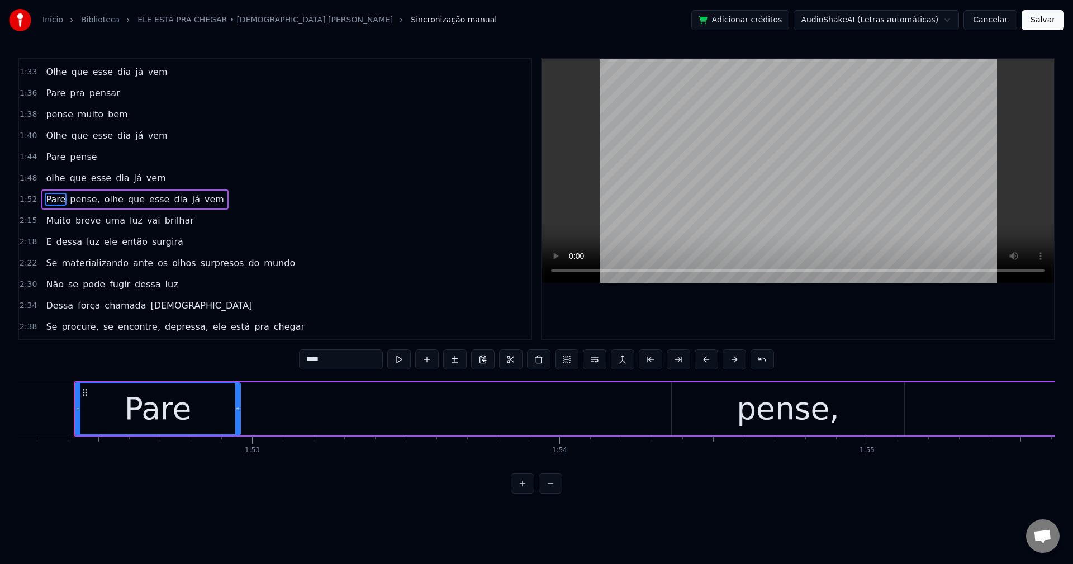
click at [85, 200] on span "pense," at bounding box center [85, 199] width 32 height 13
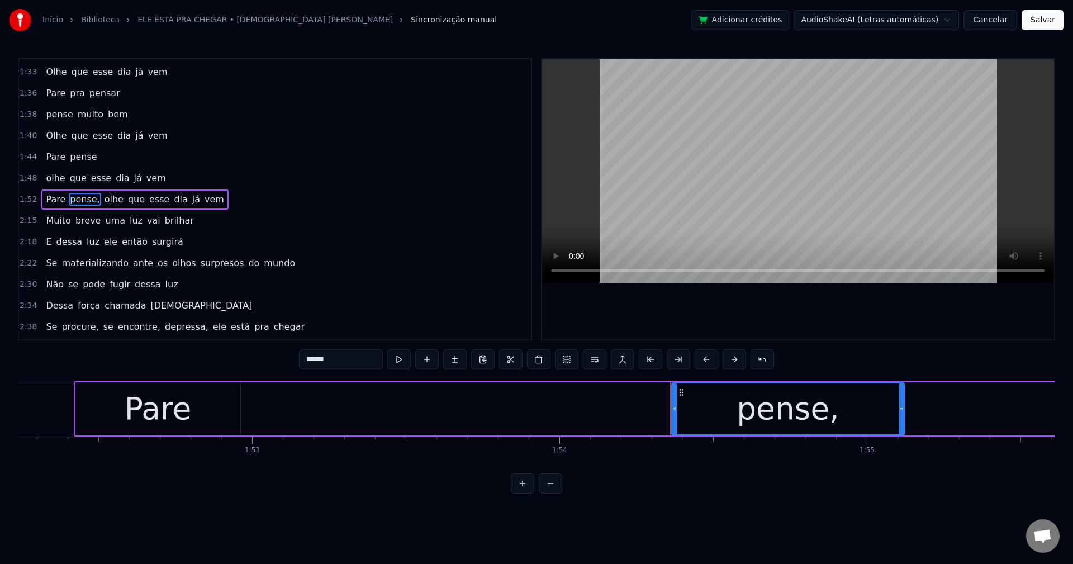
click at [361, 367] on input "******" at bounding box center [341, 359] width 84 height 20
click at [101, 201] on span "olhe" at bounding box center [111, 199] width 21 height 13
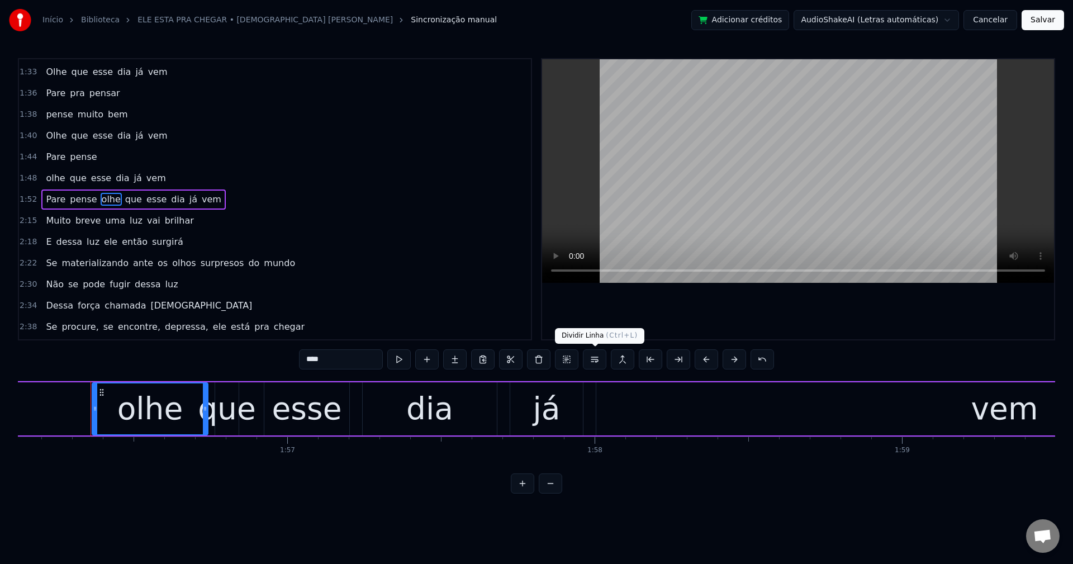
scroll to position [0, 35717]
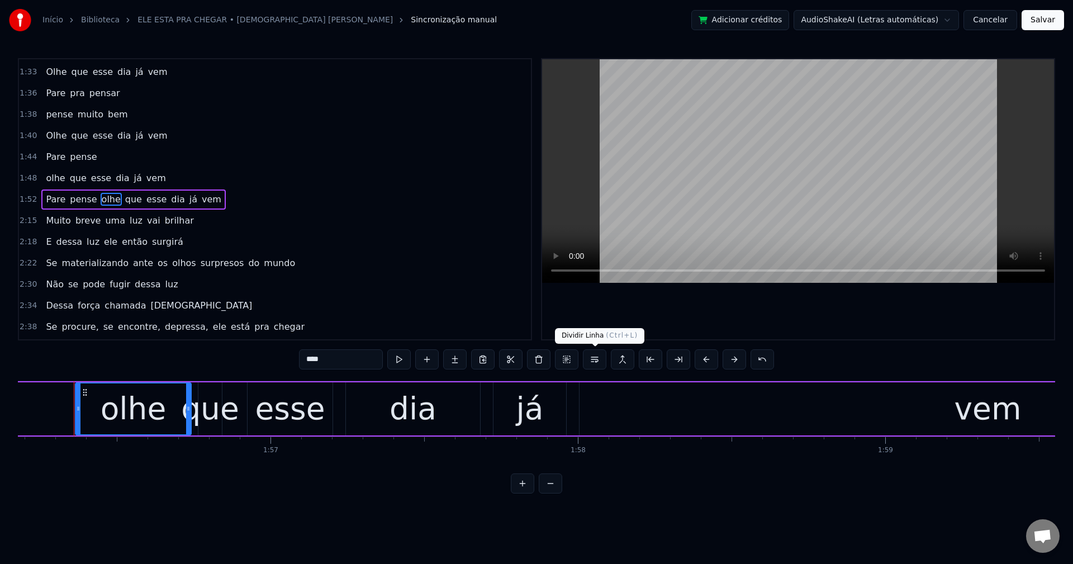
click at [595, 363] on button at bounding box center [594, 359] width 23 height 20
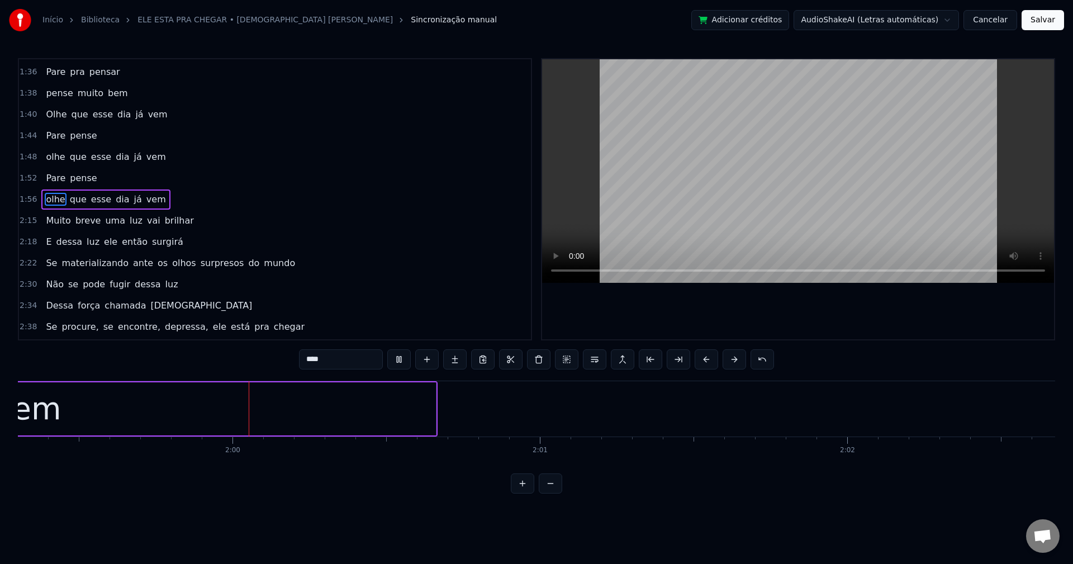
scroll to position [0, 36680]
click at [46, 217] on span "Muito" at bounding box center [58, 220] width 27 height 13
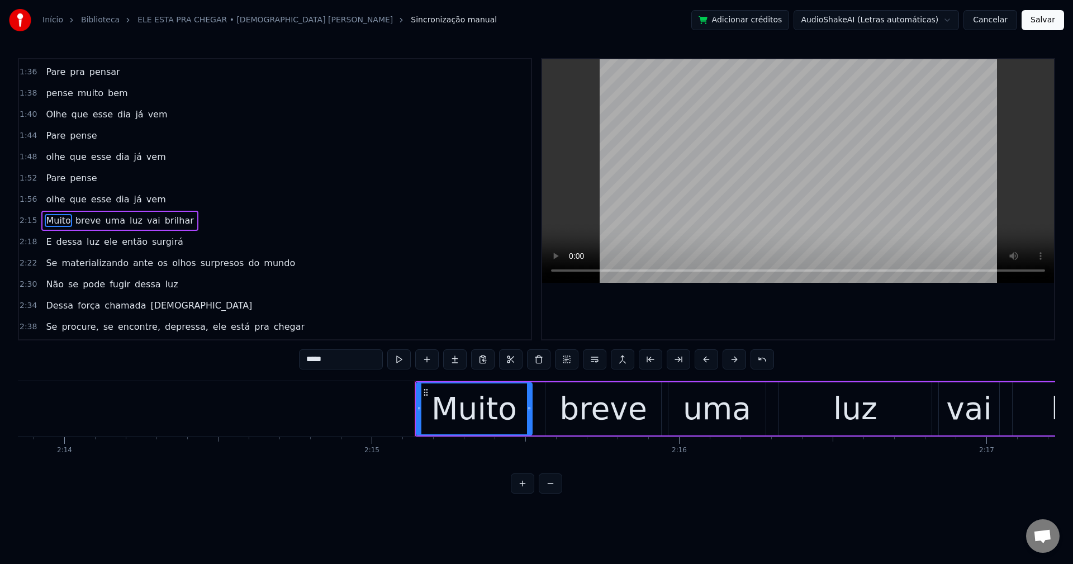
scroll to position [0, 41491]
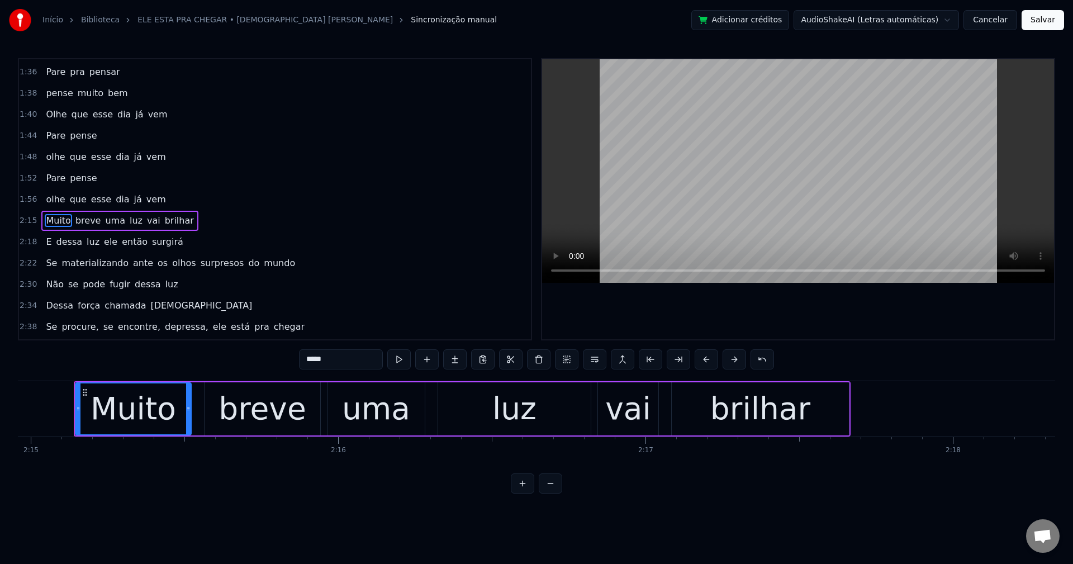
click at [200, 264] on span "surpresos" at bounding box center [223, 263] width 46 height 13
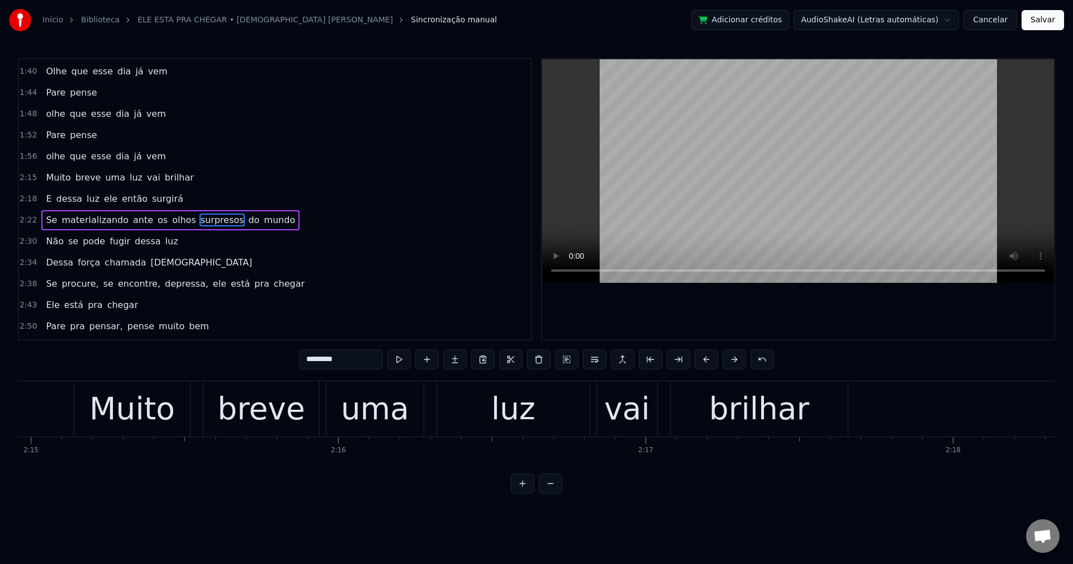
scroll to position [656, 0]
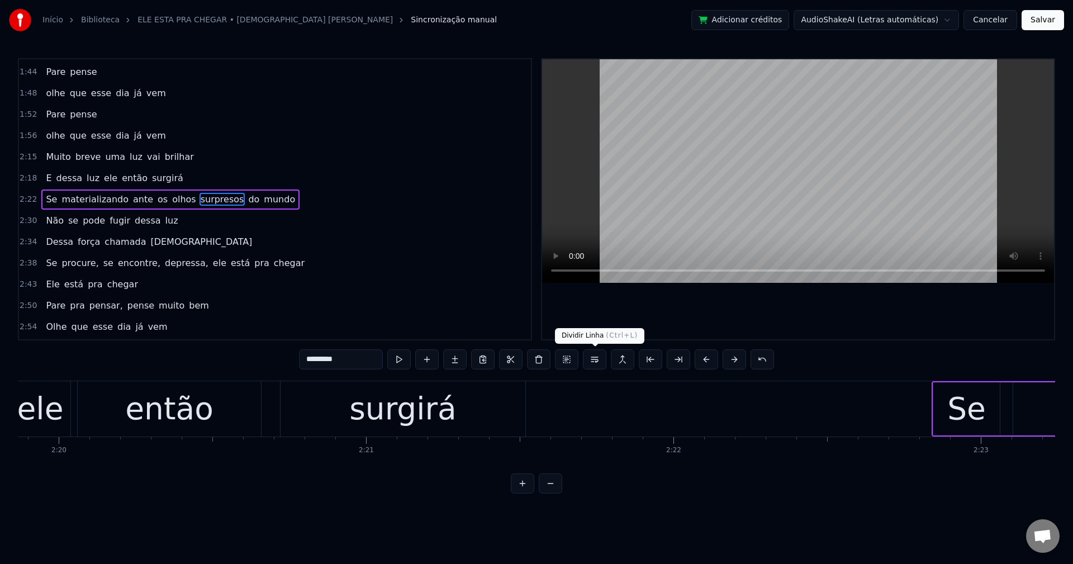
click at [591, 359] on button at bounding box center [594, 359] width 23 height 20
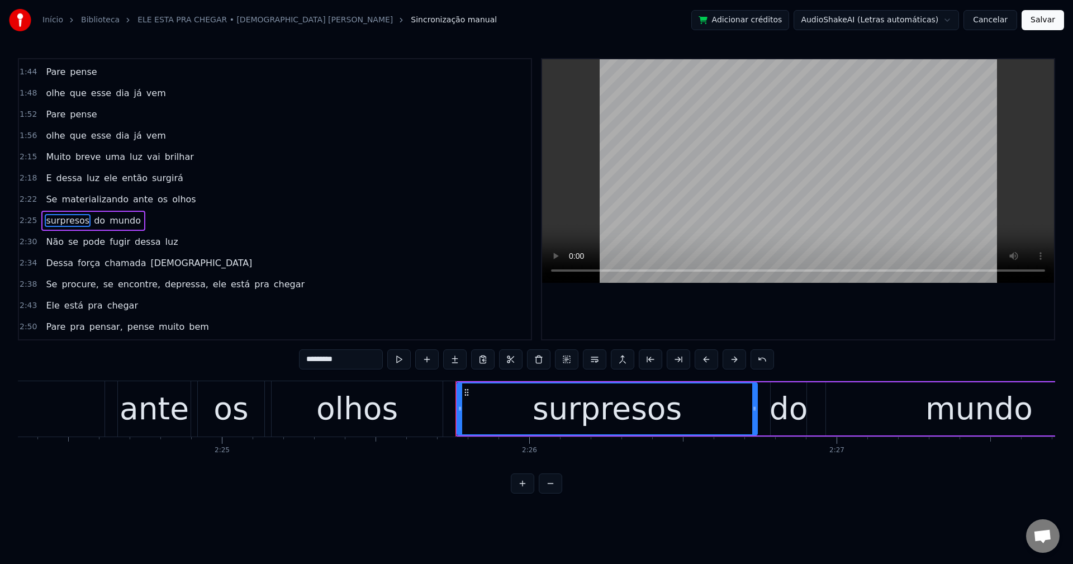
scroll to position [677, 0]
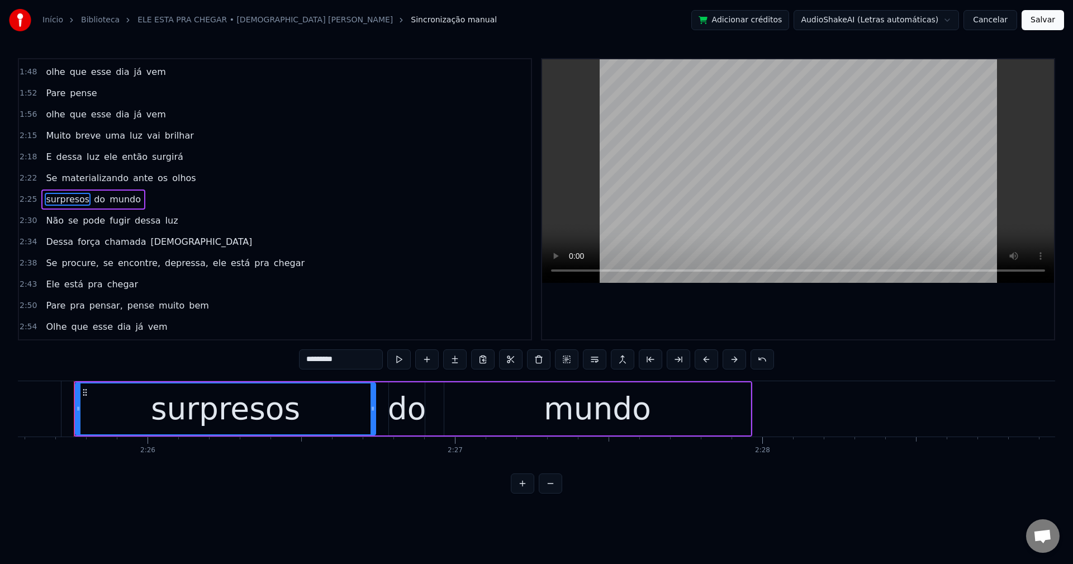
click at [77, 265] on span "procure," at bounding box center [79, 263] width 39 height 13
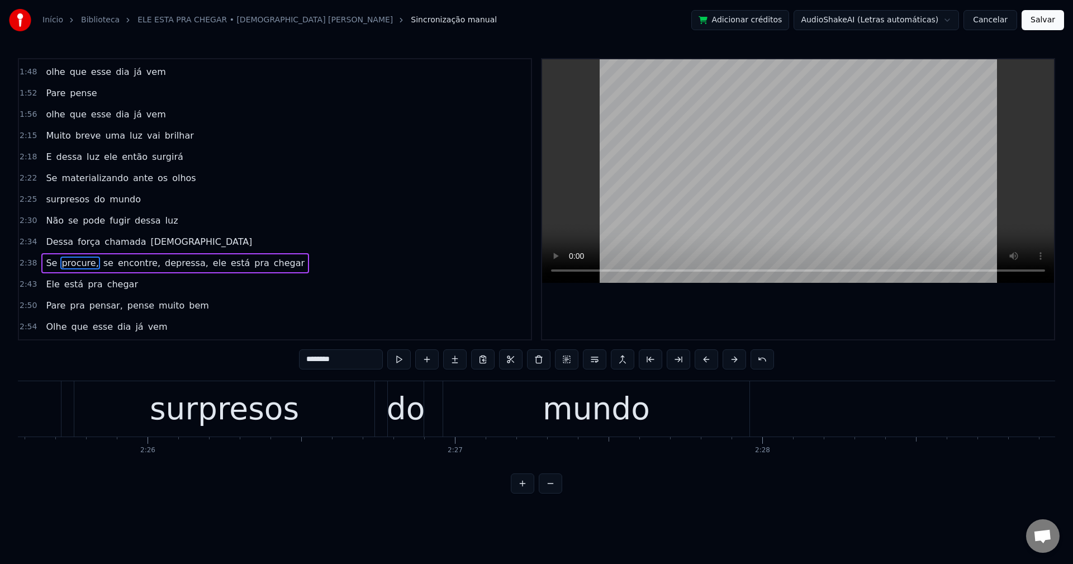
scroll to position [721, 0]
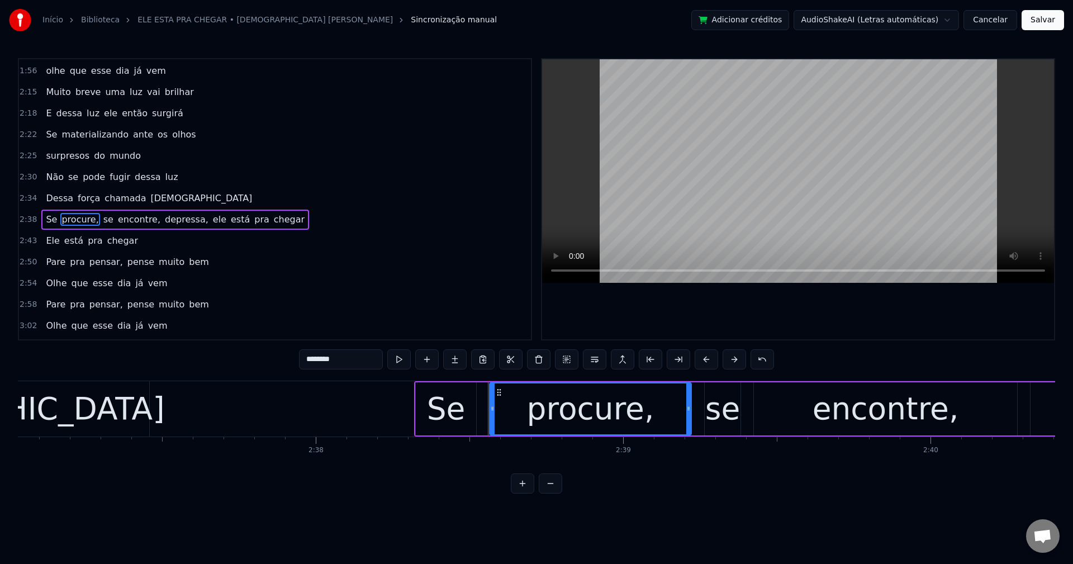
click at [359, 362] on input "********" at bounding box center [341, 359] width 84 height 20
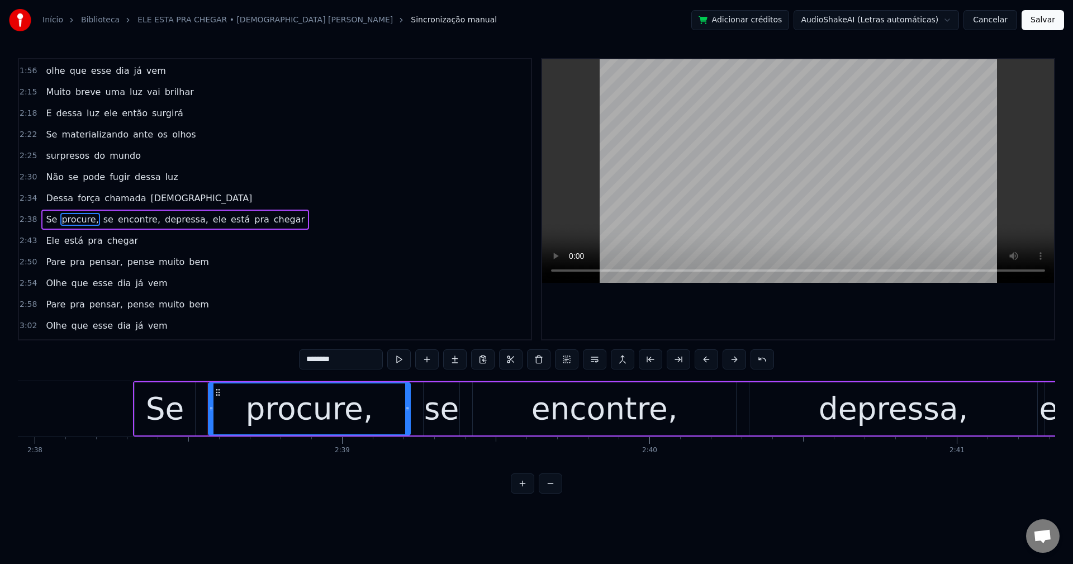
scroll to position [0, 48691]
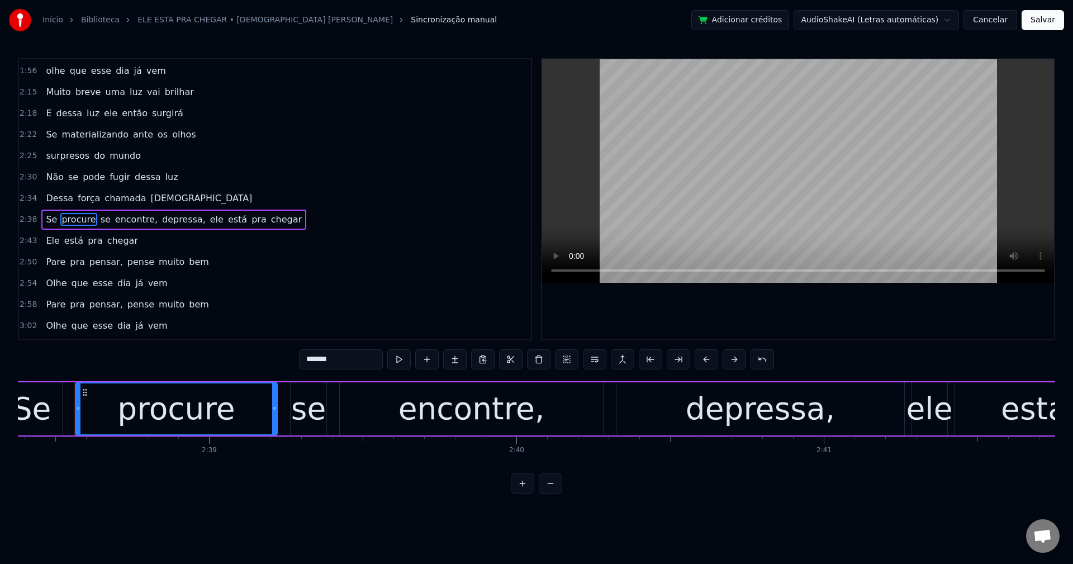
click at [114, 219] on span "encontre," at bounding box center [136, 219] width 45 height 13
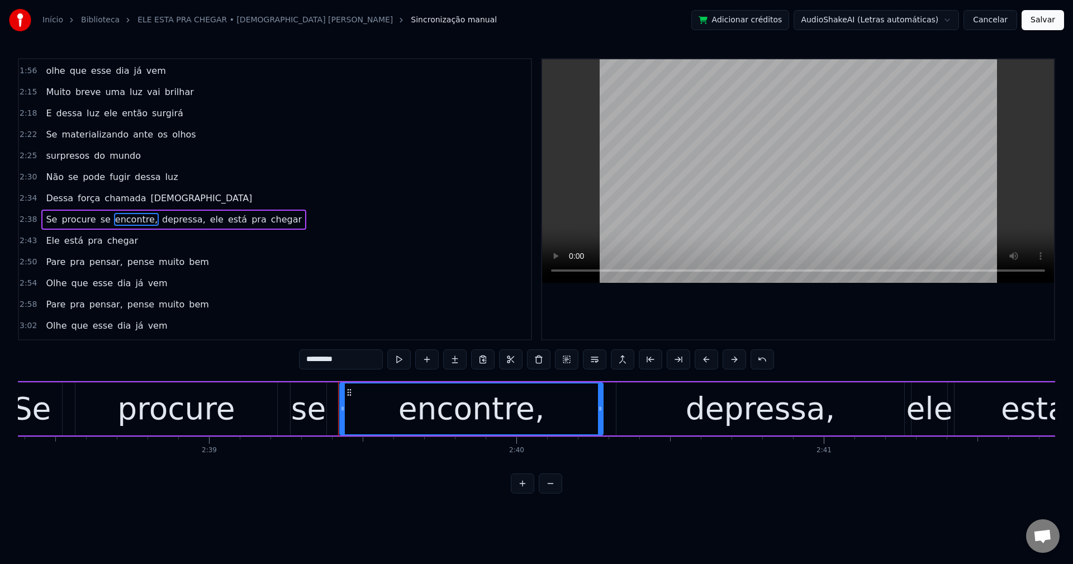
scroll to position [741, 0]
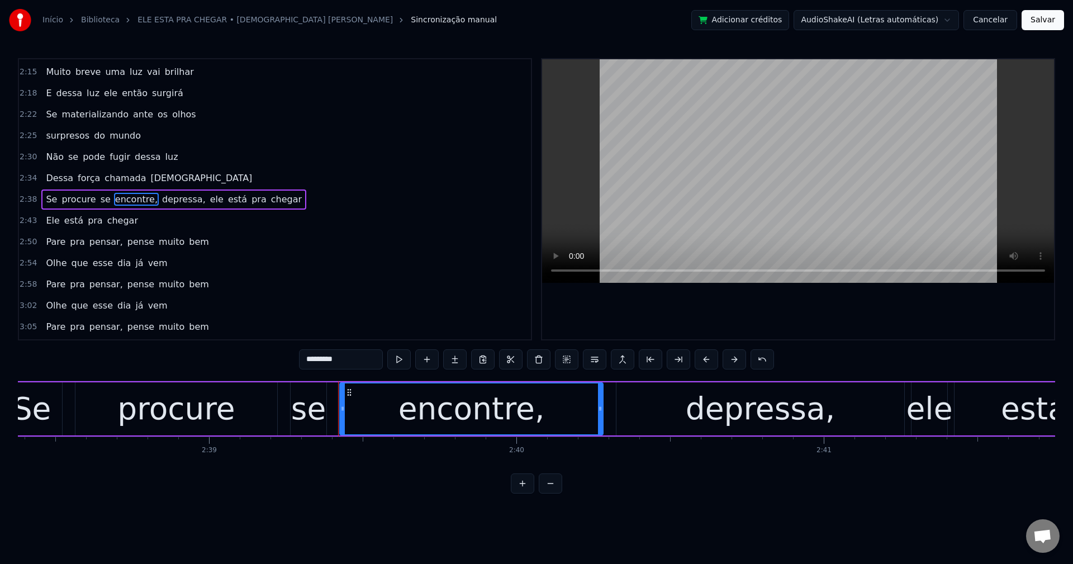
click at [373, 350] on input "*********" at bounding box center [341, 359] width 84 height 20
click at [164, 201] on span "depressa," at bounding box center [181, 199] width 46 height 13
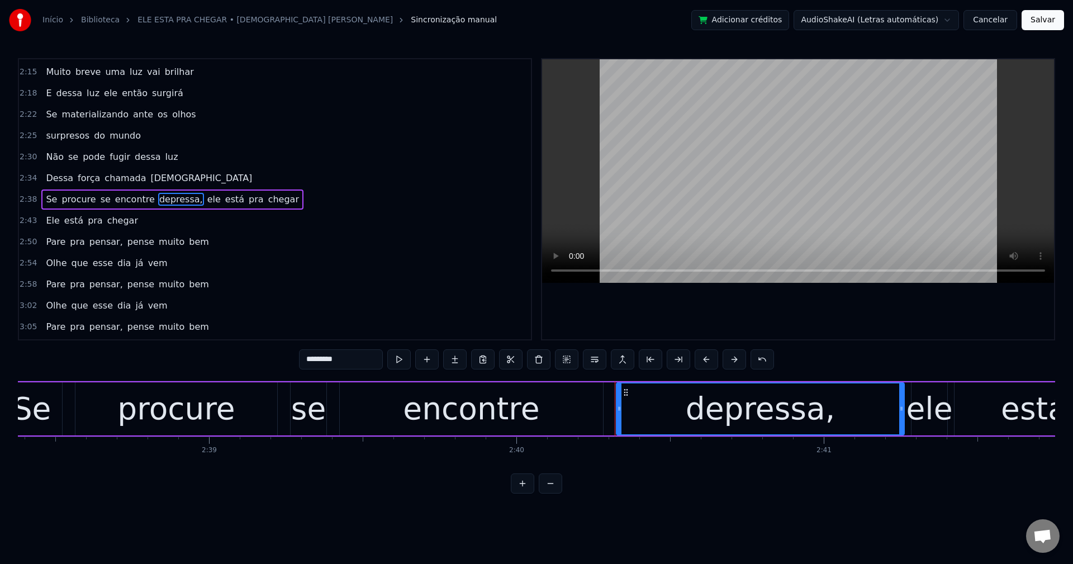
click at [352, 366] on input "*********" at bounding box center [341, 359] width 84 height 20
click at [203, 201] on span "ele" at bounding box center [211, 199] width 16 height 13
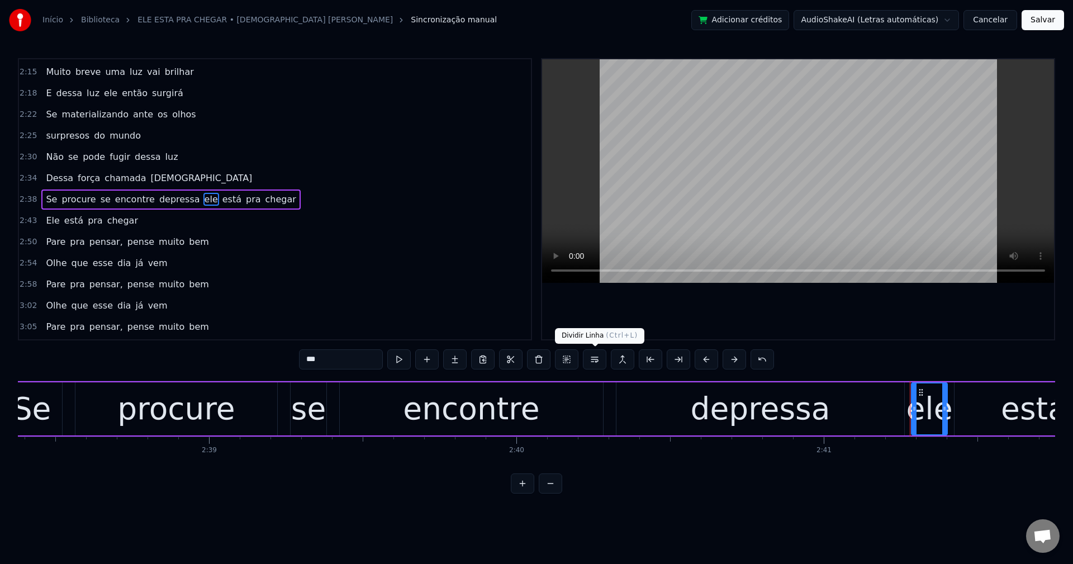
click at [596, 362] on button at bounding box center [594, 359] width 23 height 20
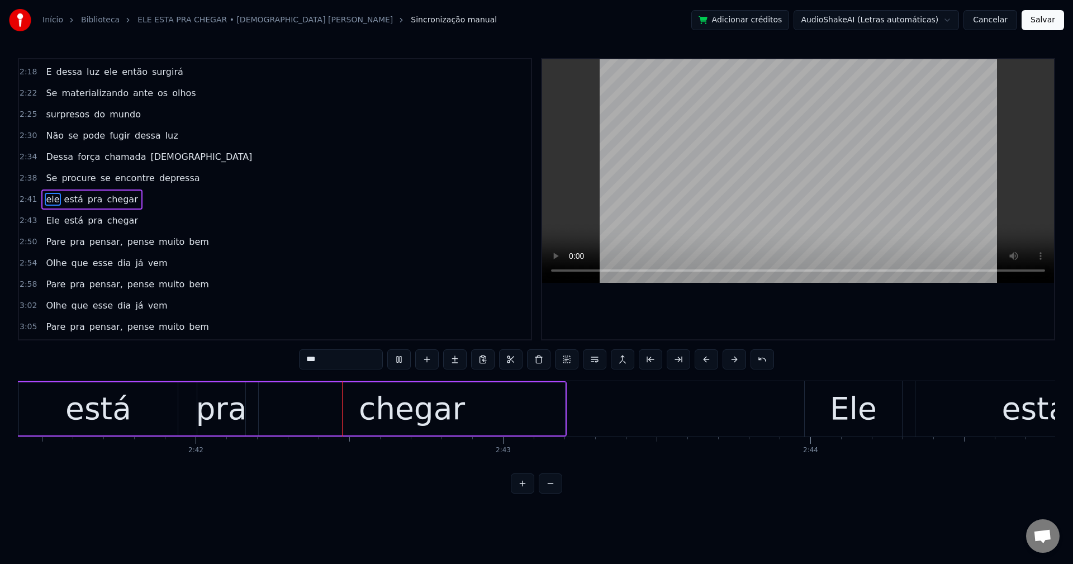
scroll to position [0, 49673]
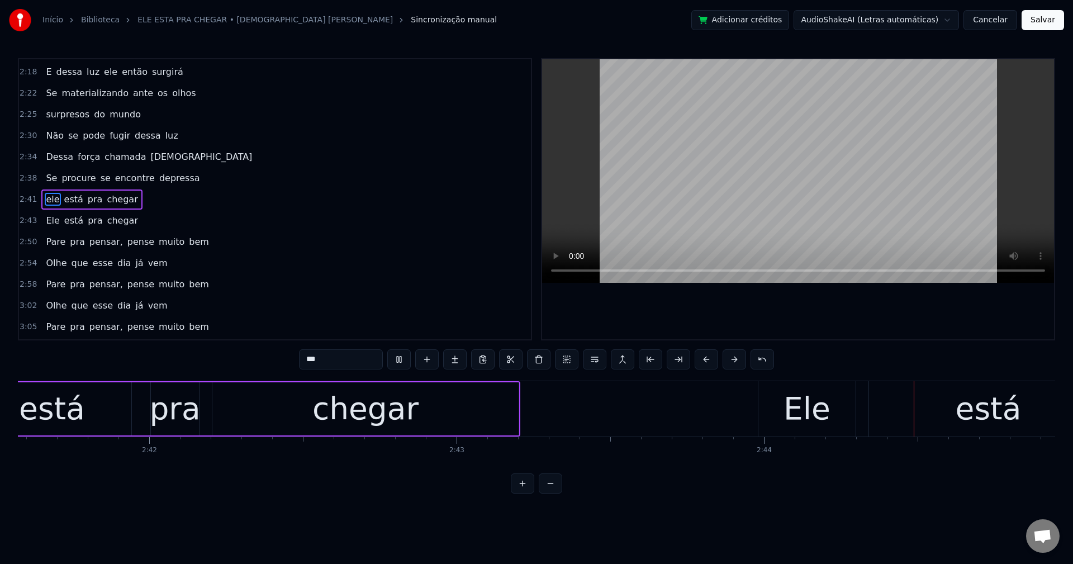
click at [96, 240] on span "pensar," at bounding box center [106, 241] width 36 height 13
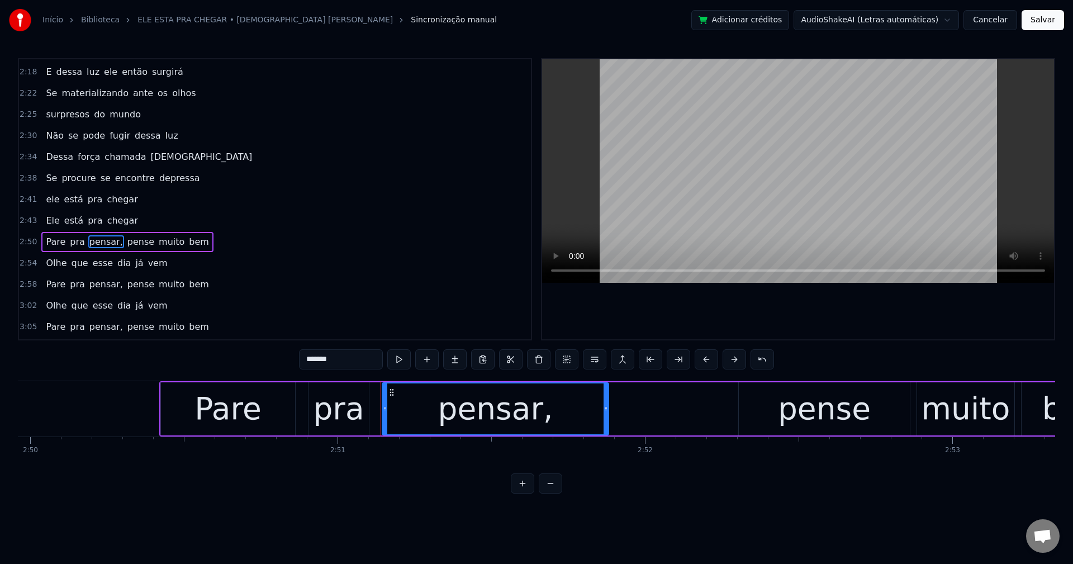
scroll to position [0, 52558]
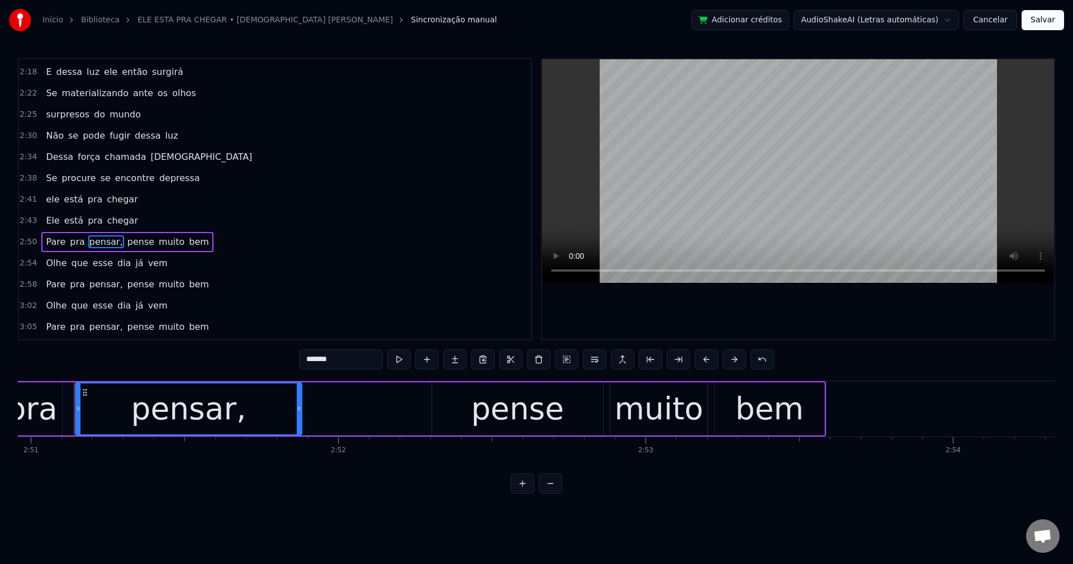
click at [357, 362] on input "*******" at bounding box center [341, 359] width 84 height 20
click at [125, 243] on span "pense" at bounding box center [138, 241] width 29 height 13
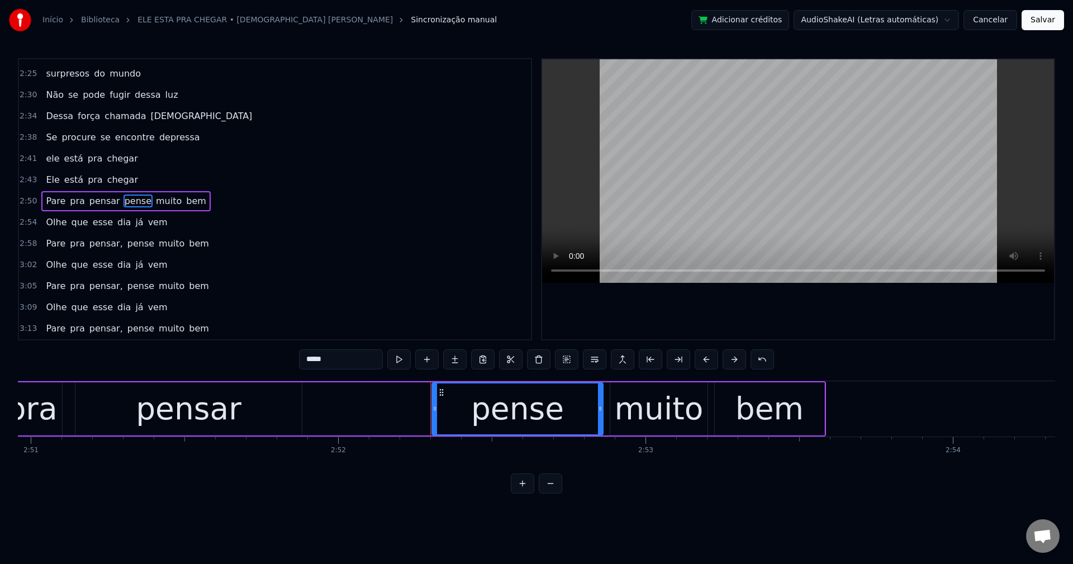
scroll to position [805, 0]
click at [596, 362] on button at bounding box center [594, 359] width 23 height 20
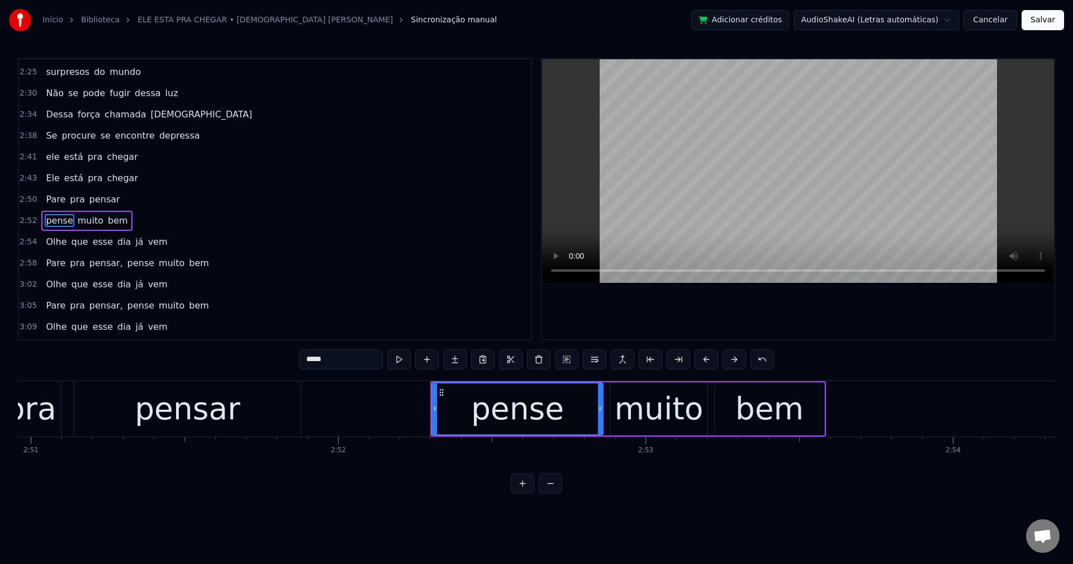
scroll to position [826, 0]
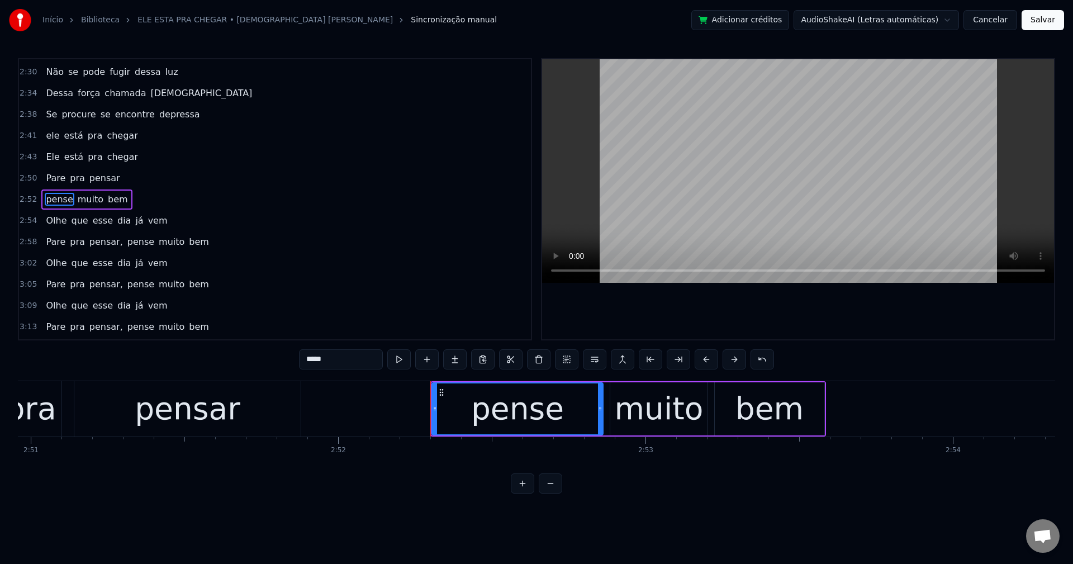
click at [88, 239] on span "pensar," at bounding box center [106, 241] width 36 height 13
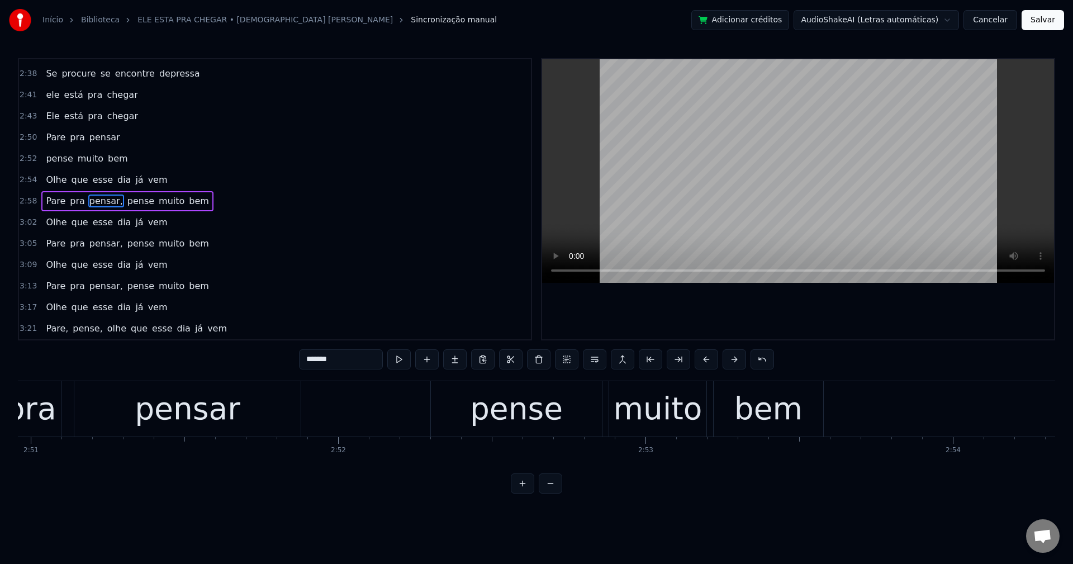
scroll to position [869, 0]
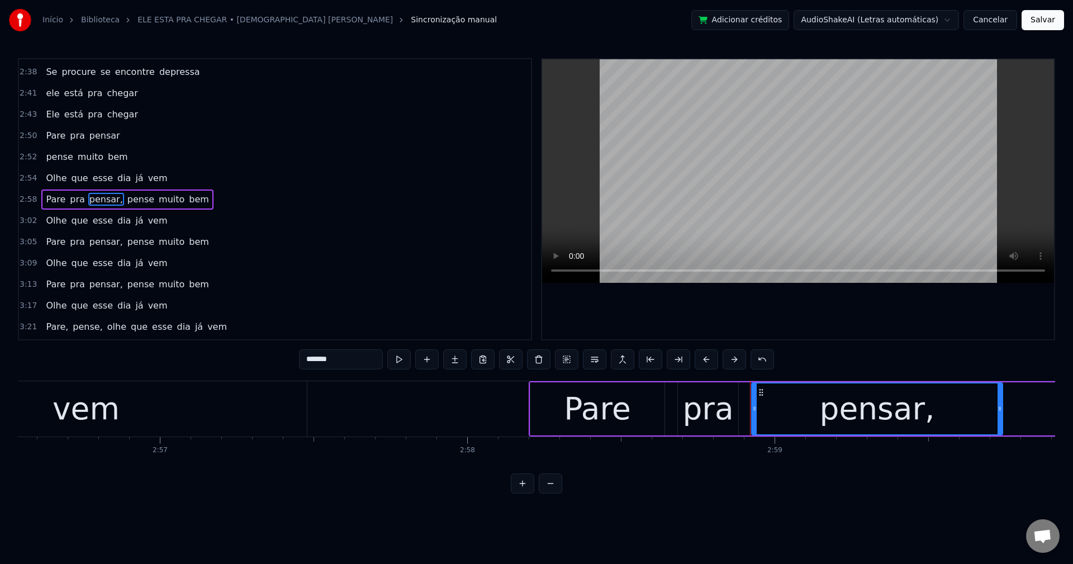
click at [358, 357] on input "*******" at bounding box center [341, 359] width 84 height 20
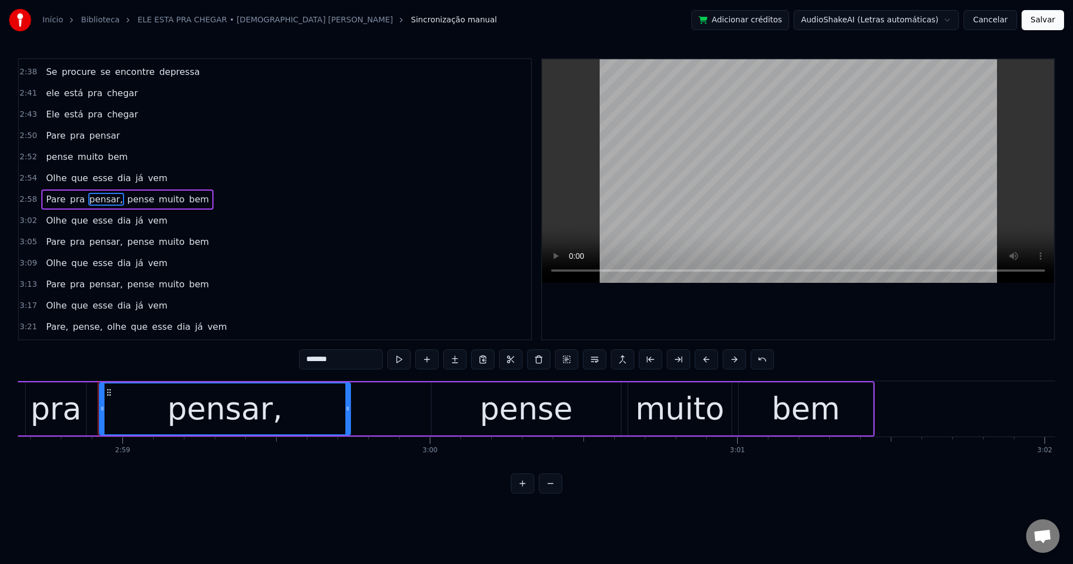
scroll to position [0, 54950]
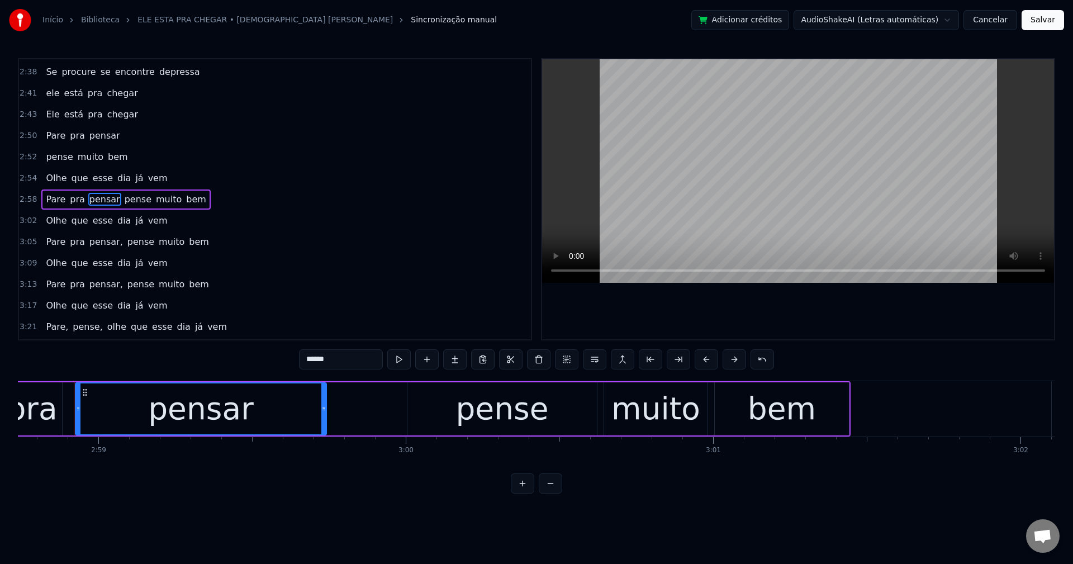
click at [124, 200] on span "pense" at bounding box center [138, 199] width 29 height 13
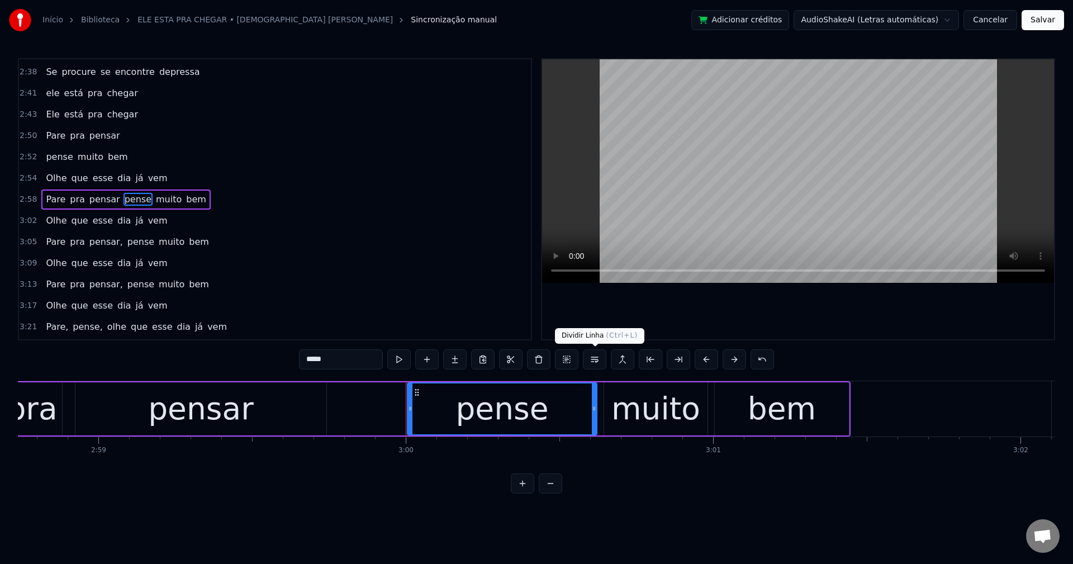
click at [593, 358] on button at bounding box center [594, 359] width 23 height 20
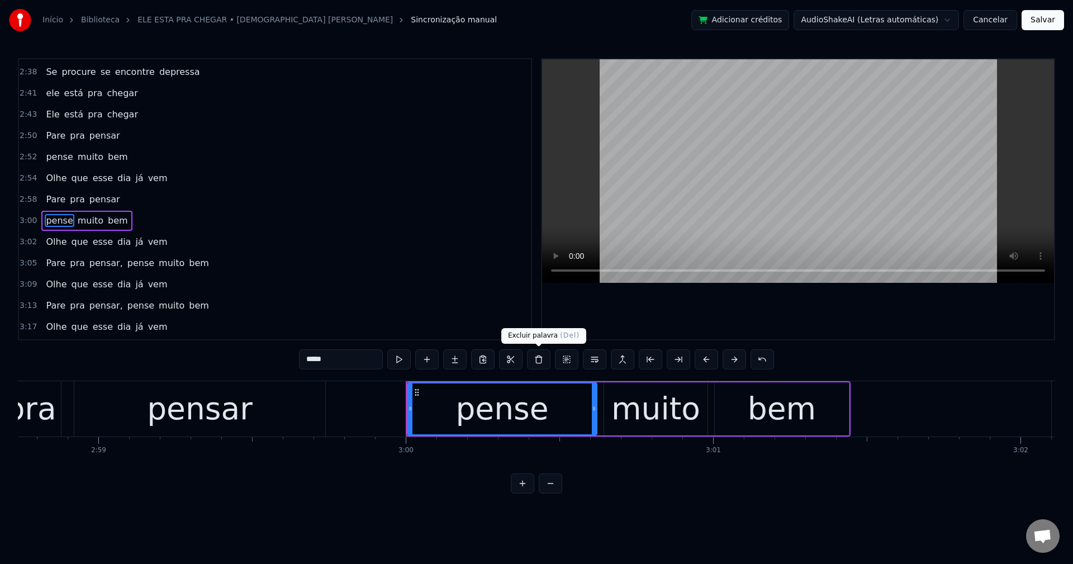
scroll to position [890, 0]
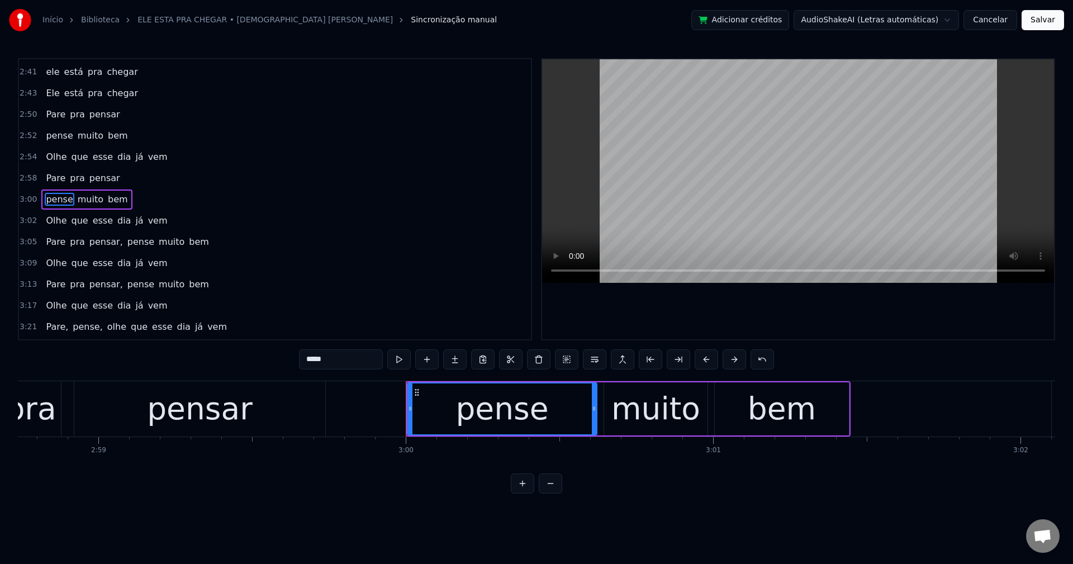
click at [99, 241] on span "pensar," at bounding box center [106, 241] width 36 height 13
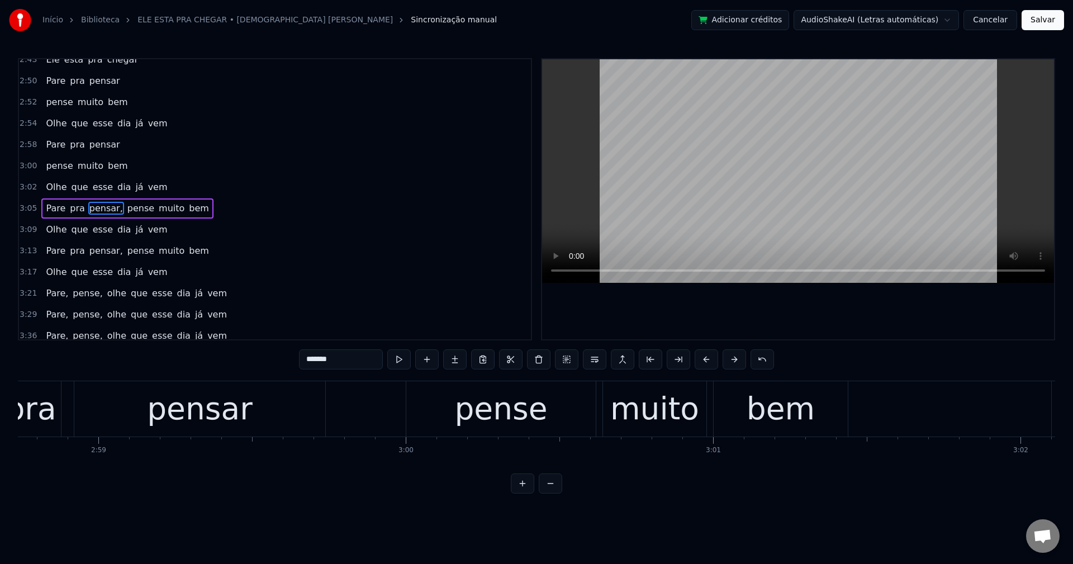
scroll to position [932, 0]
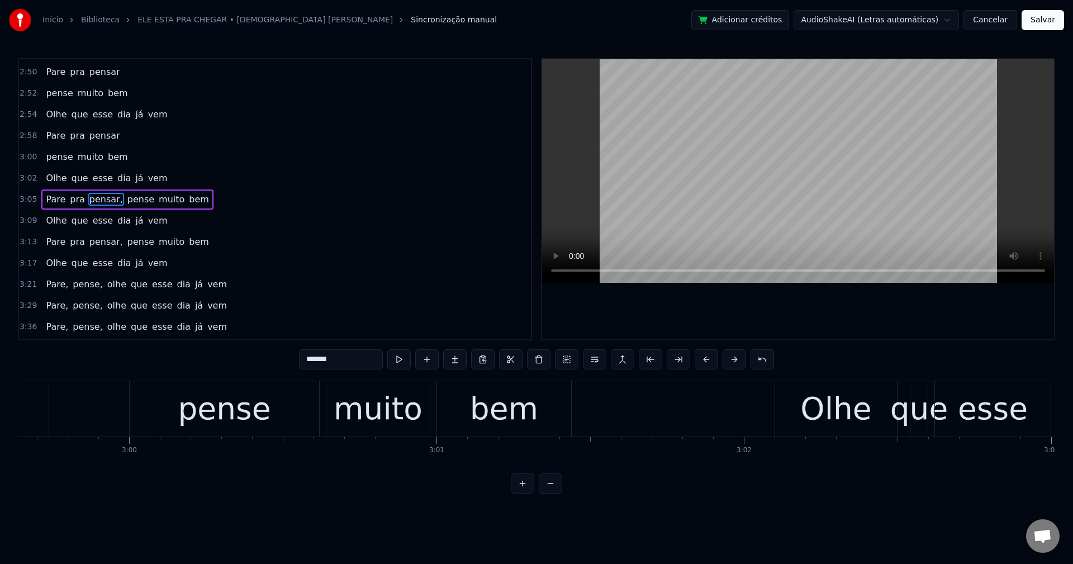
click at [359, 356] on input "*******" at bounding box center [341, 359] width 84 height 20
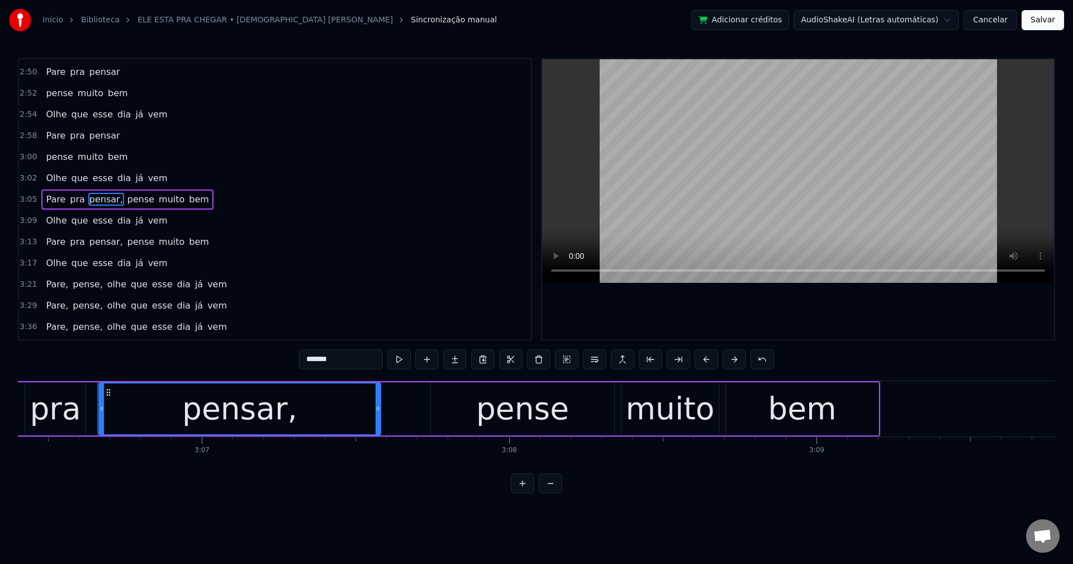
scroll to position [0, 57330]
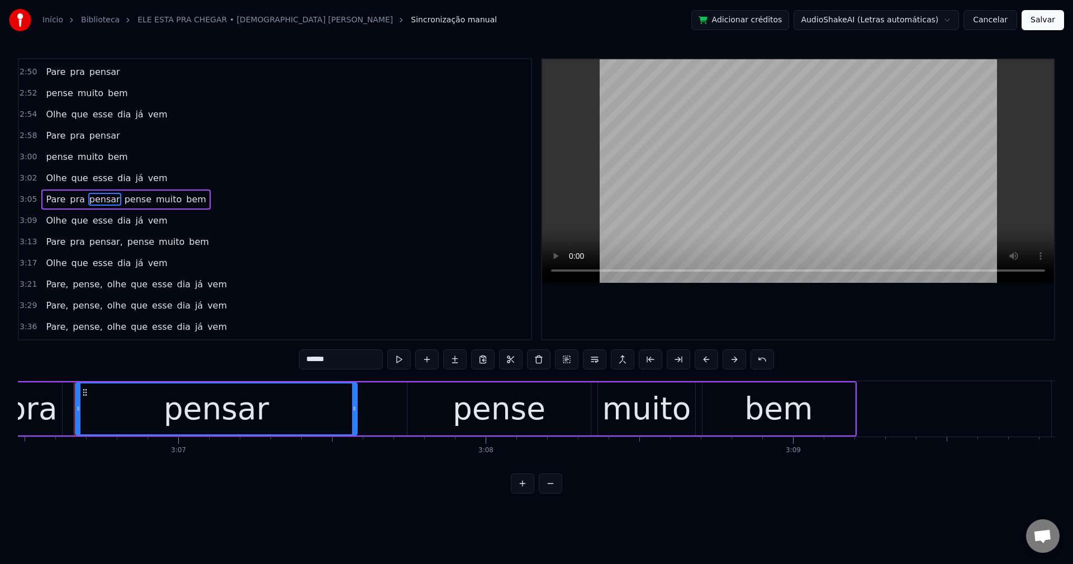
click at [130, 203] on span "pense" at bounding box center [138, 199] width 29 height 13
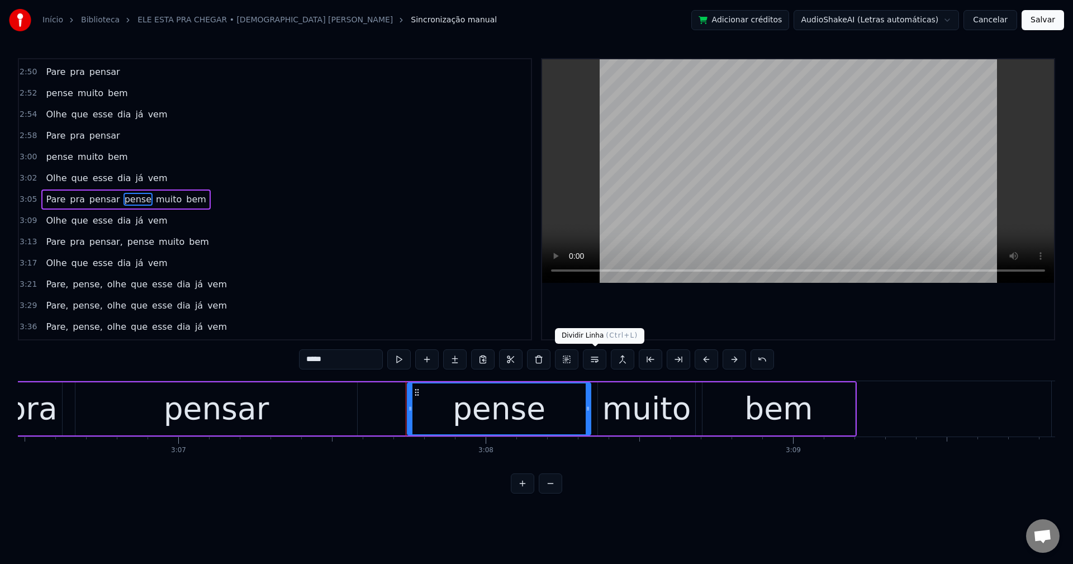
drag, startPoint x: 591, startPoint y: 361, endPoint x: 261, endPoint y: 317, distance: 332.7
click at [585, 359] on button at bounding box center [594, 359] width 23 height 20
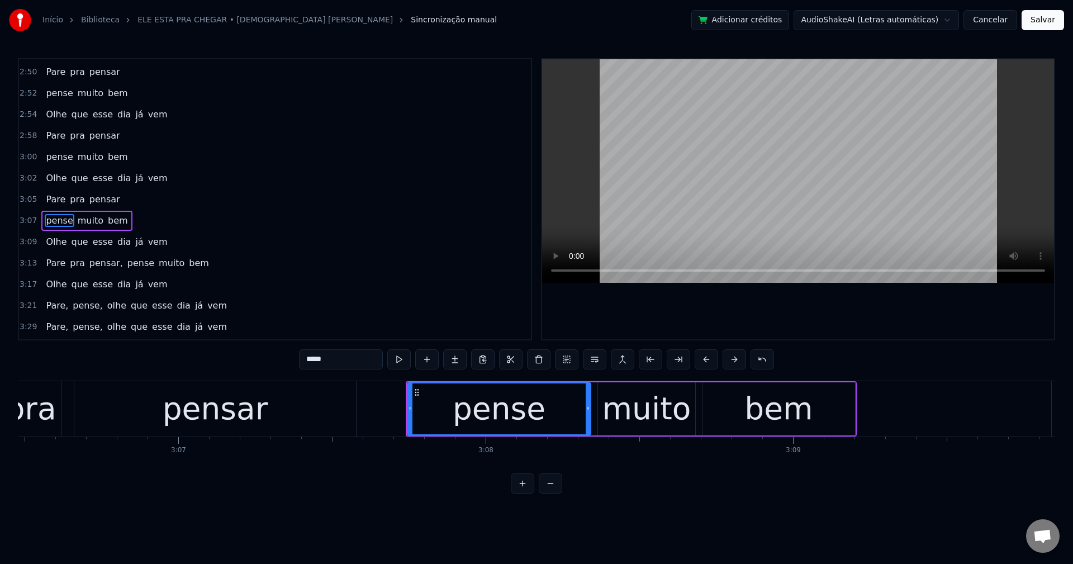
scroll to position [954, 0]
click at [88, 242] on span "pensar," at bounding box center [106, 241] width 36 height 13
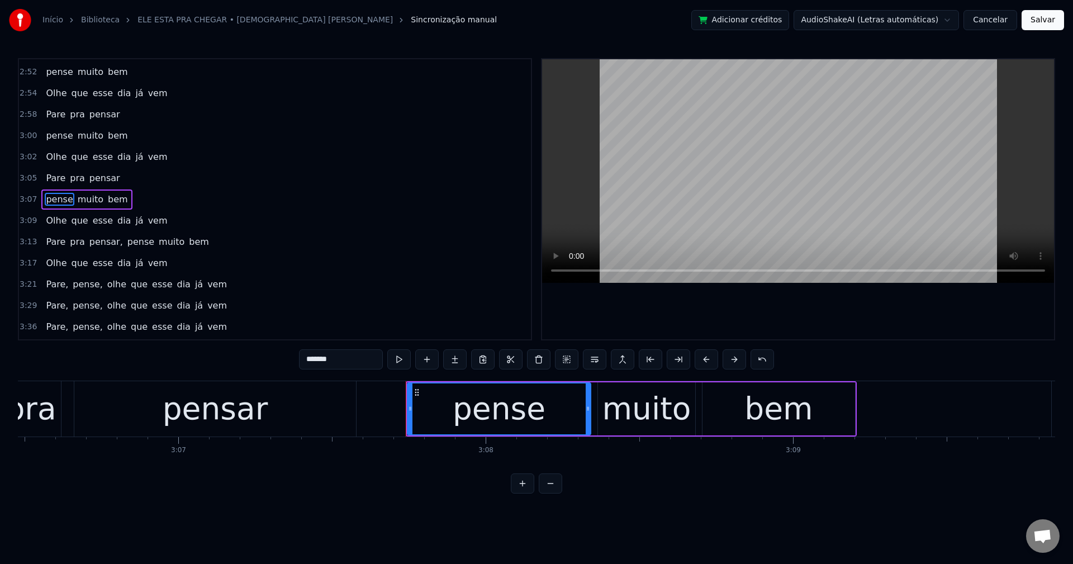
scroll to position [973, 0]
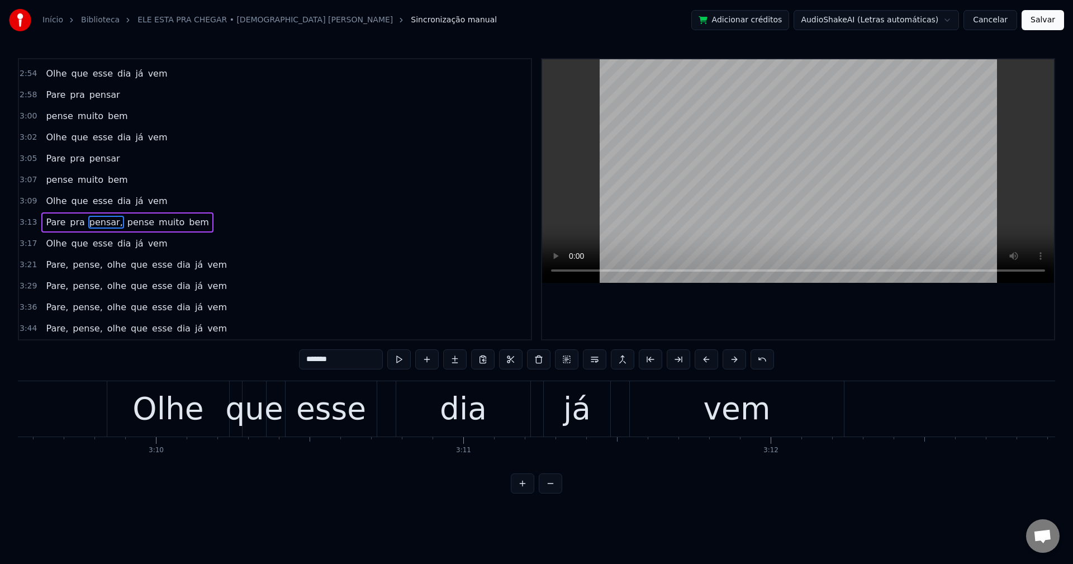
click at [370, 349] on input "*******" at bounding box center [341, 359] width 84 height 20
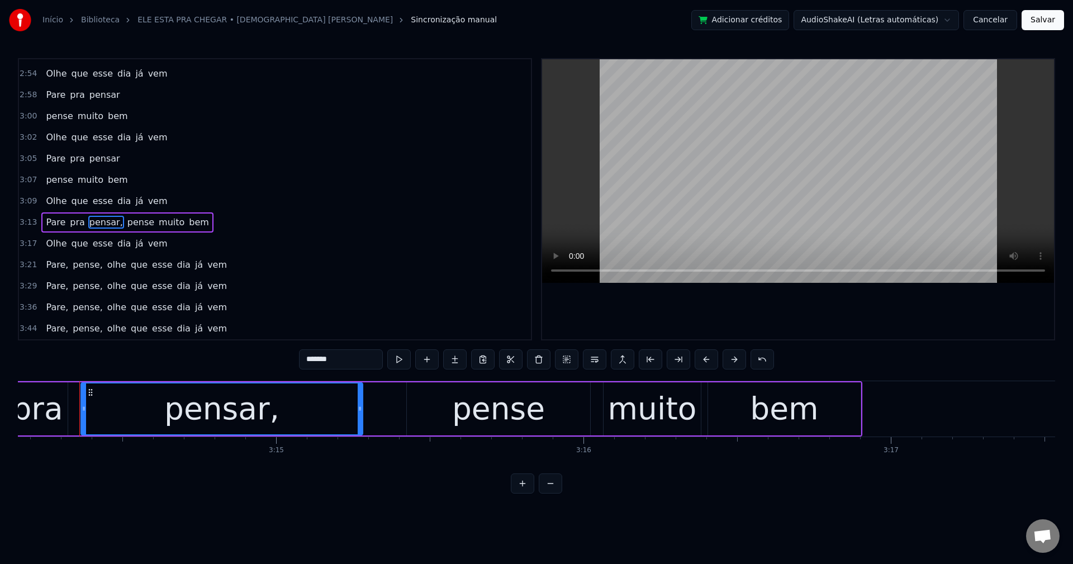
scroll to position [0, 59697]
click at [128, 223] on span "pense" at bounding box center [138, 222] width 29 height 13
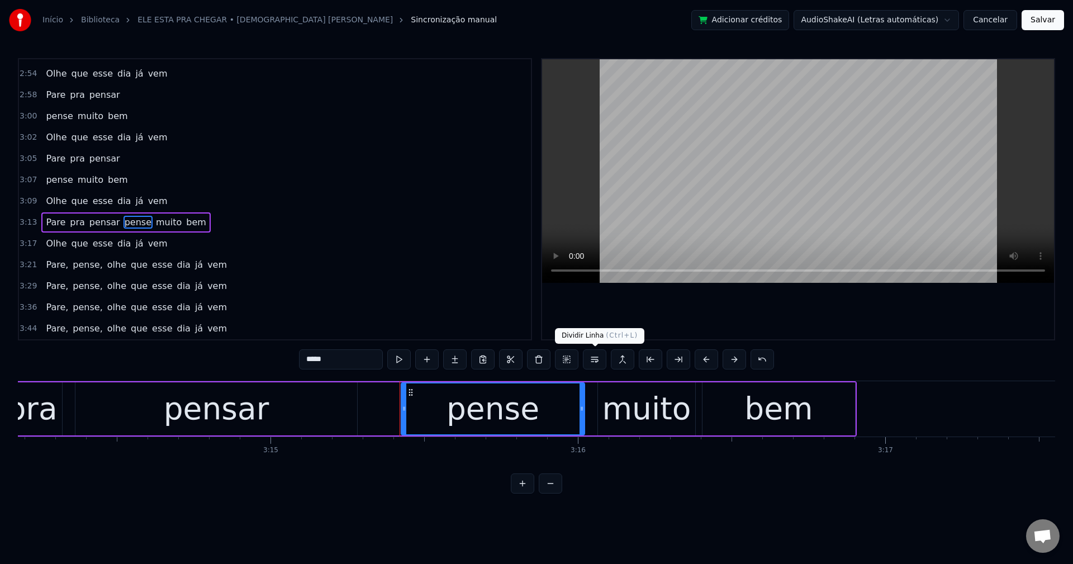
click at [594, 360] on button at bounding box center [594, 359] width 23 height 20
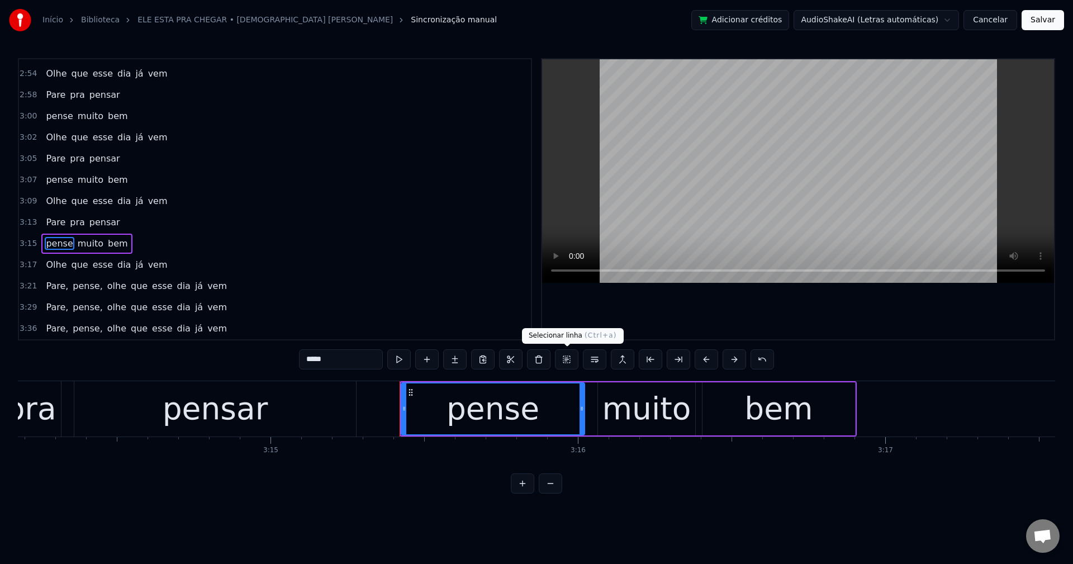
scroll to position [994, 0]
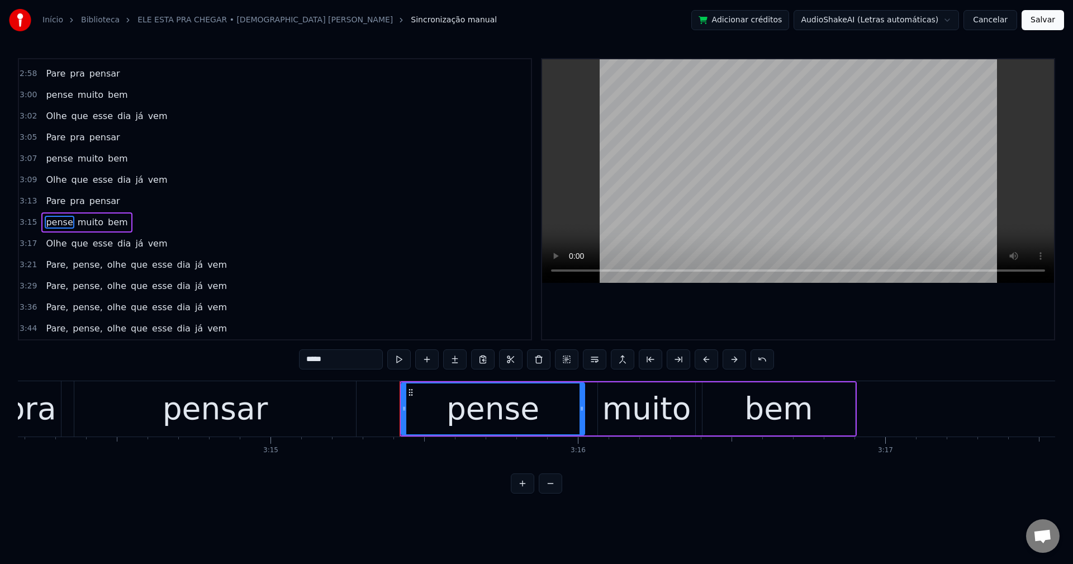
click at [52, 260] on span "Pare," at bounding box center [57, 264] width 25 height 13
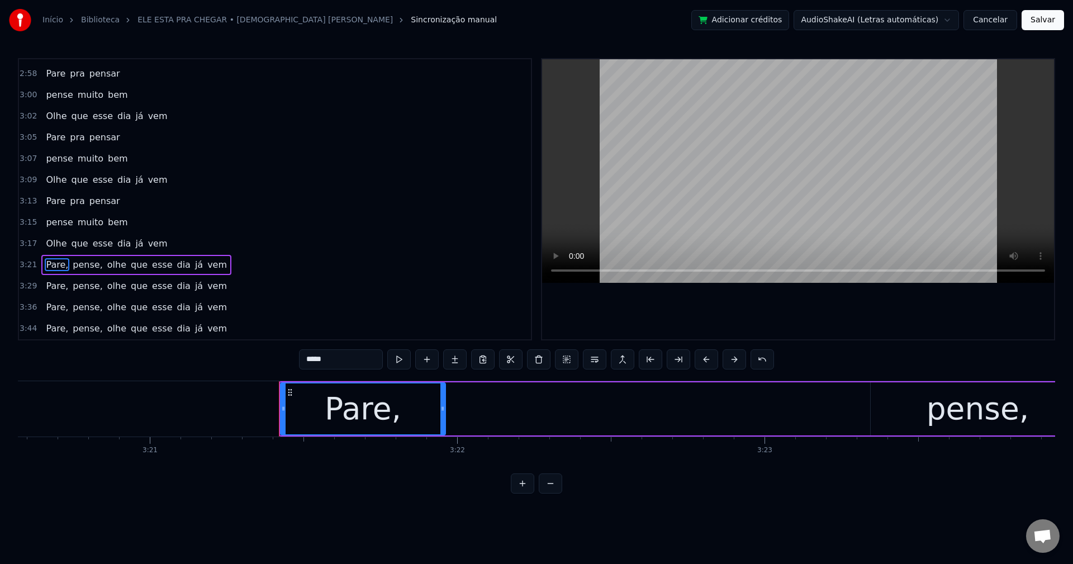
click at [359, 360] on input "*****" at bounding box center [341, 359] width 84 height 20
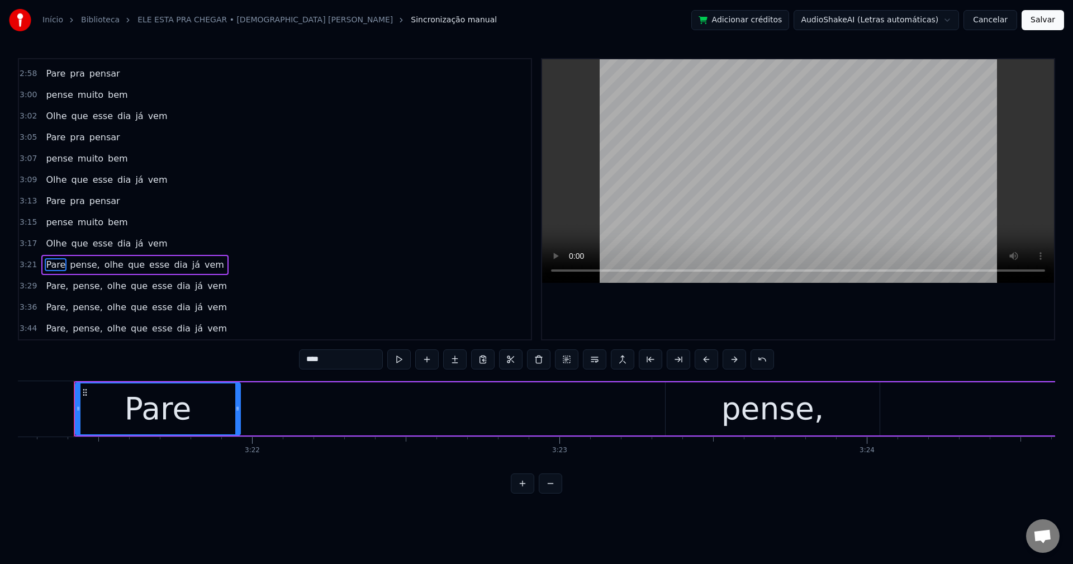
click at [76, 270] on span "pense," at bounding box center [85, 264] width 32 height 13
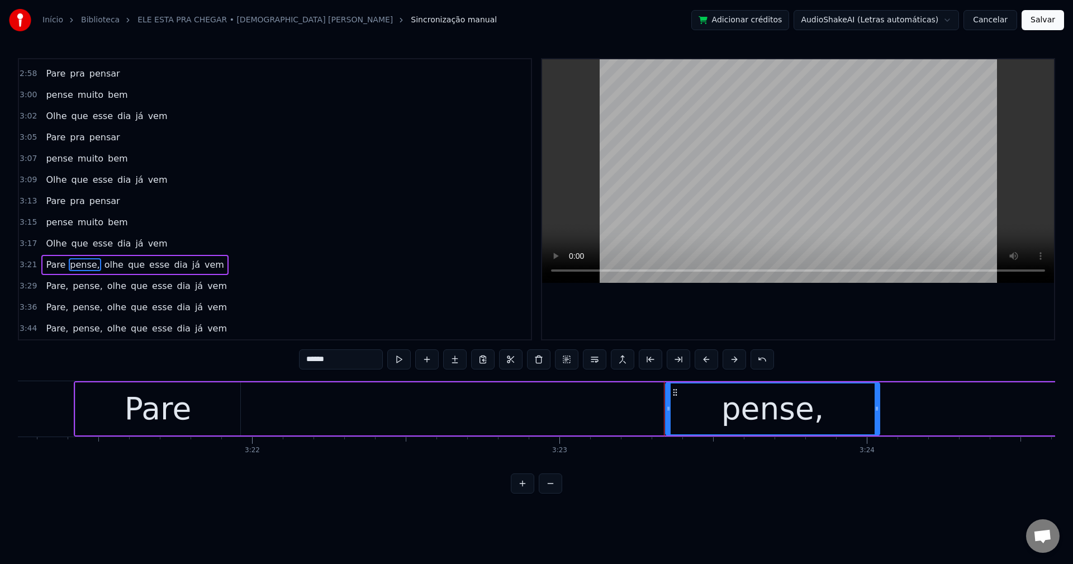
click at [357, 354] on input "******" at bounding box center [341, 359] width 84 height 20
click at [102, 266] on span "olhe" at bounding box center [111, 264] width 21 height 13
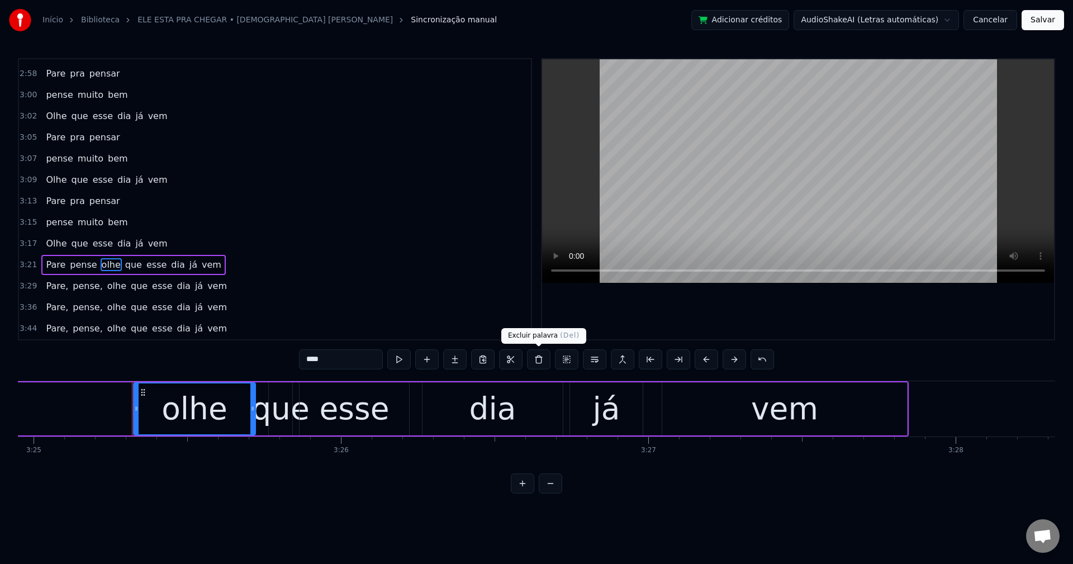
scroll to position [0, 63066]
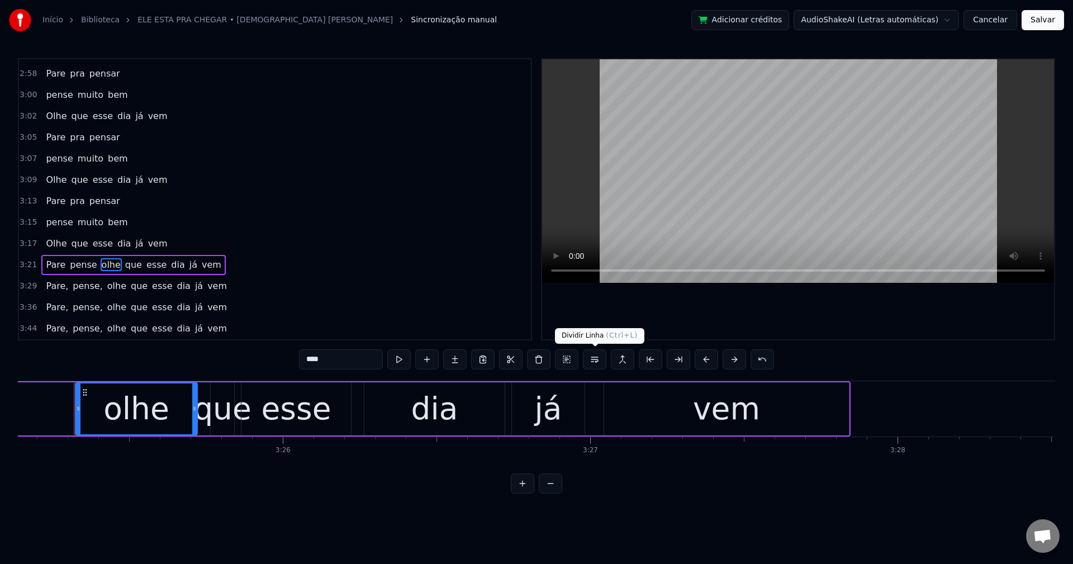
click at [591, 361] on button at bounding box center [594, 359] width 23 height 20
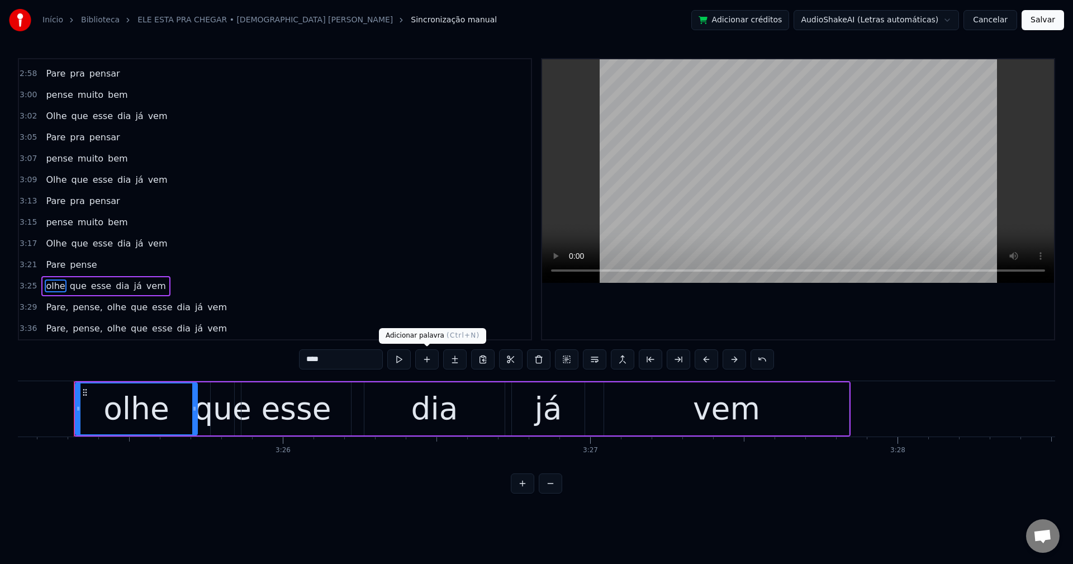
scroll to position [1016, 0]
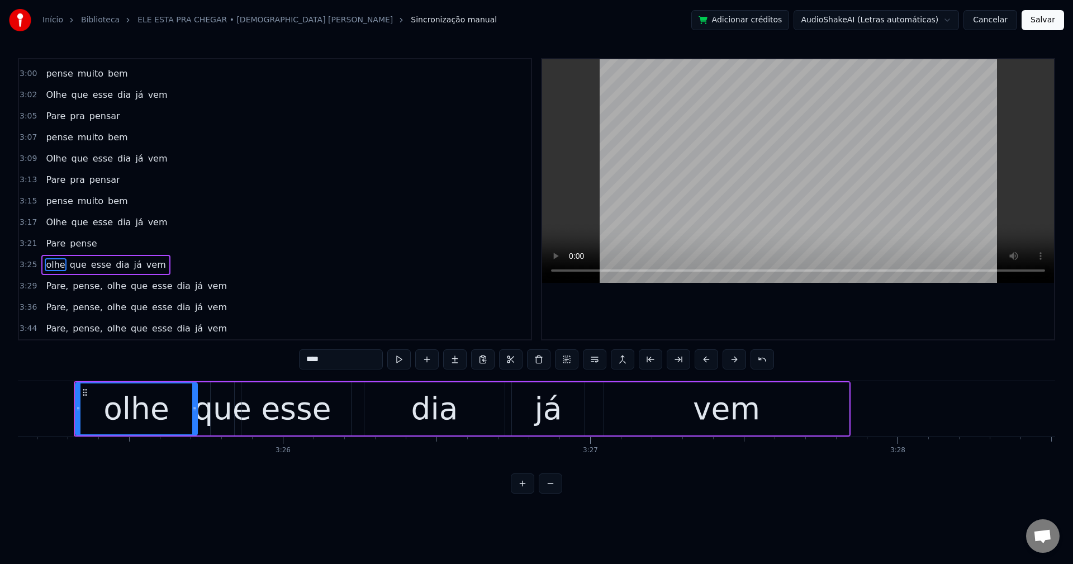
click at [51, 284] on span "Pare," at bounding box center [57, 285] width 25 height 13
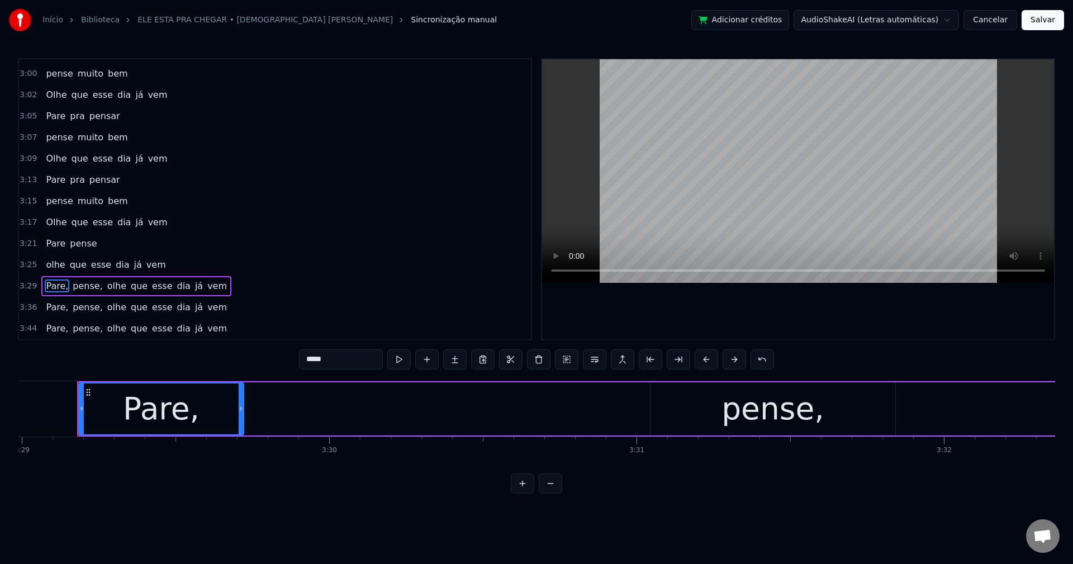
scroll to position [0, 64253]
click at [354, 362] on input "*****" at bounding box center [341, 359] width 84 height 20
click at [83, 291] on span "pense," at bounding box center [85, 285] width 32 height 13
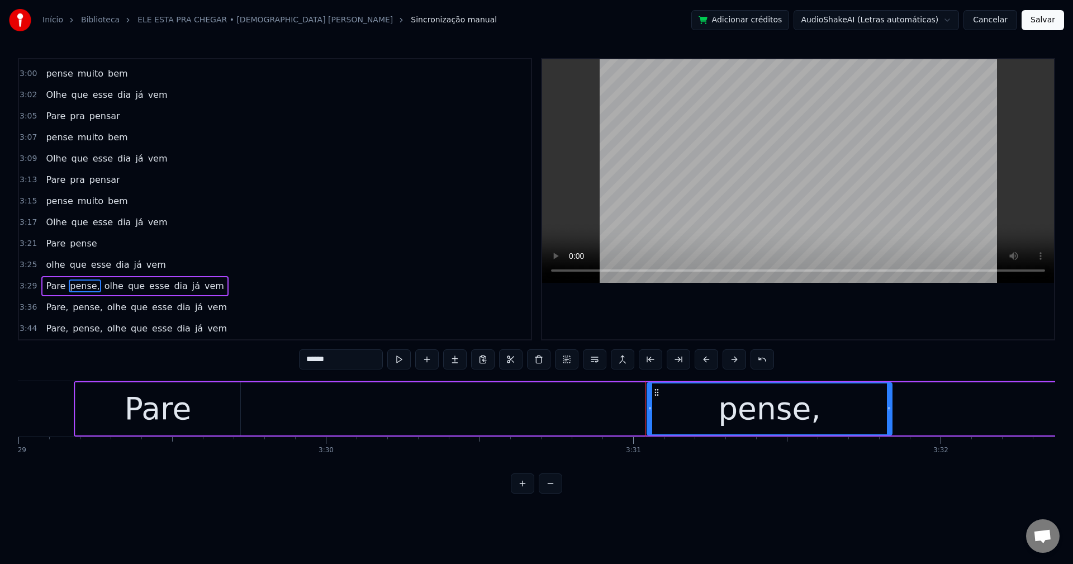
click at [350, 358] on input "******" at bounding box center [341, 359] width 84 height 20
click at [101, 287] on span "olhe" at bounding box center [111, 285] width 21 height 13
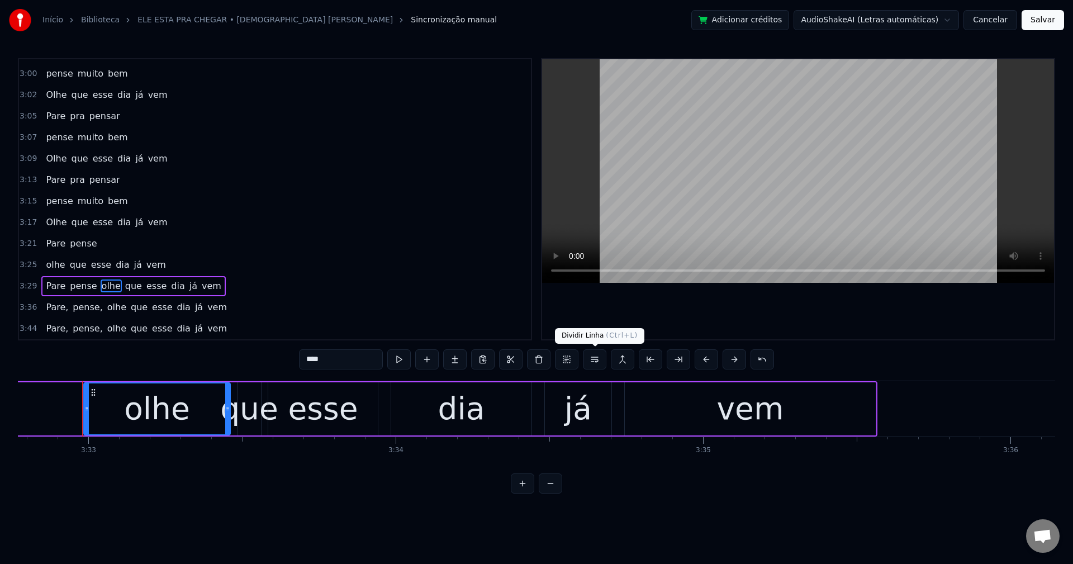
scroll to position [0, 65421]
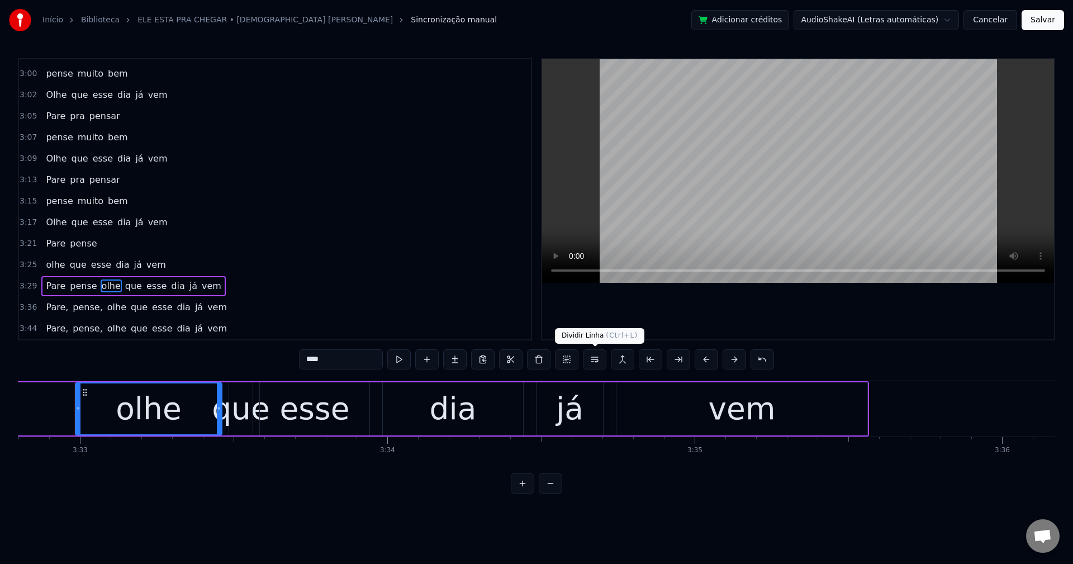
click at [593, 357] on button at bounding box center [594, 359] width 23 height 20
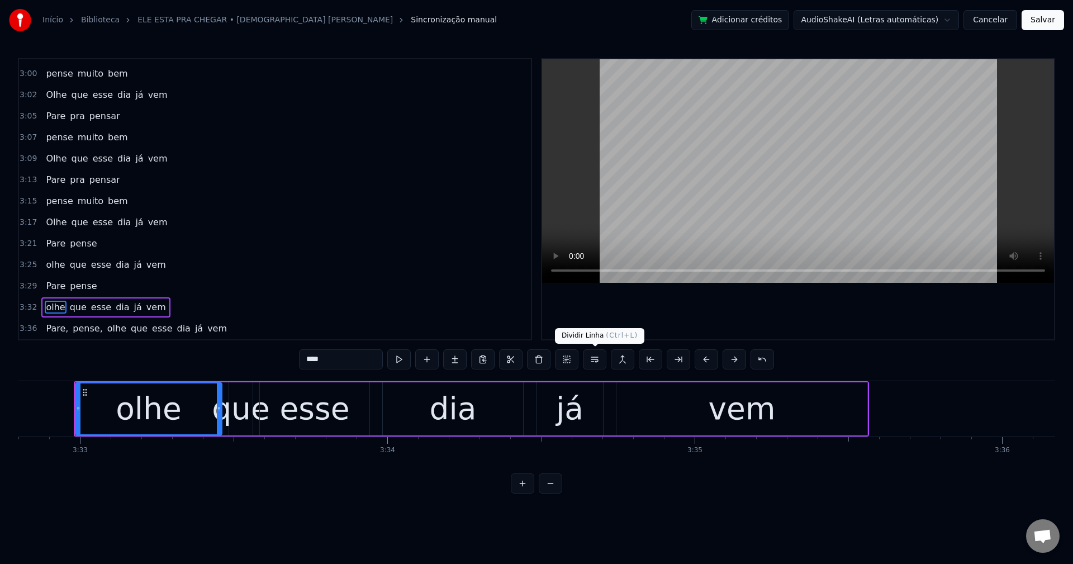
scroll to position [1037, 0]
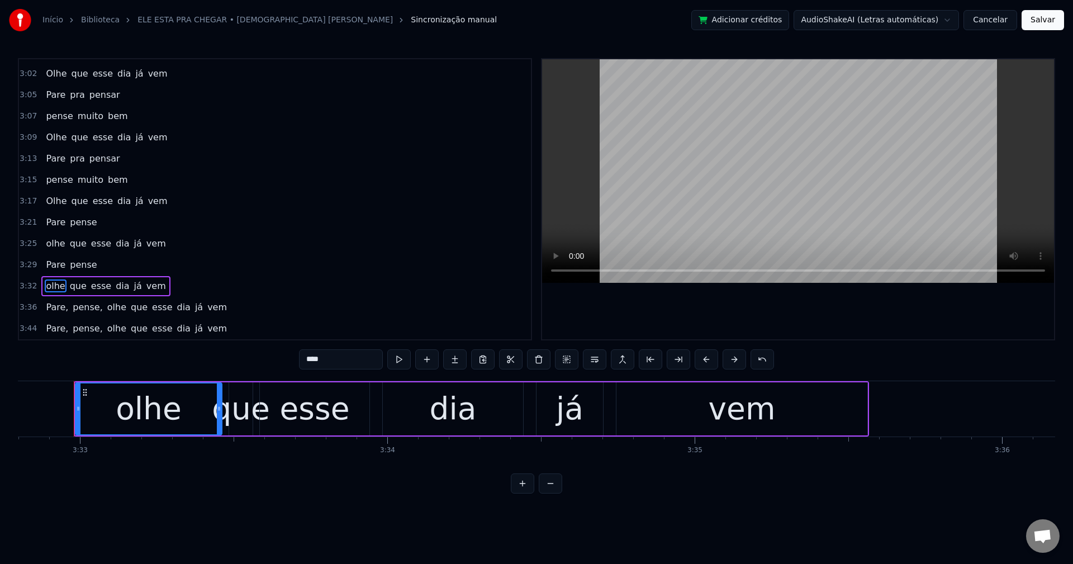
click at [54, 307] on span "Pare," at bounding box center [57, 307] width 25 height 13
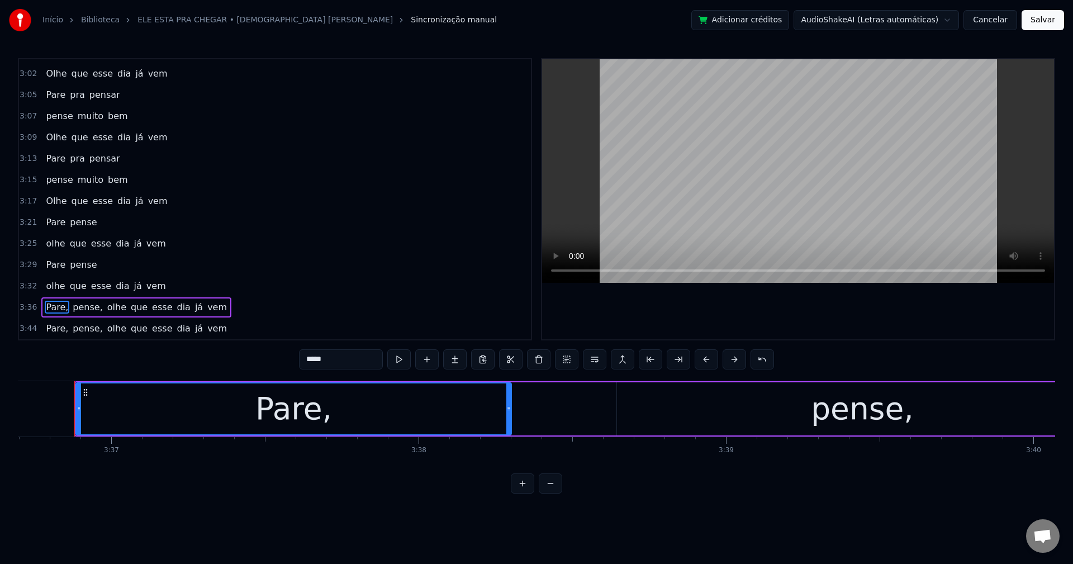
scroll to position [0, 66620]
click at [339, 360] on input "*****" at bounding box center [341, 359] width 84 height 20
click at [70, 305] on span "pense," at bounding box center [85, 307] width 32 height 13
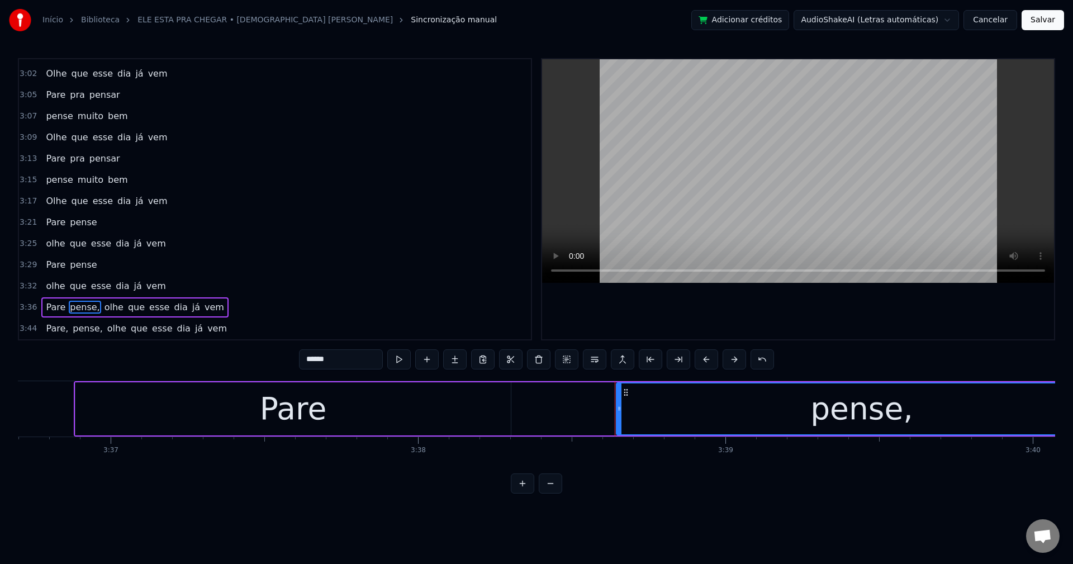
click at [351, 354] on input "******" at bounding box center [341, 359] width 84 height 20
click at [102, 308] on span "olhe" at bounding box center [111, 307] width 21 height 13
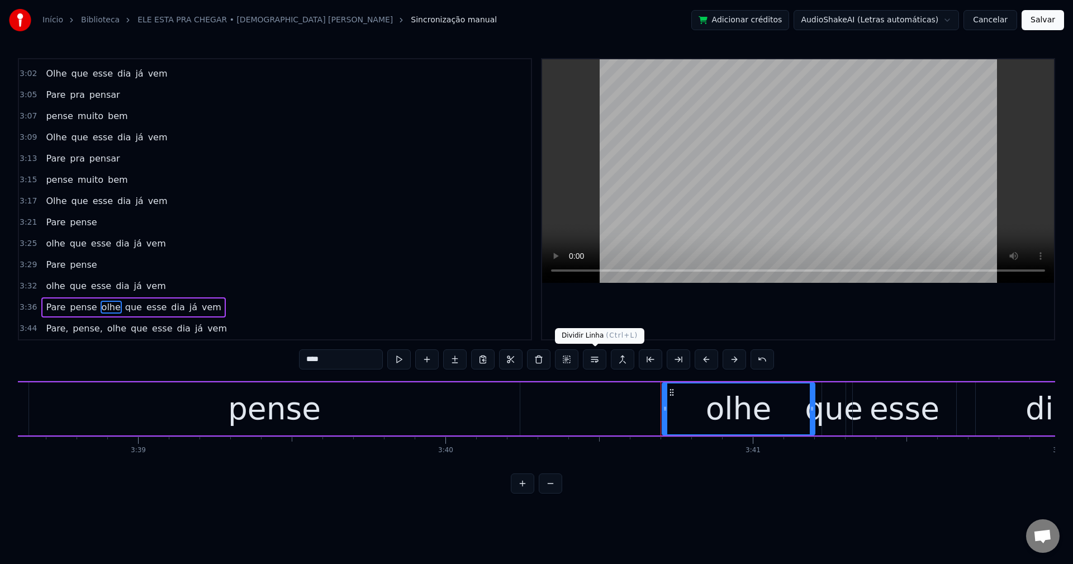
click at [600, 359] on button at bounding box center [594, 359] width 23 height 20
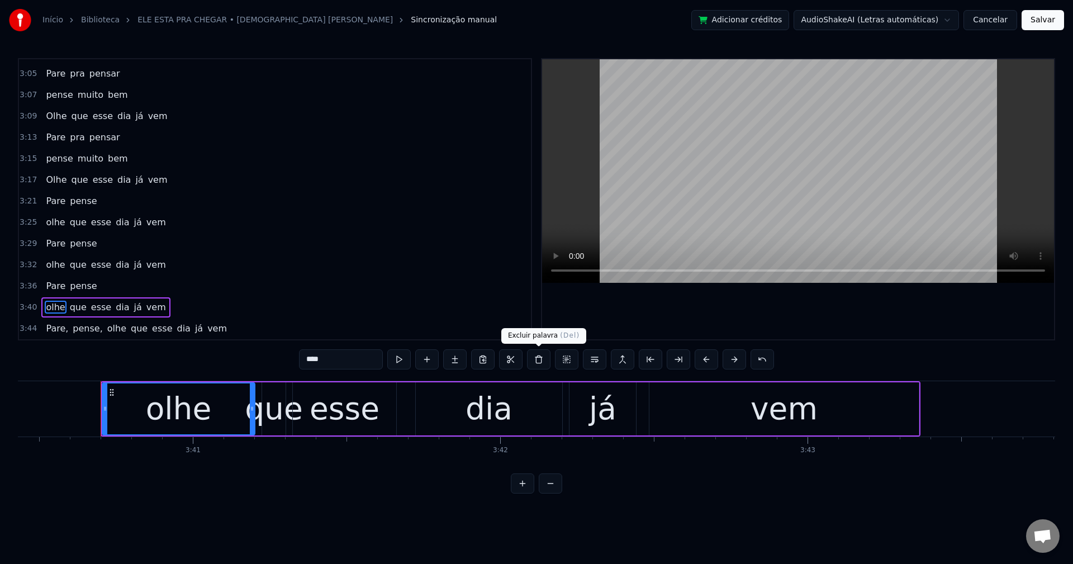
scroll to position [0, 67795]
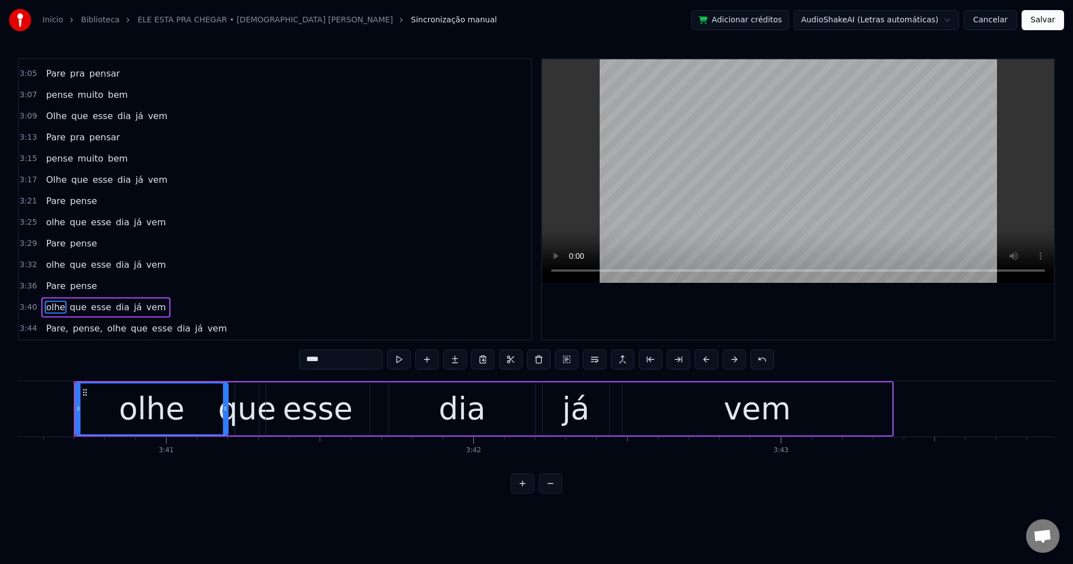
click at [50, 331] on span "Pare," at bounding box center [57, 328] width 25 height 13
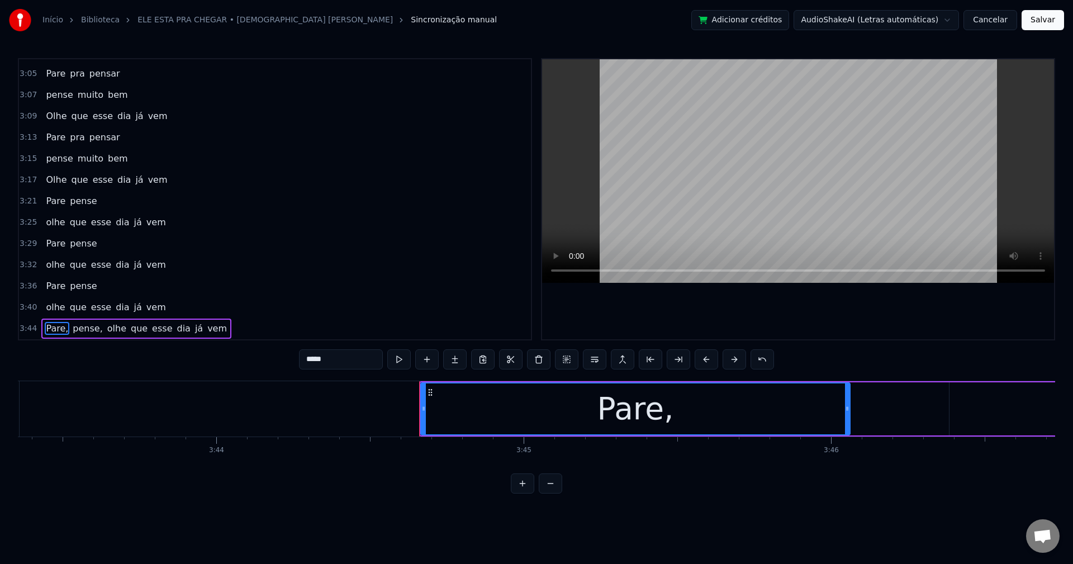
click at [352, 361] on input "*****" at bounding box center [341, 359] width 84 height 20
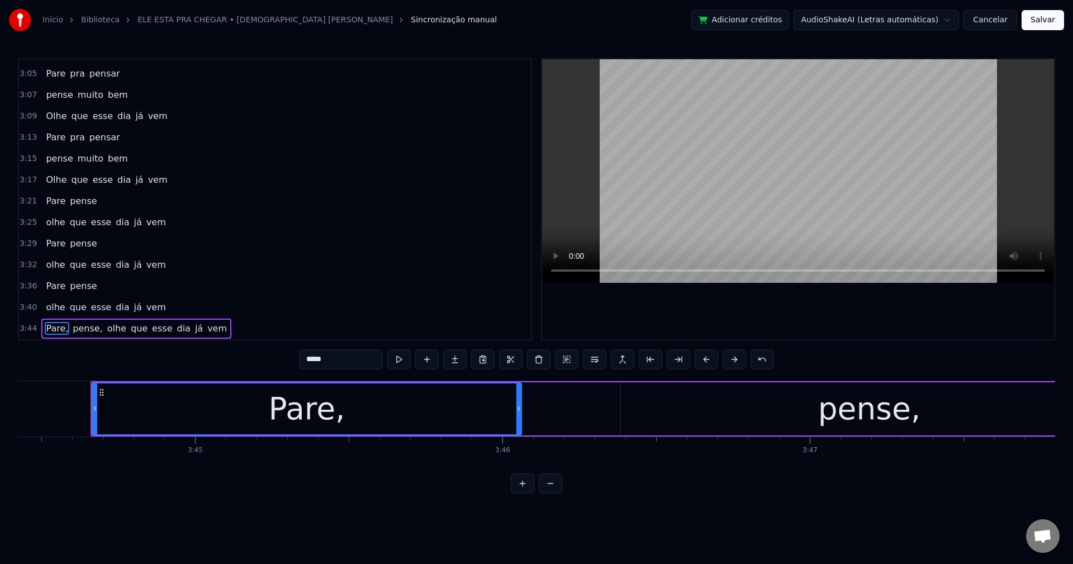
scroll to position [0, 69012]
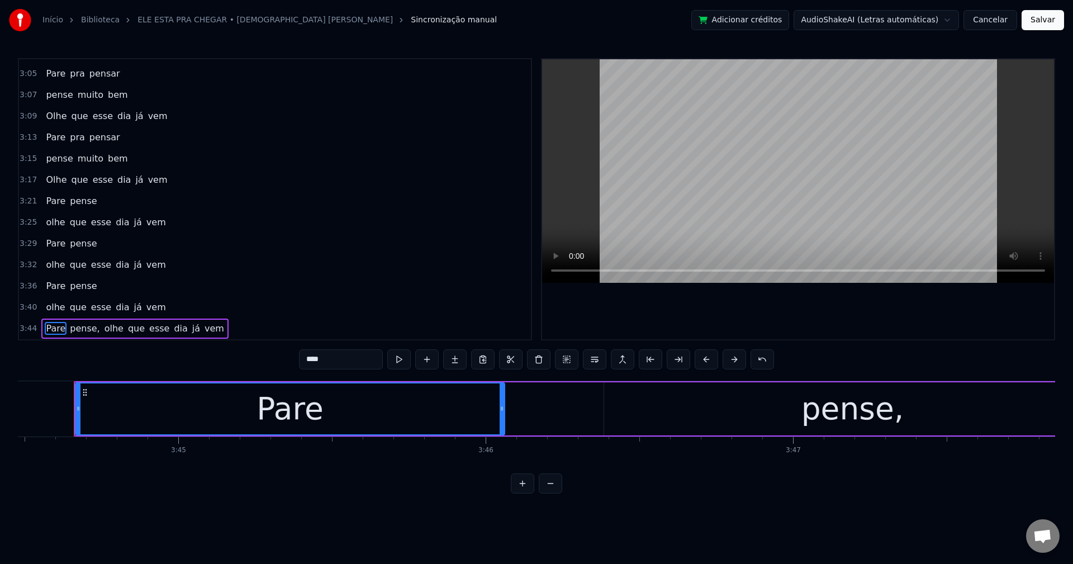
click at [75, 330] on span "pense," at bounding box center [85, 328] width 32 height 13
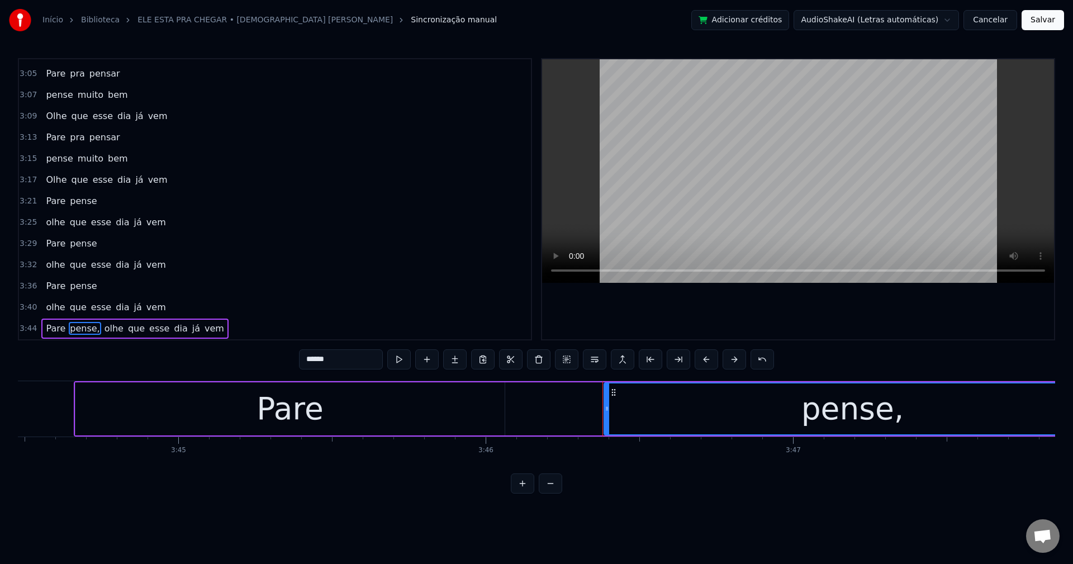
click at [350, 358] on input "******" at bounding box center [341, 359] width 84 height 20
click at [101, 328] on span "olhe" at bounding box center [111, 328] width 21 height 13
type input "****"
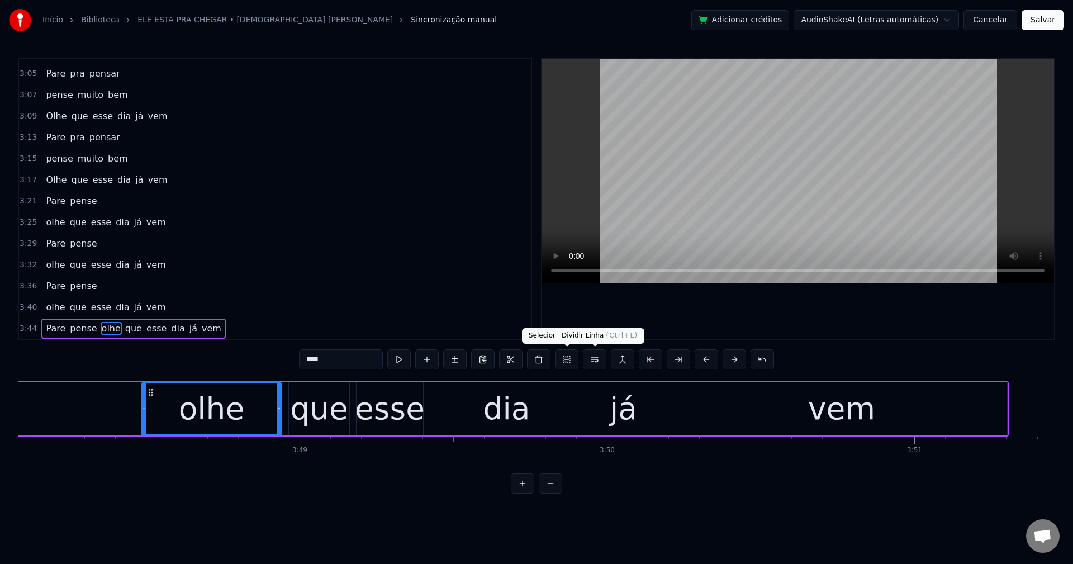
click at [596, 359] on button at bounding box center [594, 359] width 23 height 20
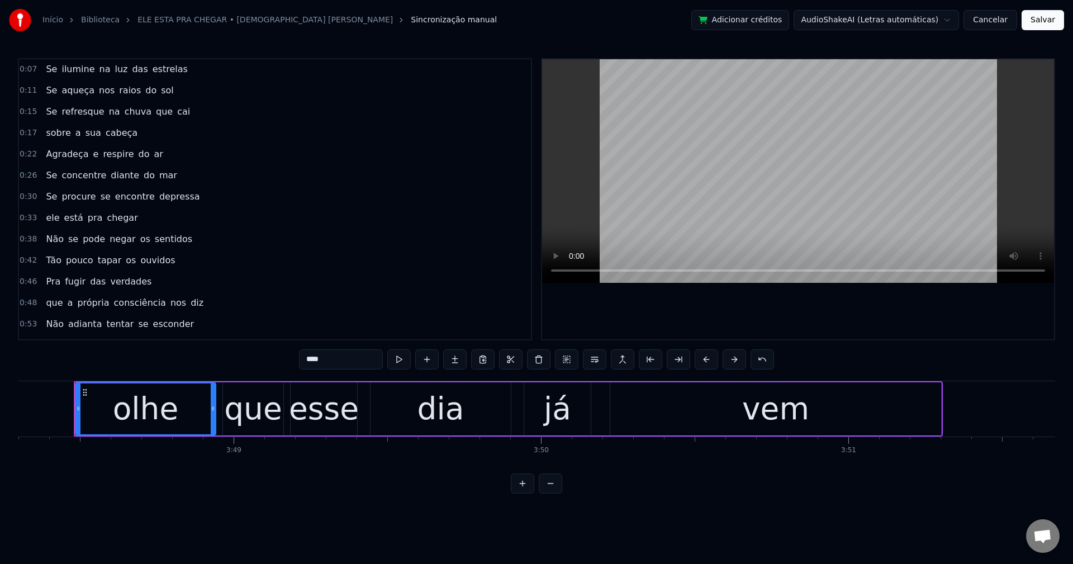
scroll to position [0, 0]
click at [1044, 22] on button "Salvar" at bounding box center [1043, 20] width 42 height 20
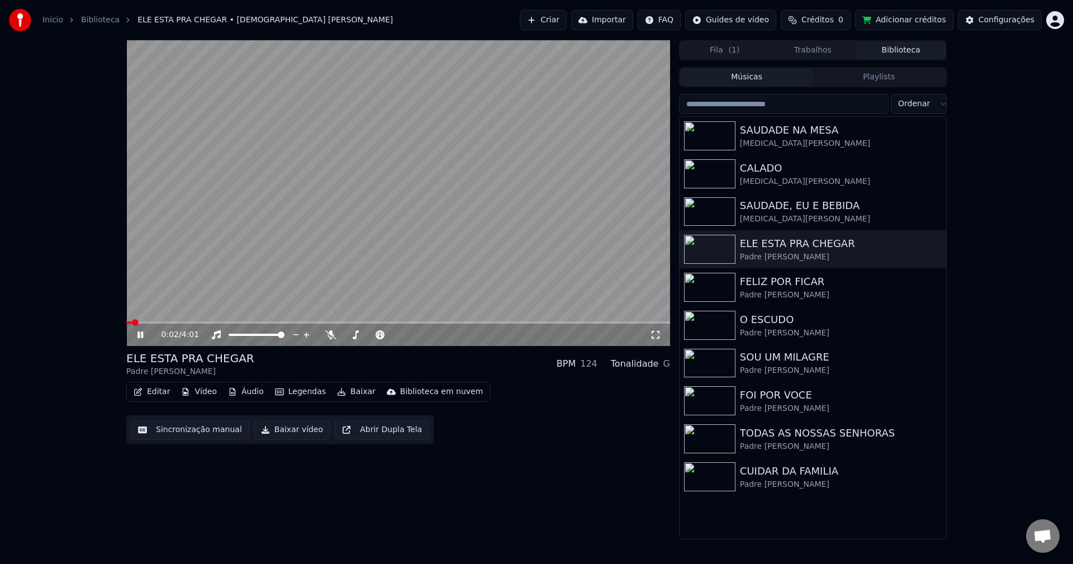
click at [285, 429] on button "Baixar vídeo" at bounding box center [292, 430] width 77 height 20
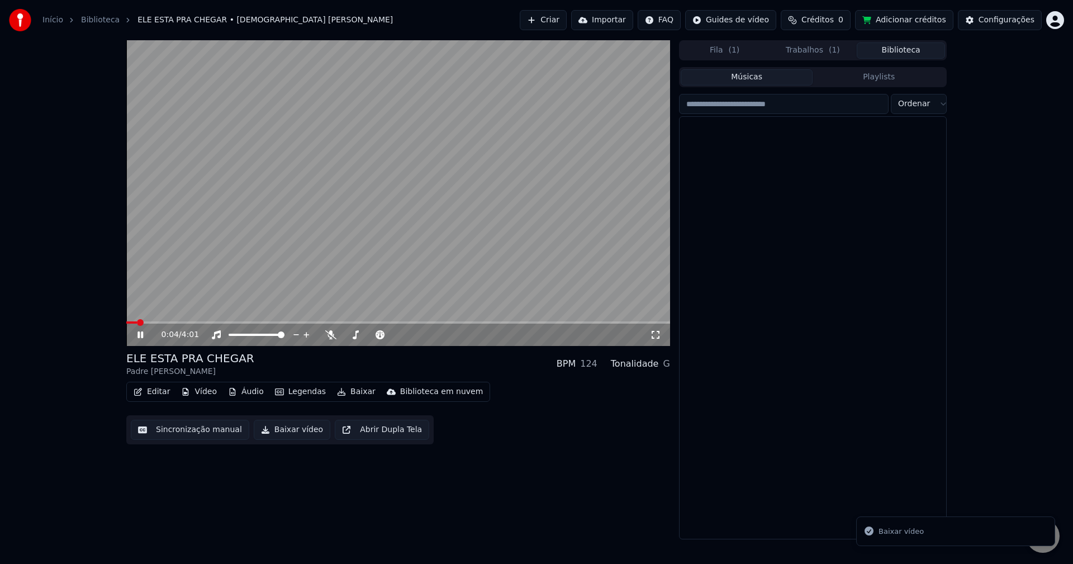
click at [875, 52] on button "Biblioteca" at bounding box center [901, 50] width 88 height 16
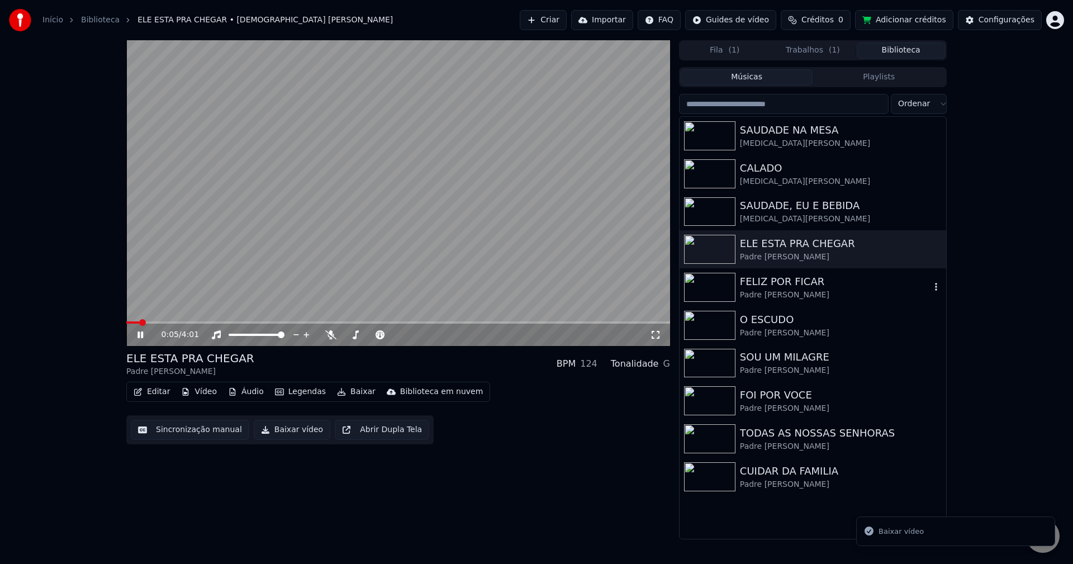
click at [748, 287] on div "FELIZ POR FICAR" at bounding box center [835, 282] width 191 height 16
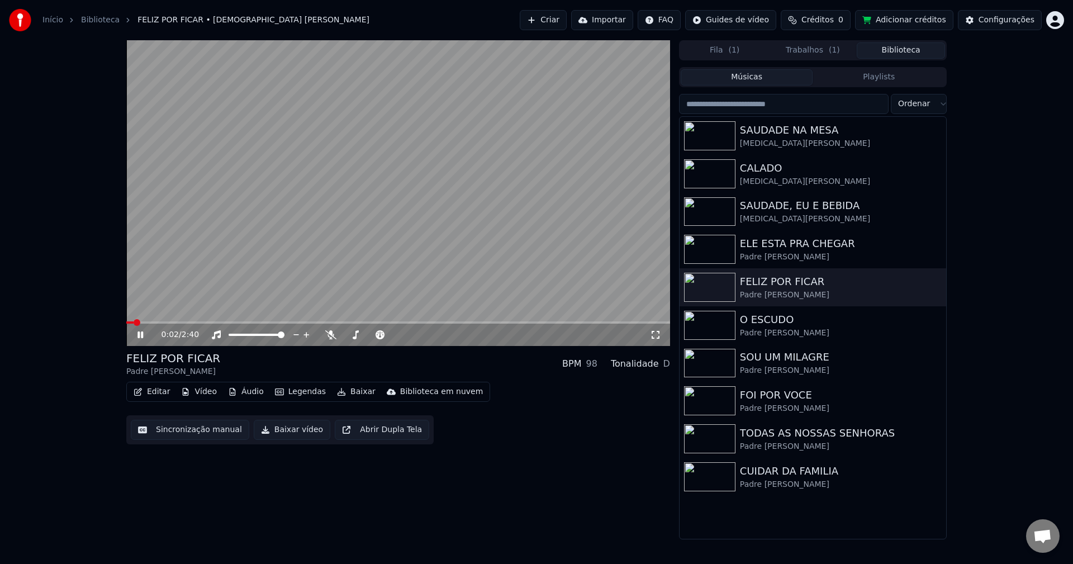
click at [136, 338] on icon at bounding box center [148, 334] width 26 height 9
click at [816, 51] on button "Trabalhos ( 1 )" at bounding box center [813, 50] width 88 height 16
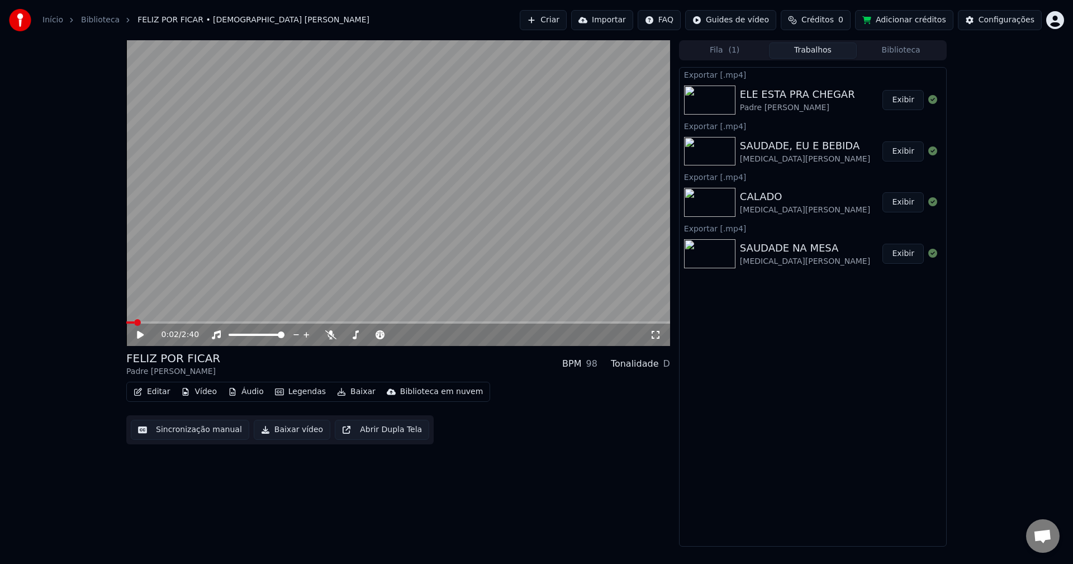
click at [895, 101] on button "Exibir" at bounding box center [903, 100] width 41 height 20
